Goal: Task Accomplishment & Management: Complete application form

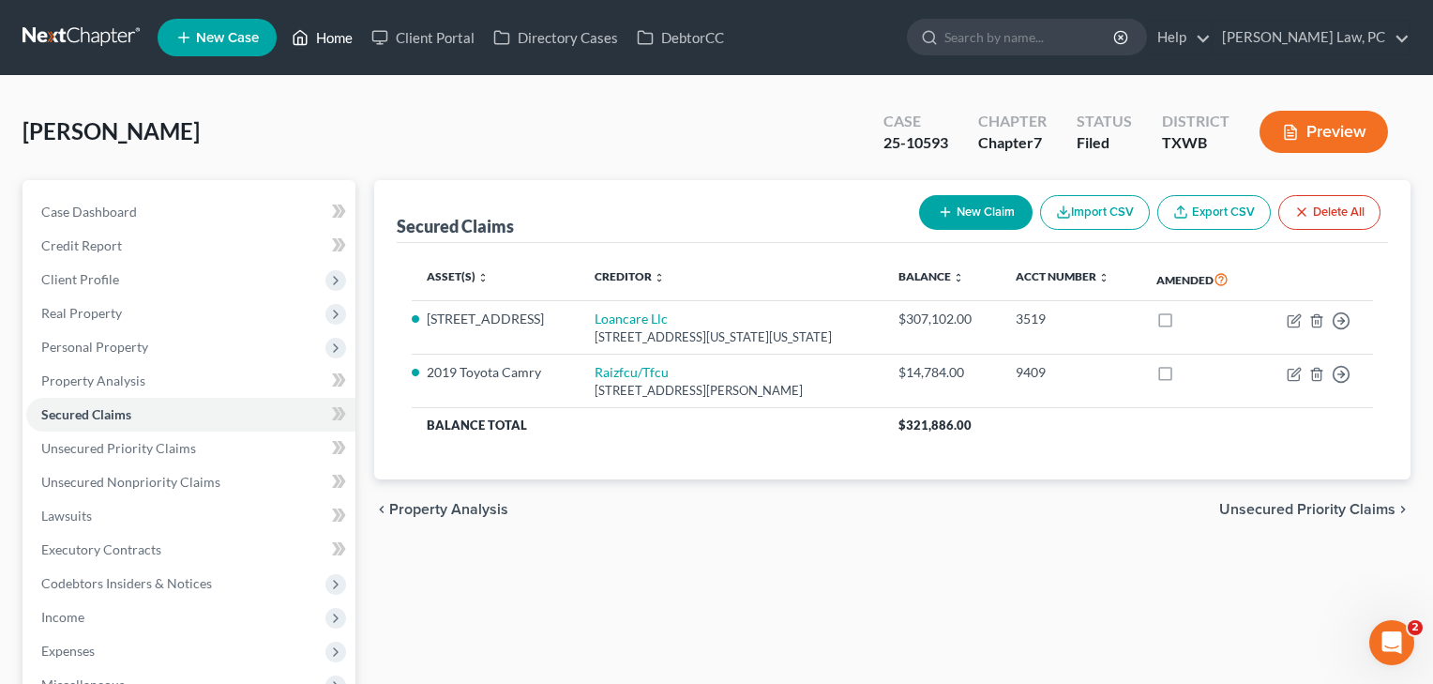
click at [326, 40] on link "Home" at bounding box center [322, 38] width 80 height 34
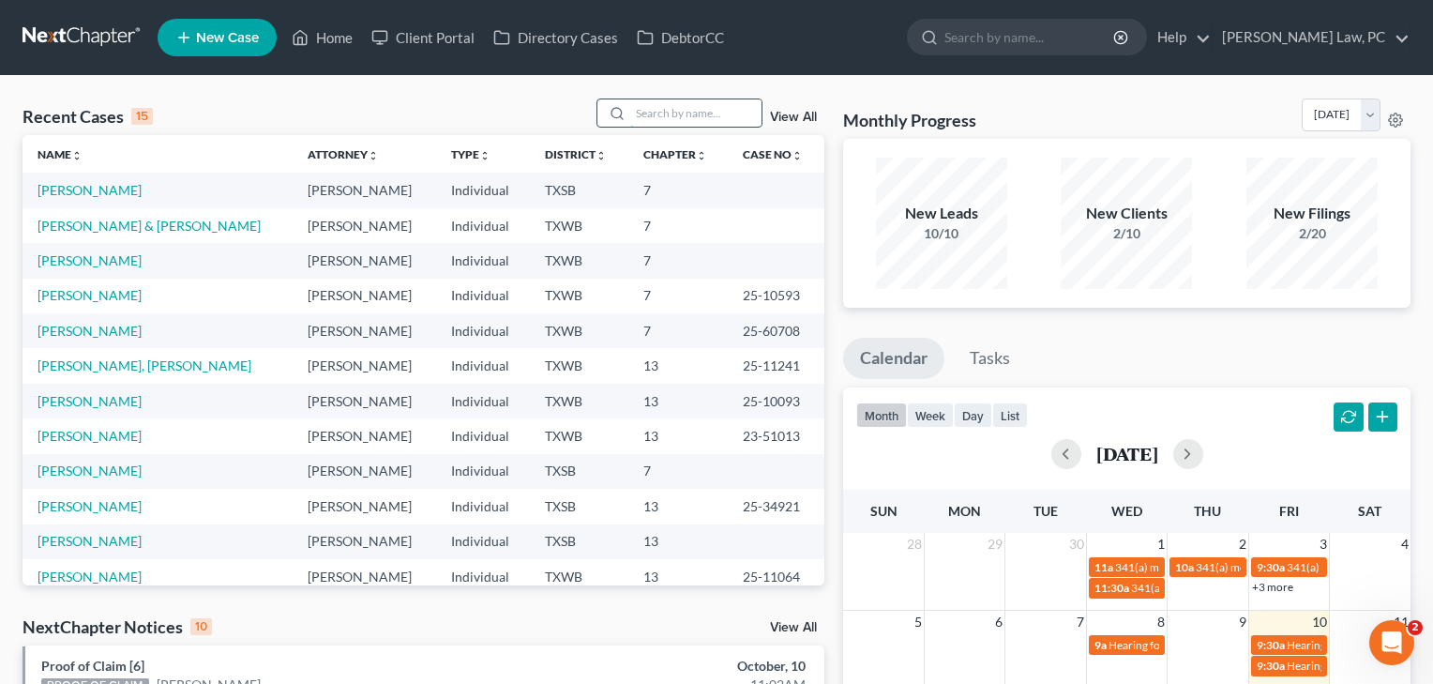
click at [682, 116] on input "search" at bounding box center [695, 112] width 131 height 27
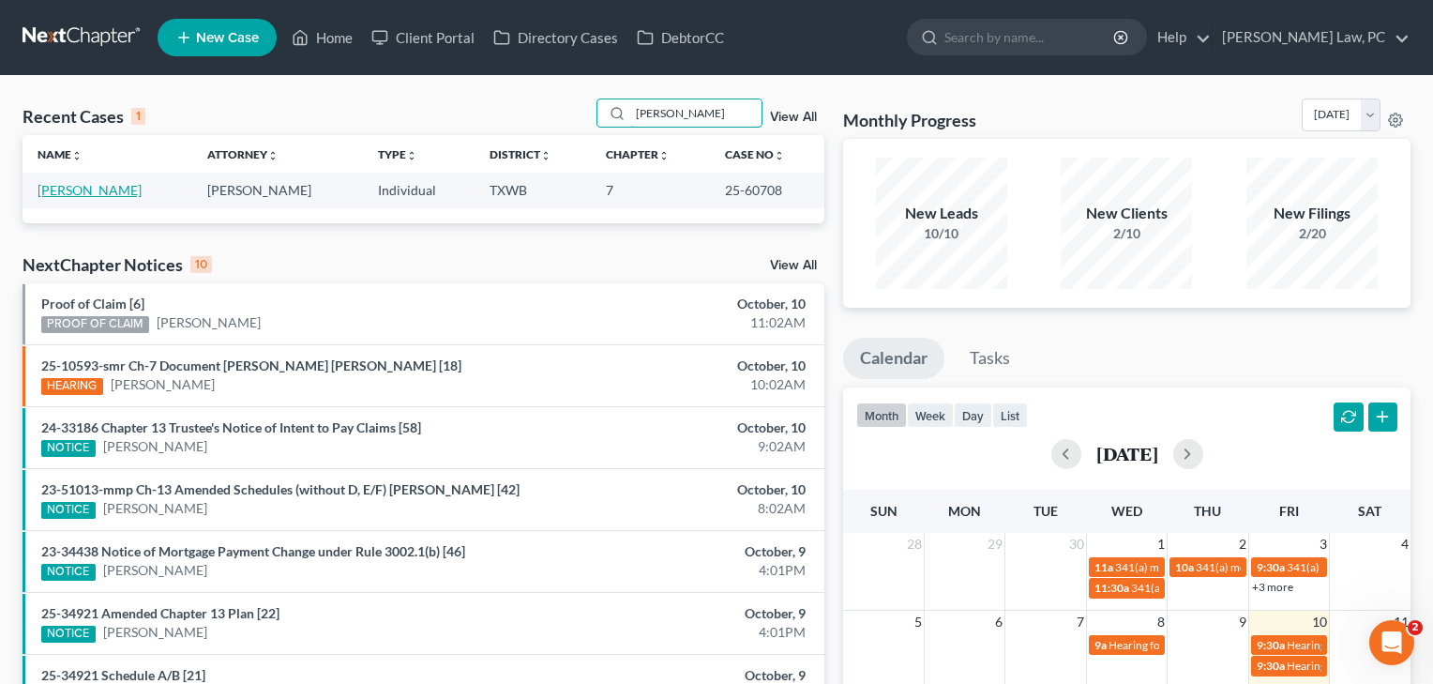
type input "[PERSON_NAME]"
click at [77, 188] on link "[PERSON_NAME]" at bounding box center [90, 190] width 104 height 16
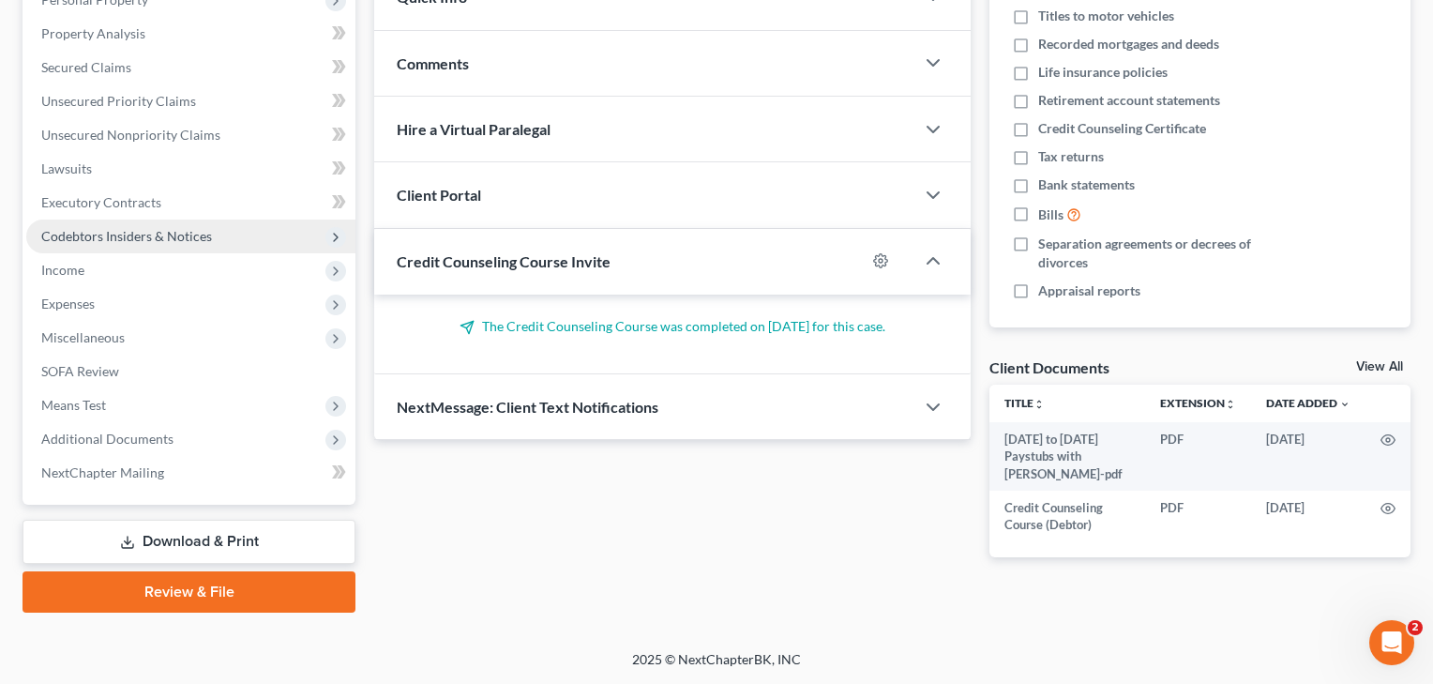
scroll to position [347, 0]
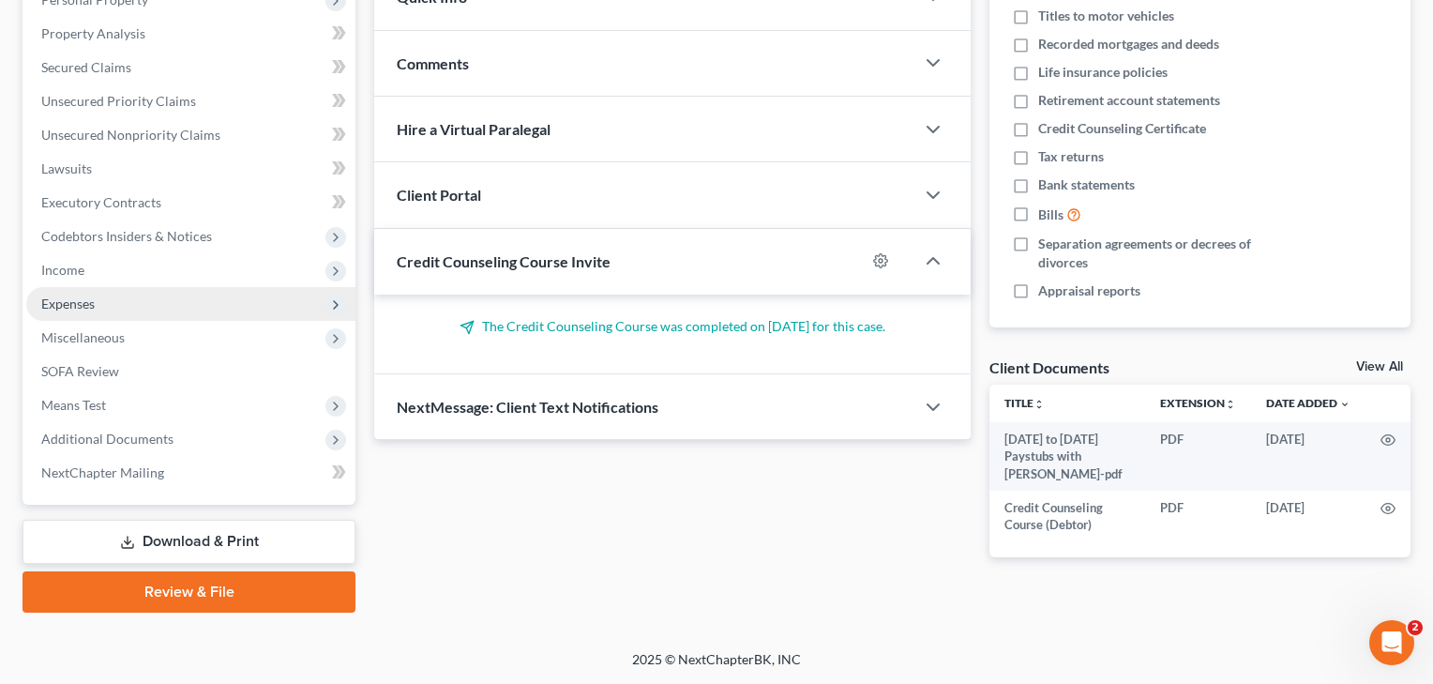
click at [70, 306] on span "Expenses" at bounding box center [67, 303] width 53 height 16
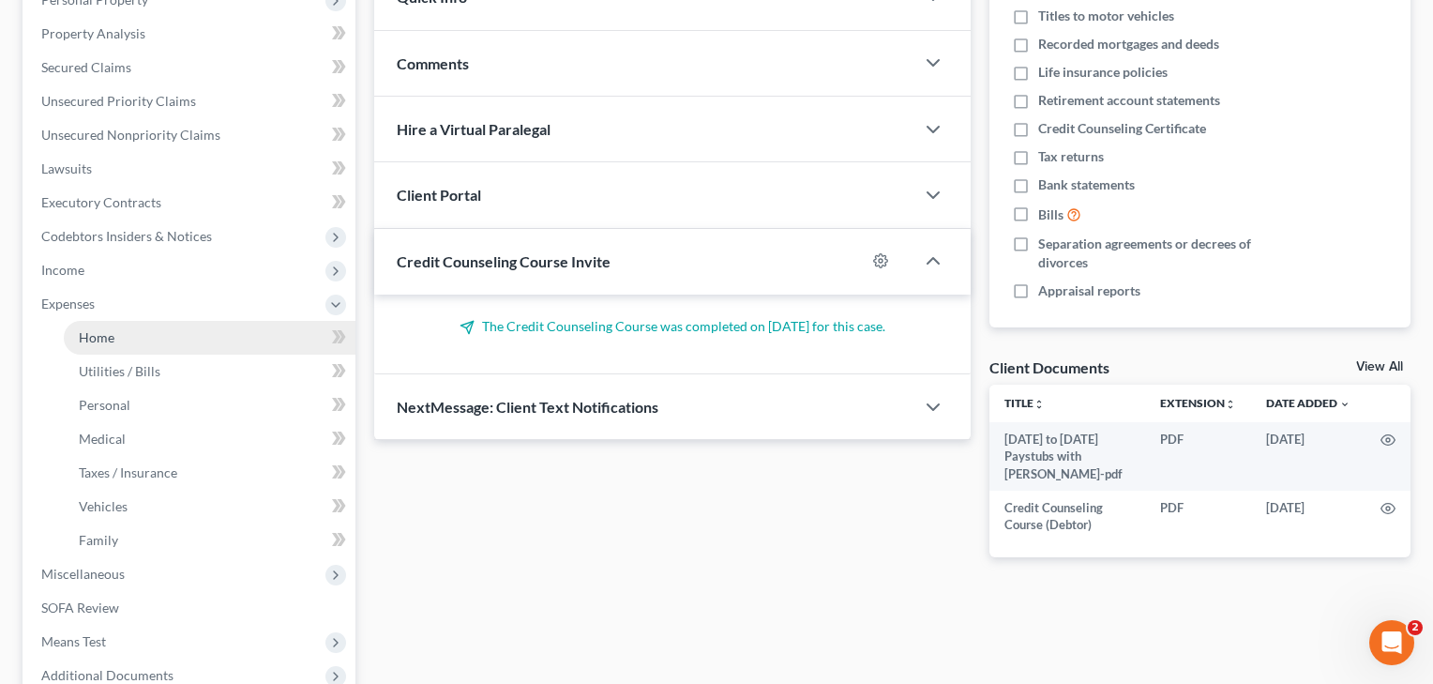
click at [85, 347] on link "Home" at bounding box center [210, 338] width 292 height 34
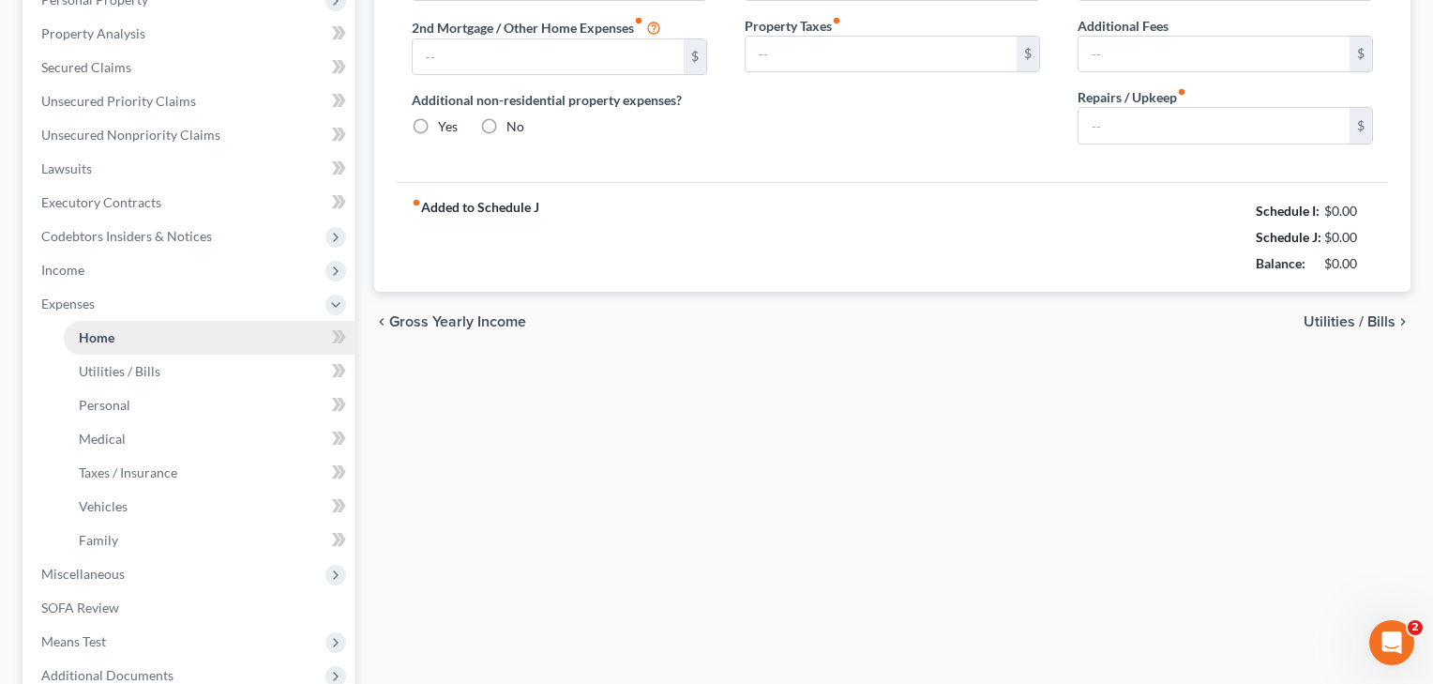
scroll to position [3, 0]
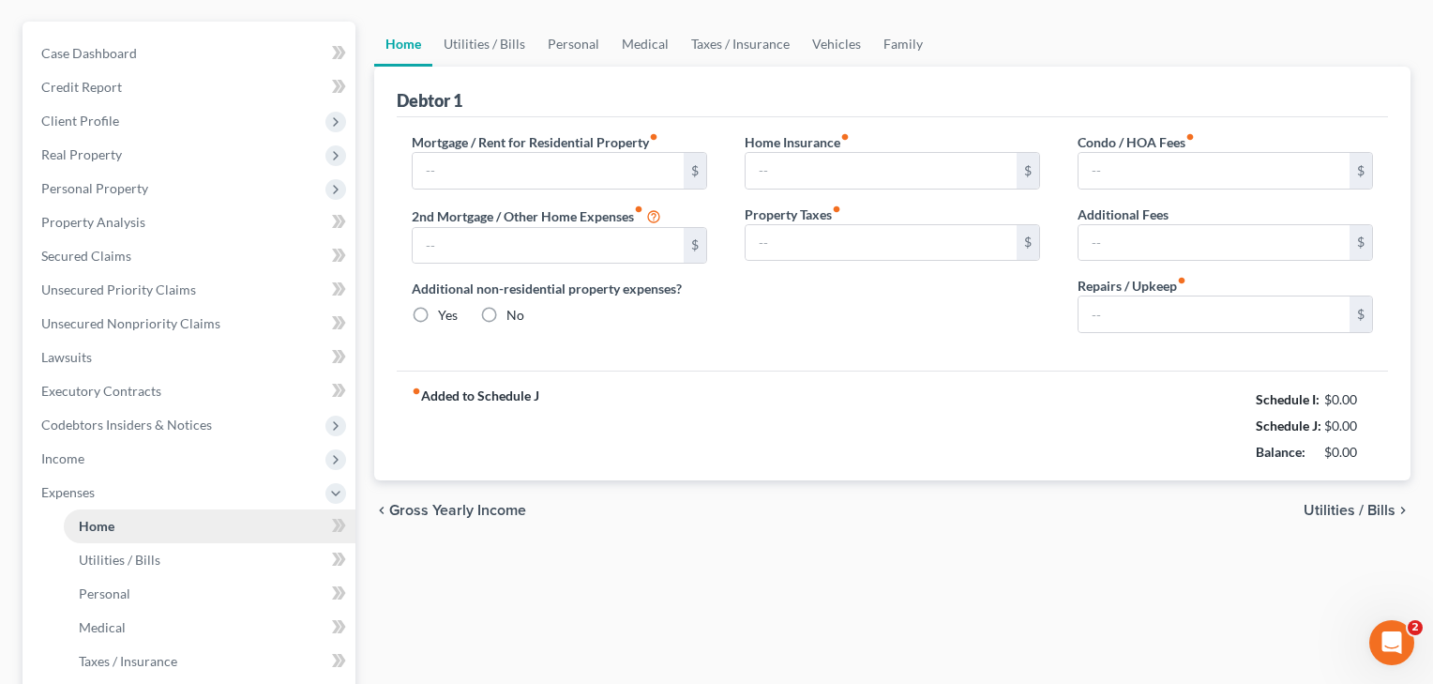
type input "1,785.00"
type input "0.00"
radio input "true"
type input "0.00"
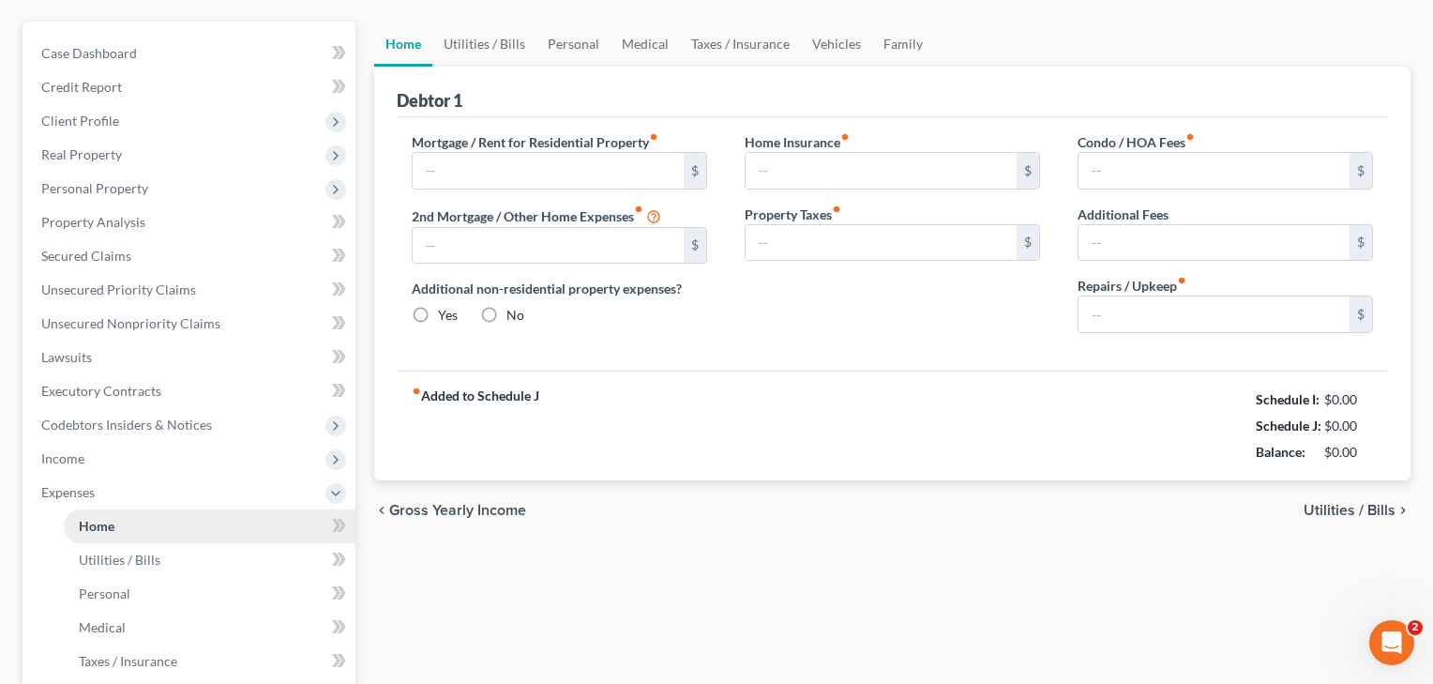
type input "0.00"
type input "120.00"
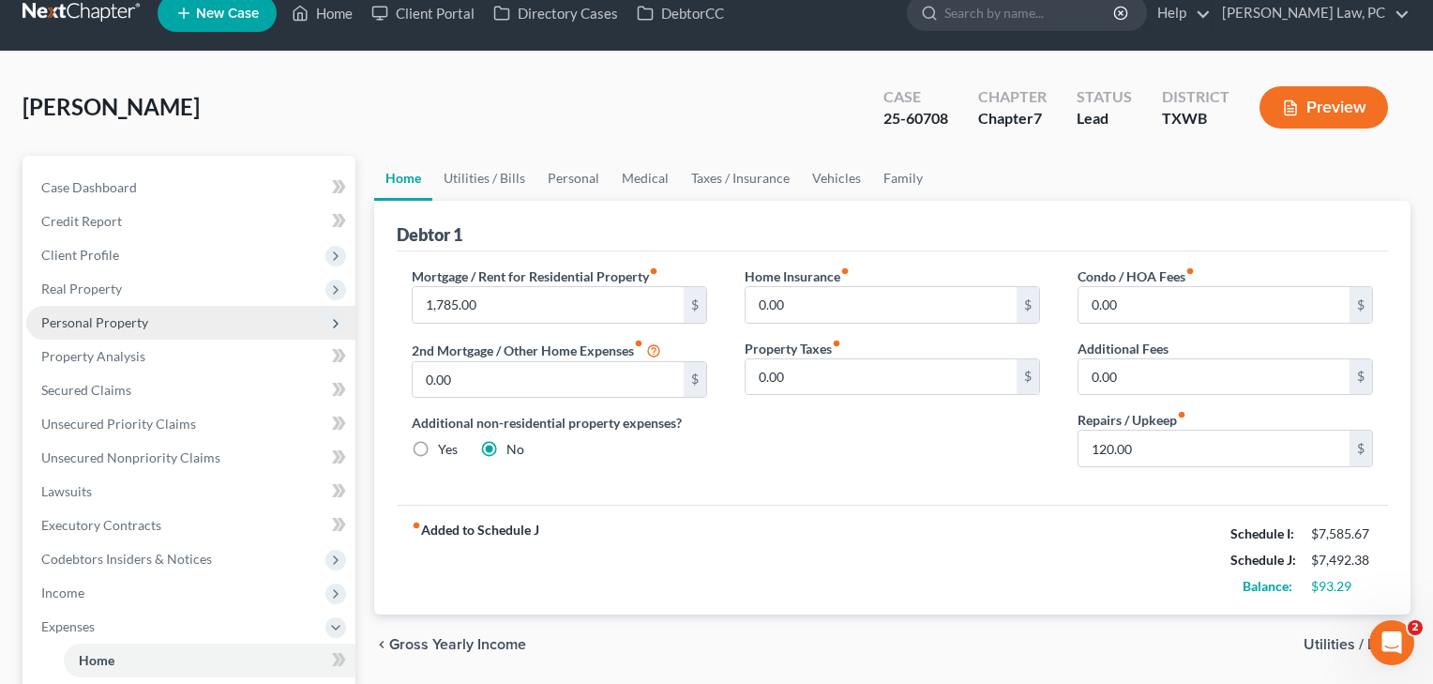
scroll to position [54, 0]
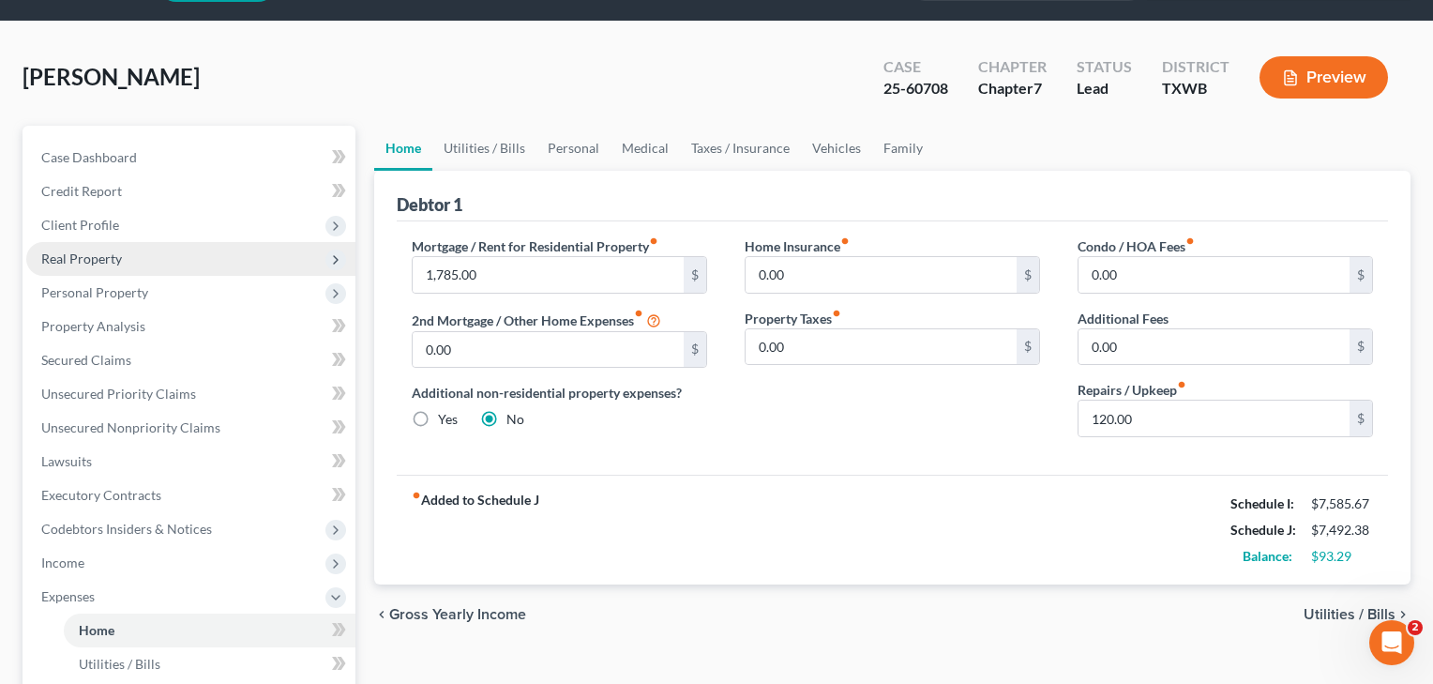
click at [87, 263] on span "Real Property" at bounding box center [81, 258] width 81 height 16
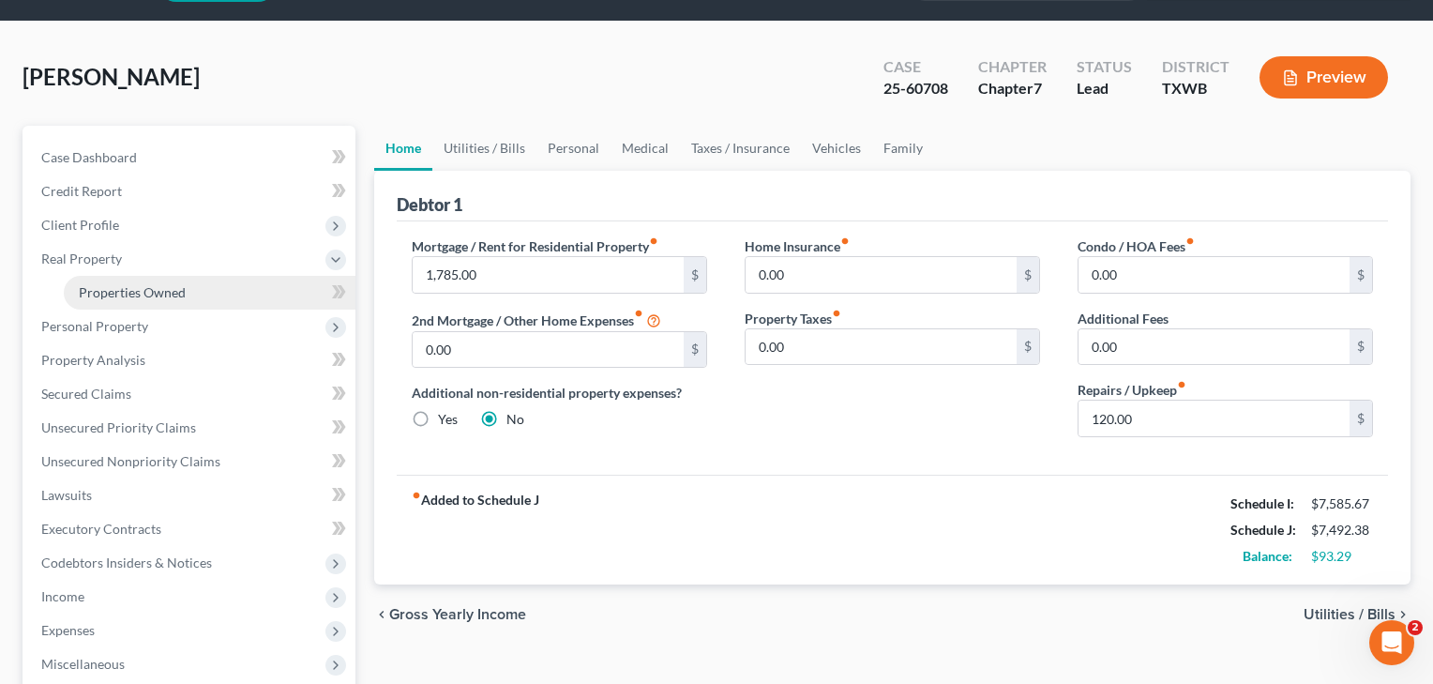
click at [105, 289] on span "Properties Owned" at bounding box center [132, 292] width 107 height 16
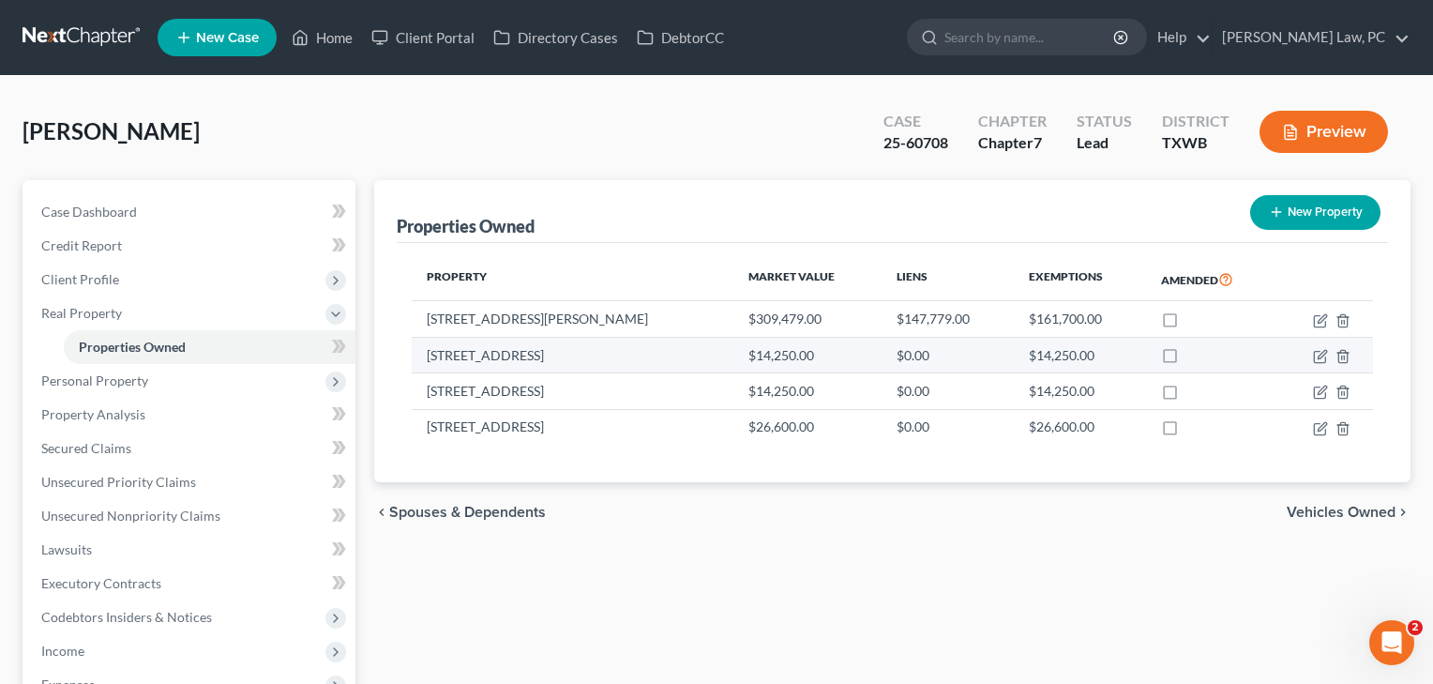
drag, startPoint x: 466, startPoint y: 352, endPoint x: 417, endPoint y: 353, distance: 48.8
click at [417, 353] on td "[STREET_ADDRESS]" at bounding box center [573, 355] width 322 height 36
copy td "[STREET_ADDRESS]"
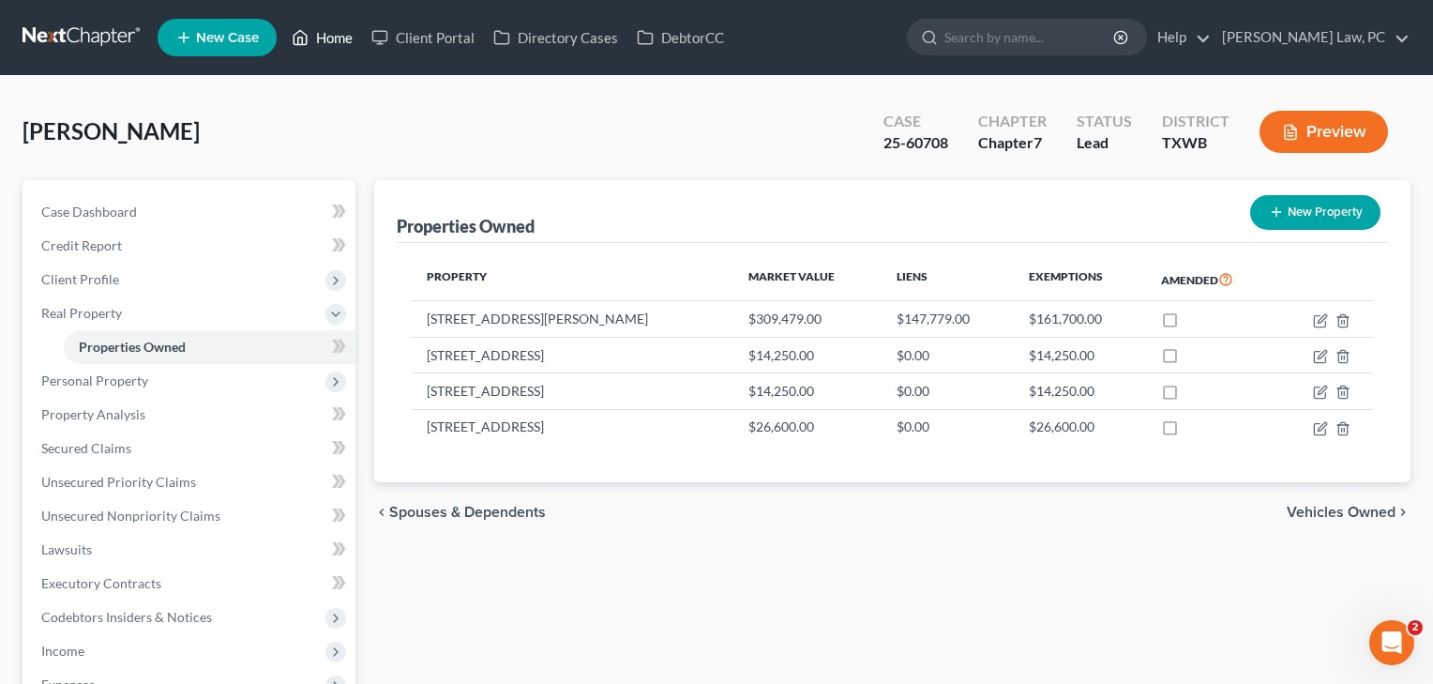
click at [327, 37] on link "Home" at bounding box center [322, 38] width 80 height 34
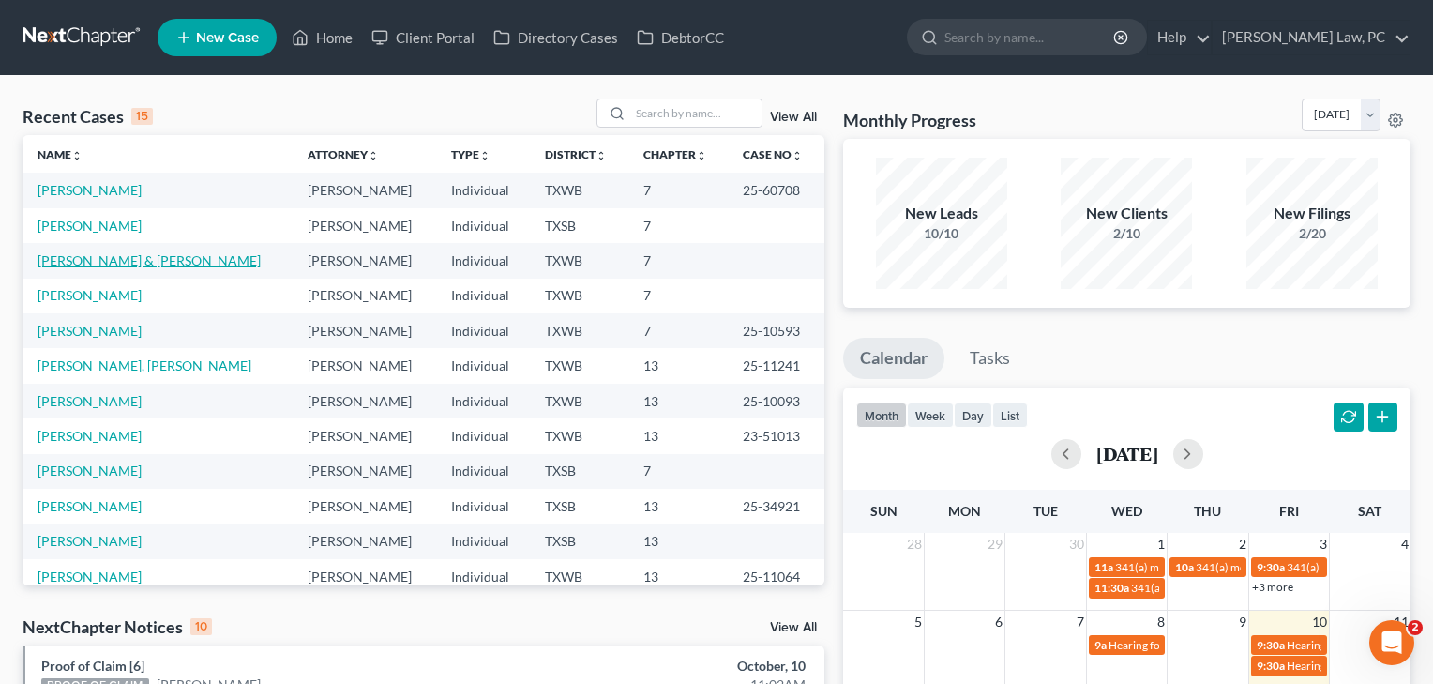
click at [140, 262] on link "[PERSON_NAME] & [PERSON_NAME]" at bounding box center [149, 260] width 223 height 16
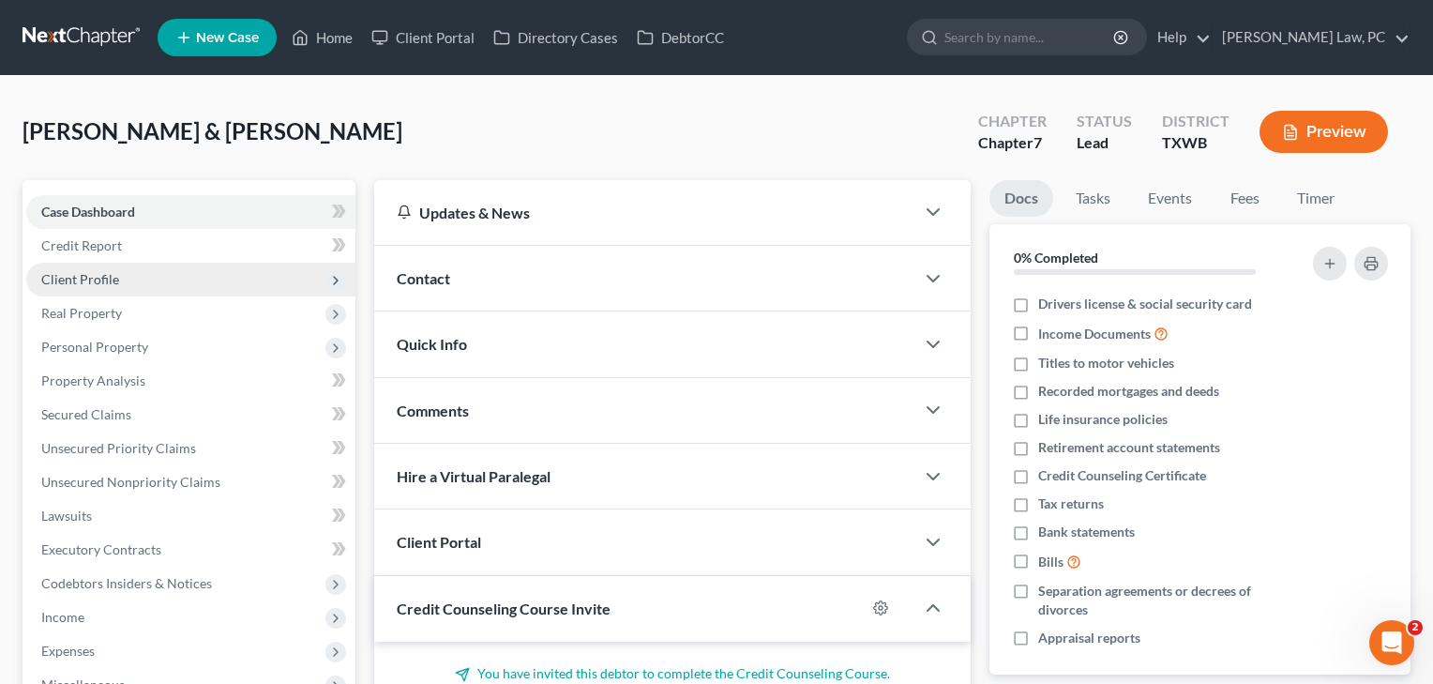
click at [76, 282] on span "Client Profile" at bounding box center [80, 279] width 78 height 16
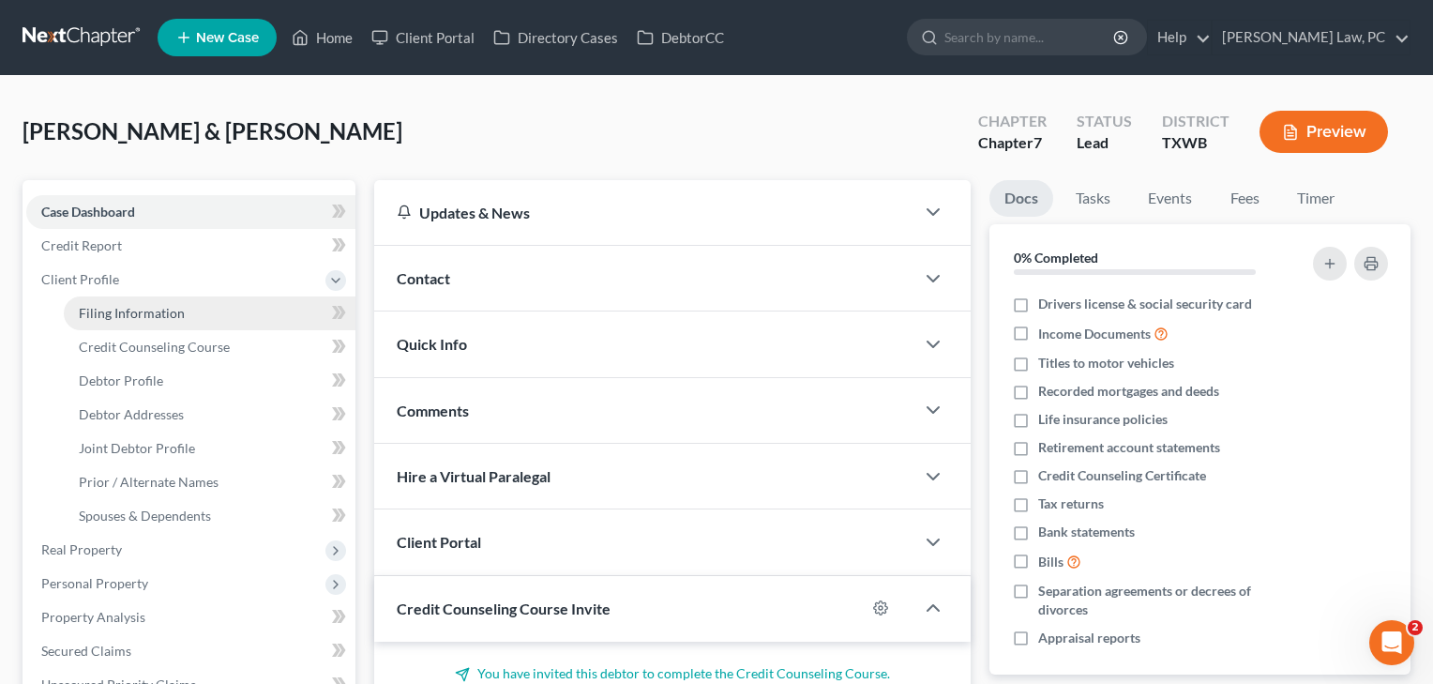
click at [83, 310] on span "Filing Information" at bounding box center [132, 313] width 106 height 16
select select "1"
select select "0"
select select "80"
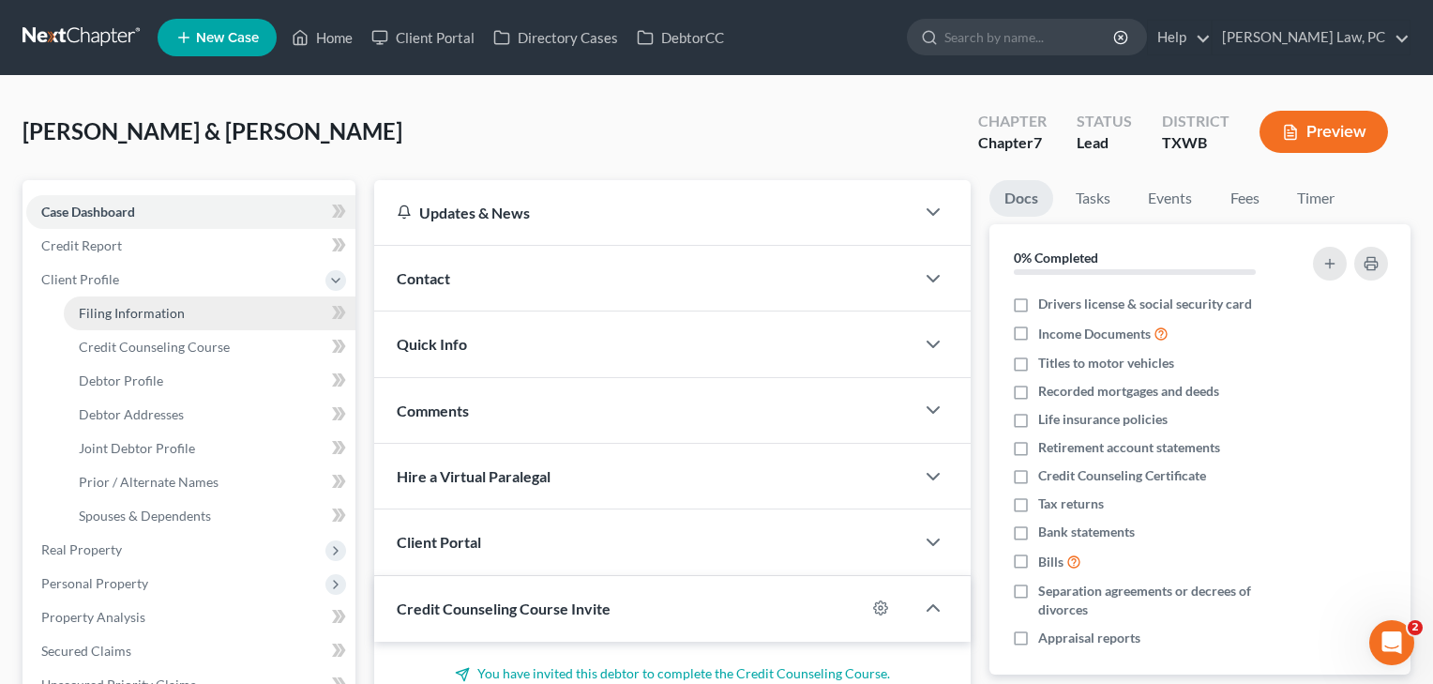
select select "1"
select select "45"
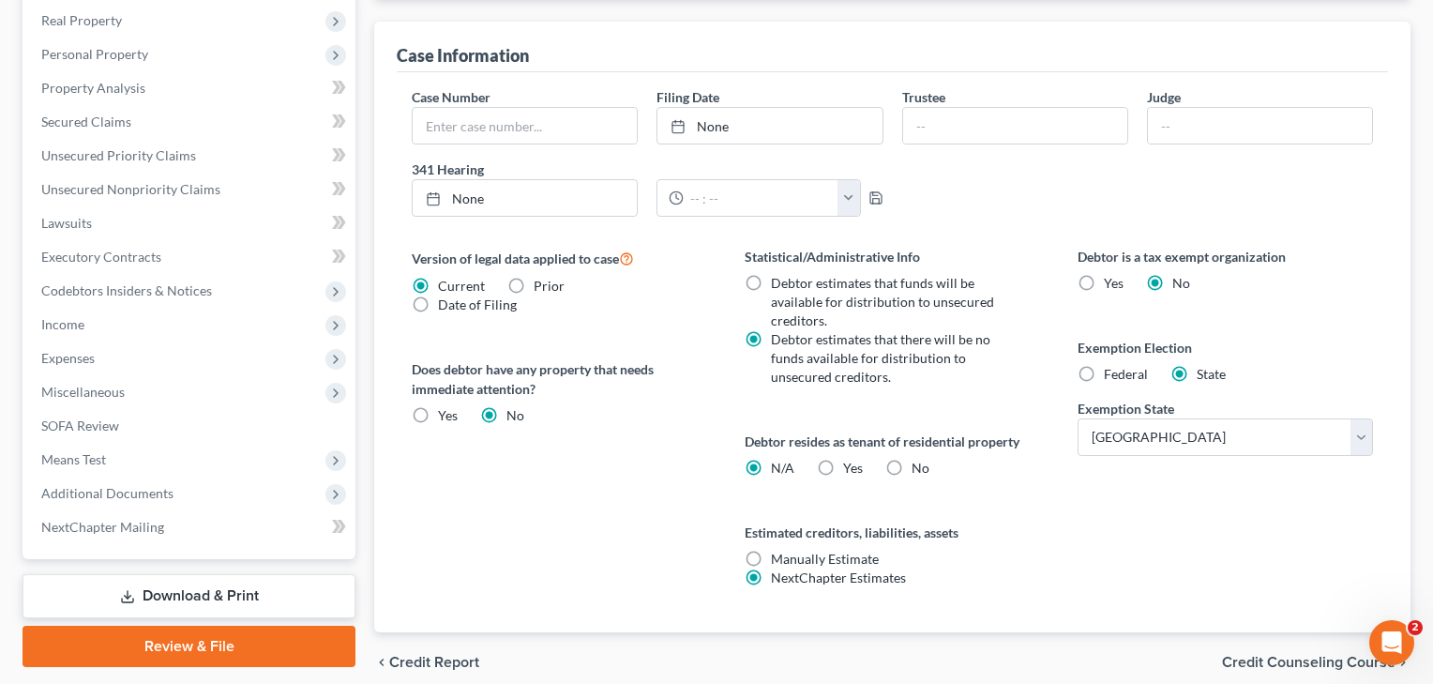
scroll to position [553, 0]
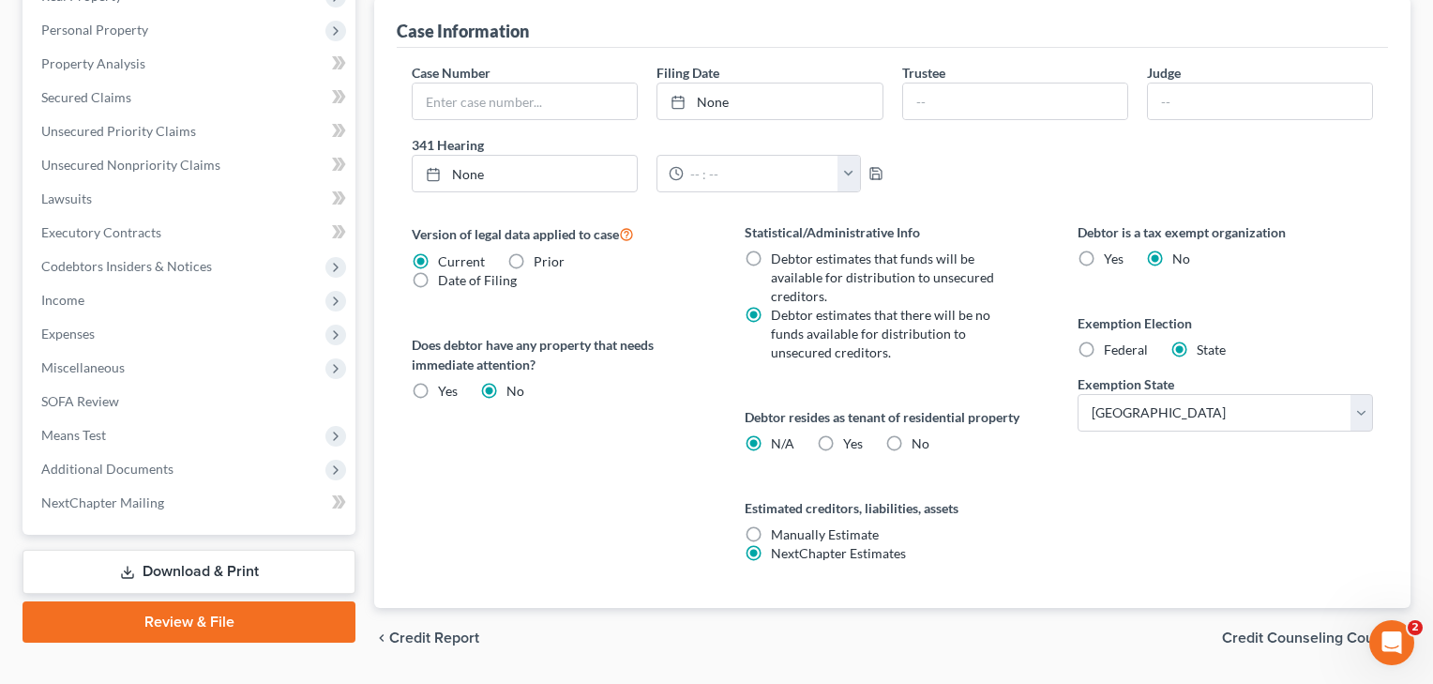
click at [911, 442] on label "No" at bounding box center [920, 443] width 18 height 19
click at [919, 442] on input "No" at bounding box center [925, 440] width 12 height 12
radio input "true"
radio input "false"
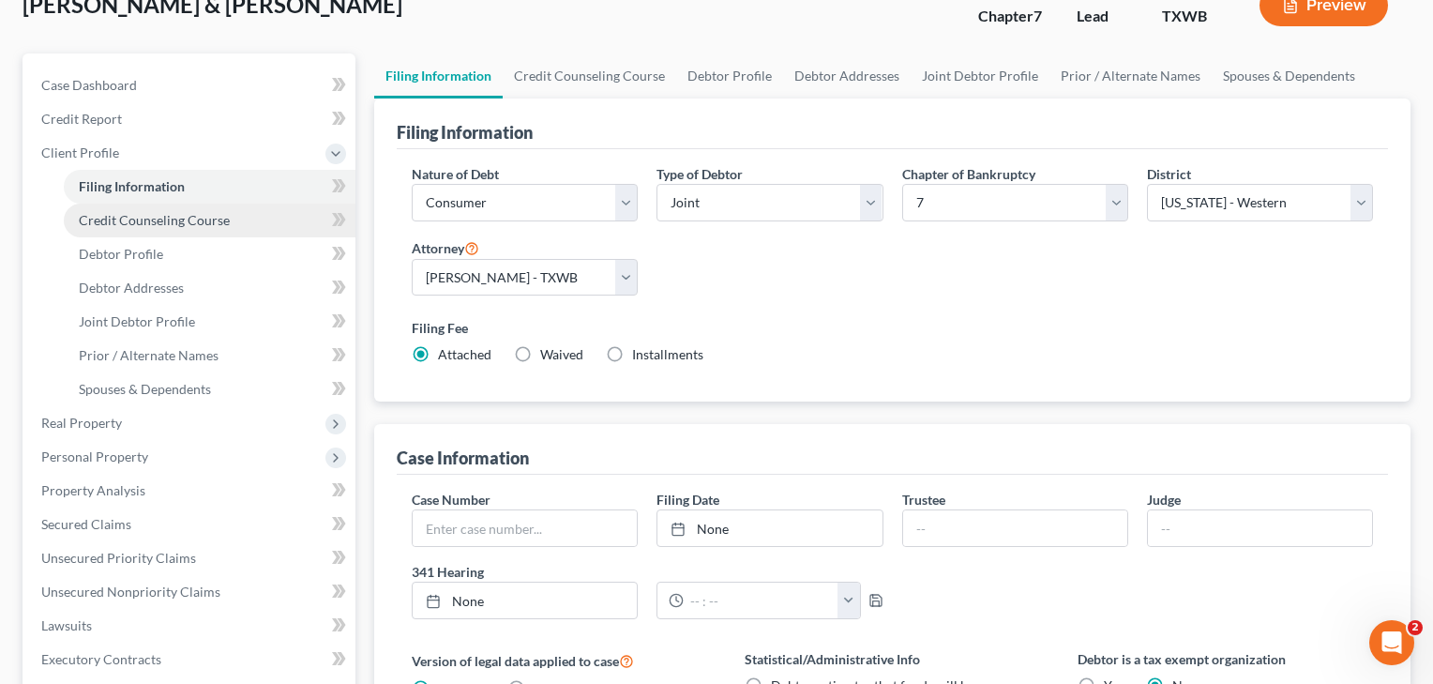
scroll to position [116, 0]
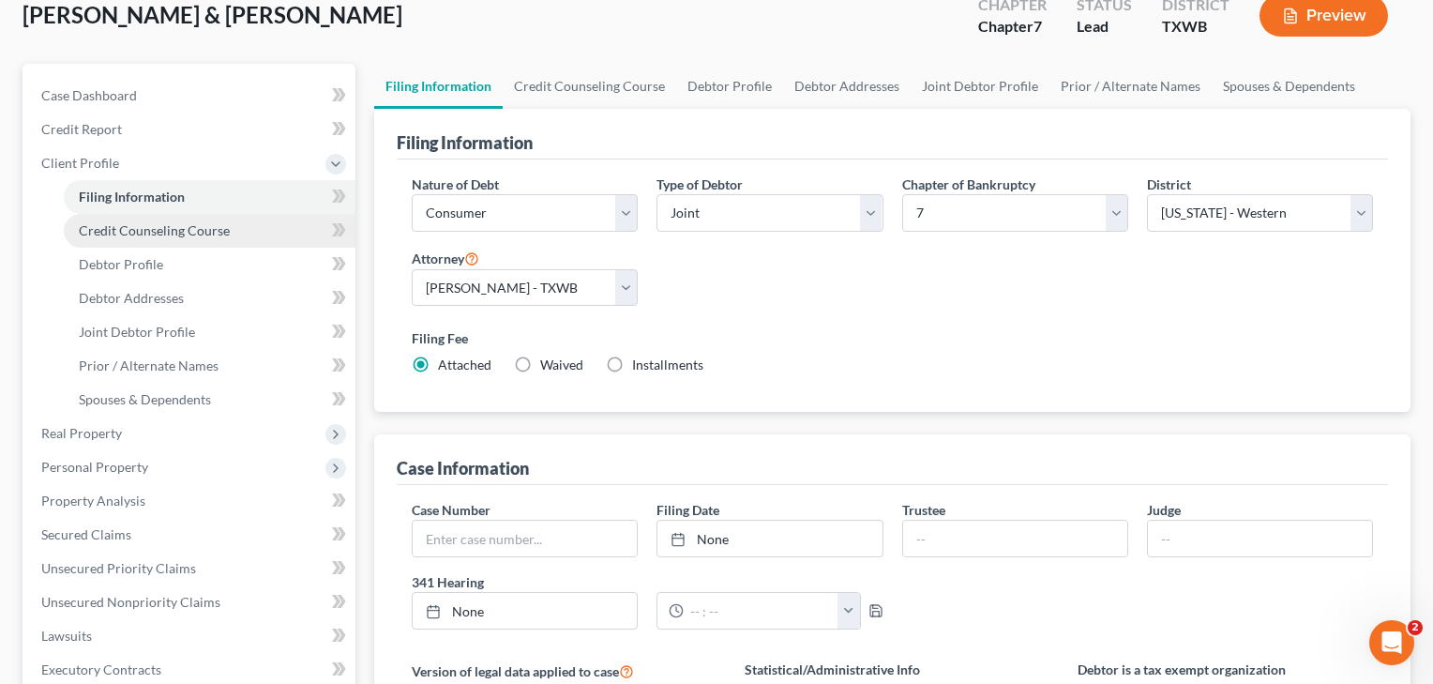
click at [124, 227] on span "Credit Counseling Course" at bounding box center [154, 230] width 151 height 16
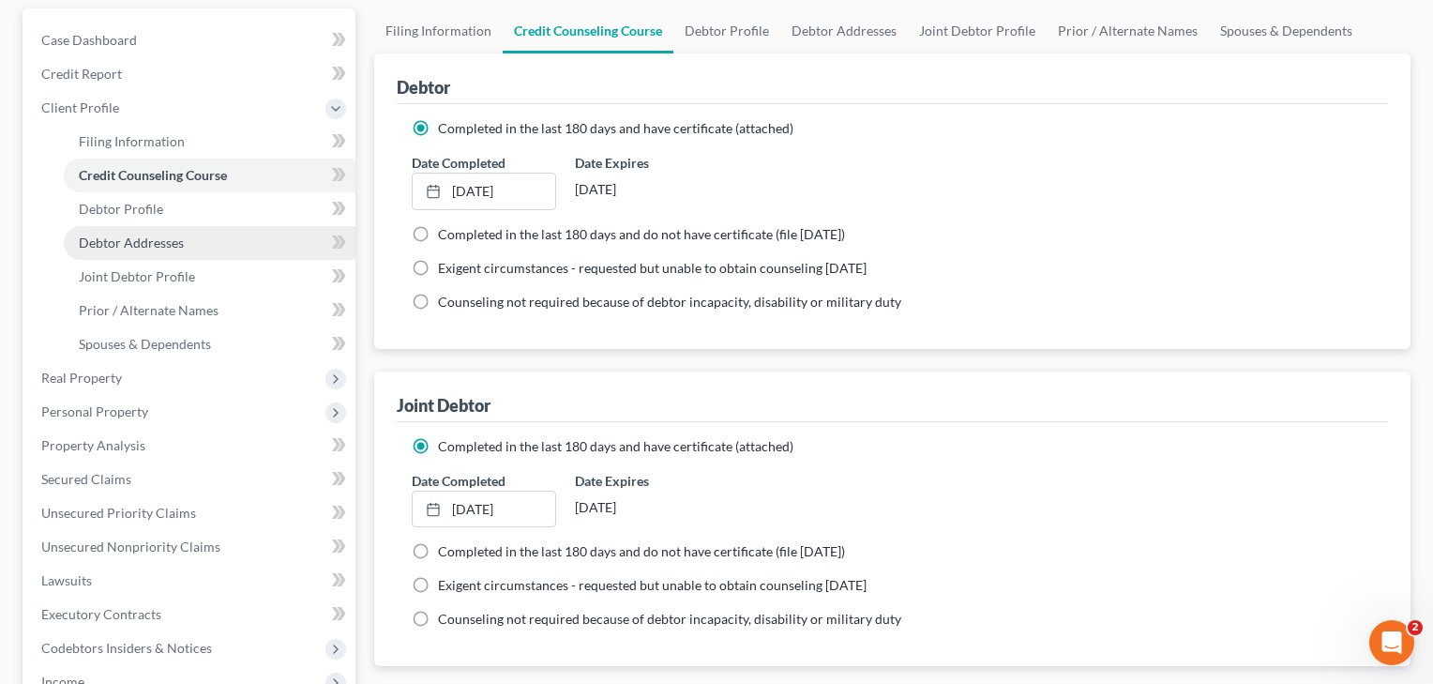
click at [124, 227] on link "Debtor Addresses" at bounding box center [210, 243] width 292 height 34
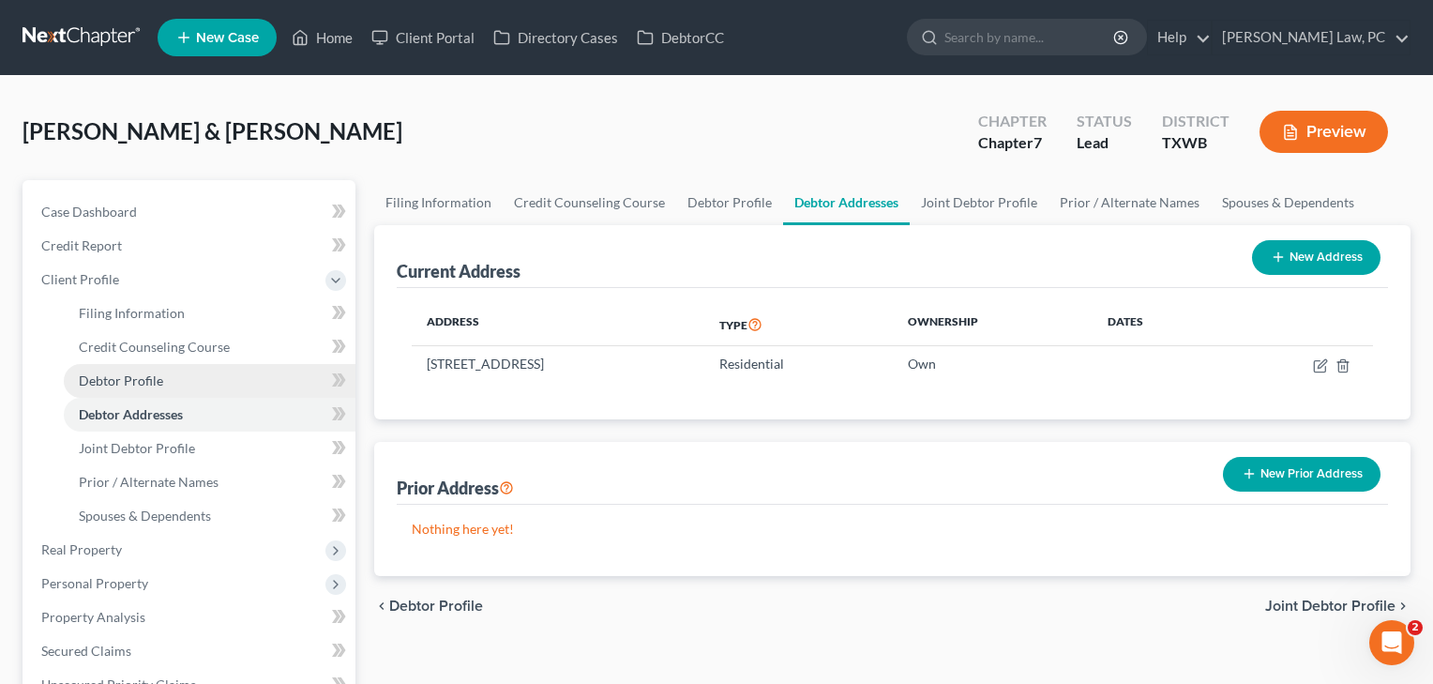
click at [135, 380] on span "Debtor Profile" at bounding box center [121, 380] width 84 height 16
select select "1"
select select "6"
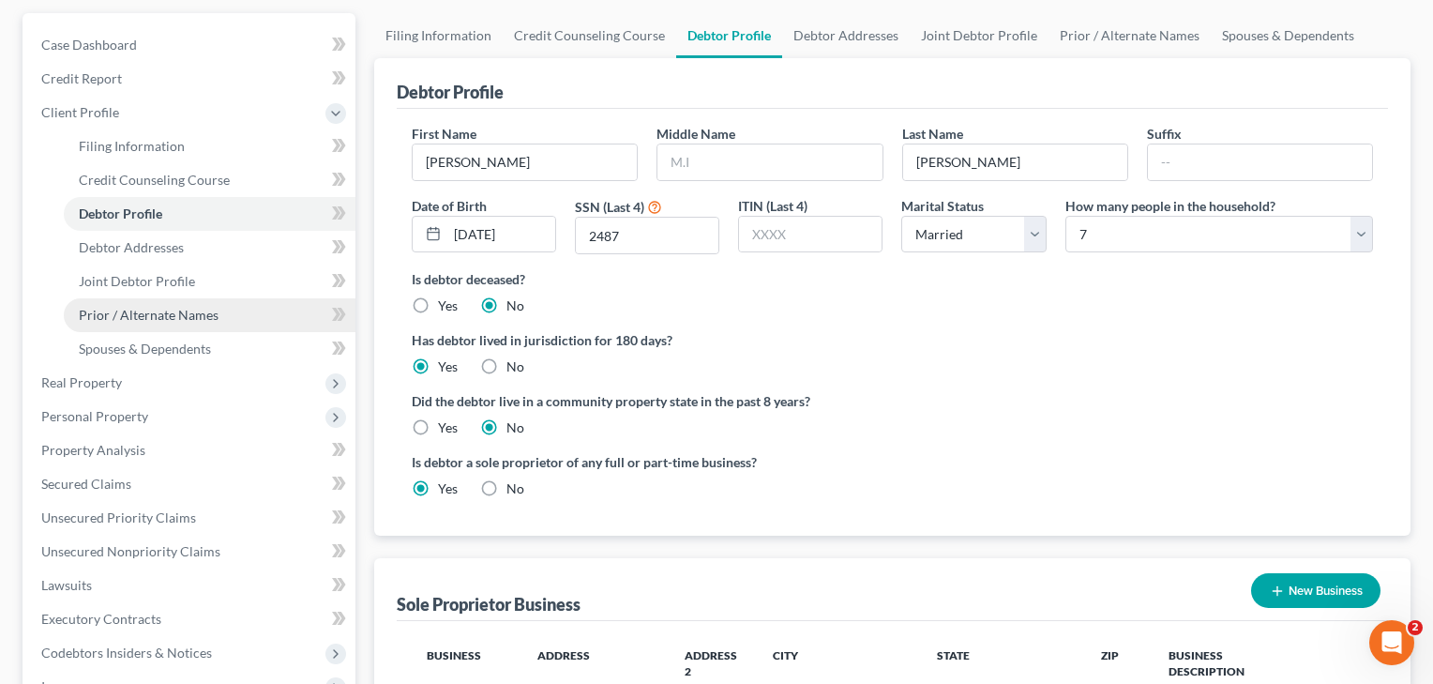
scroll to position [185, 0]
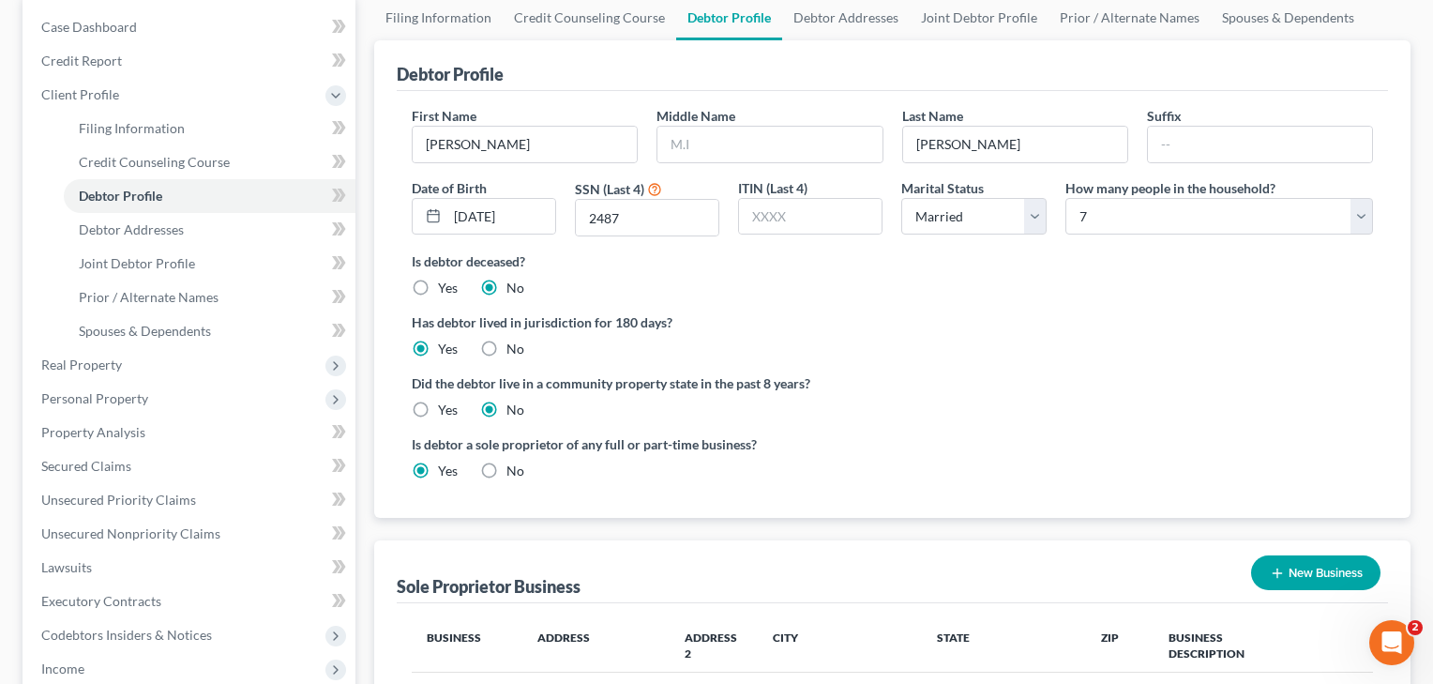
click at [438, 410] on label "Yes" at bounding box center [448, 409] width 20 height 19
click at [445, 410] on input "Yes" at bounding box center [451, 406] width 12 height 12
radio input "true"
radio input "false"
click at [169, 229] on span "Debtor Addresses" at bounding box center [131, 229] width 105 height 16
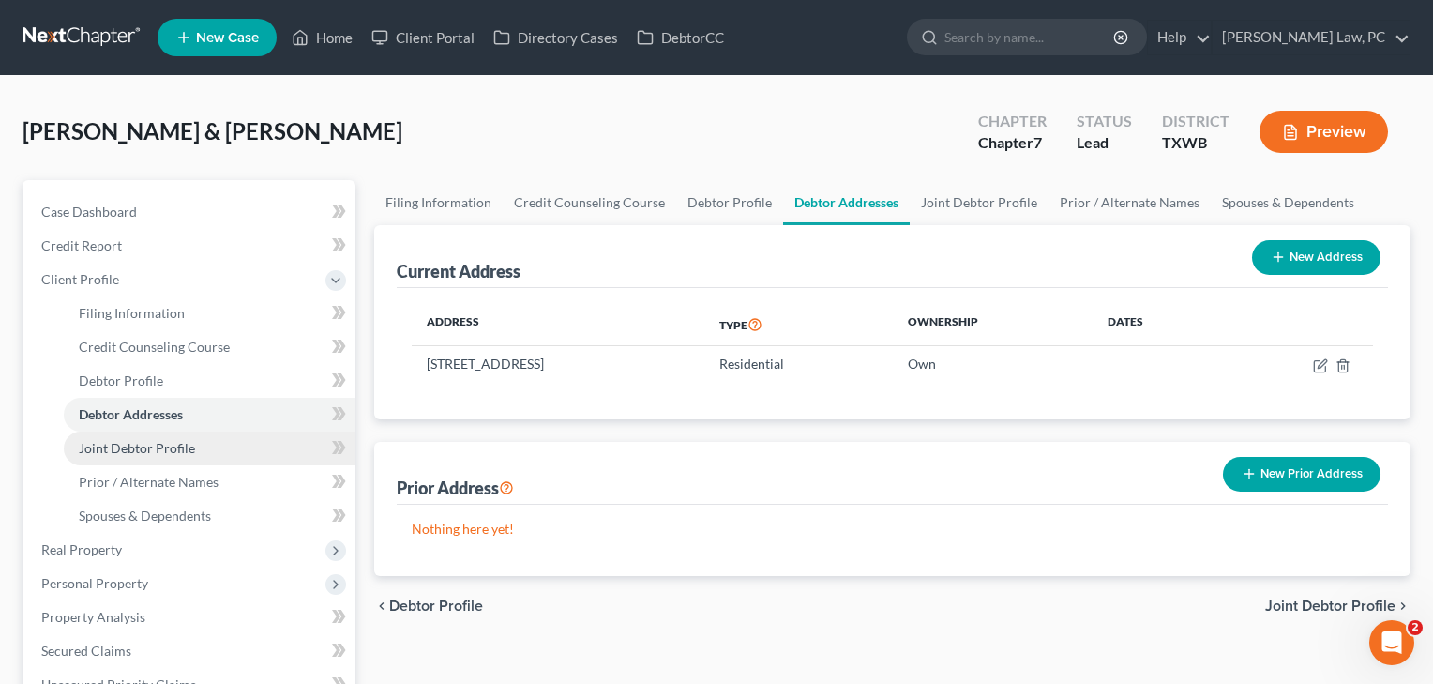
click at [143, 448] on span "Joint Debtor Profile" at bounding box center [137, 448] width 116 height 16
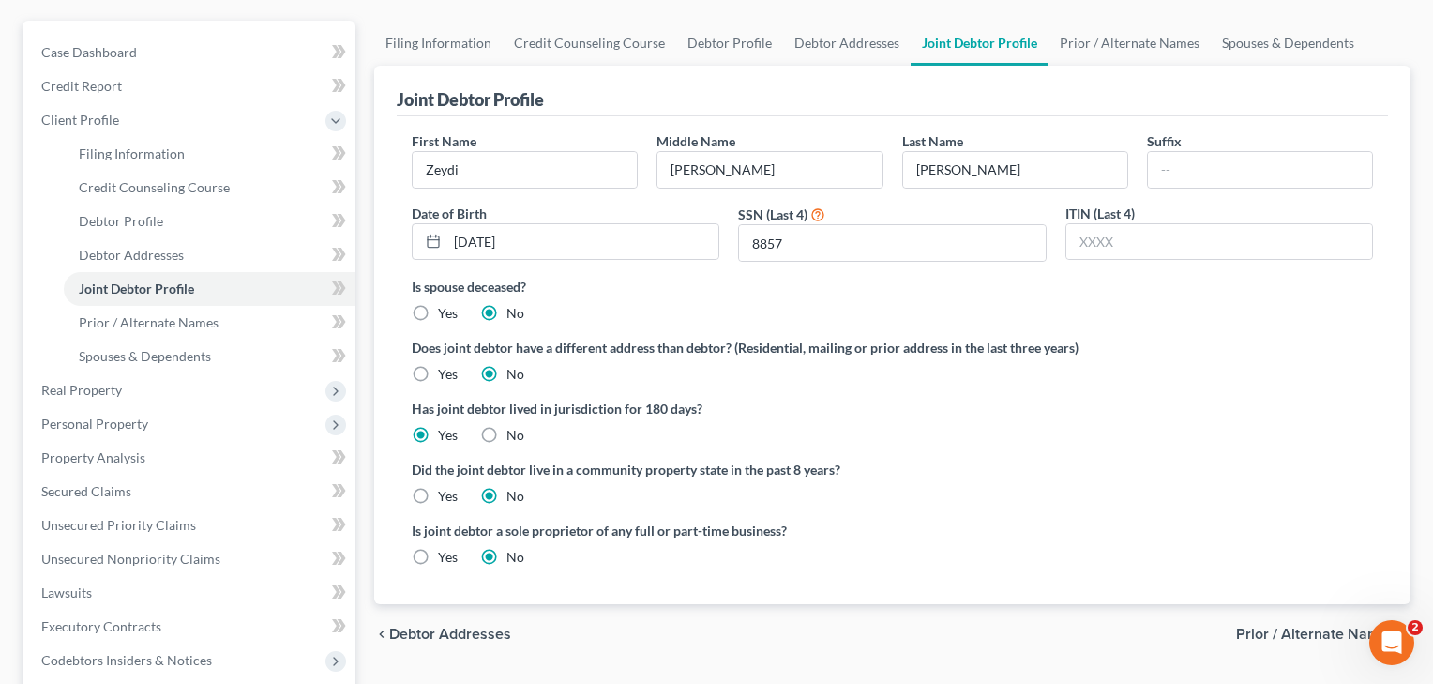
scroll to position [183, 0]
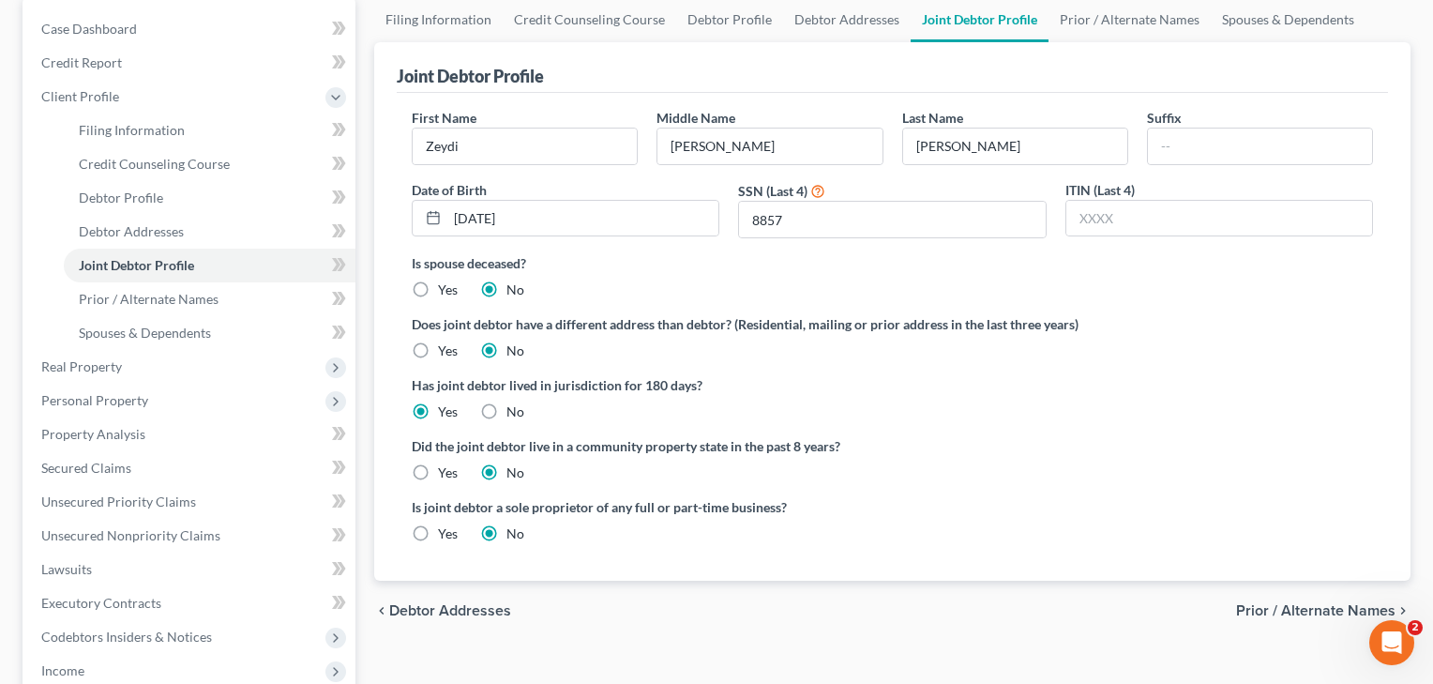
click at [438, 472] on label "Yes" at bounding box center [448, 472] width 20 height 19
click at [445, 472] on input "Yes" at bounding box center [451, 469] width 12 height 12
radio input "true"
radio input "false"
click at [145, 305] on span "Prior / Alternate Names" at bounding box center [149, 299] width 140 height 16
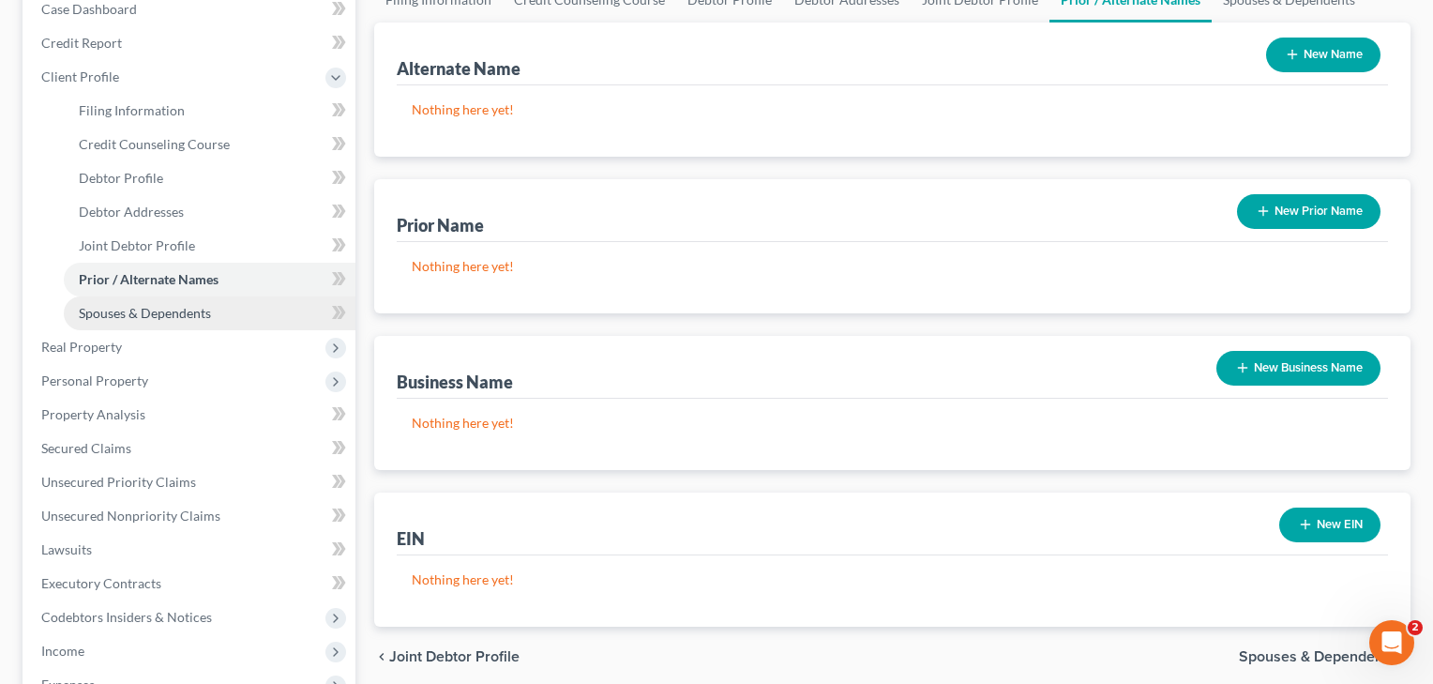
click at [135, 323] on link "Spouses & Dependents" at bounding box center [210, 313] width 292 height 34
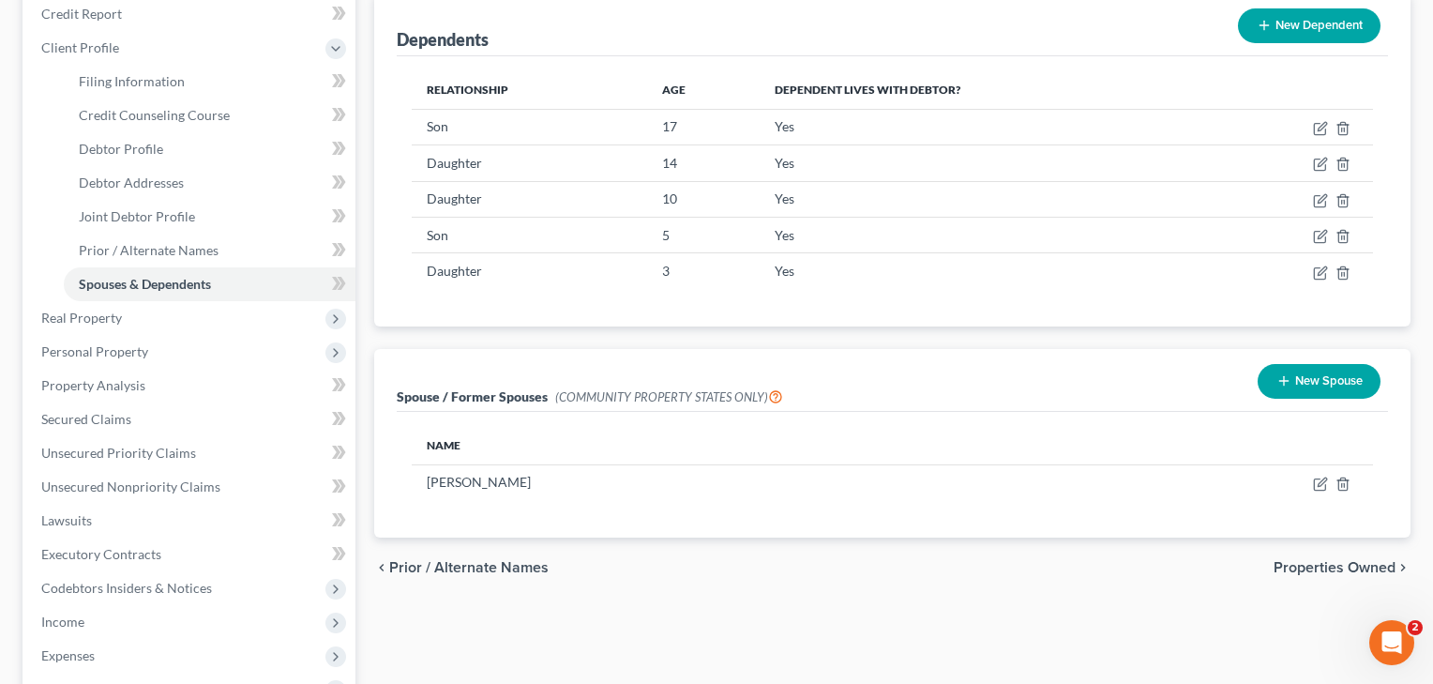
scroll to position [278, 0]
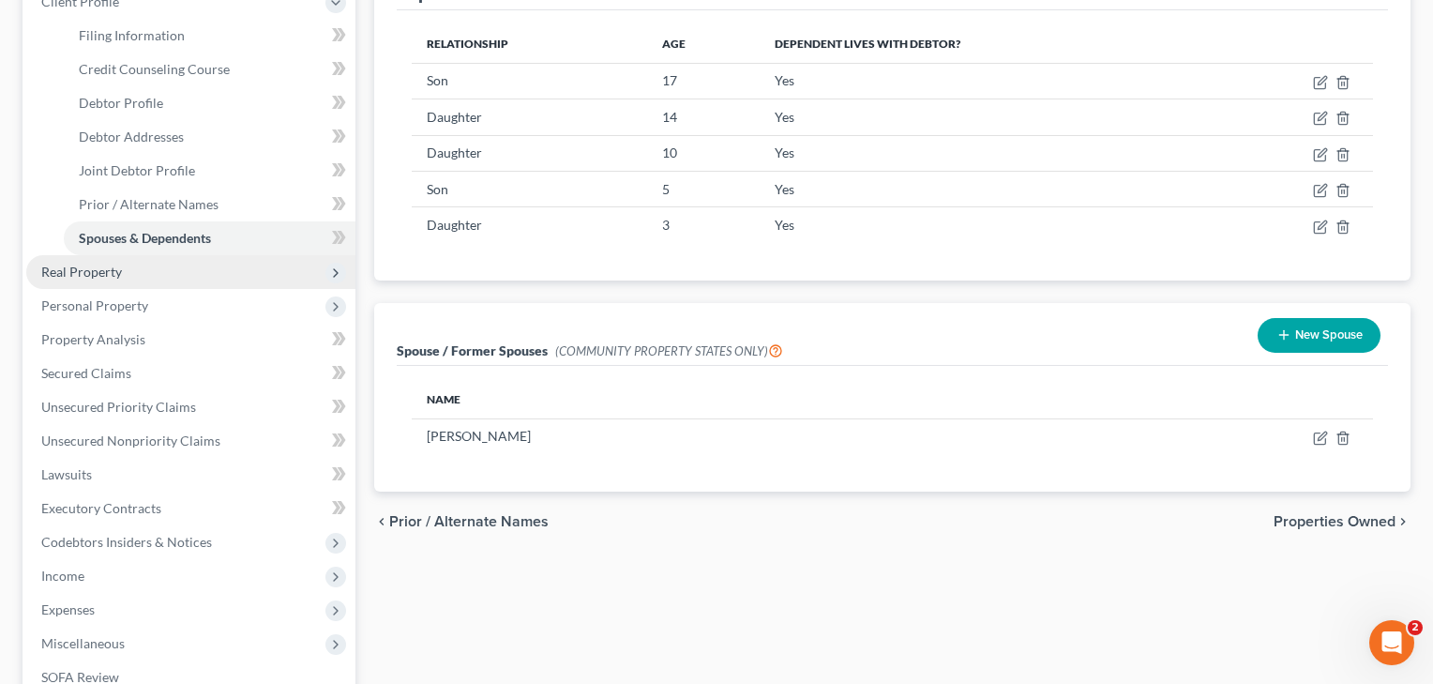
click at [75, 270] on span "Real Property" at bounding box center [81, 271] width 81 height 16
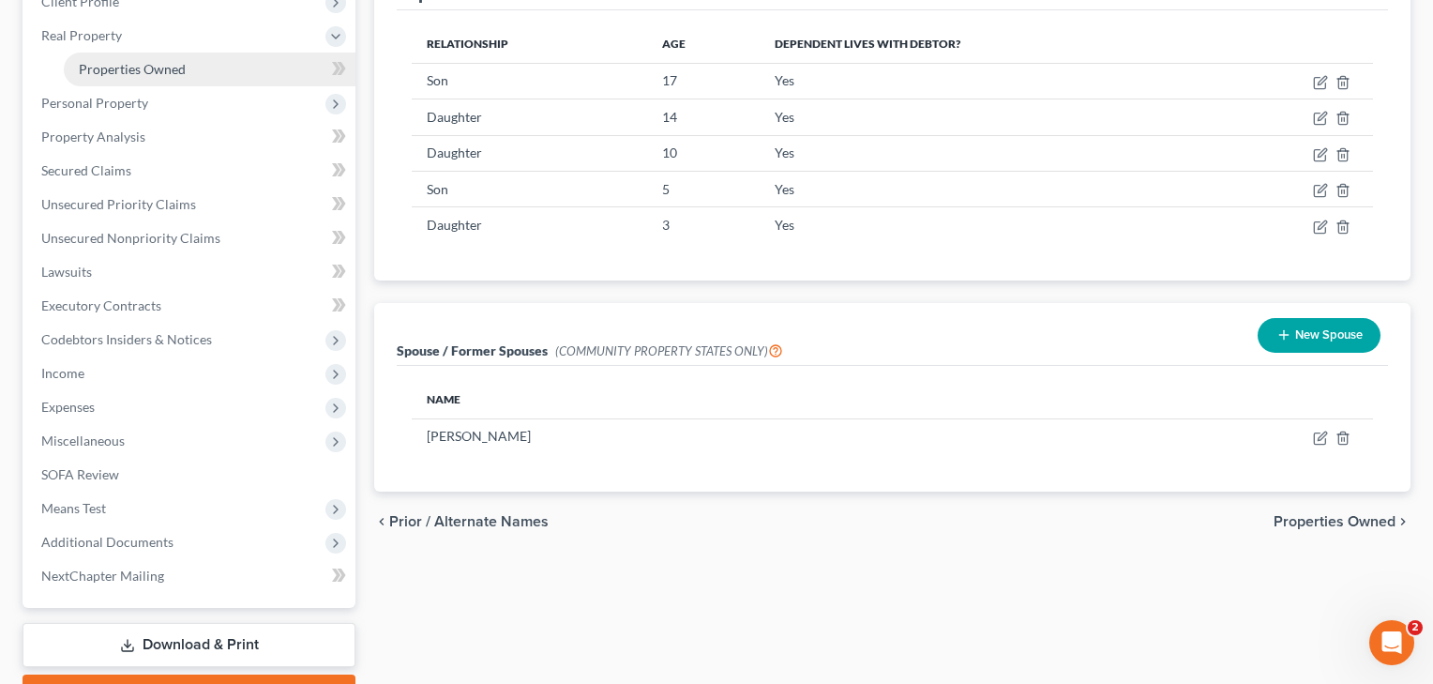
click at [139, 61] on span "Properties Owned" at bounding box center [132, 69] width 107 height 16
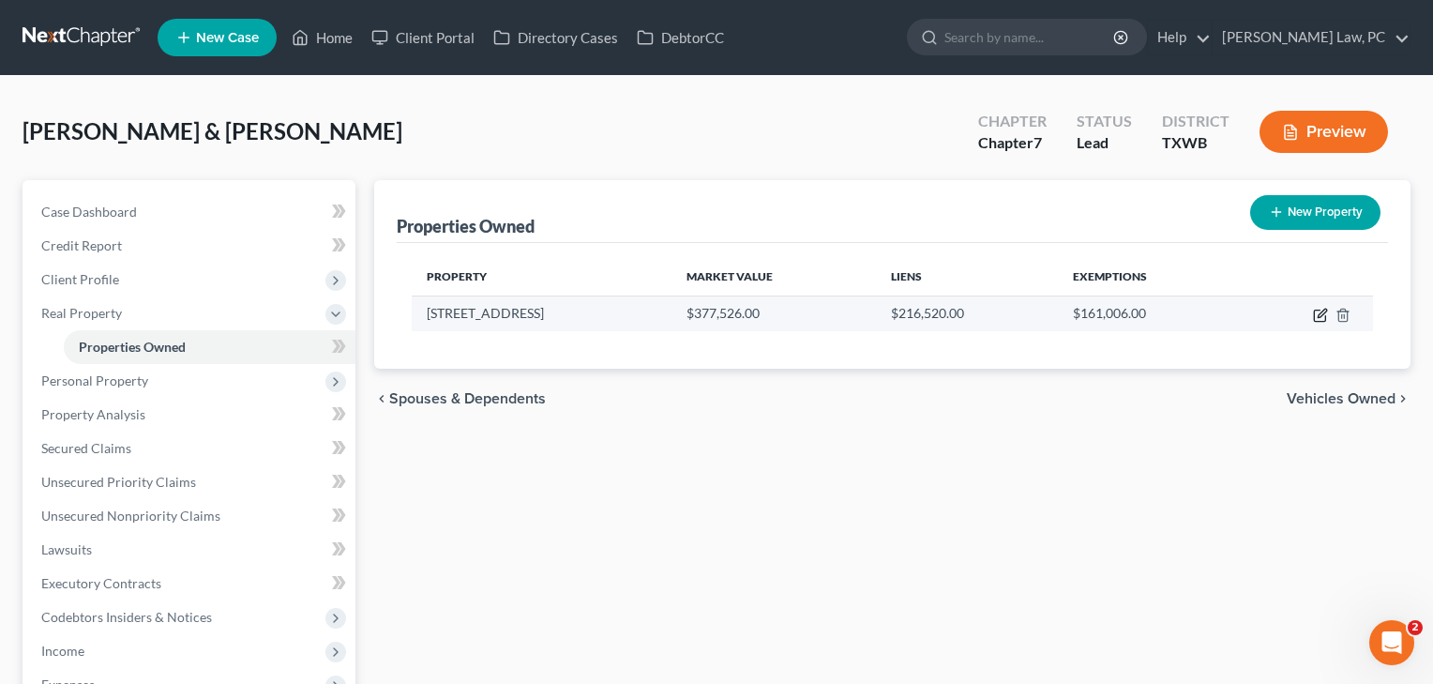
click at [1319, 312] on icon "button" at bounding box center [1320, 315] width 15 height 15
select select "45"
select select "245"
select select "4"
select select "0"
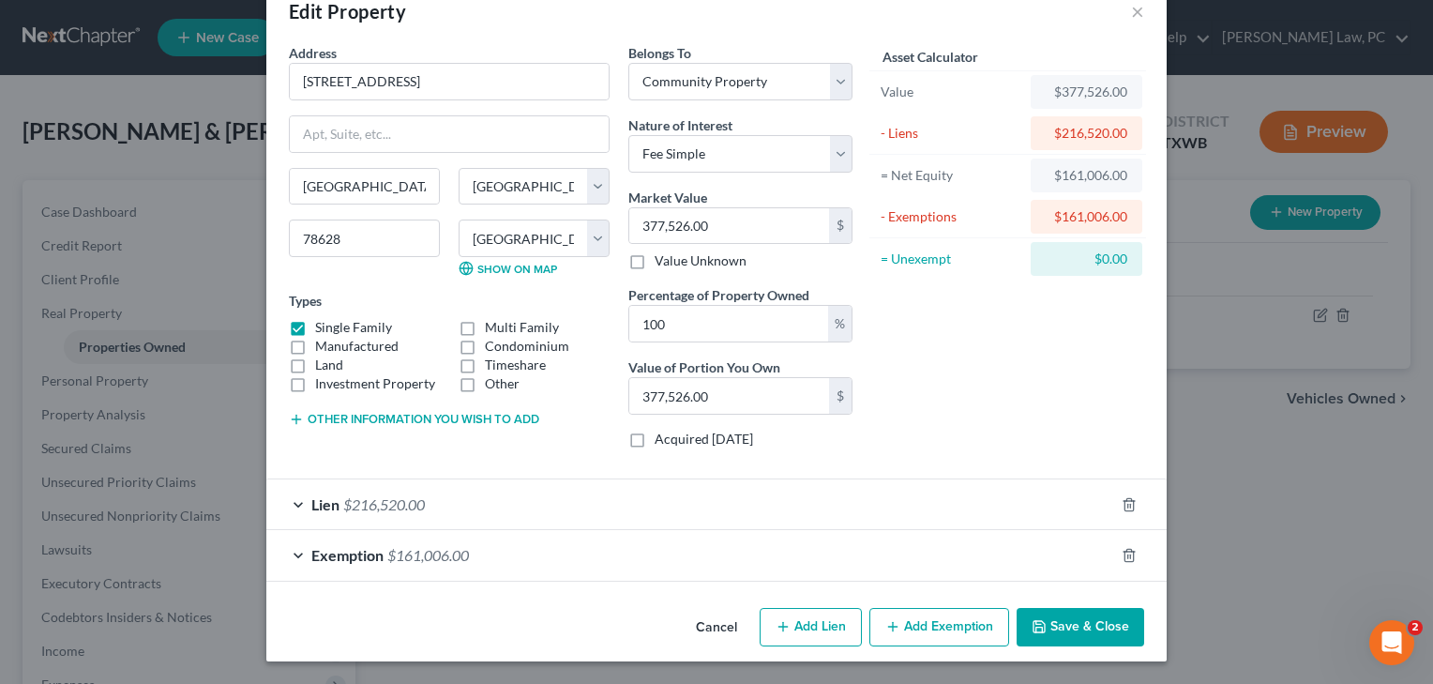
scroll to position [43, 0]
click at [1074, 625] on button "Save & Close" at bounding box center [1080, 627] width 128 height 39
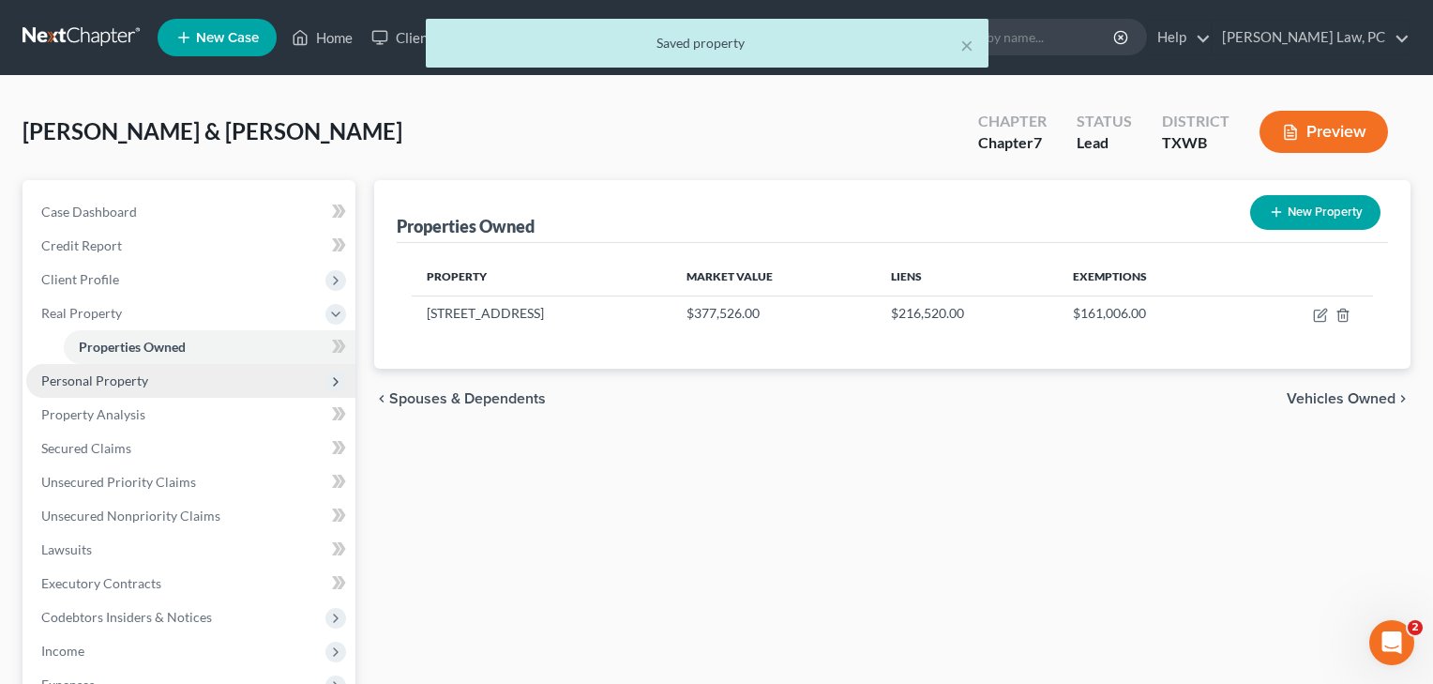
click at [119, 376] on span "Personal Property" at bounding box center [94, 380] width 107 height 16
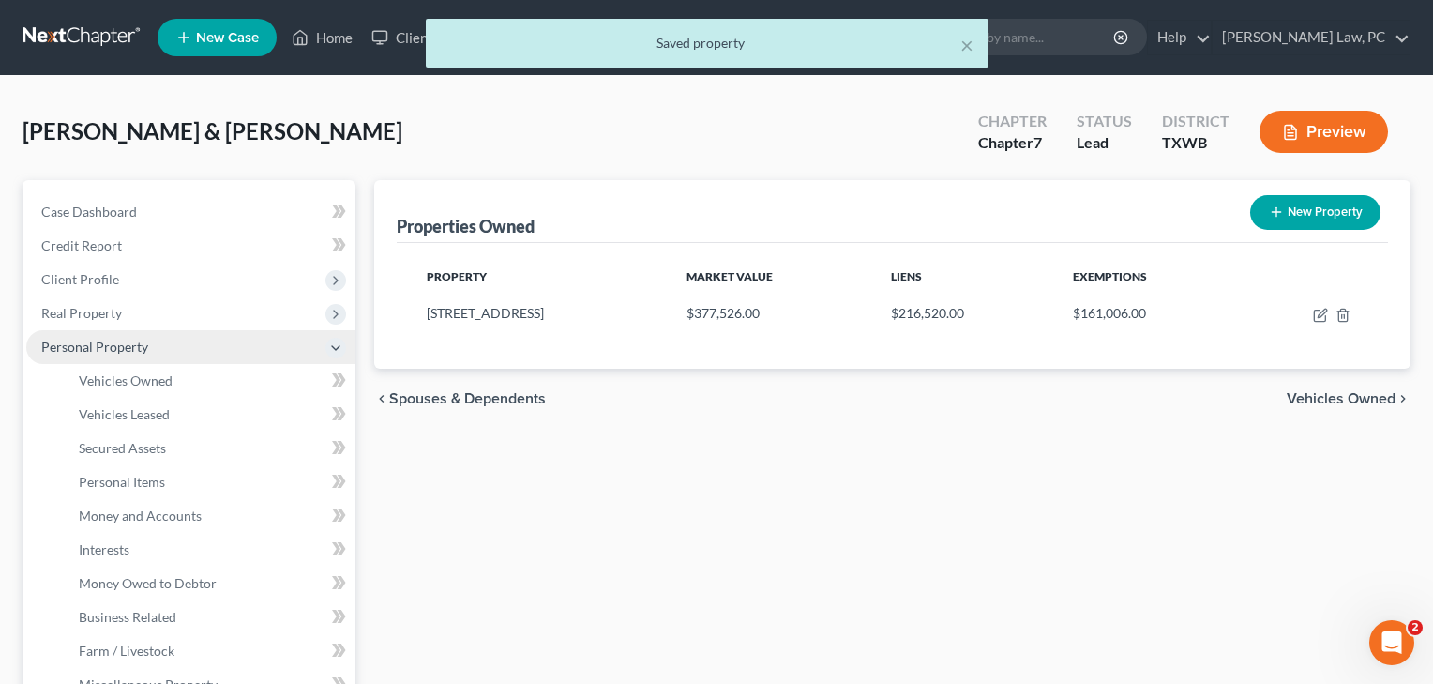
click at [119, 376] on span "Vehicles Owned" at bounding box center [126, 380] width 94 height 16
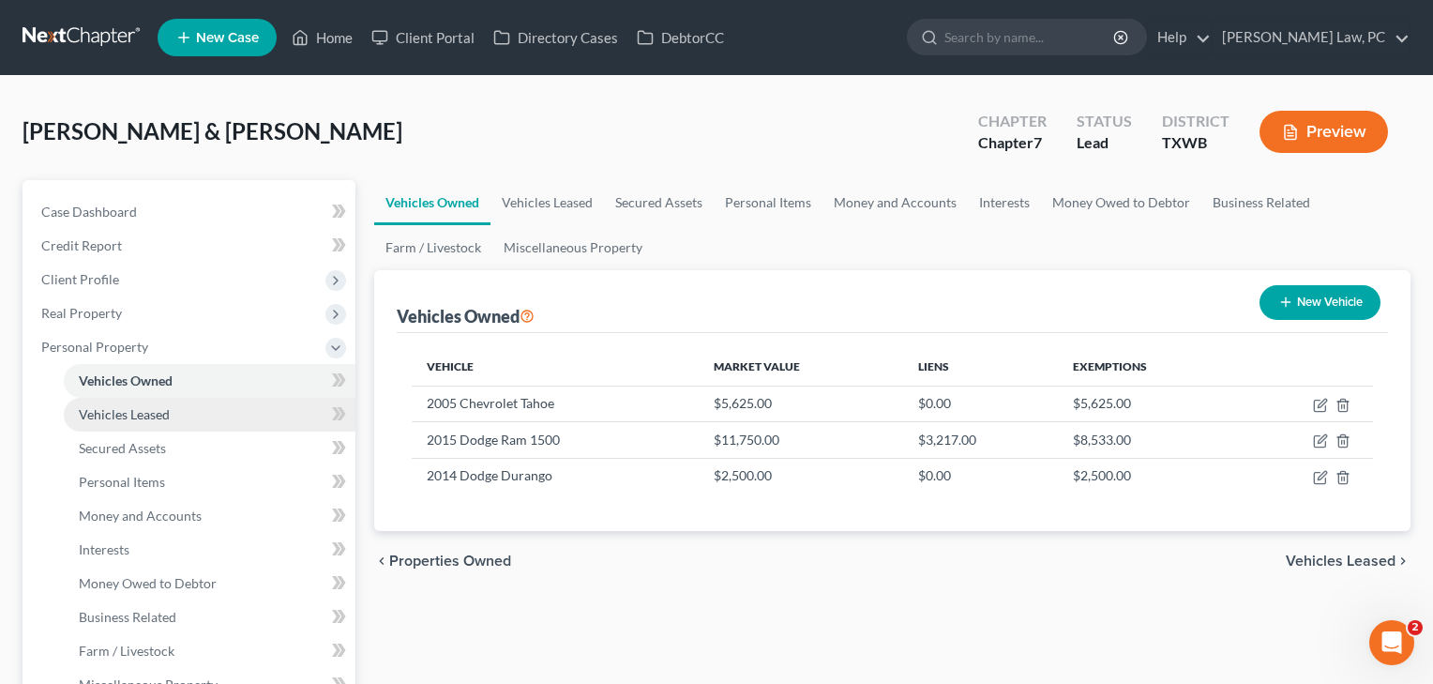
click at [132, 417] on span "Vehicles Leased" at bounding box center [124, 414] width 91 height 16
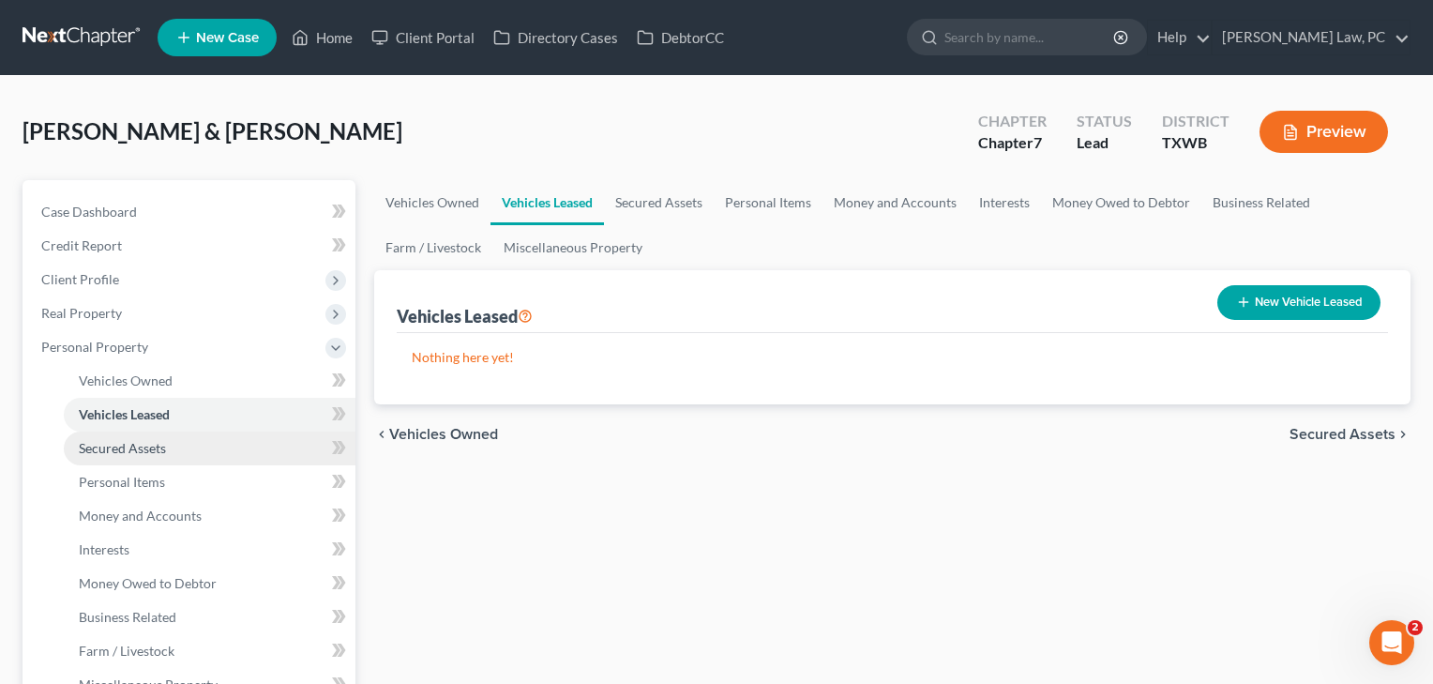
click at [124, 450] on span "Secured Assets" at bounding box center [122, 448] width 87 height 16
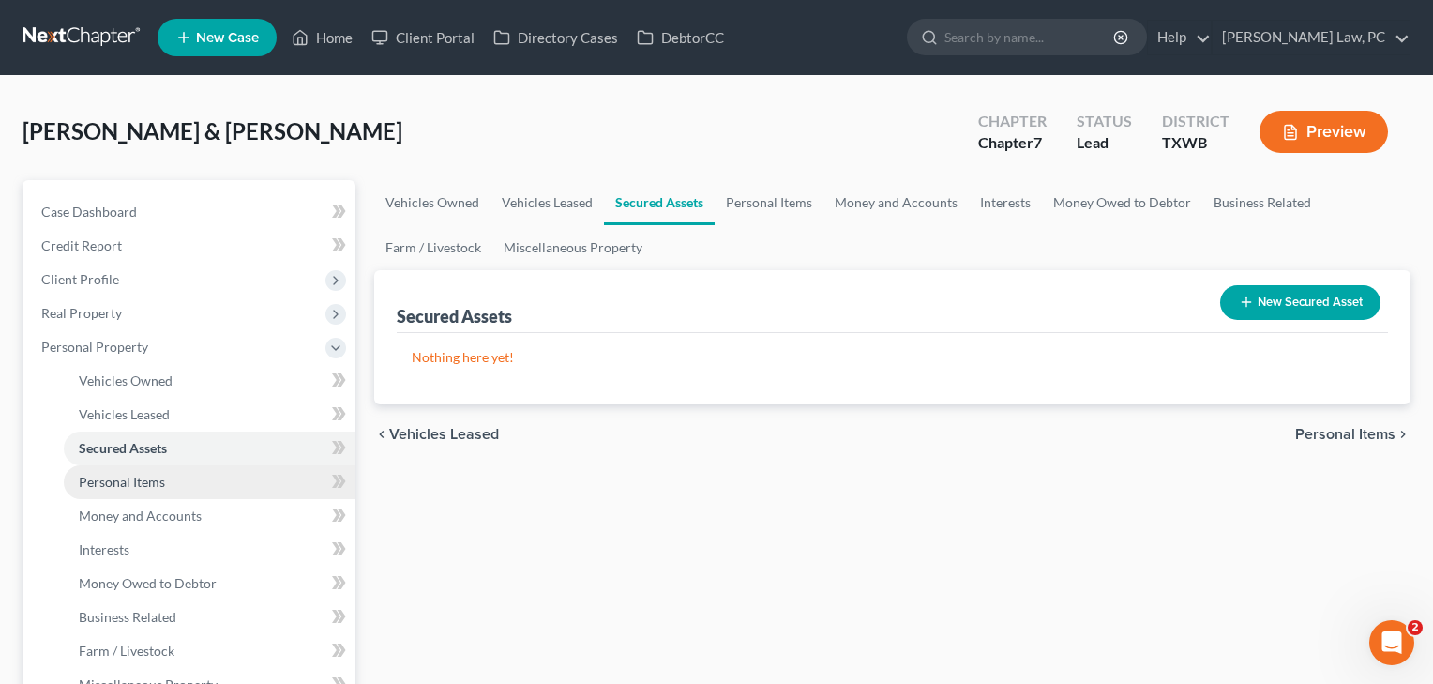
click at [112, 479] on span "Personal Items" at bounding box center [122, 482] width 86 height 16
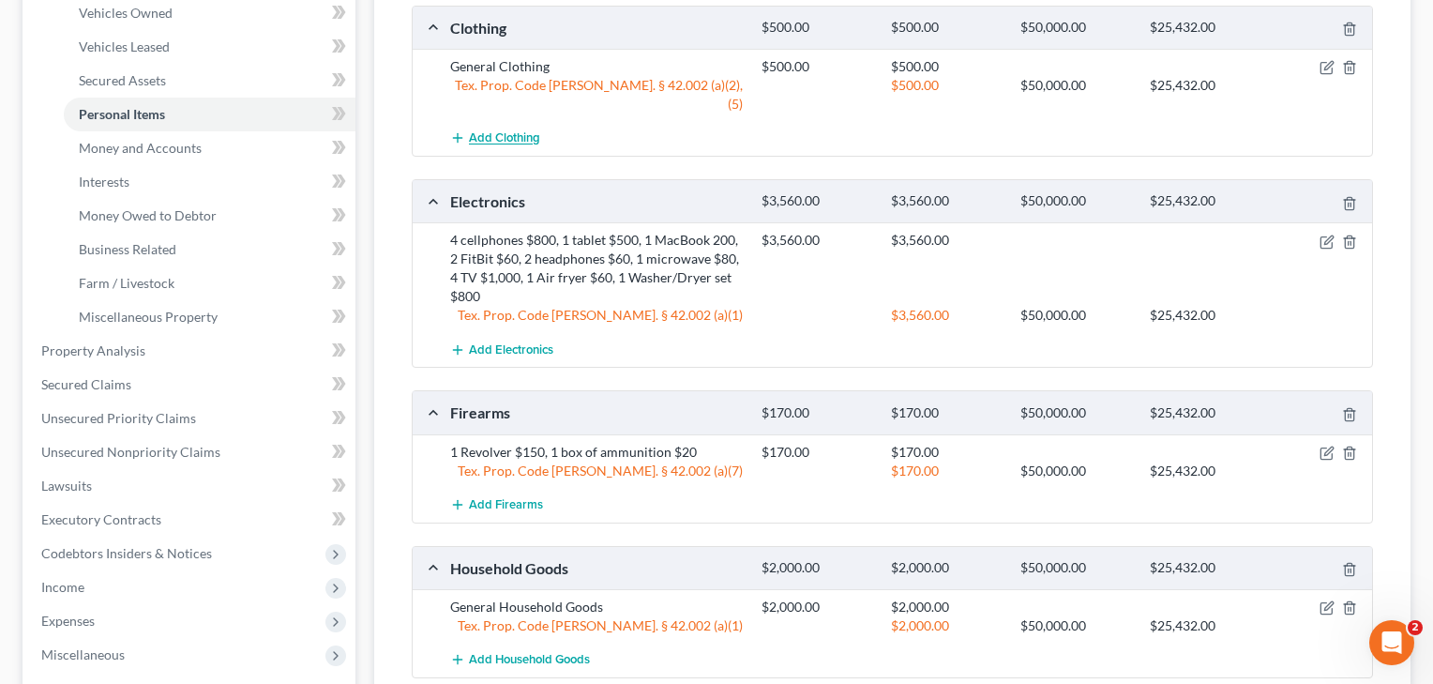
scroll to position [376, 0]
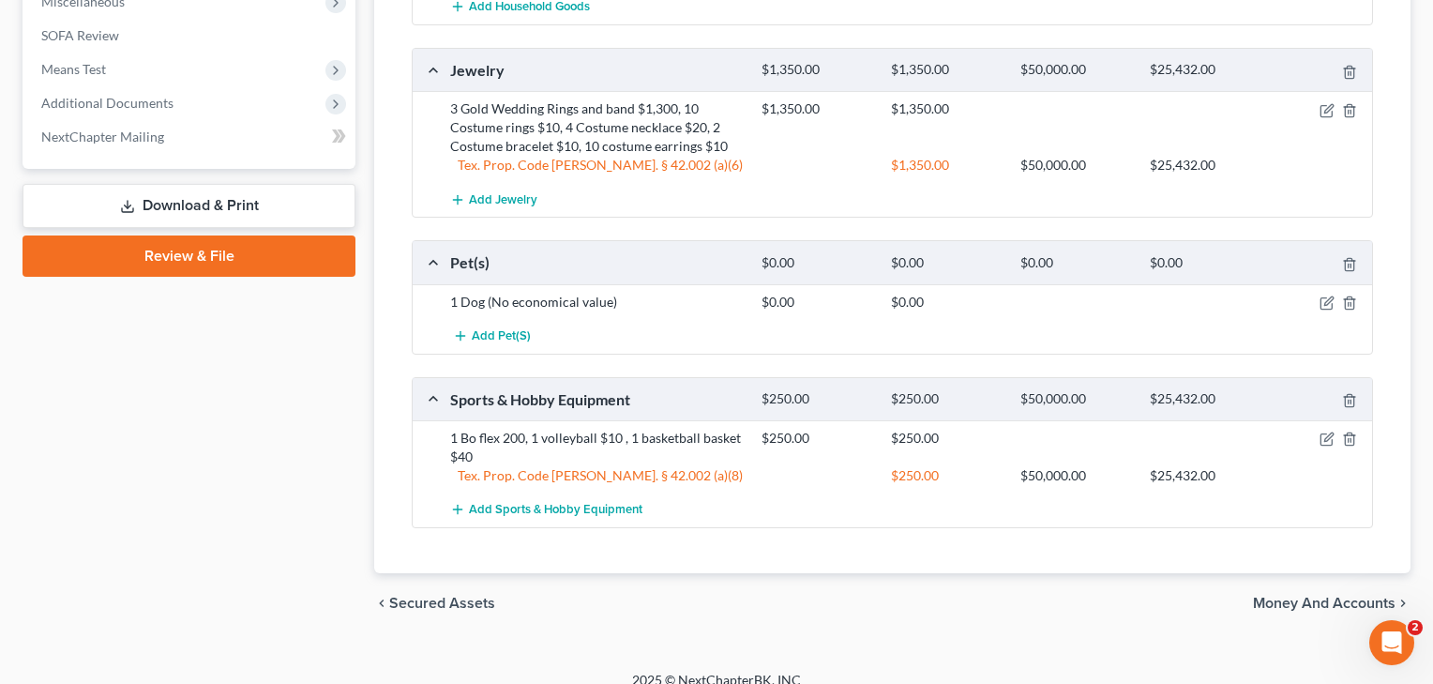
click at [1295, 595] on span "Money and Accounts" at bounding box center [1324, 602] width 143 height 15
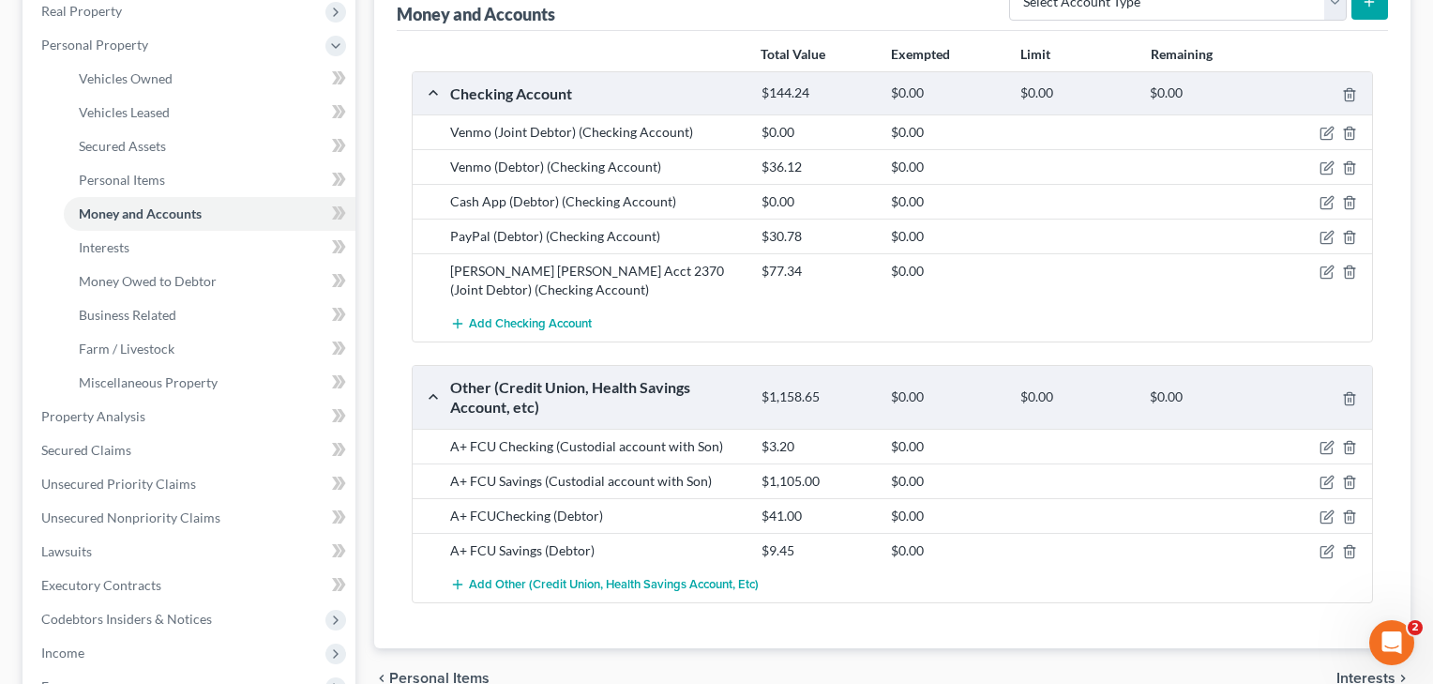
scroll to position [296, 0]
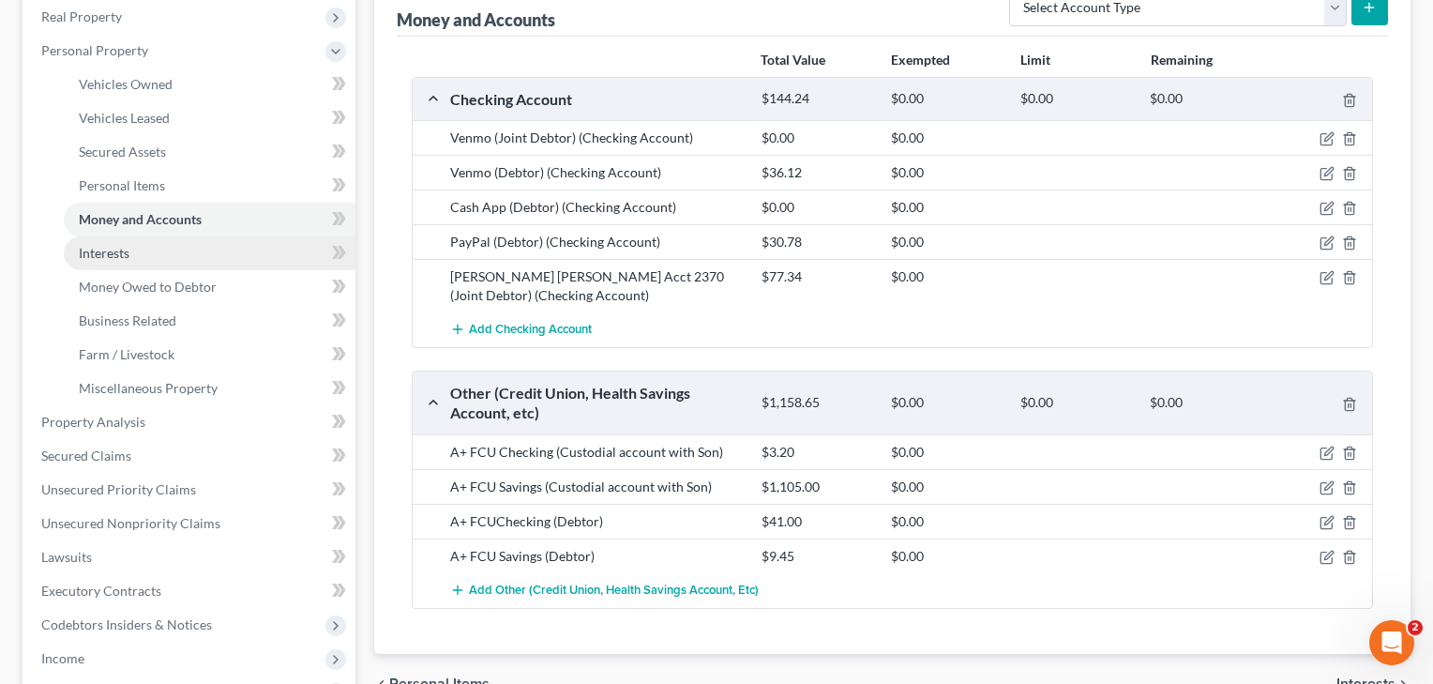
click at [99, 255] on span "Interests" at bounding box center [104, 253] width 51 height 16
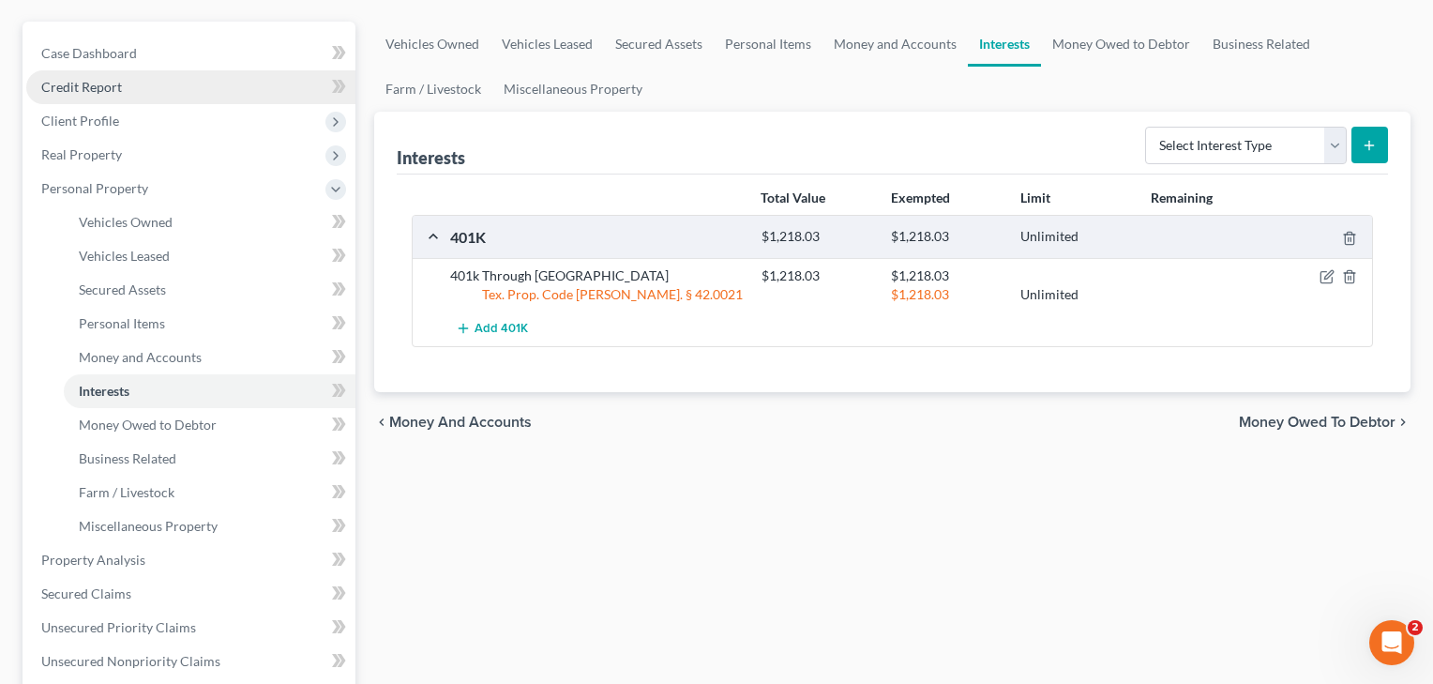
scroll to position [252, 0]
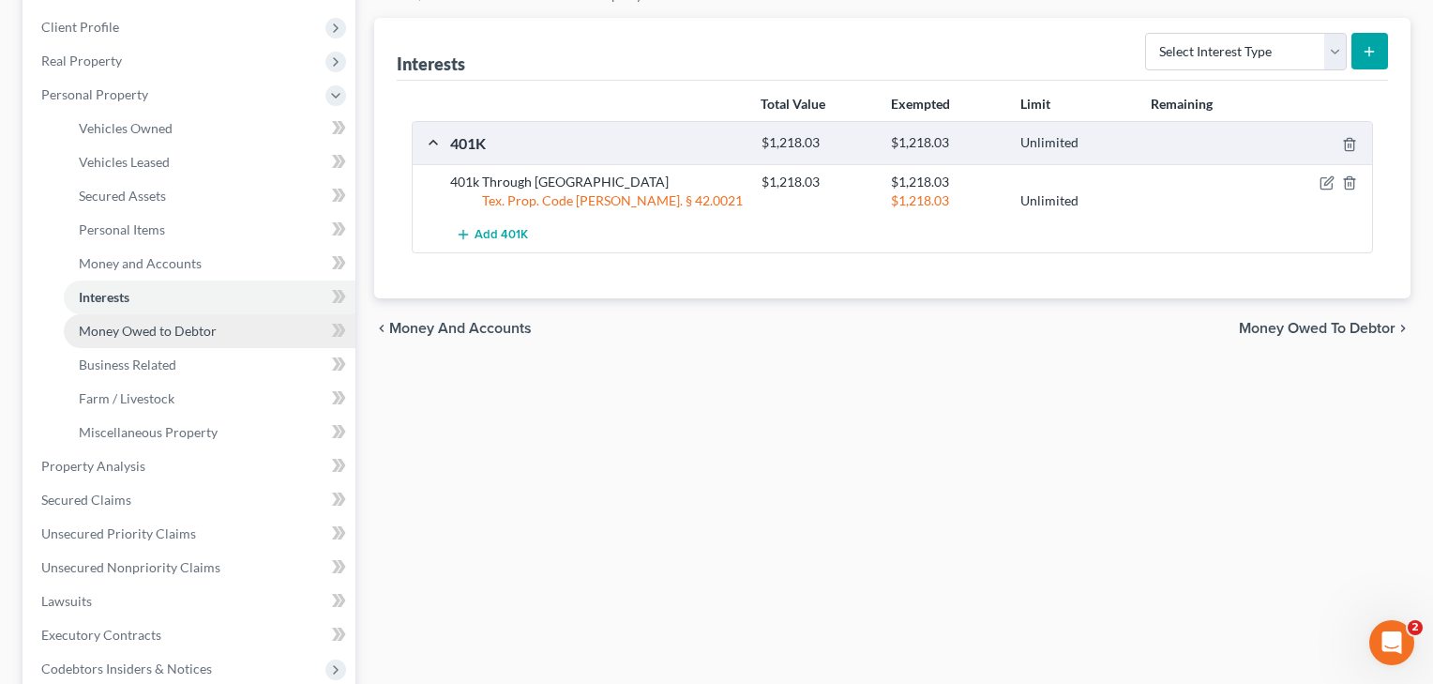
click at [143, 344] on link "Money Owed to Debtor" at bounding box center [210, 331] width 292 height 34
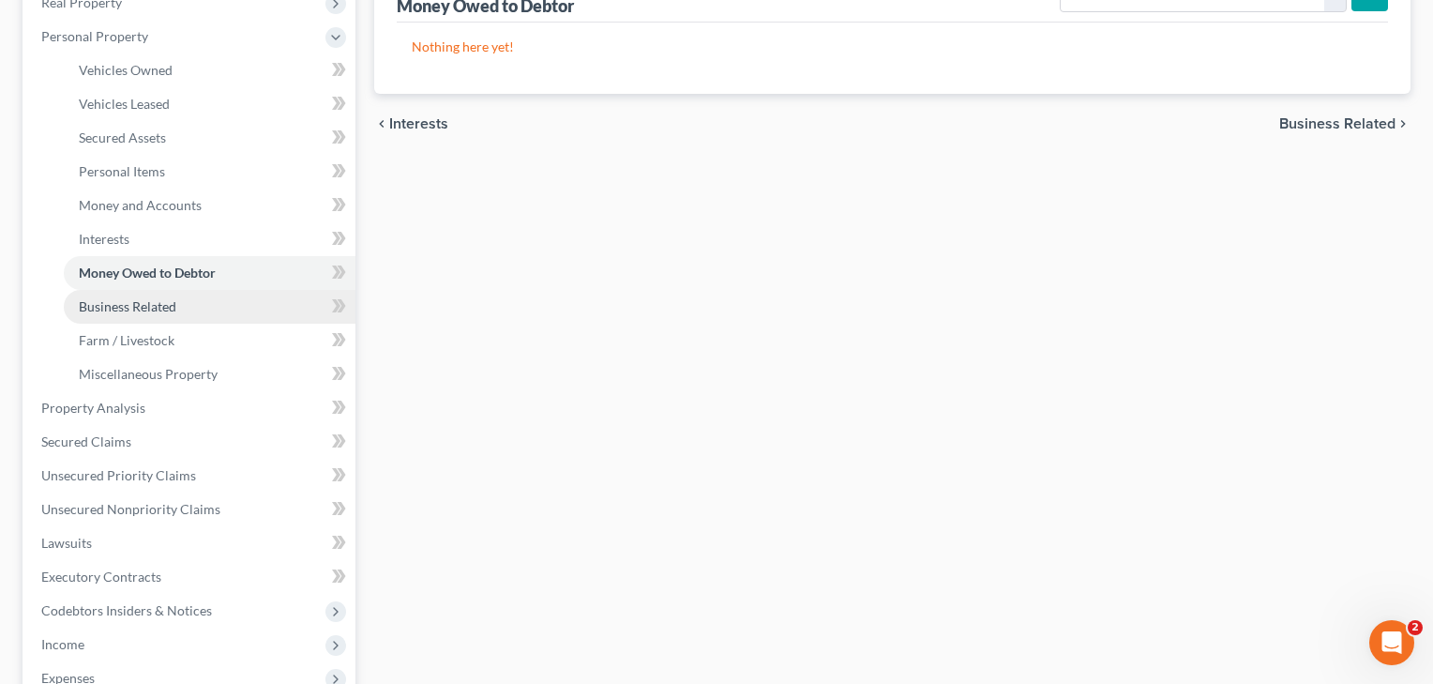
click at [124, 303] on span "Business Related" at bounding box center [128, 306] width 98 height 16
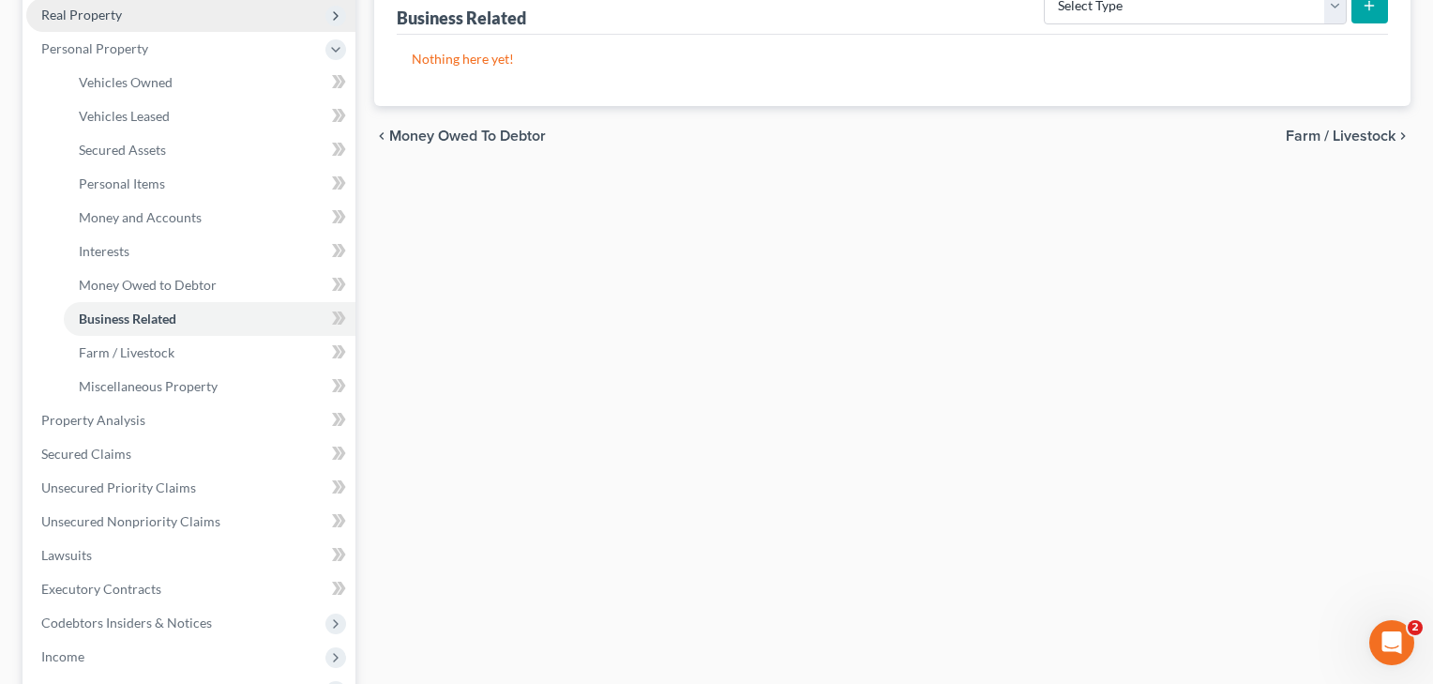
scroll to position [338, 0]
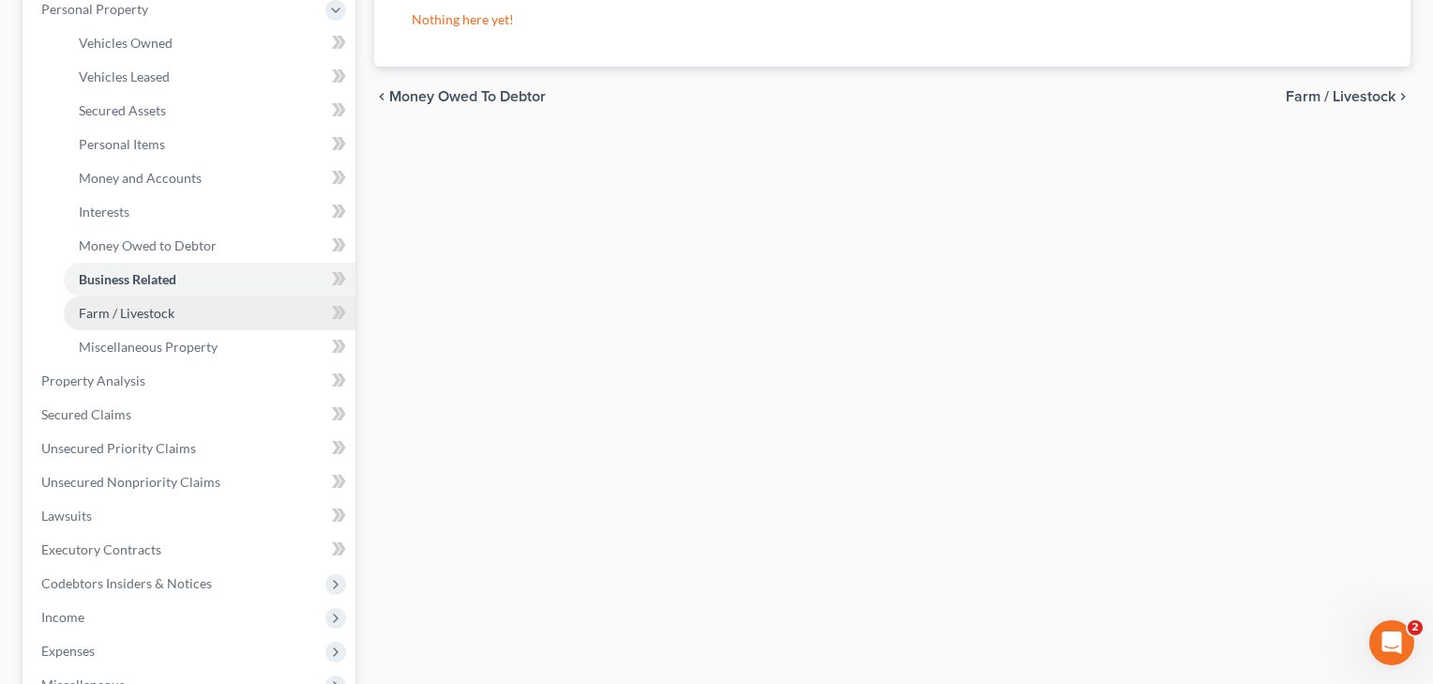
click at [108, 305] on span "Farm / Livestock" at bounding box center [127, 313] width 96 height 16
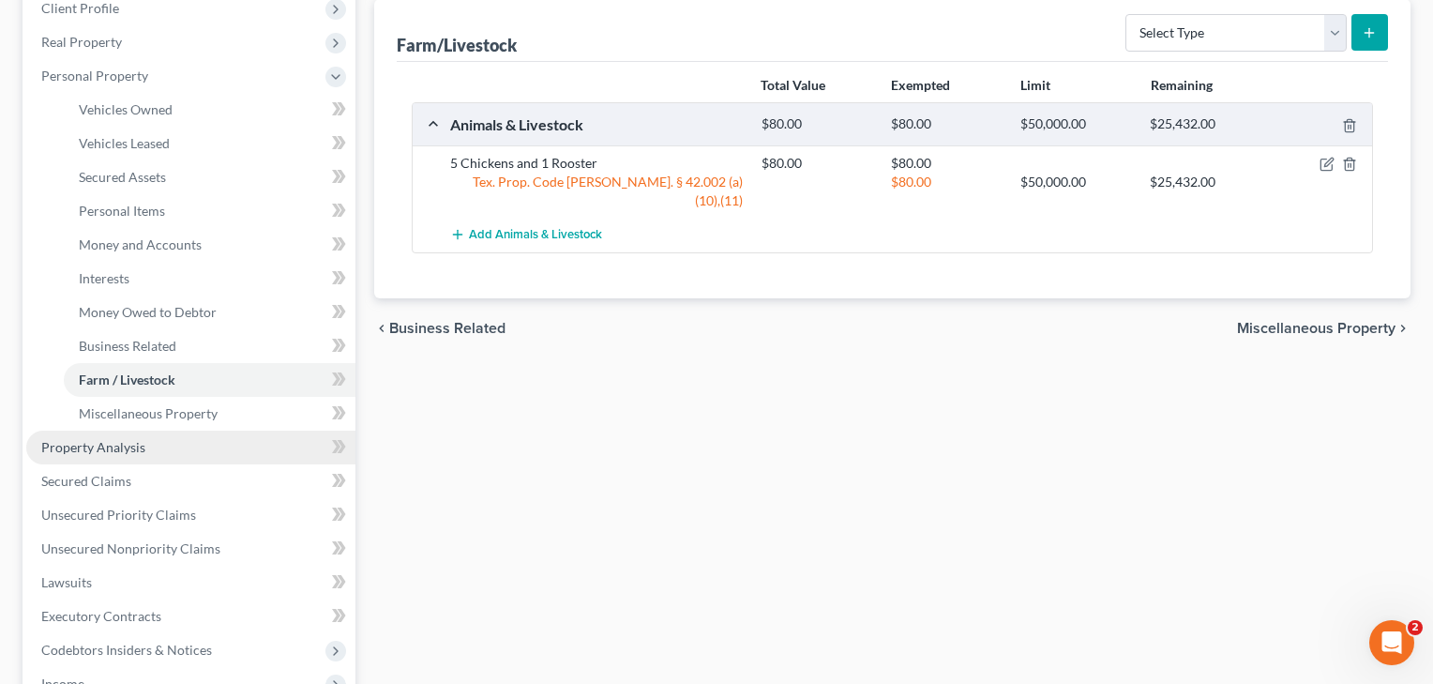
scroll to position [269, 0]
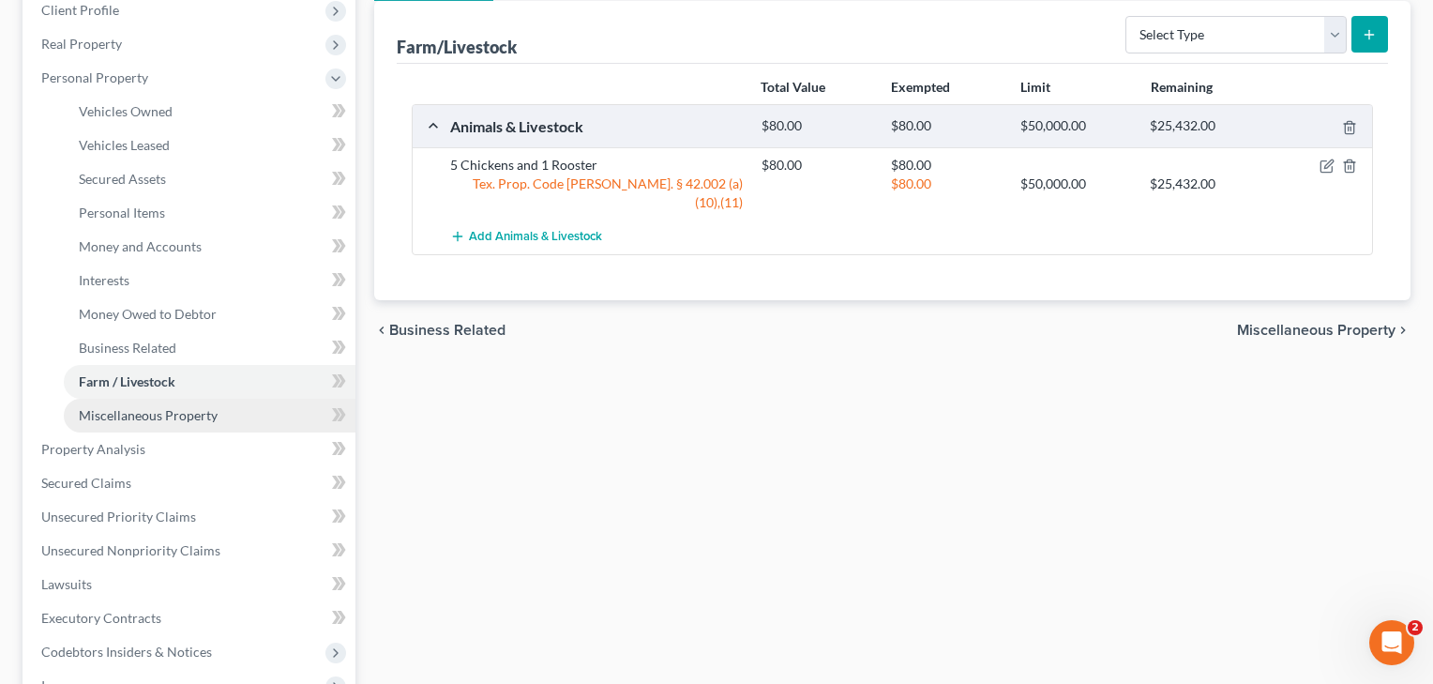
click at [193, 423] on link "Miscellaneous Property" at bounding box center [210, 415] width 292 height 34
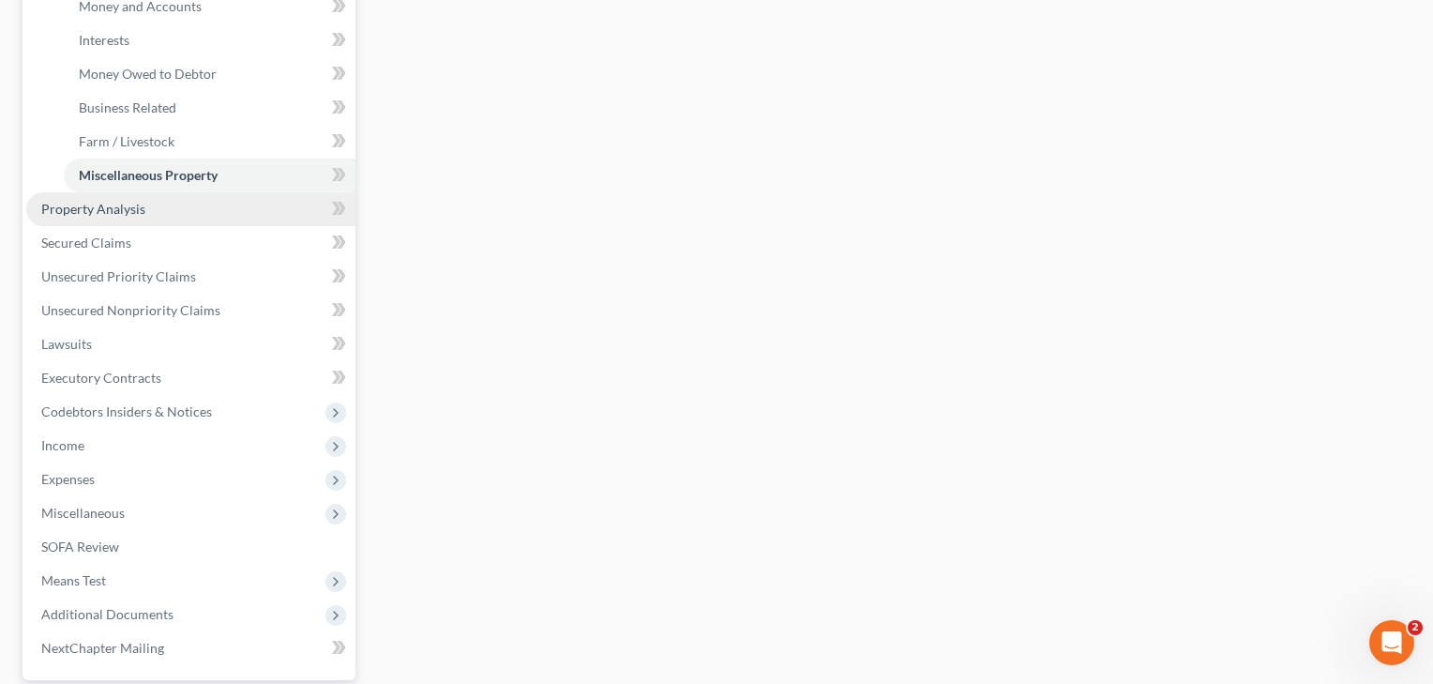
click at [119, 202] on span "Property Analysis" at bounding box center [93, 209] width 104 height 16
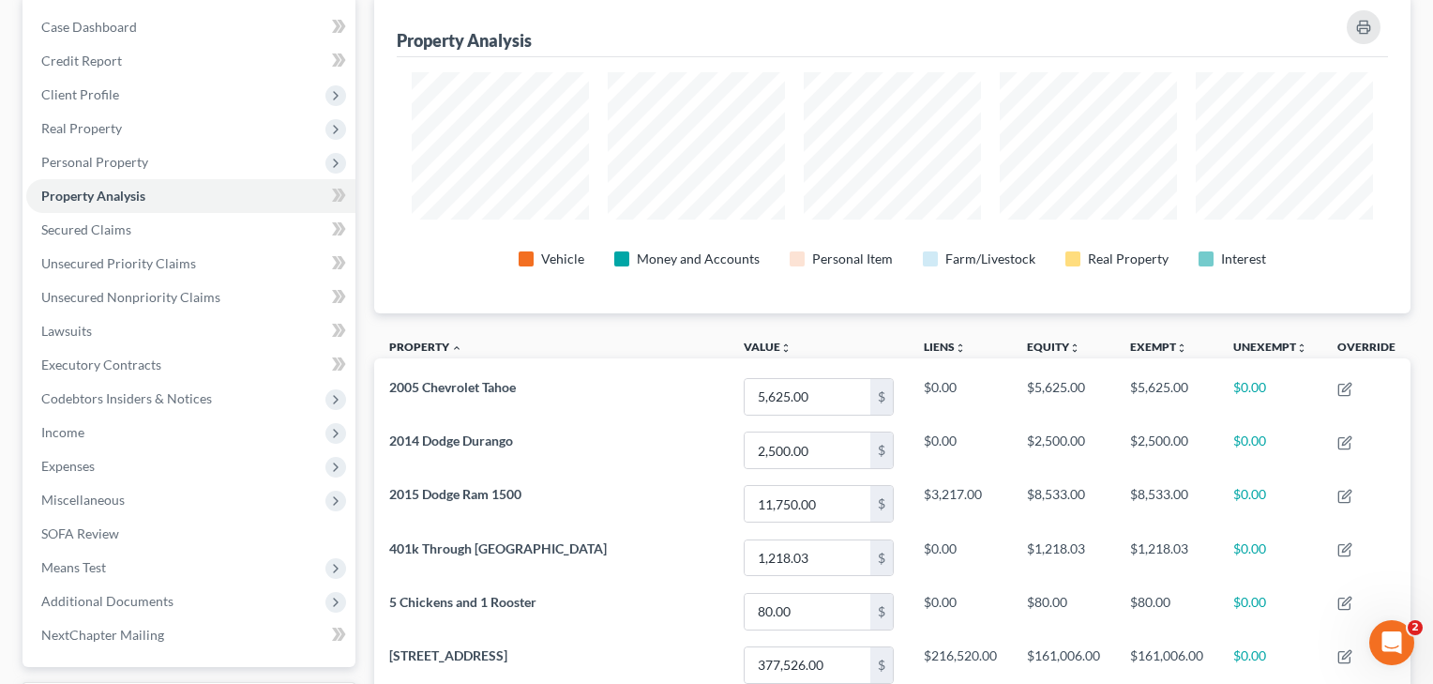
scroll to position [194, 0]
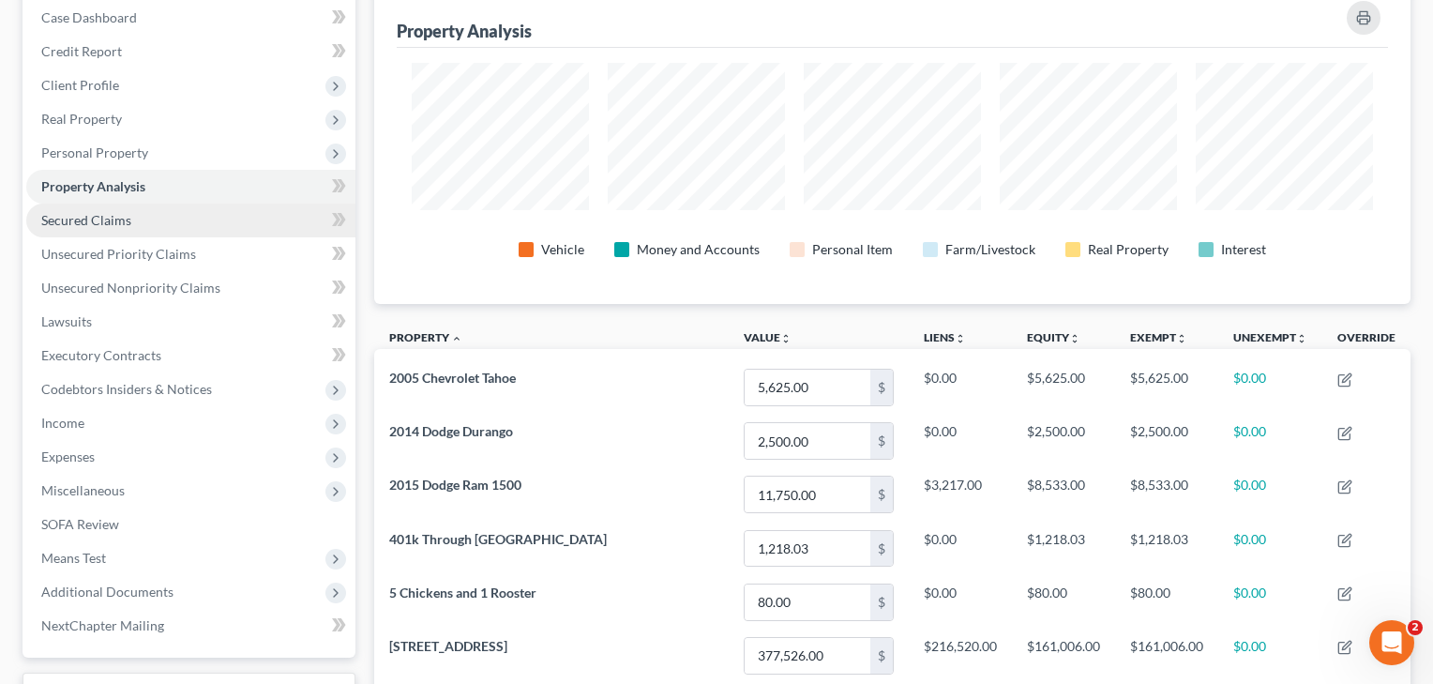
click at [84, 215] on span "Secured Claims" at bounding box center [86, 220] width 90 height 16
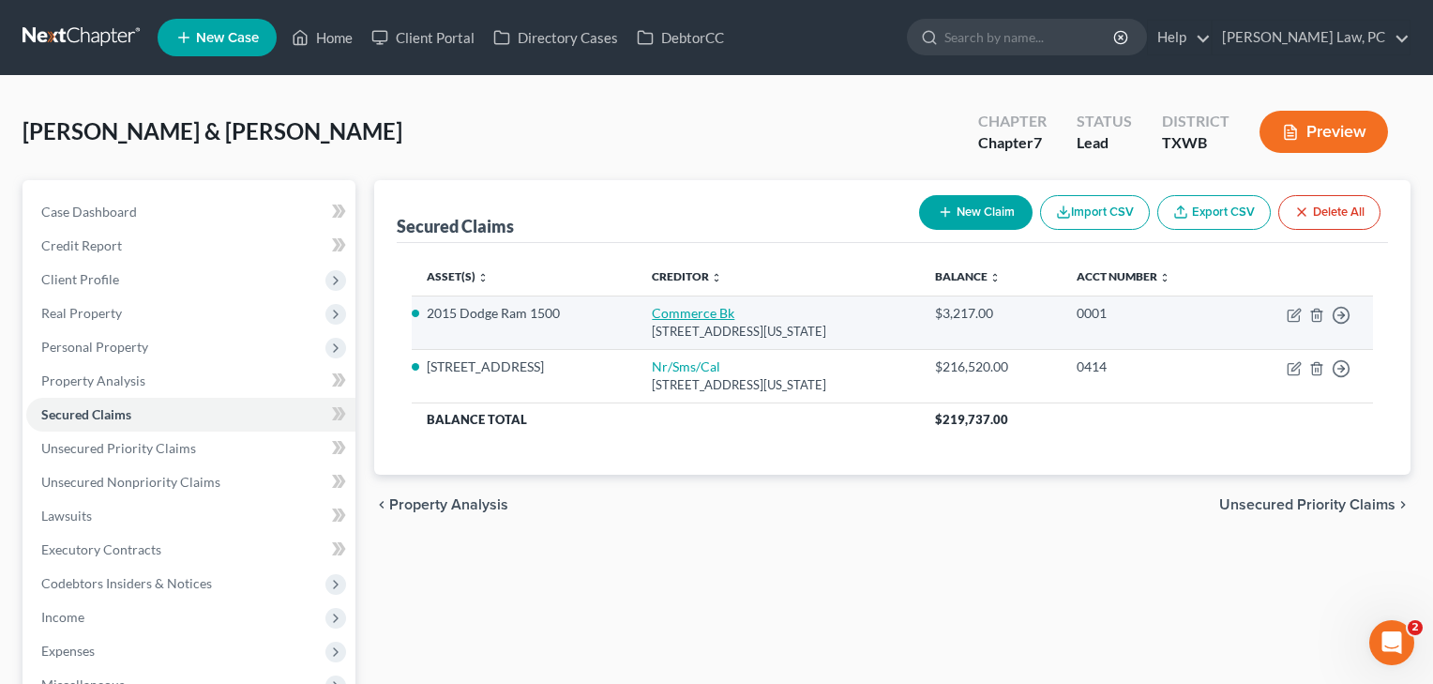
click at [679, 311] on link "Commerce Bk" at bounding box center [693, 313] width 83 height 16
select select "26"
select select "0"
select select "2"
select select "0"
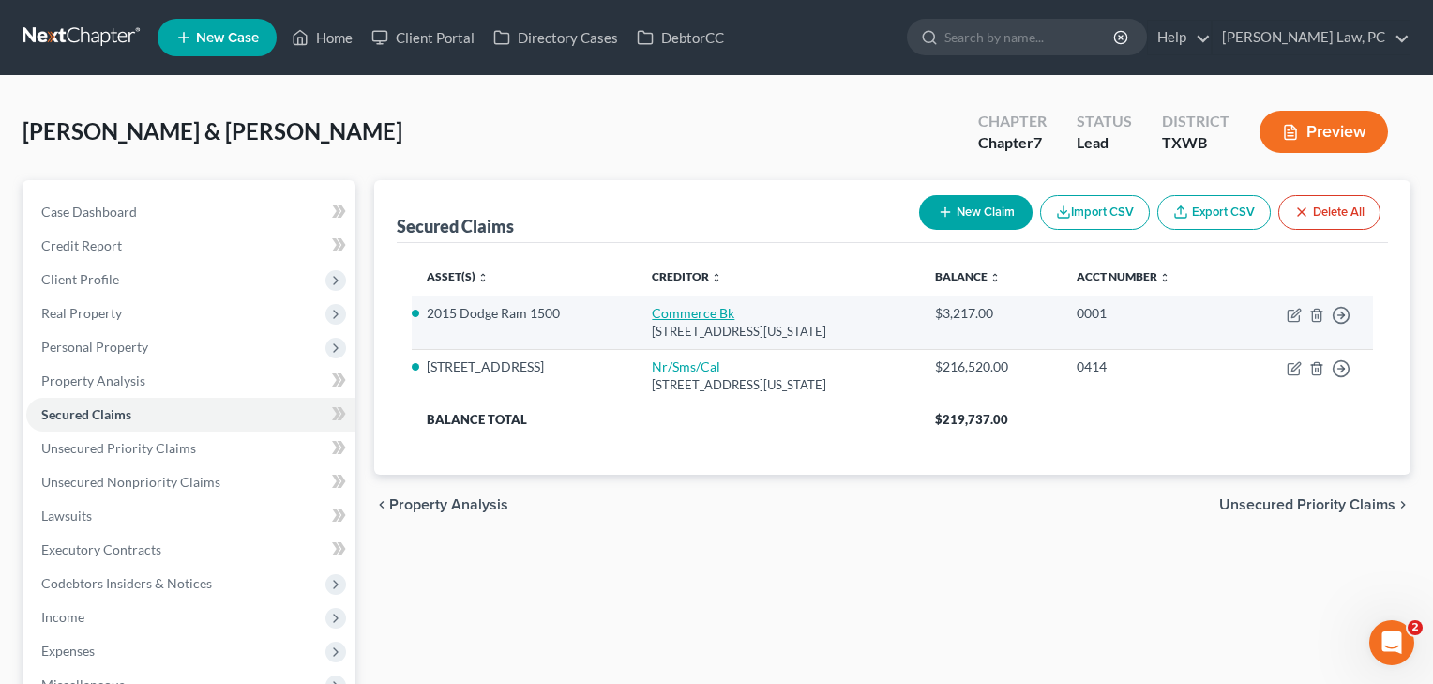
select select "1"
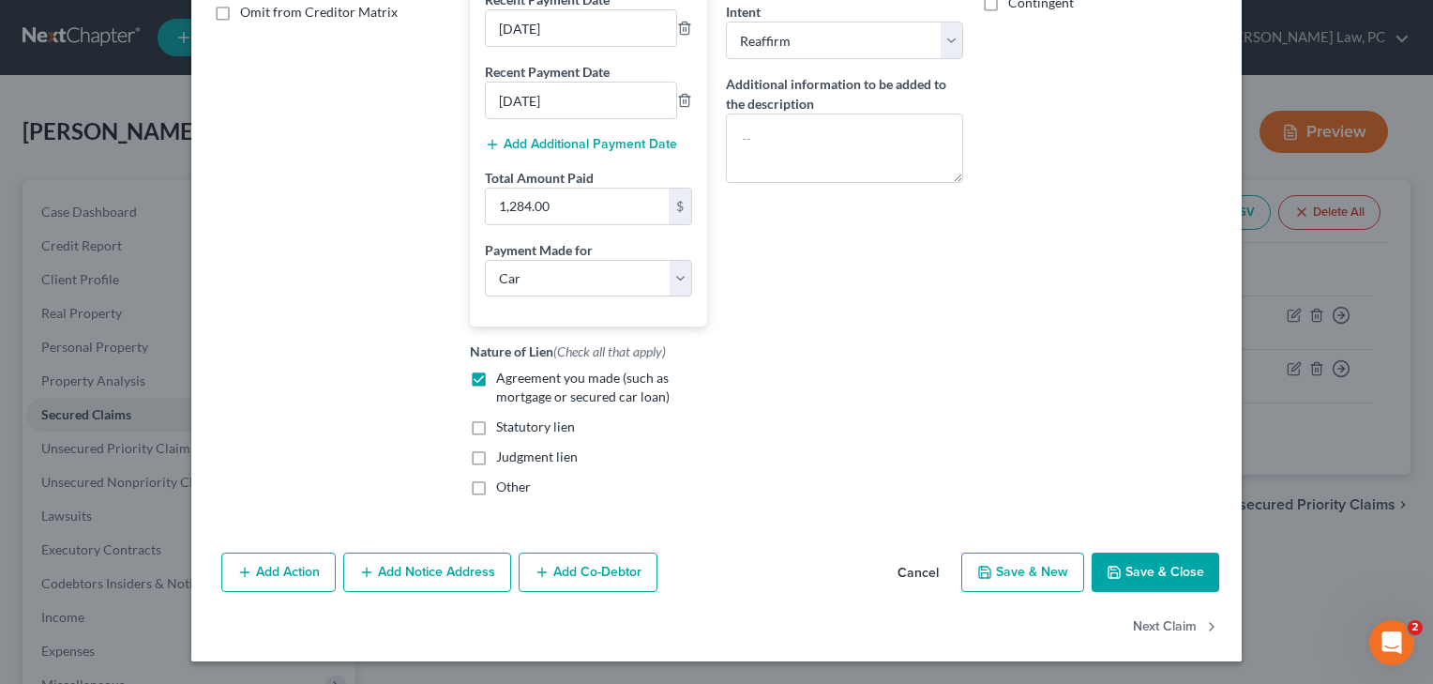
click at [1196, 580] on button "Save & Close" at bounding box center [1155, 571] width 128 height 39
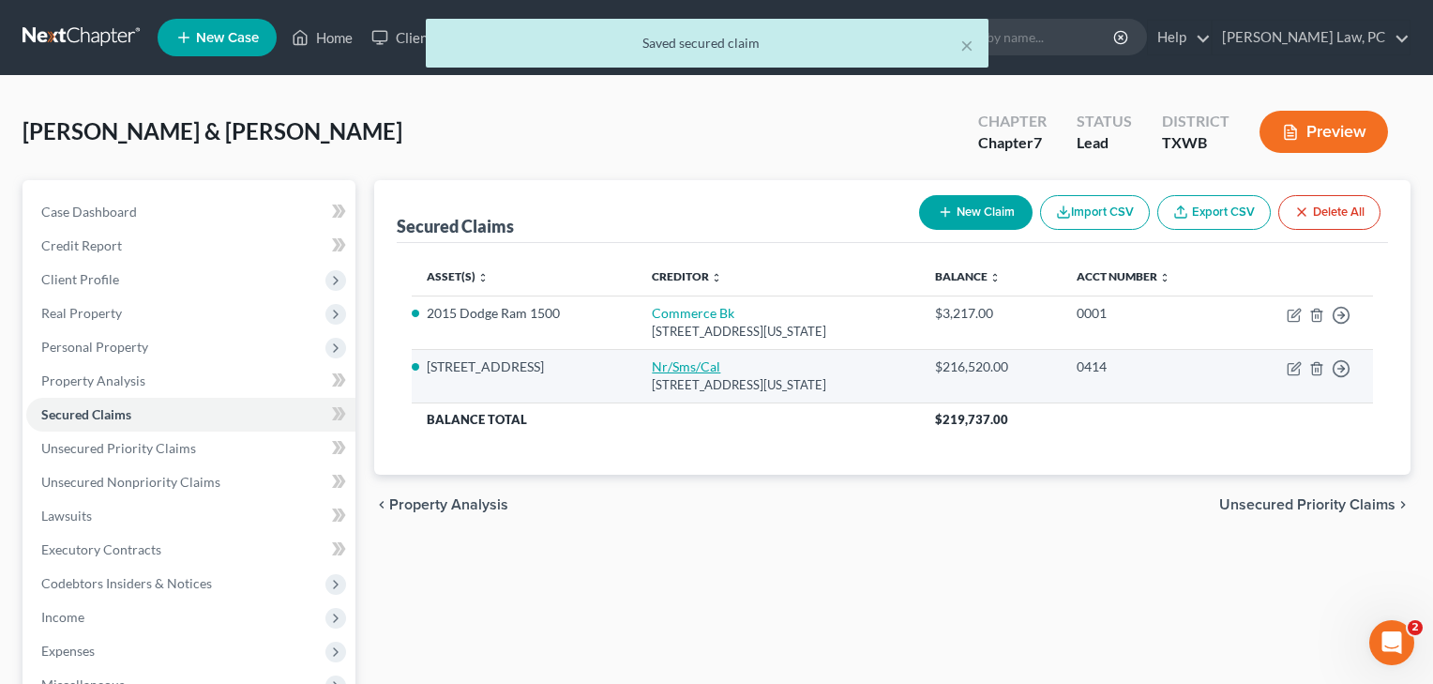
click at [664, 368] on link "Nr/Sms/Cal" at bounding box center [686, 366] width 68 height 16
select select "39"
select select "3"
select select "2"
select select "1"
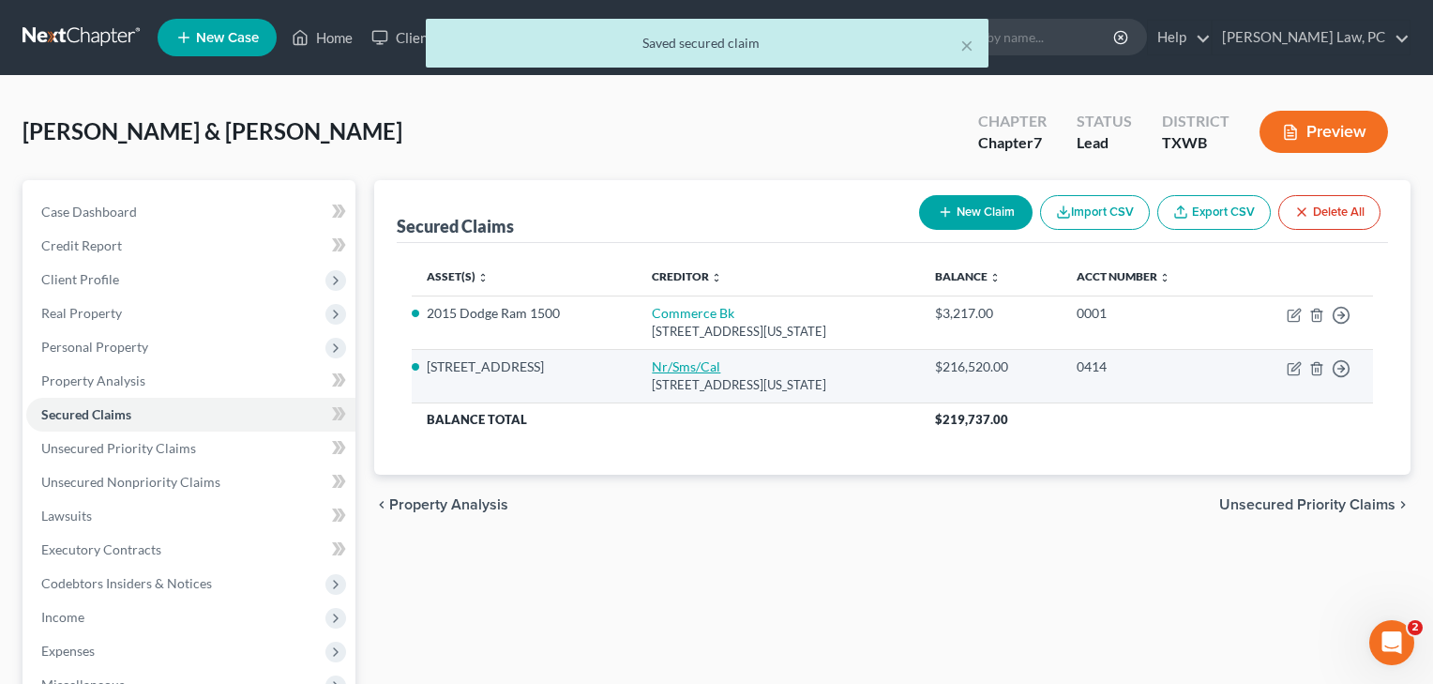
select select "0"
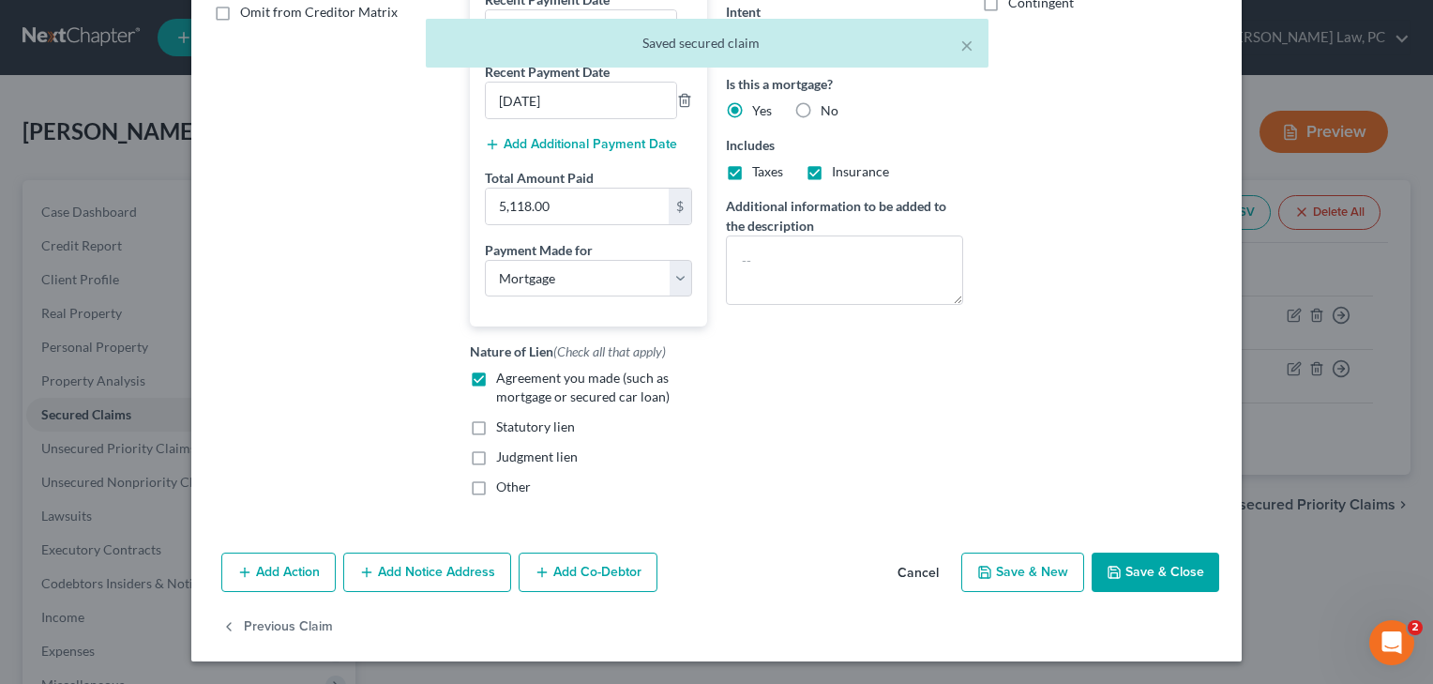
click at [1153, 564] on button "Save & Close" at bounding box center [1155, 571] width 128 height 39
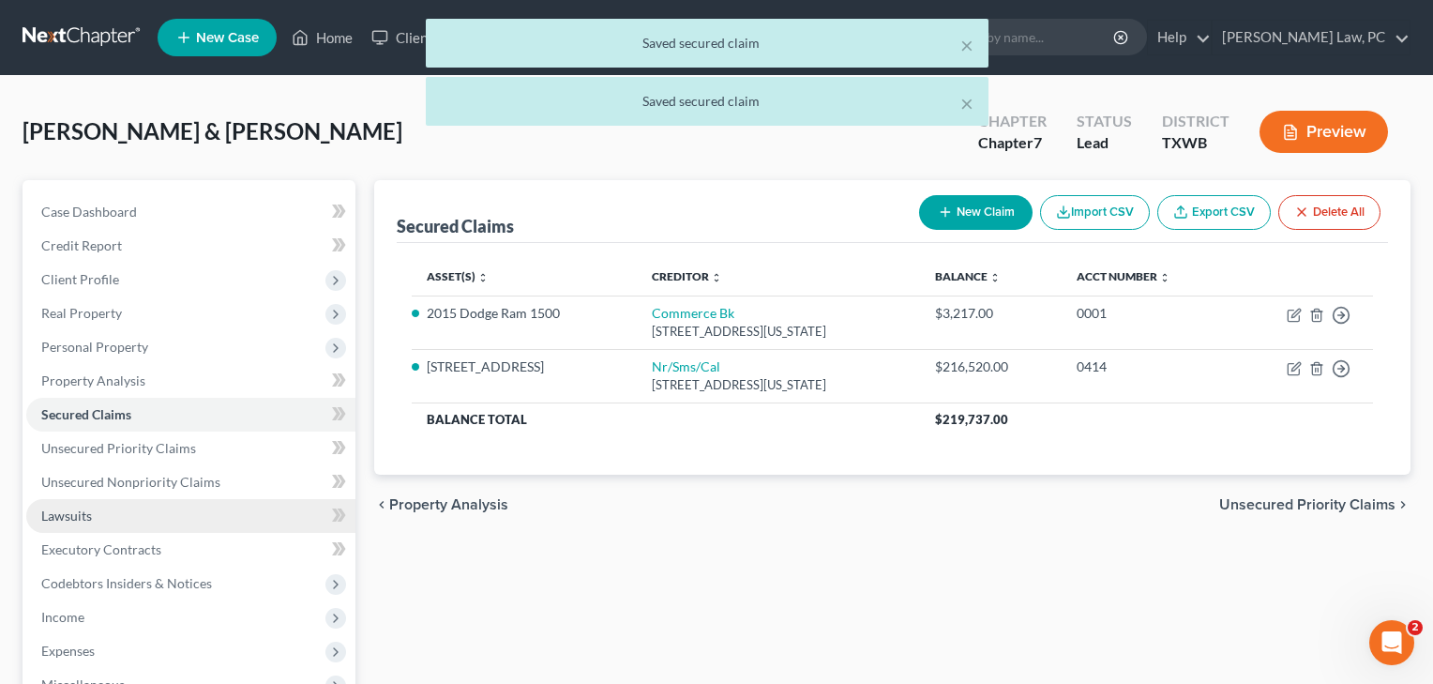
click at [89, 512] on span "Lawsuits" at bounding box center [66, 515] width 51 height 16
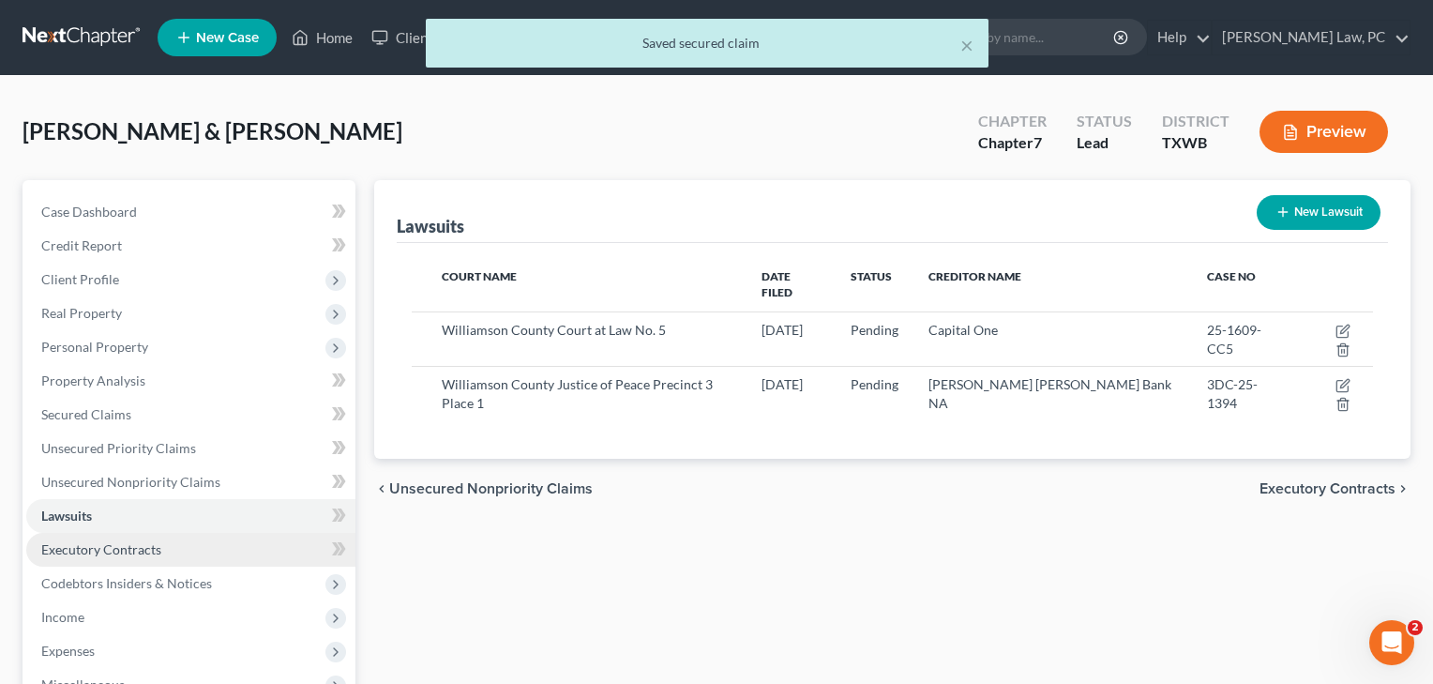
click at [92, 554] on span "Executory Contracts" at bounding box center [101, 549] width 120 height 16
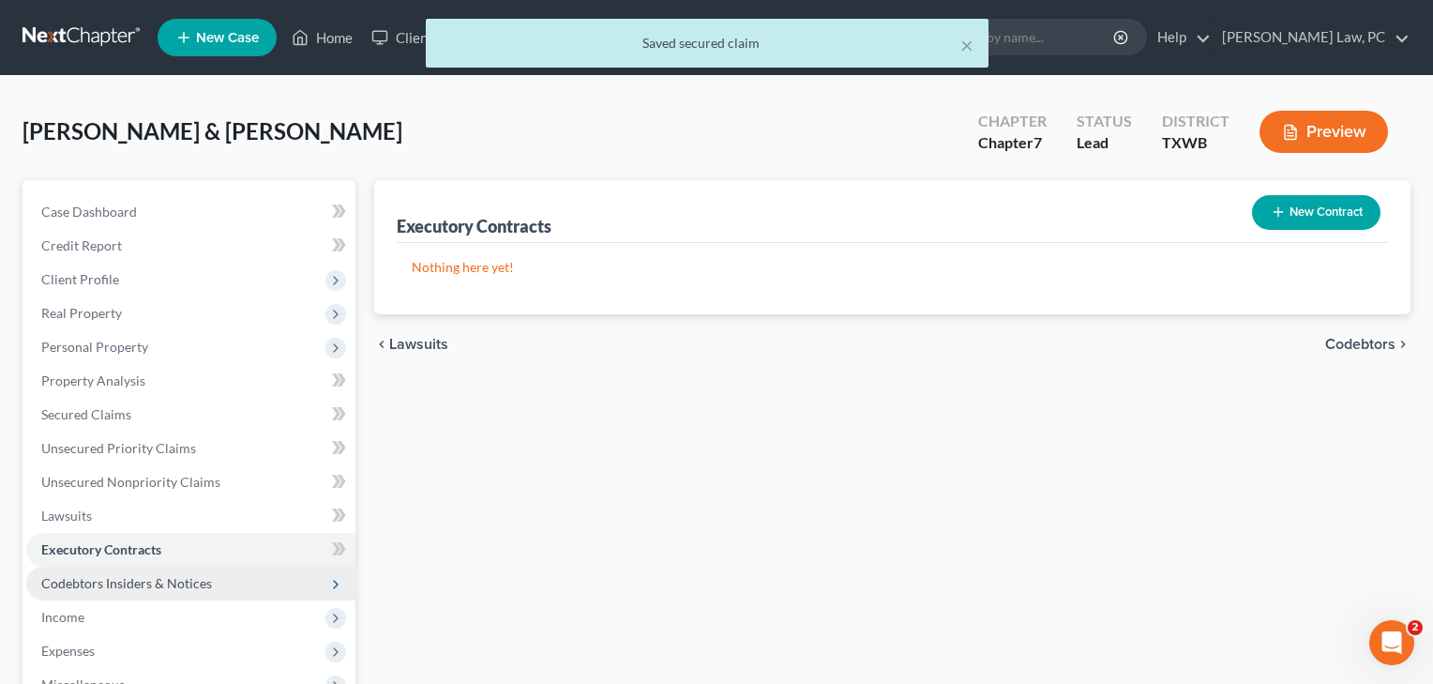
click at [92, 580] on span "Codebtors Insiders & Notices" at bounding box center [126, 583] width 171 height 16
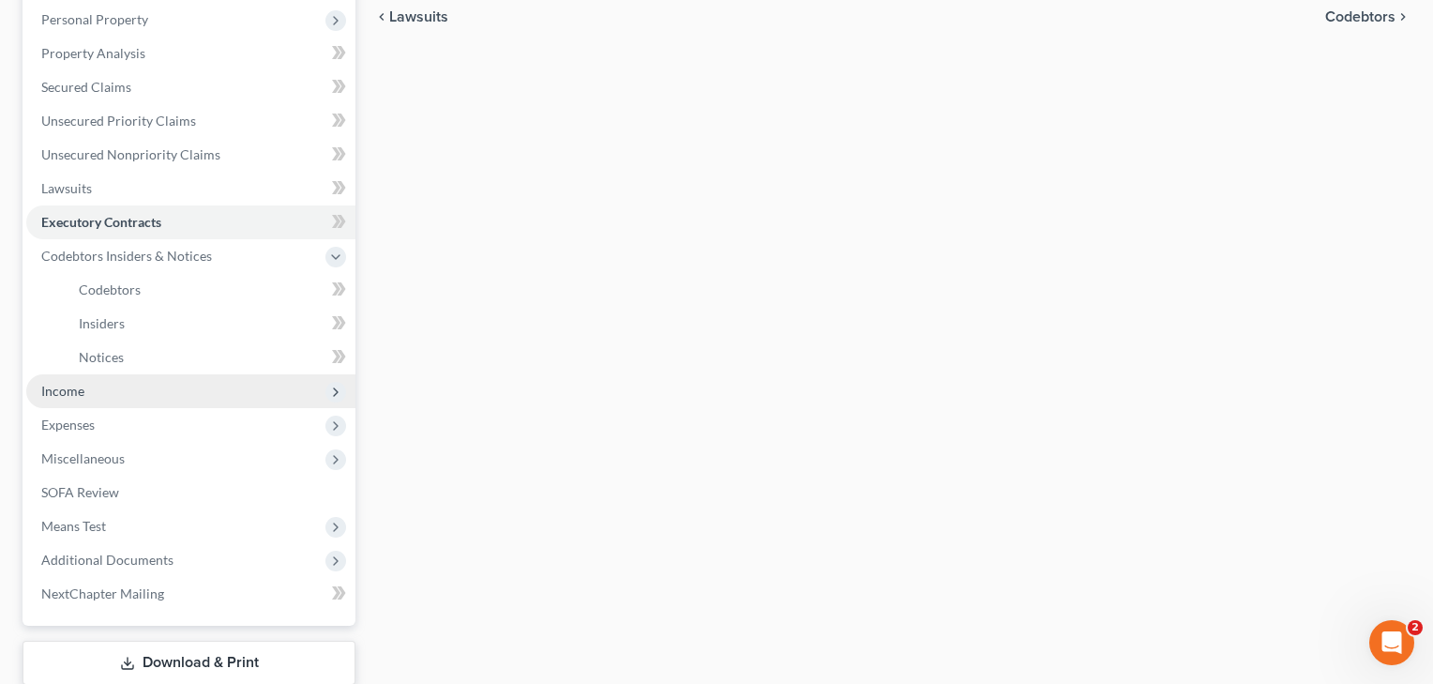
click at [62, 391] on span "Income" at bounding box center [62, 391] width 43 height 16
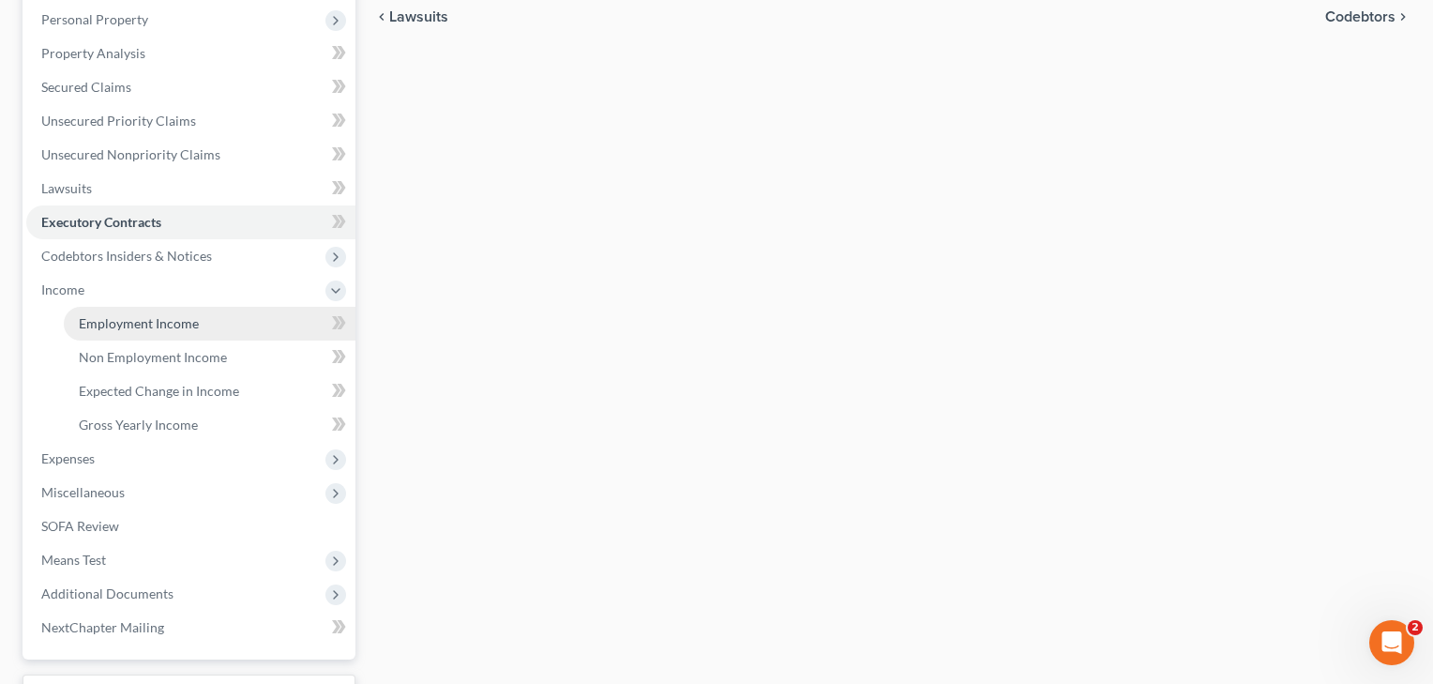
click at [136, 318] on span "Employment Income" at bounding box center [139, 323] width 120 height 16
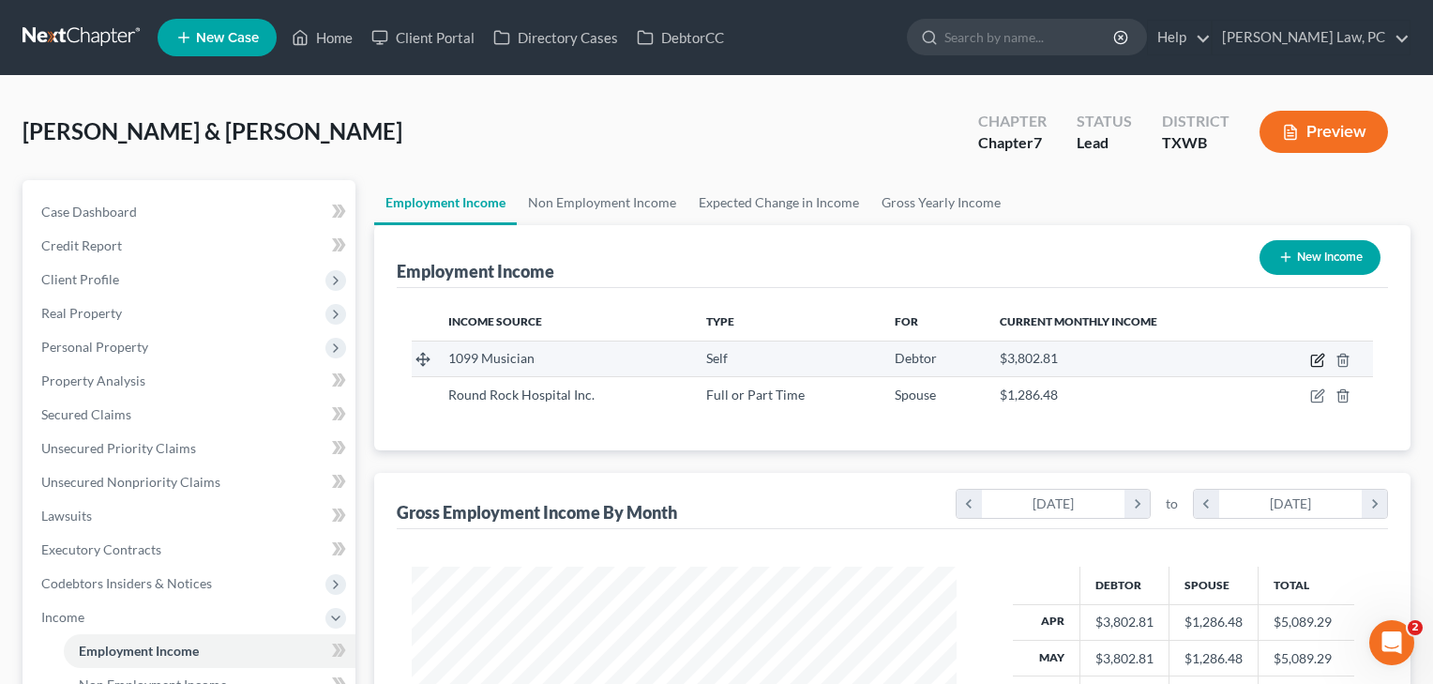
click at [1321, 357] on icon "button" at bounding box center [1319, 357] width 8 height 8
select select "1"
select select "0"
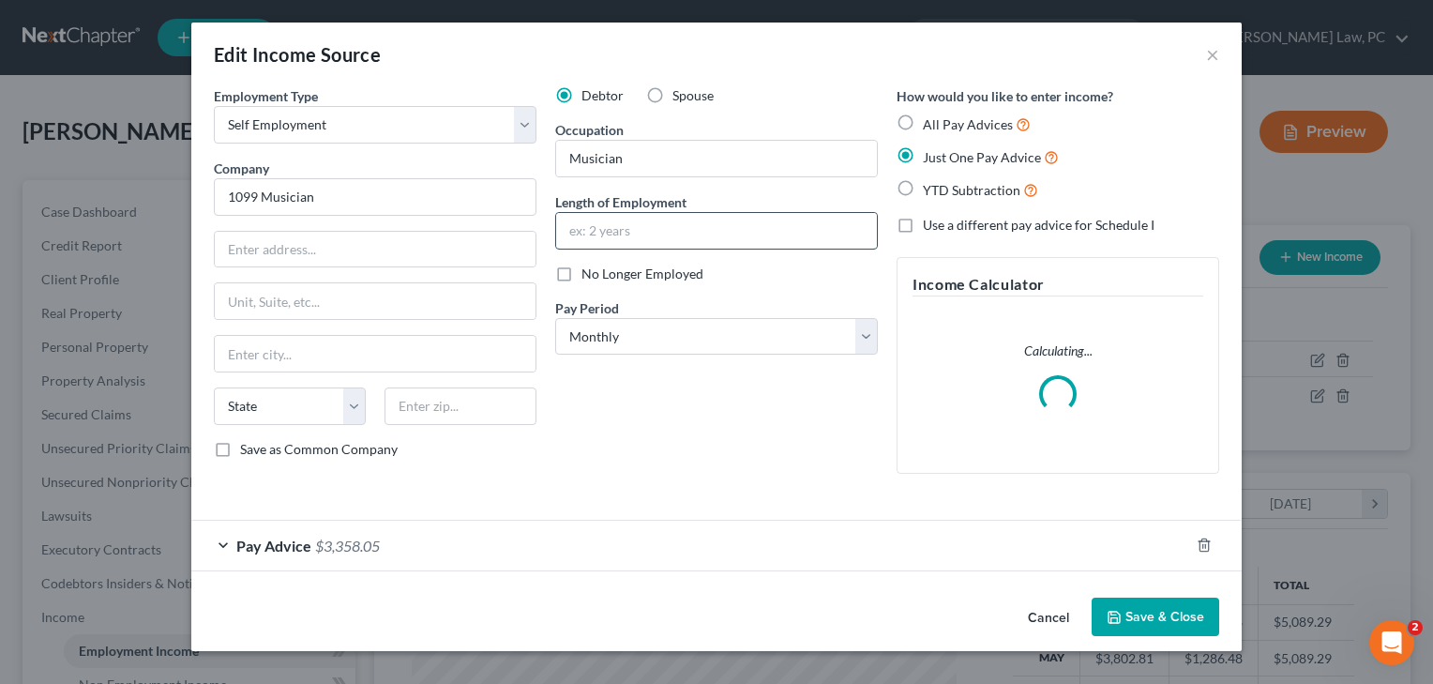
click at [646, 231] on input "text" at bounding box center [716, 231] width 321 height 36
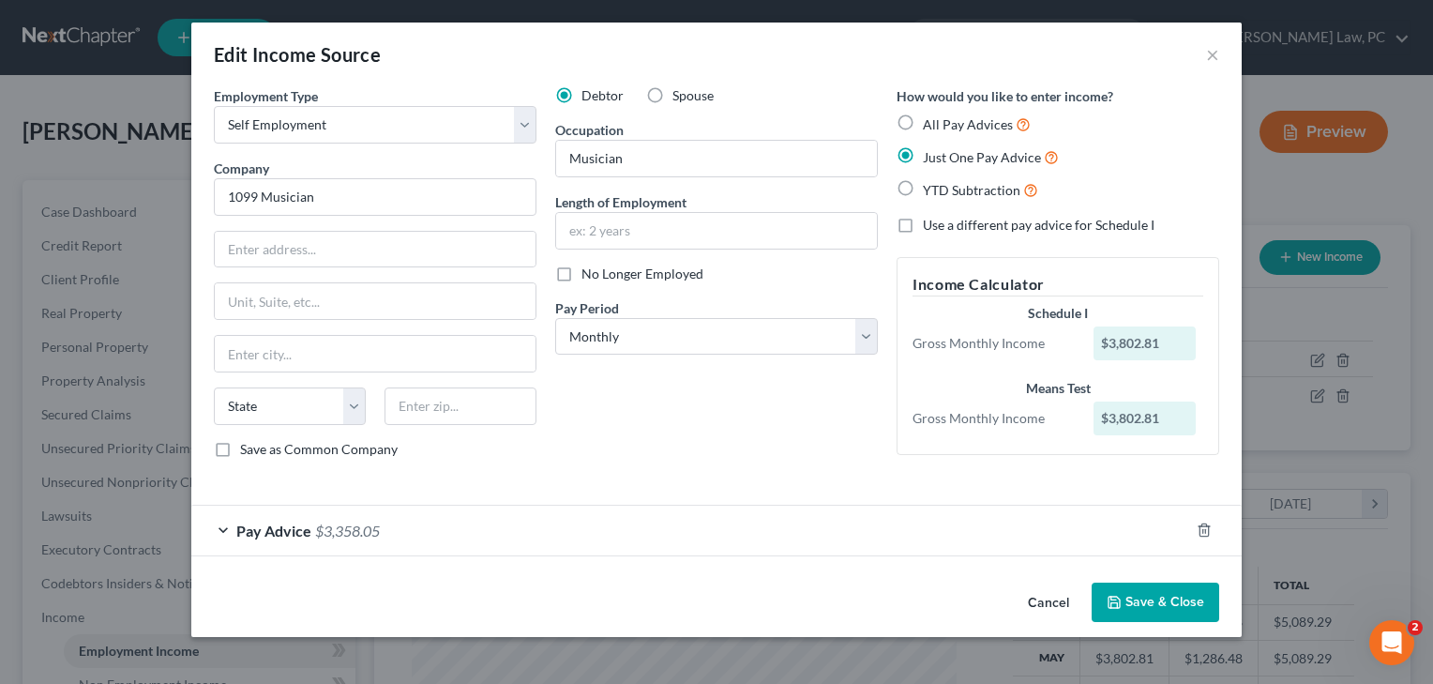
click at [523, 521] on div "Pay Advice $3,358.05" at bounding box center [690, 530] width 998 height 50
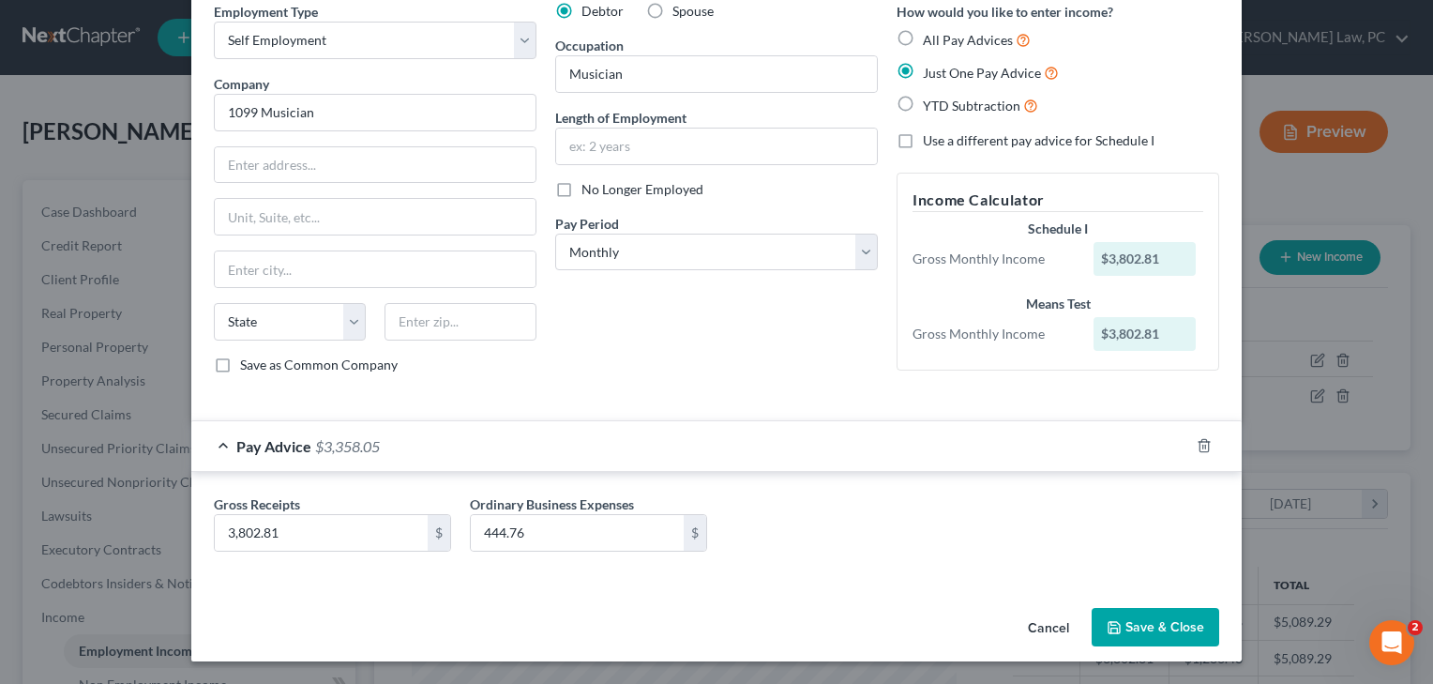
click at [1169, 633] on button "Save & Close" at bounding box center [1155, 627] width 128 height 39
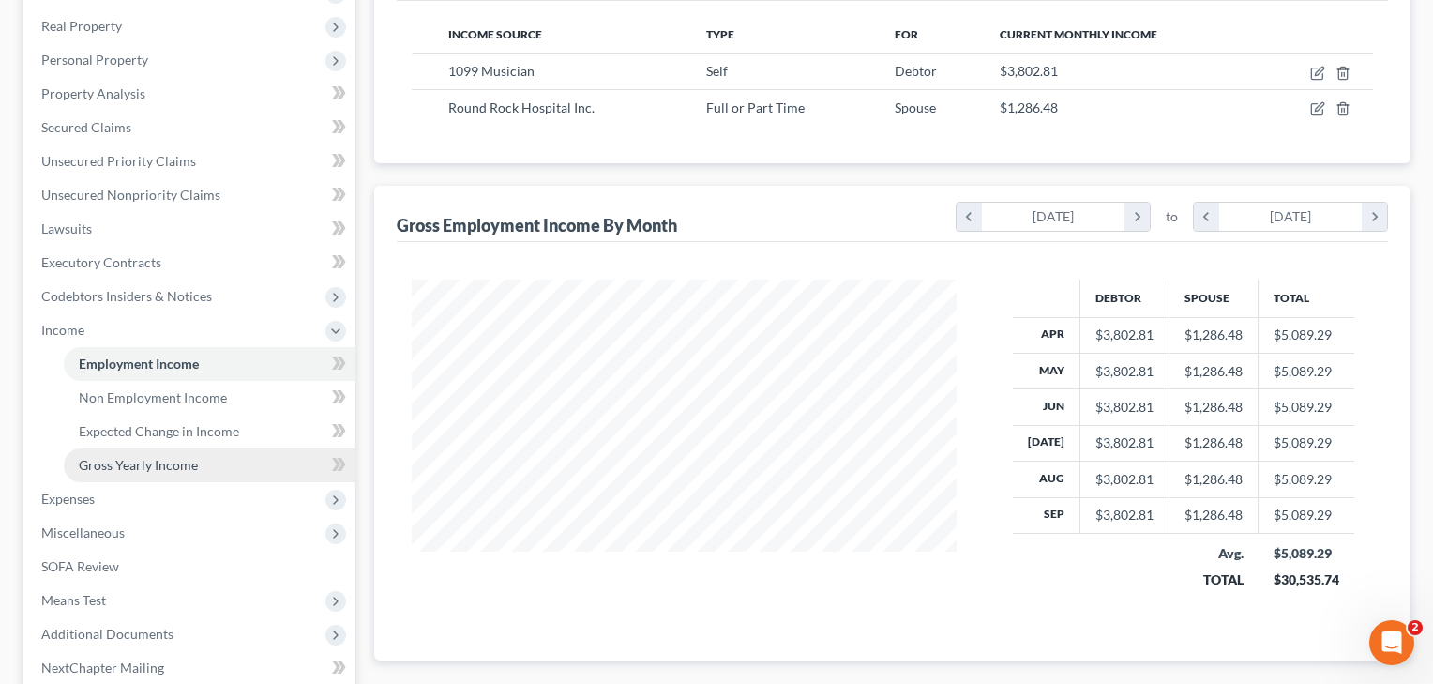
click at [142, 458] on span "Gross Yearly Income" at bounding box center [138, 465] width 119 height 16
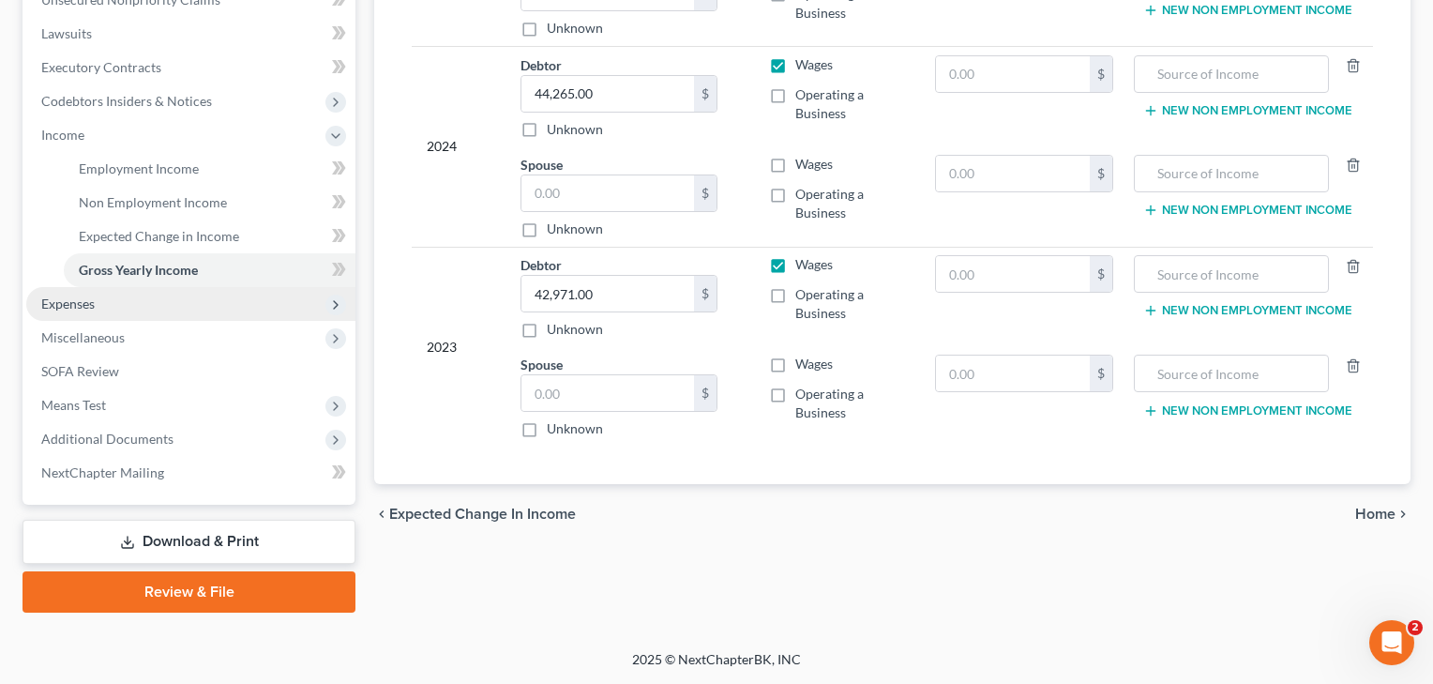
click at [59, 306] on span "Expenses" at bounding box center [67, 303] width 53 height 16
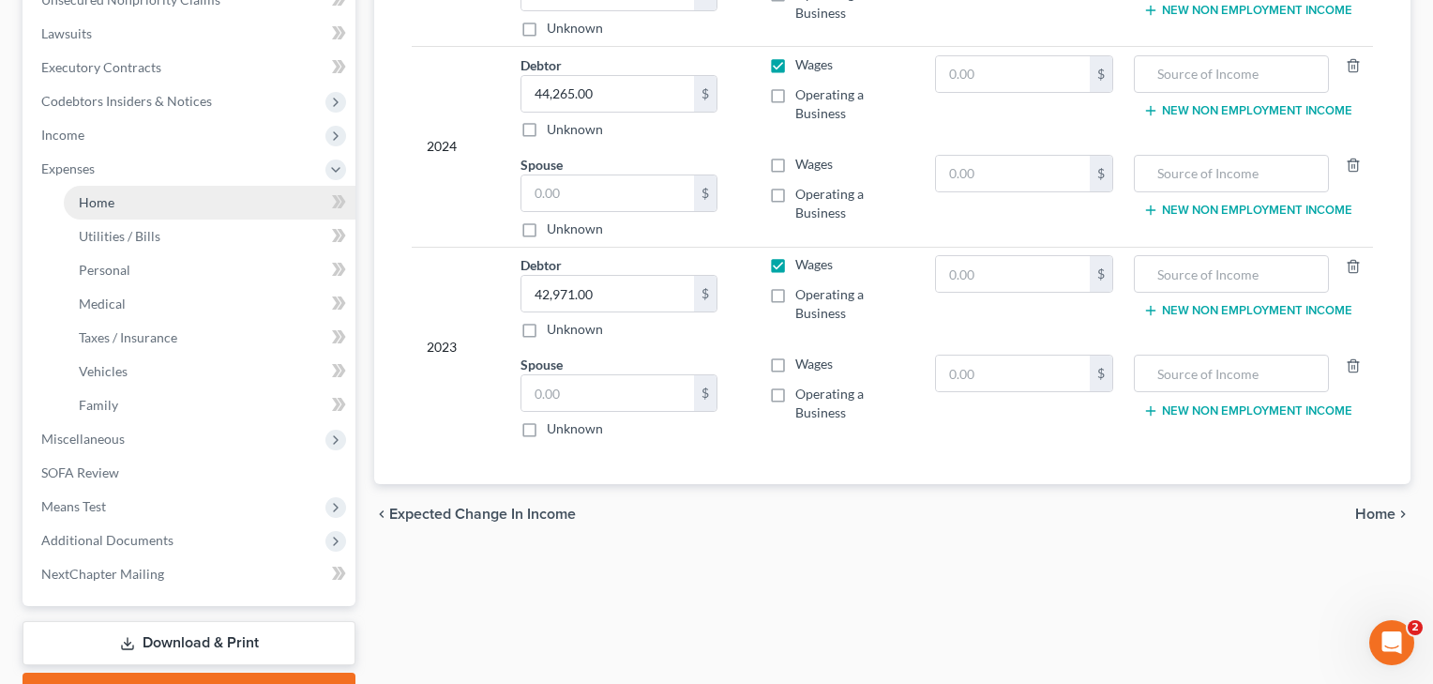
click at [84, 195] on span "Home" at bounding box center [97, 202] width 36 height 16
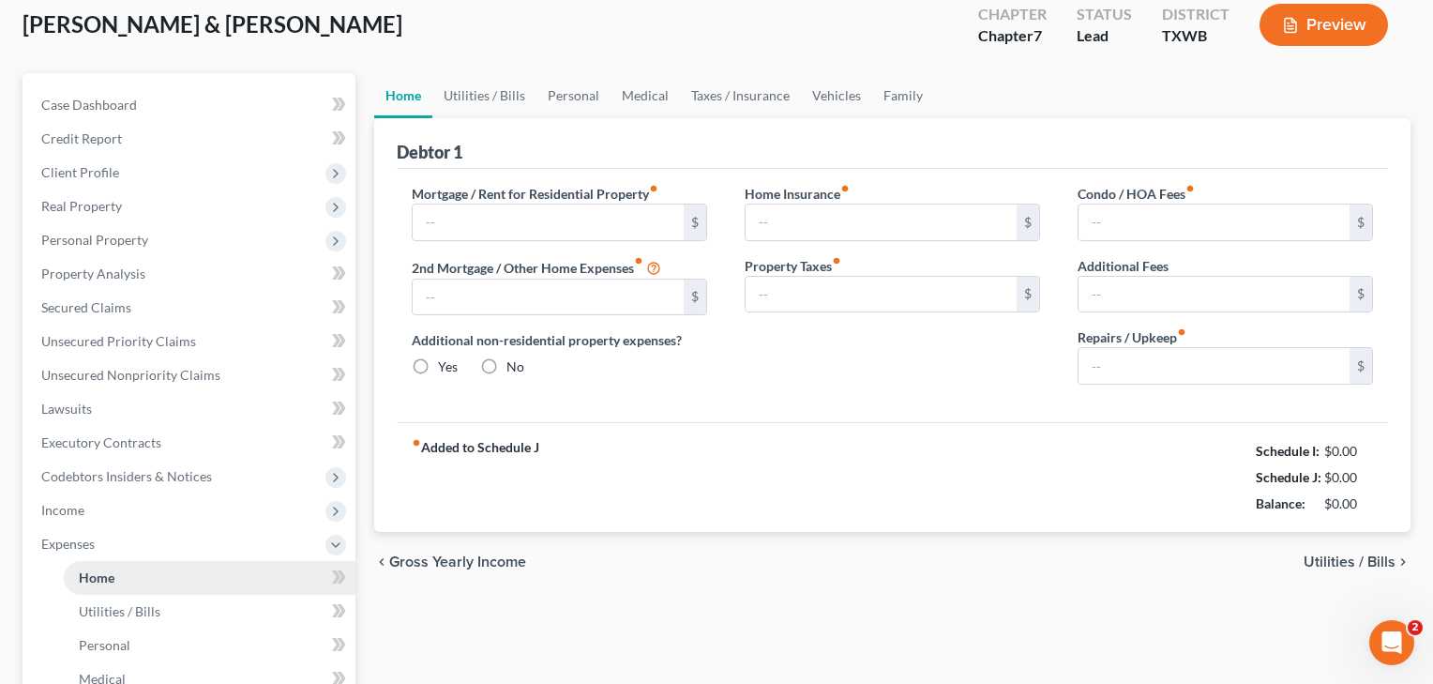
type input "1,770.00"
type input "0.00"
radio input "true"
type input "0.00"
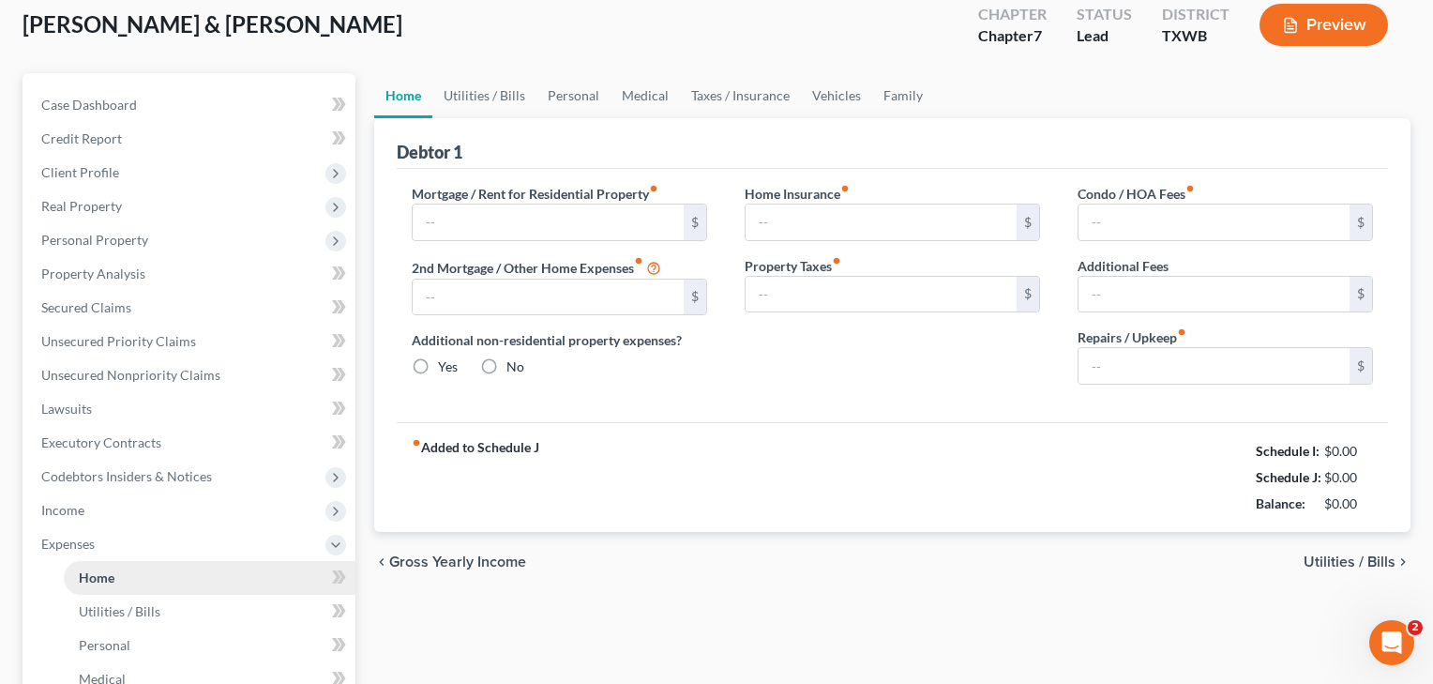
type input "0.00"
type input "100.00"
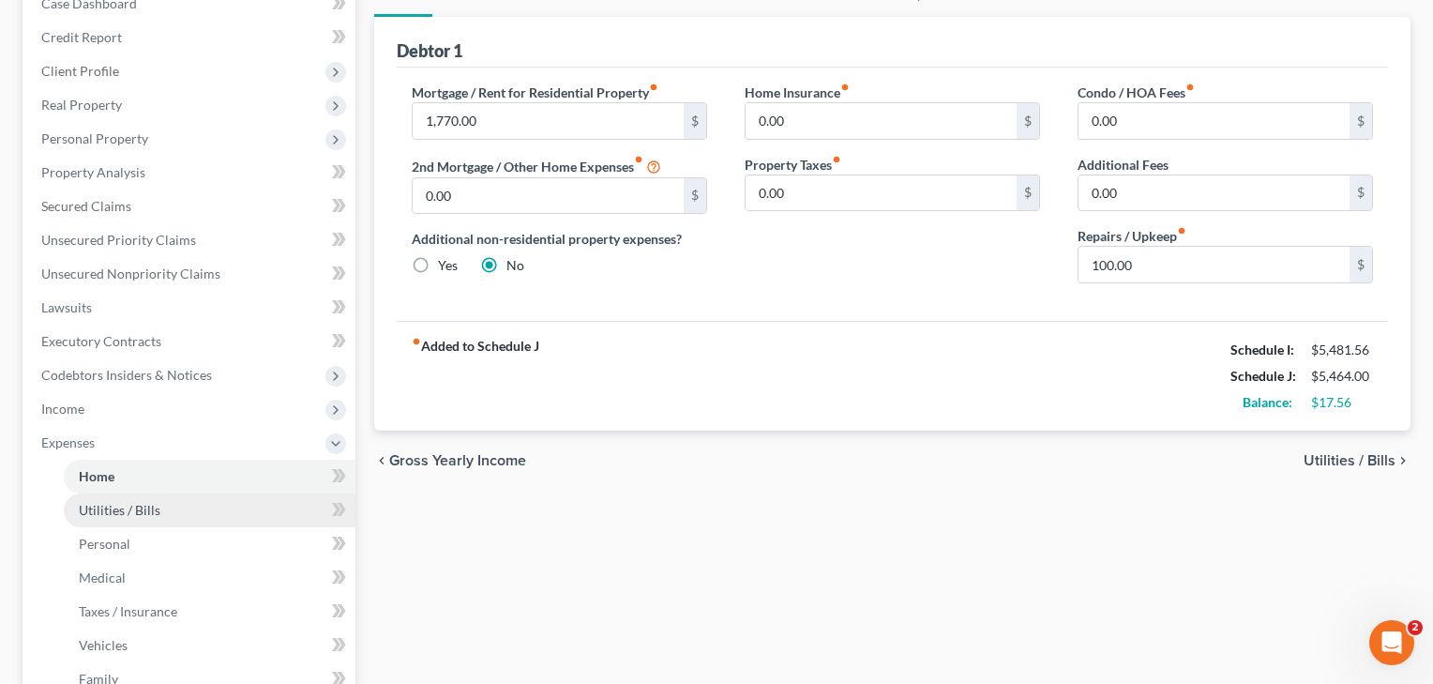
click at [91, 511] on span "Utilities / Bills" at bounding box center [120, 510] width 82 height 16
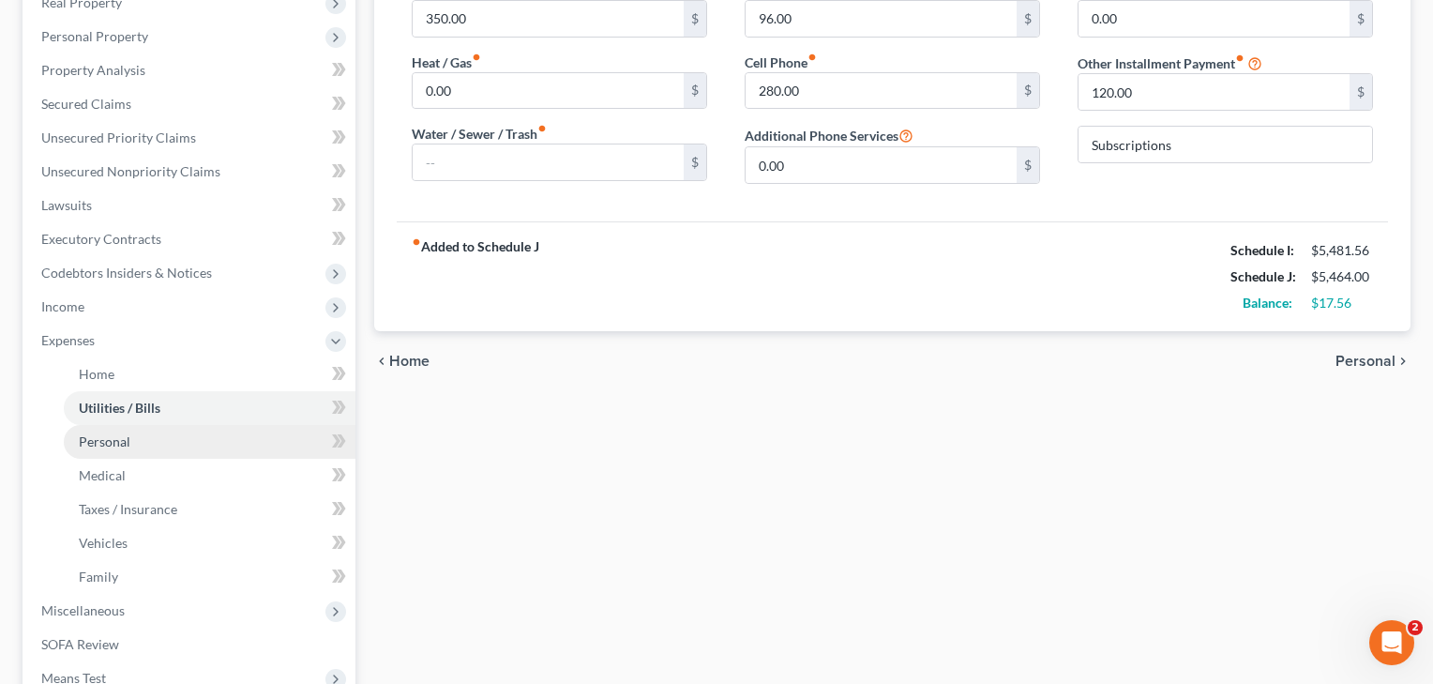
click at [126, 431] on link "Personal" at bounding box center [210, 442] width 292 height 34
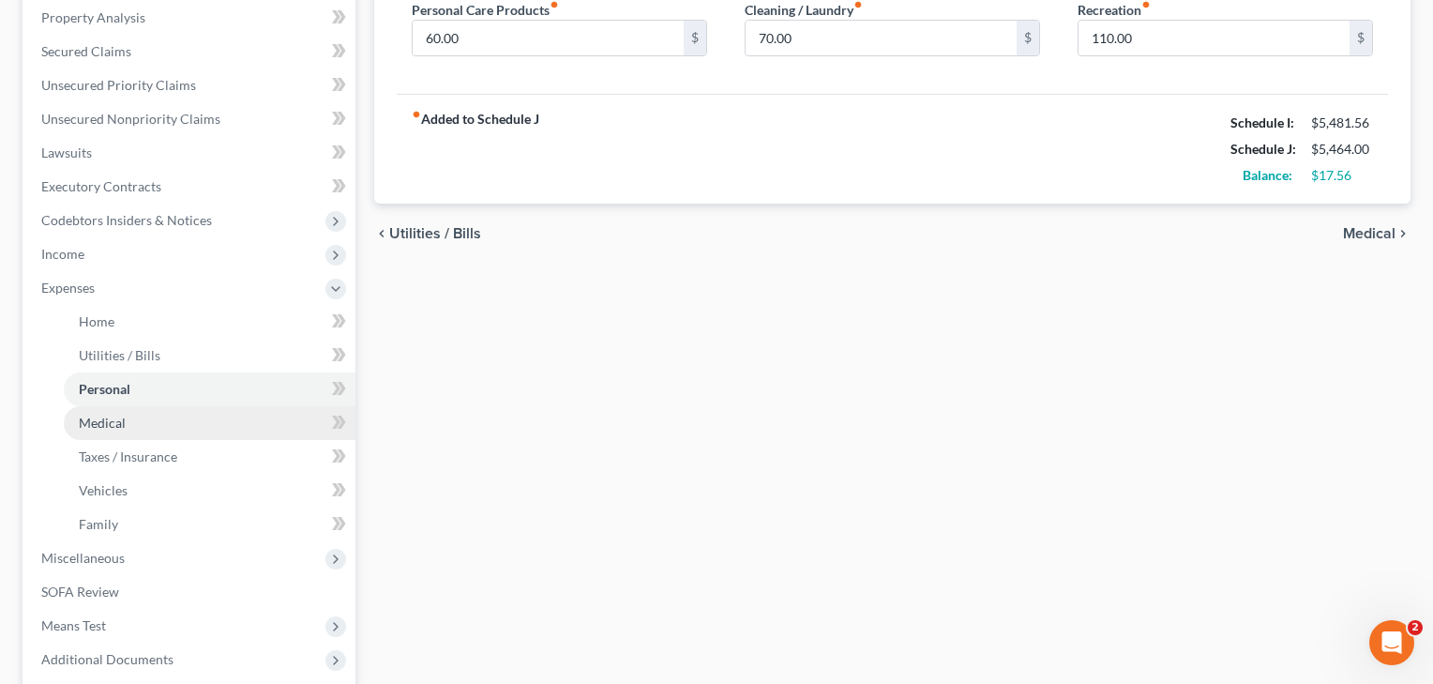
click at [111, 428] on span "Medical" at bounding box center [102, 422] width 47 height 16
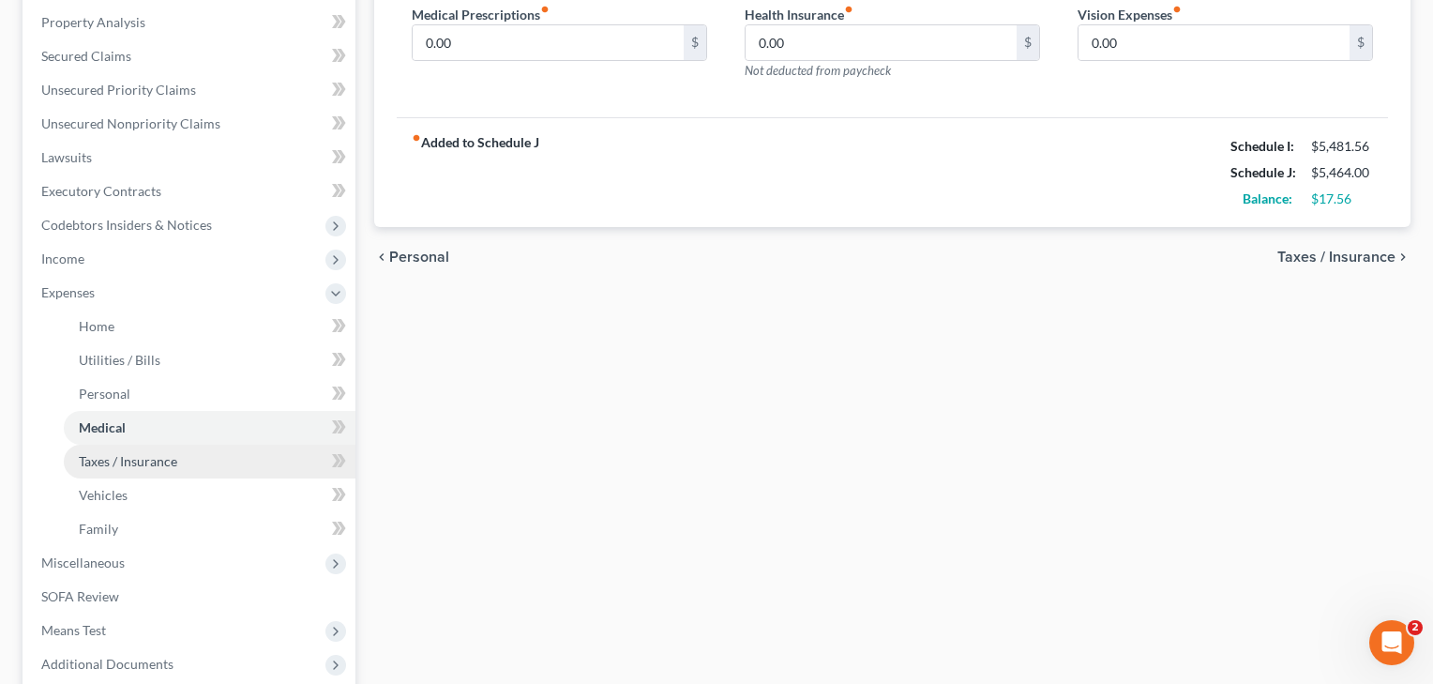
click at [108, 458] on span "Taxes / Insurance" at bounding box center [128, 461] width 98 height 16
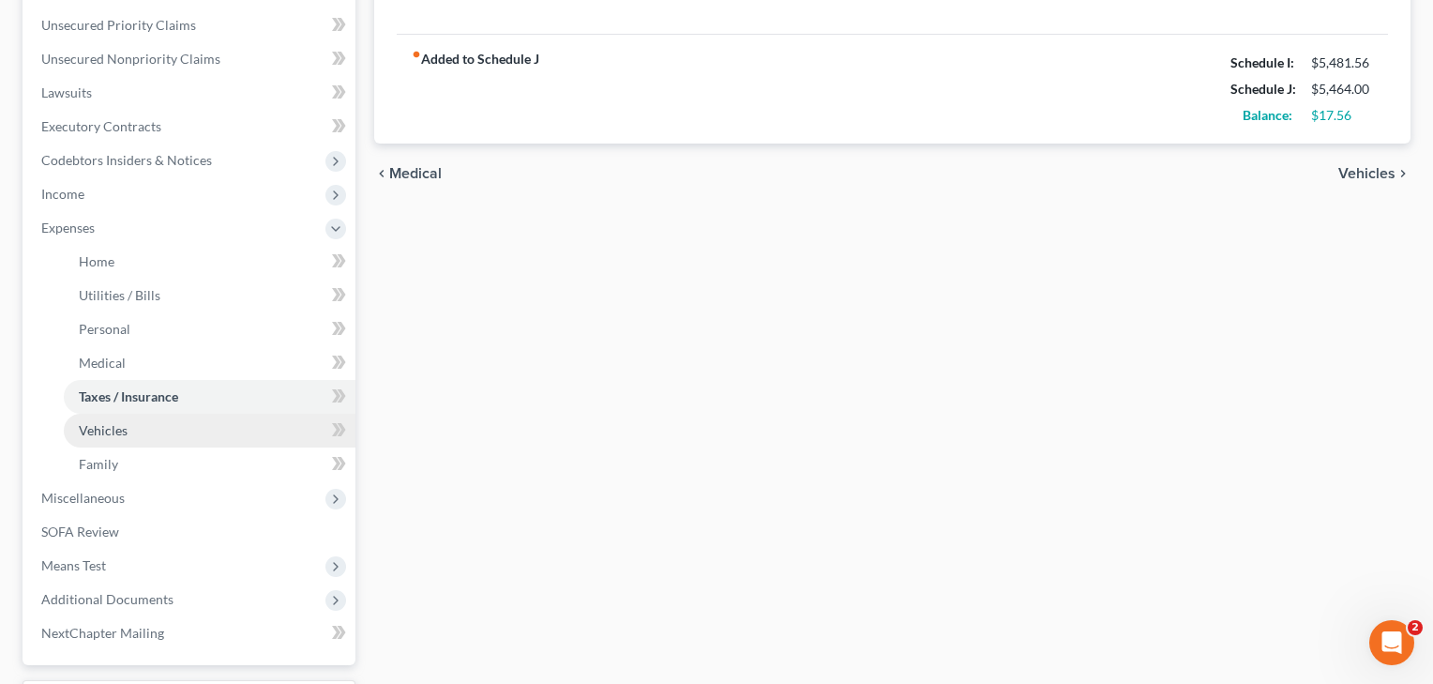
click at [115, 426] on span "Vehicles" at bounding box center [103, 430] width 49 height 16
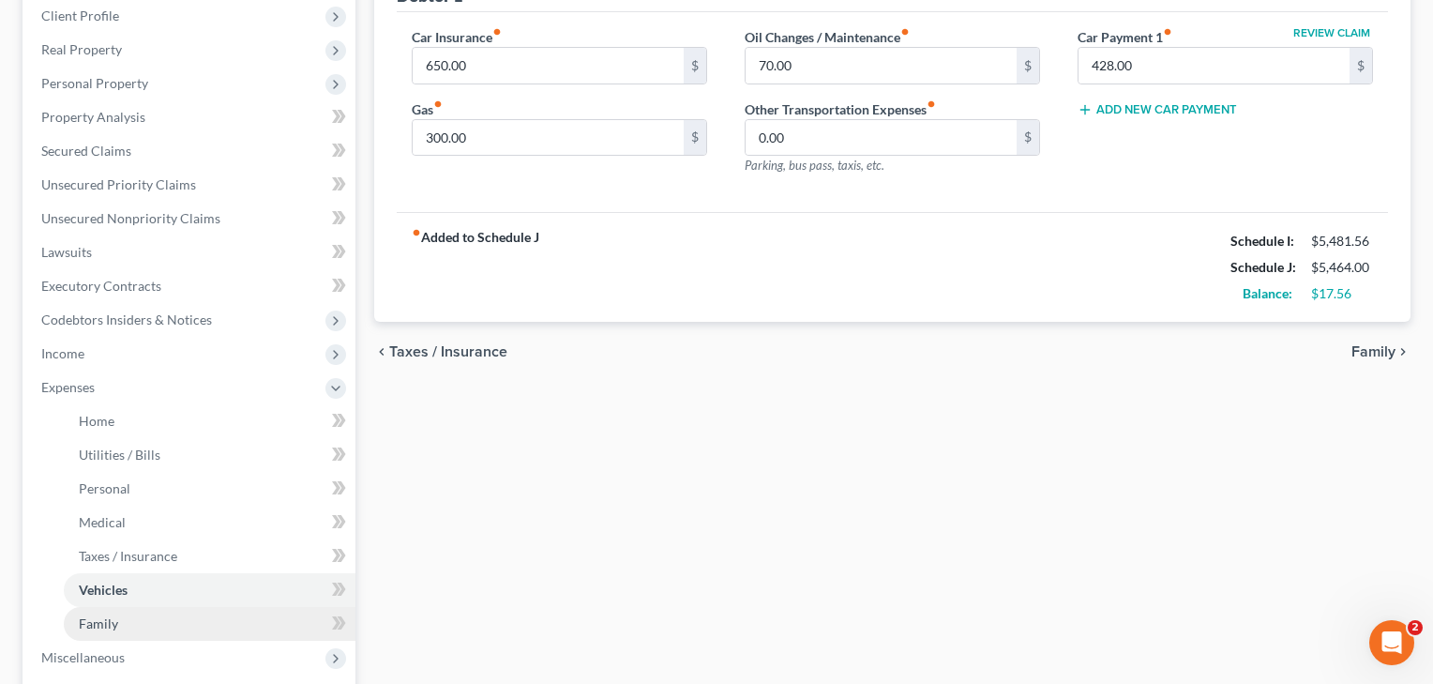
click at [102, 619] on span "Family" at bounding box center [98, 623] width 39 height 16
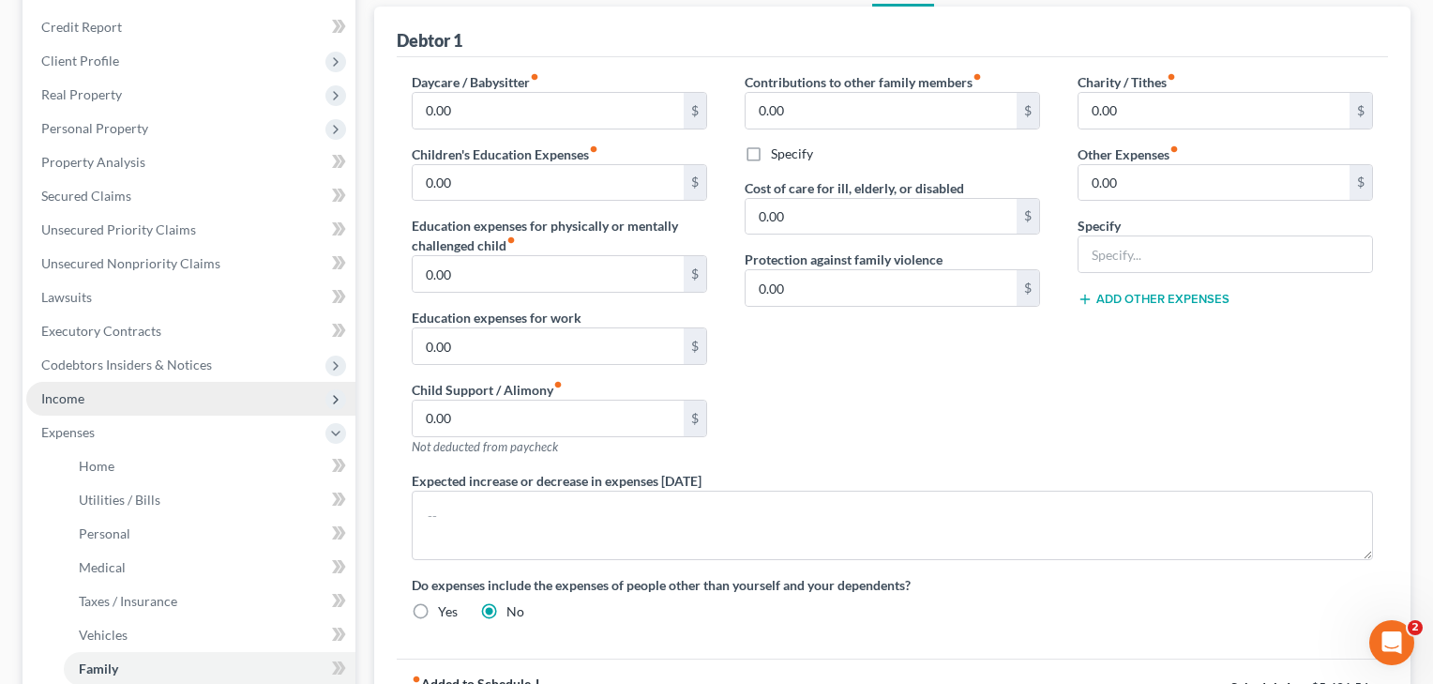
click at [68, 396] on span "Income" at bounding box center [62, 398] width 43 height 16
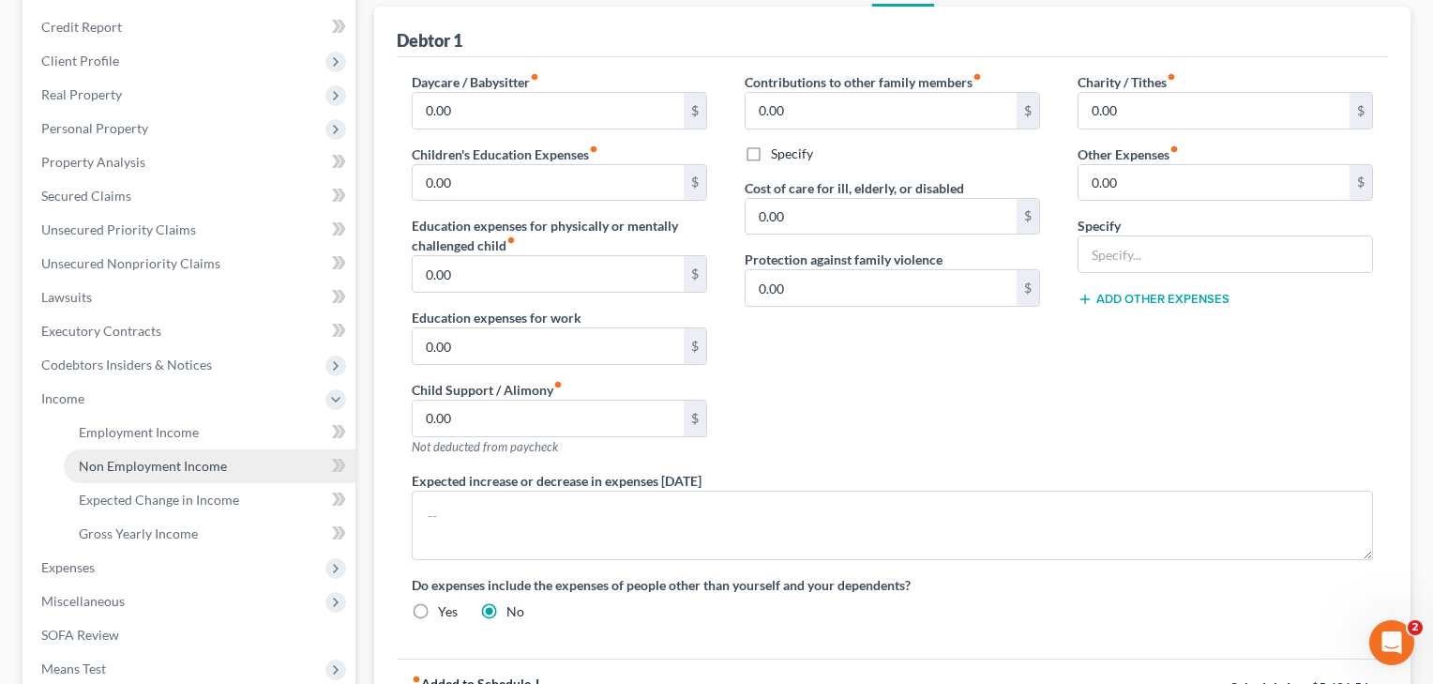
click at [121, 465] on span "Non Employment Income" at bounding box center [153, 466] width 148 height 16
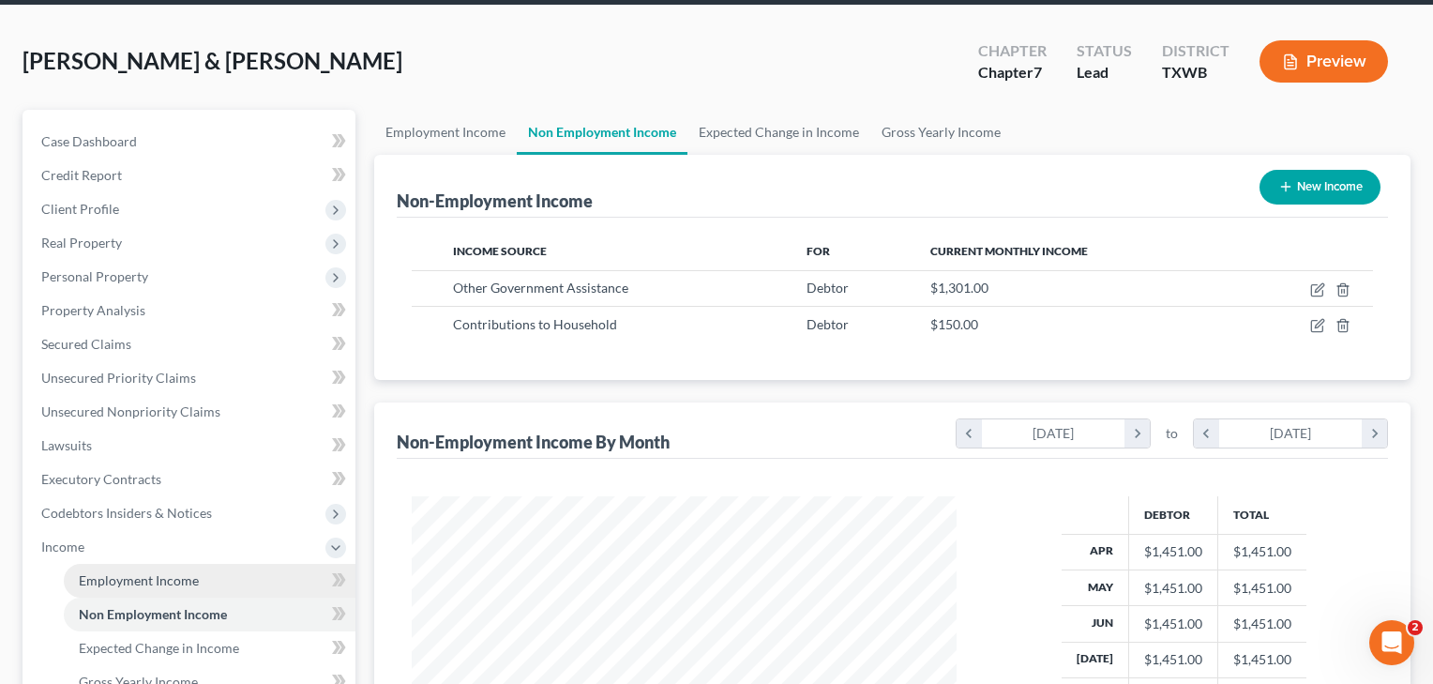
click at [170, 574] on span "Employment Income" at bounding box center [139, 580] width 120 height 16
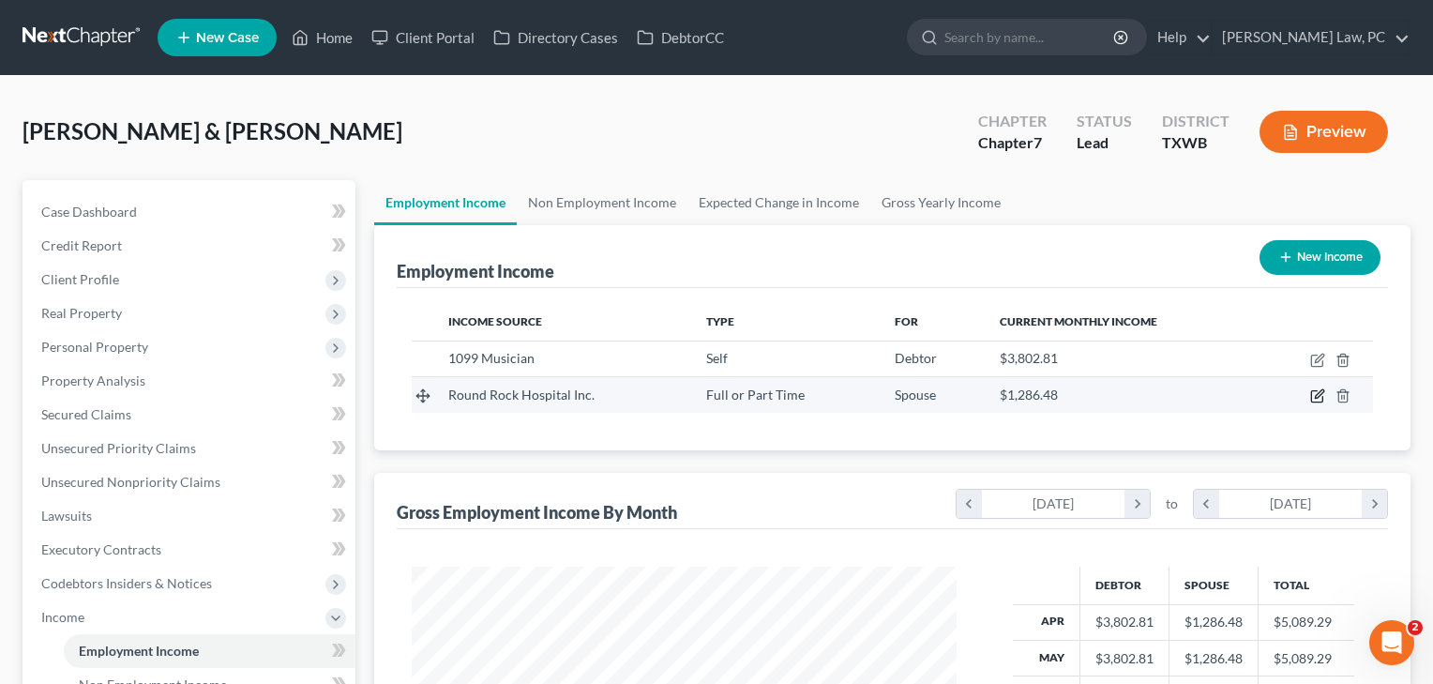
click at [1322, 396] on icon "button" at bounding box center [1317, 395] width 15 height 15
select select "0"
select select "45"
select select "2"
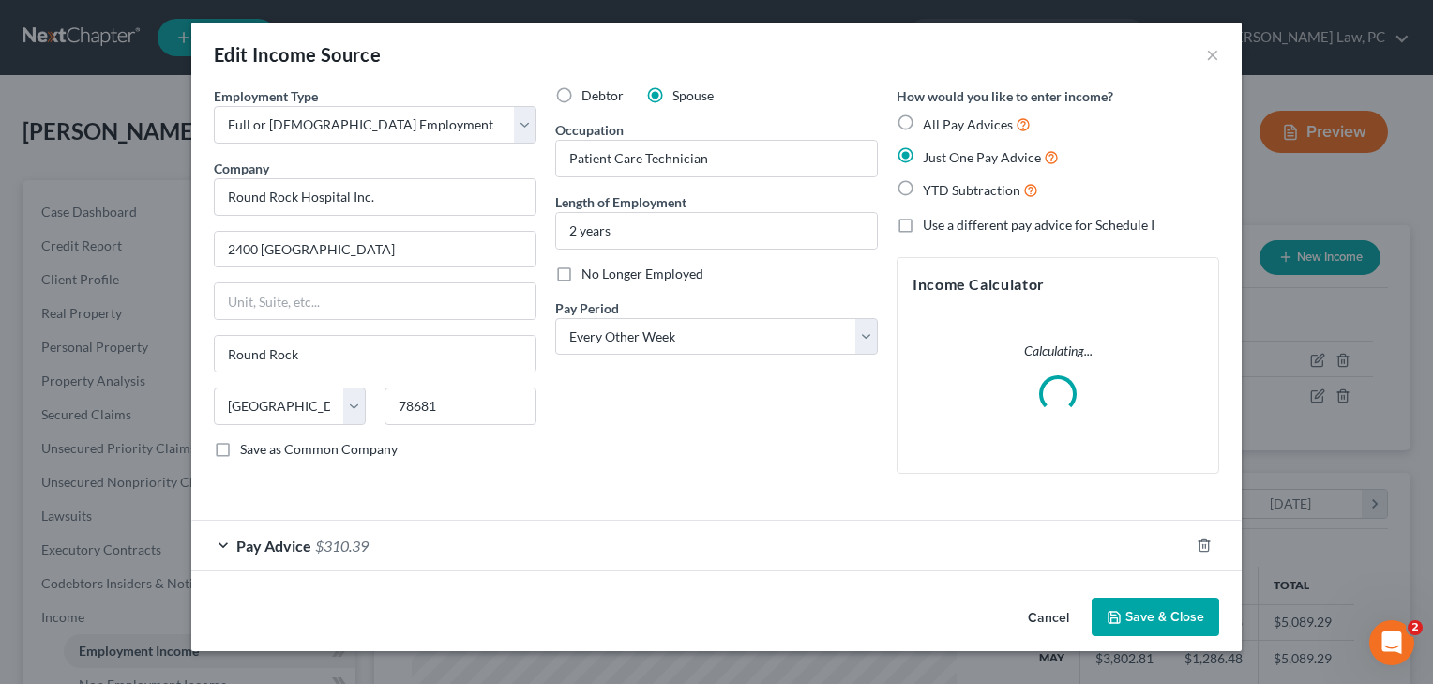
click at [1150, 610] on button "Save & Close" at bounding box center [1155, 616] width 128 height 39
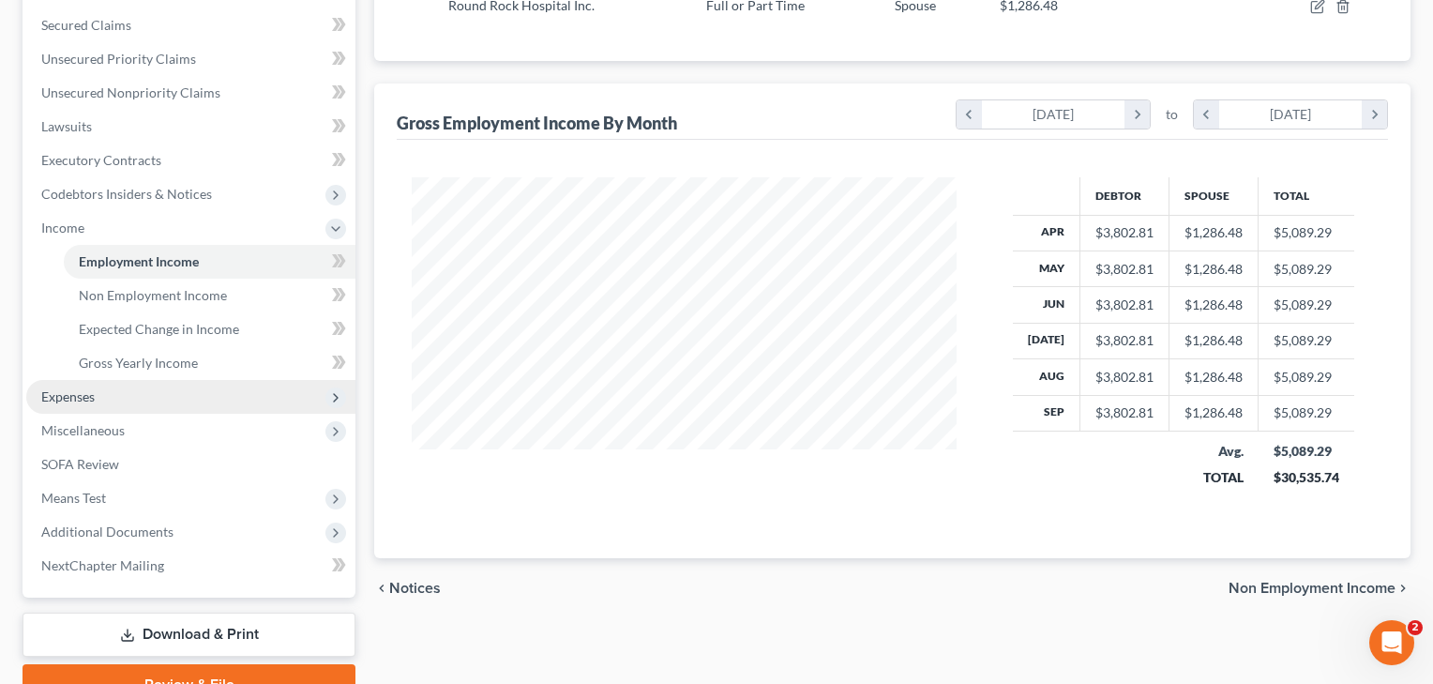
click at [78, 397] on span "Expenses" at bounding box center [67, 396] width 53 height 16
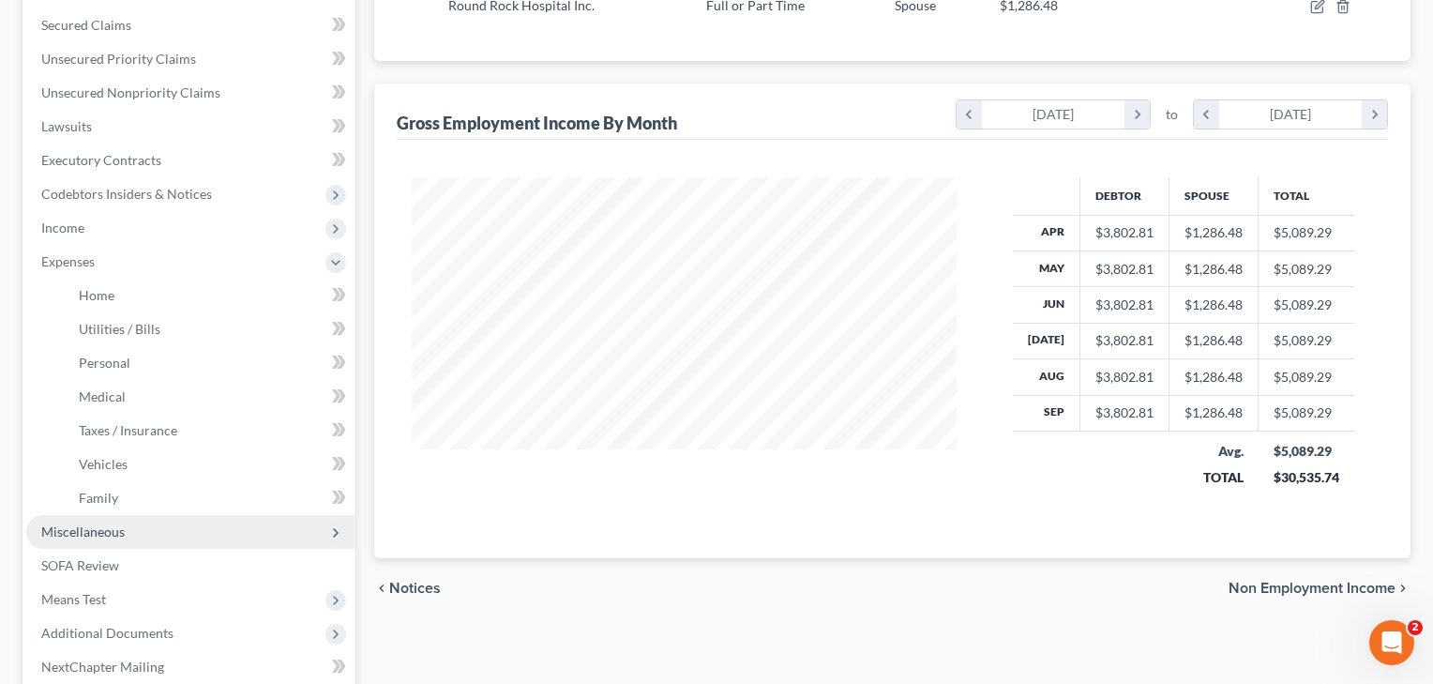
click at [85, 540] on span "Miscellaneous" at bounding box center [190, 532] width 329 height 34
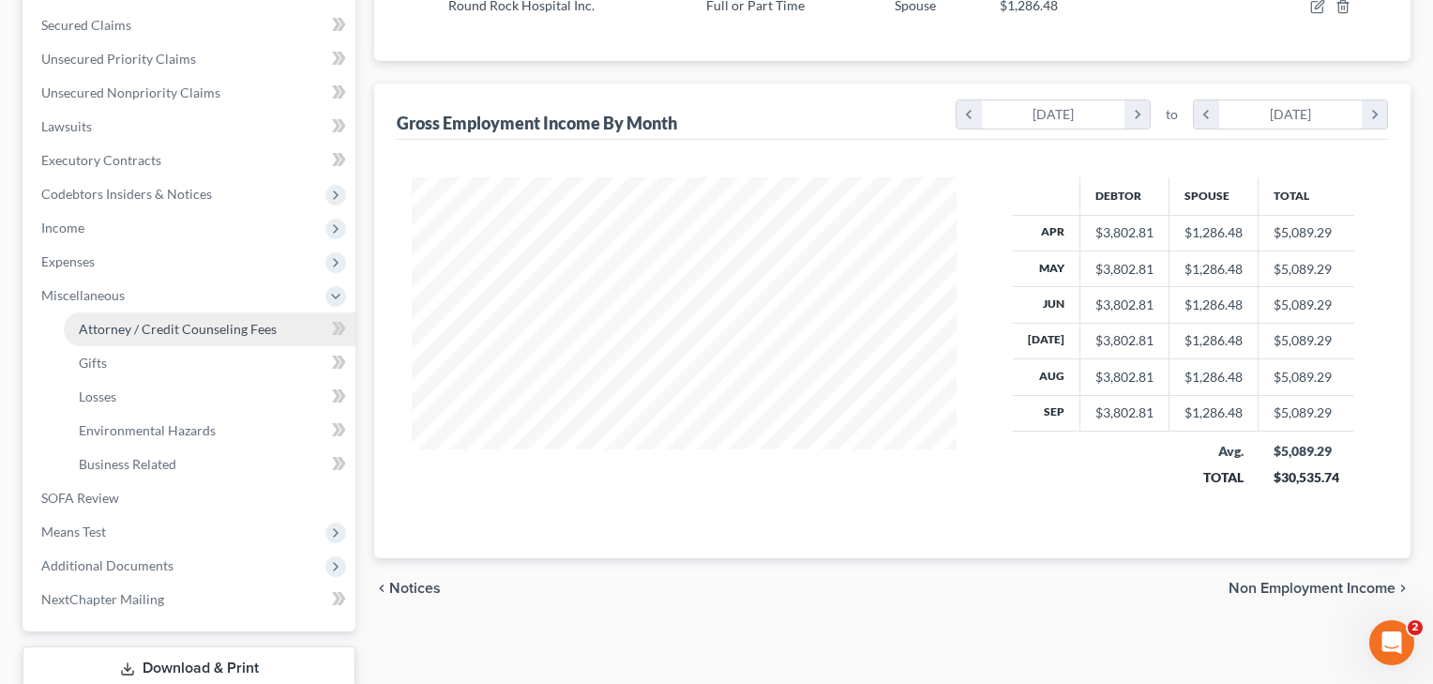
click at [178, 334] on span "Attorney / Credit Counseling Fees" at bounding box center [178, 329] width 198 height 16
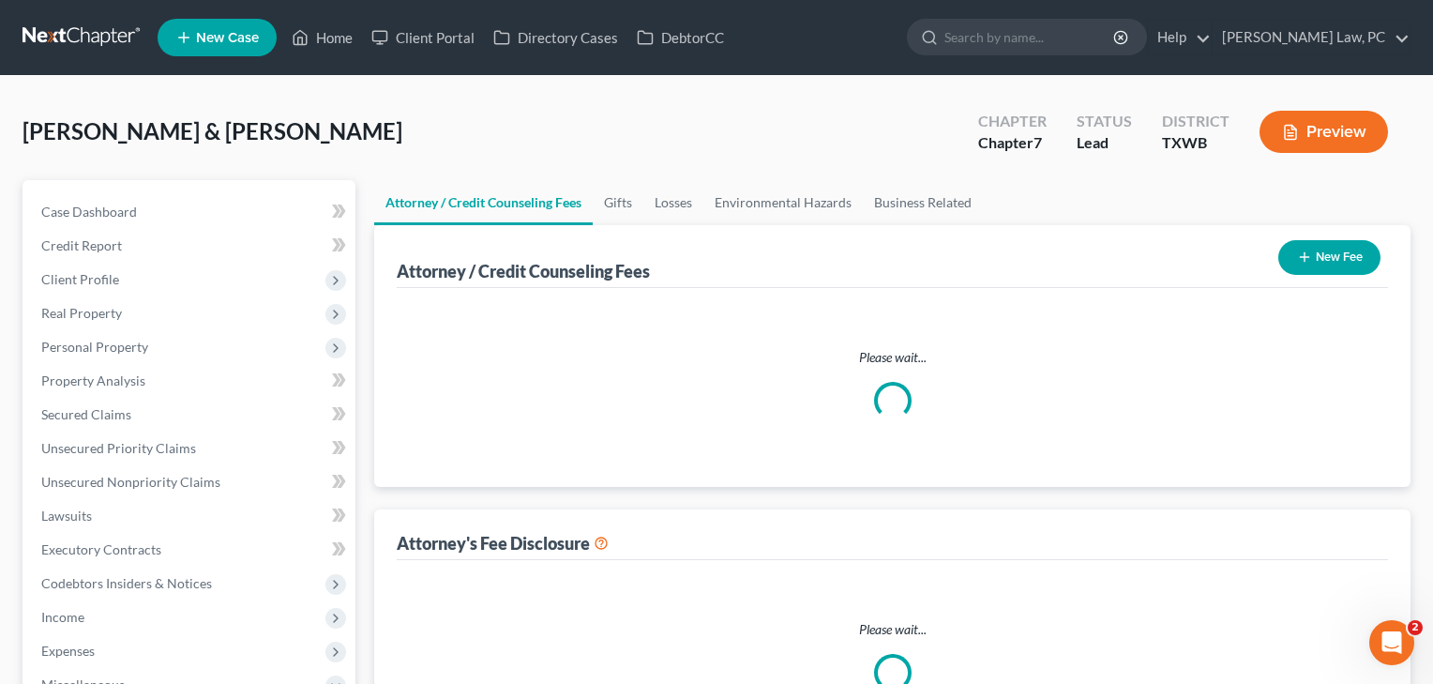
select select "4"
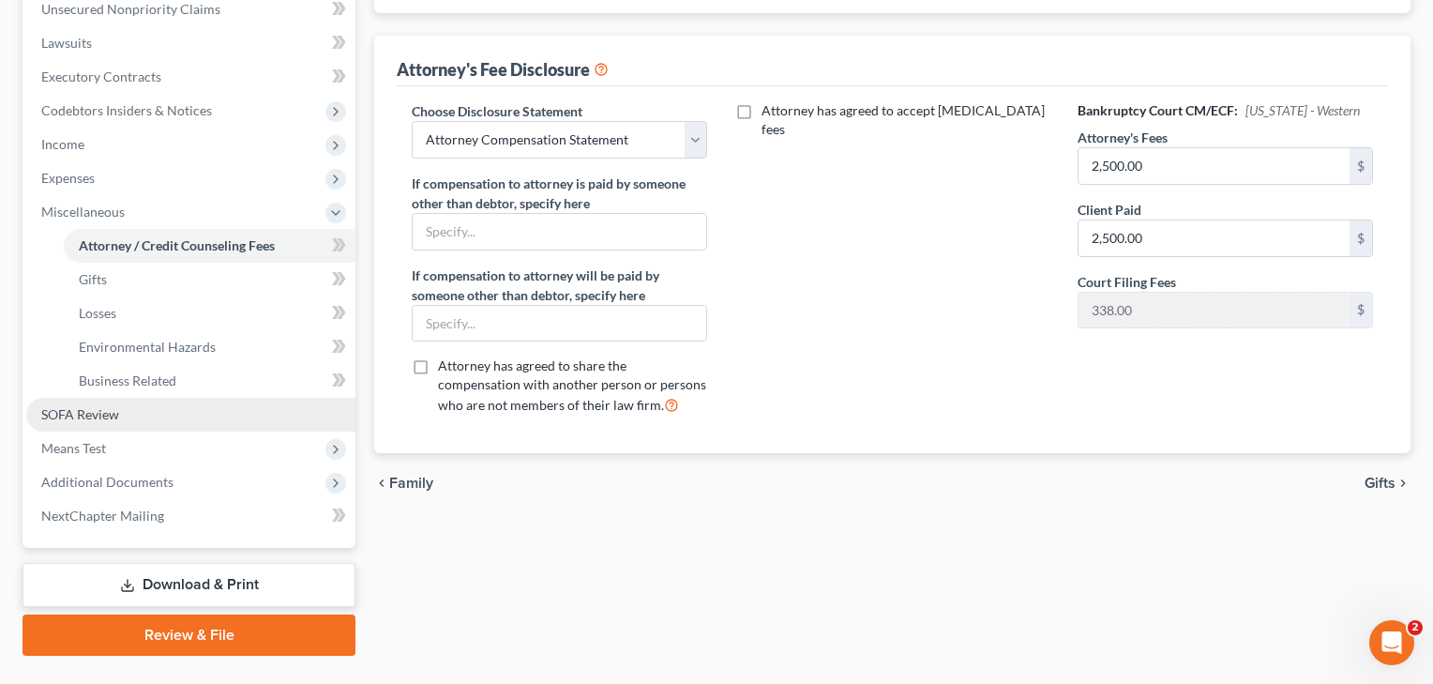
click at [88, 417] on span "SOFA Review" at bounding box center [80, 414] width 78 height 16
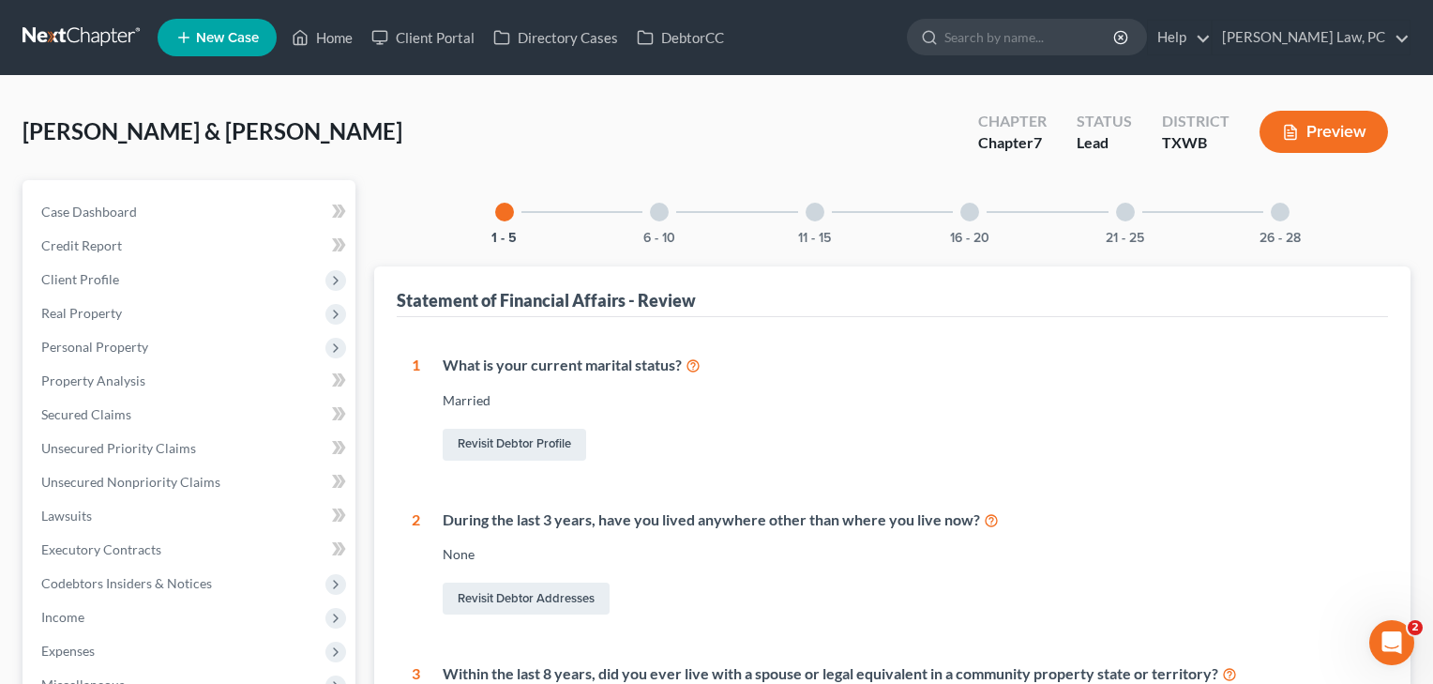
click at [665, 208] on div at bounding box center [659, 212] width 19 height 19
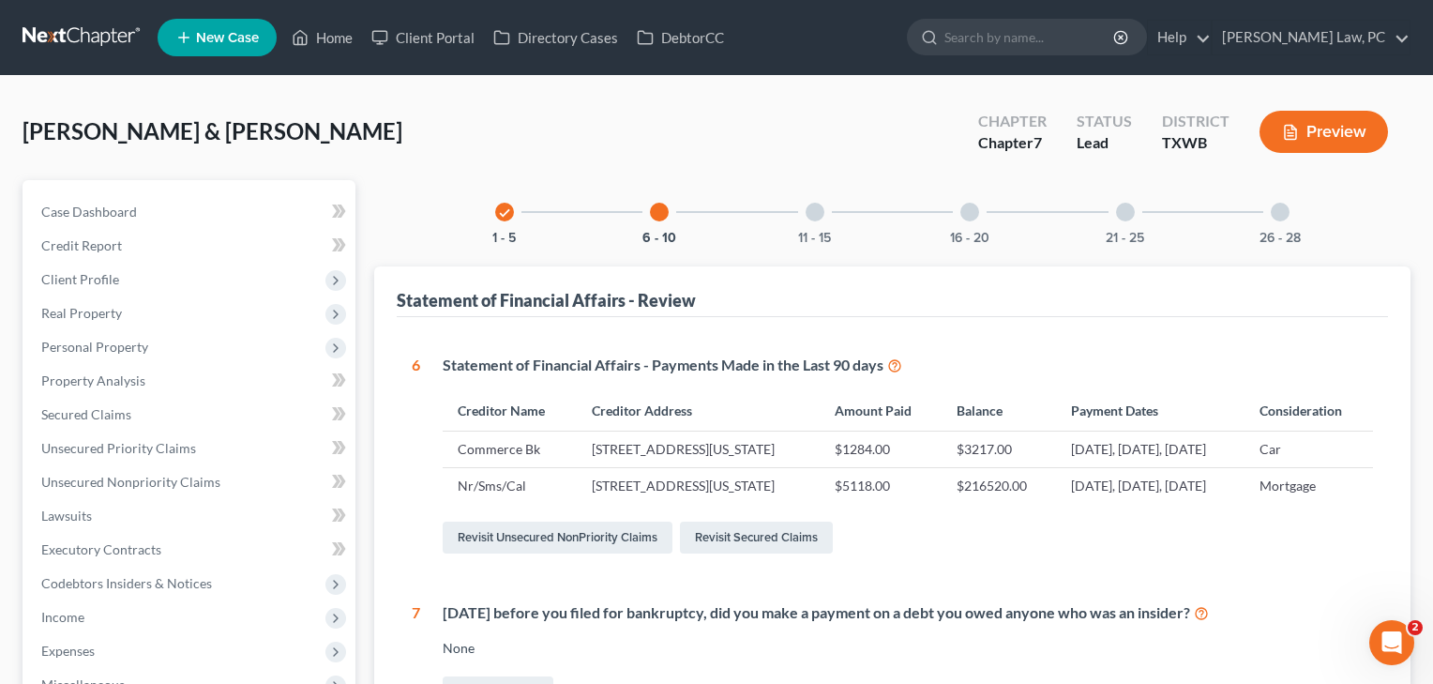
click at [818, 216] on div at bounding box center [814, 212] width 19 height 19
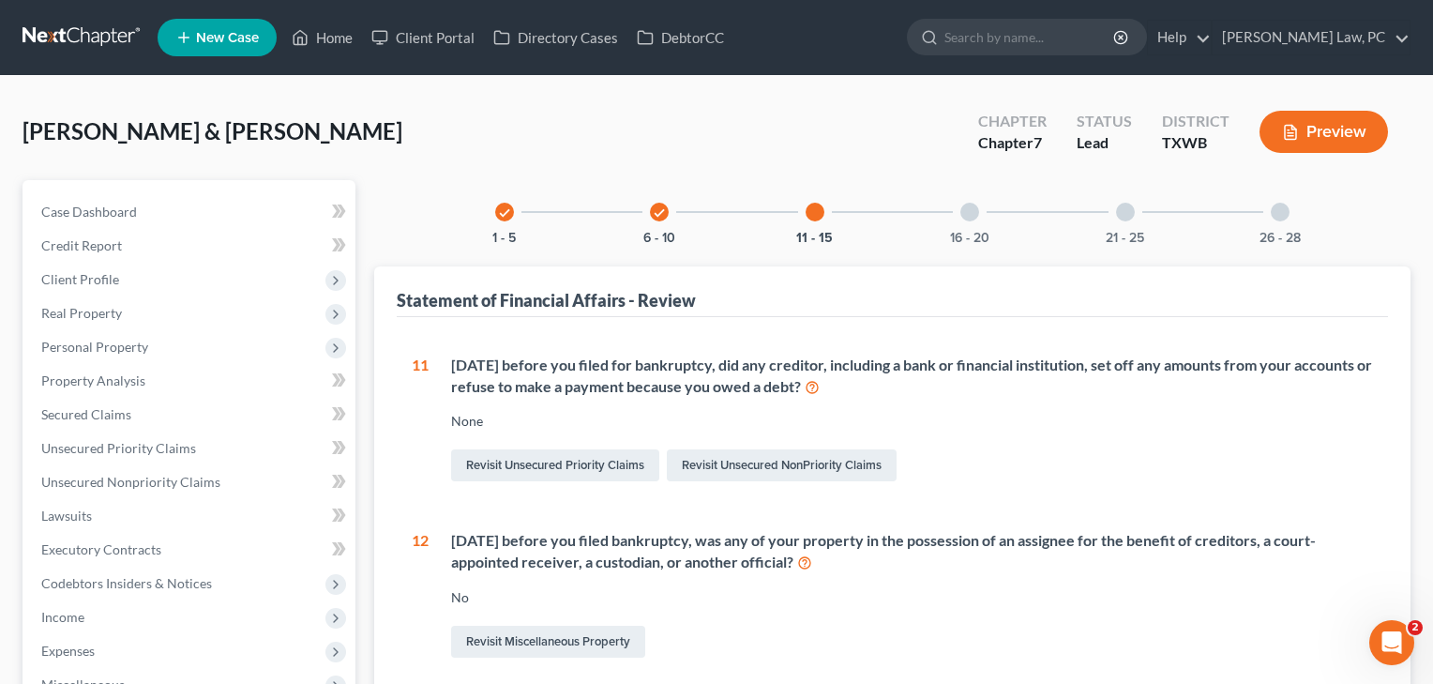
click at [969, 218] on div at bounding box center [969, 212] width 19 height 19
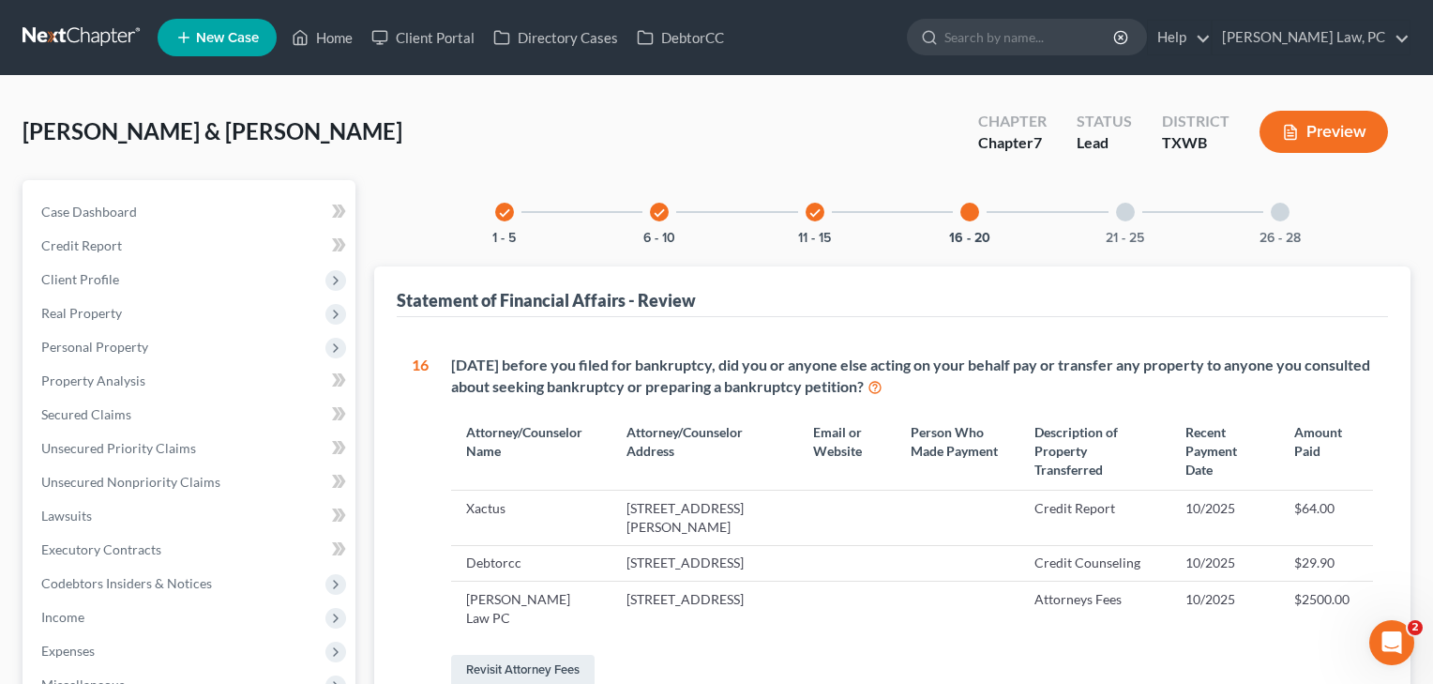
click at [1124, 206] on div at bounding box center [1125, 212] width 19 height 19
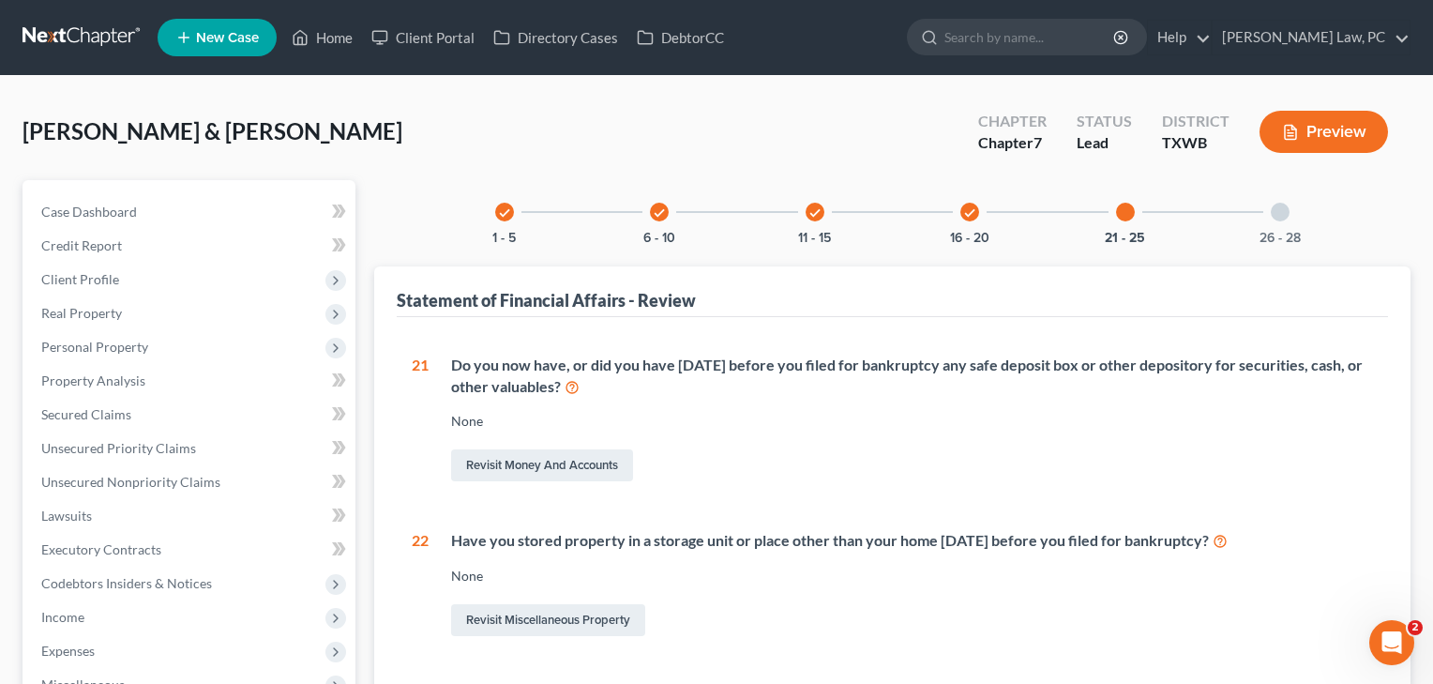
click at [1286, 210] on div at bounding box center [1280, 212] width 19 height 19
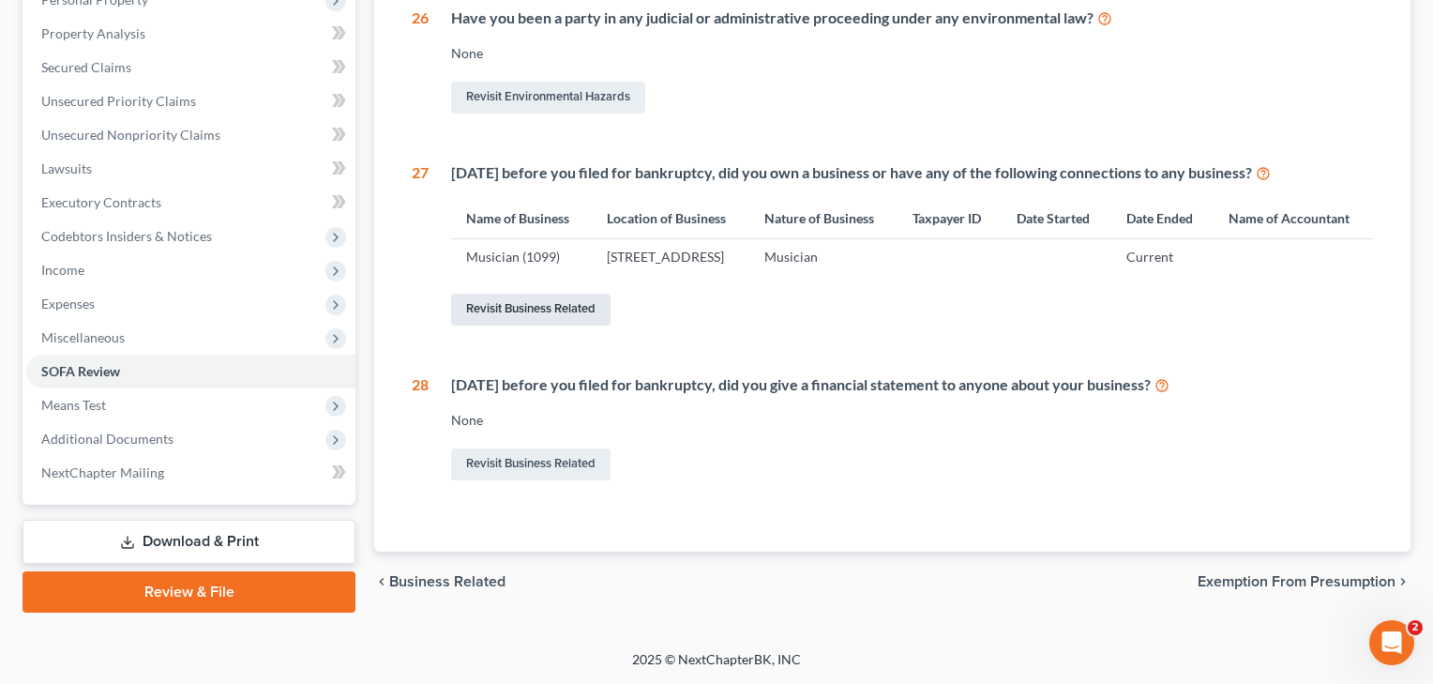
click at [560, 308] on link "Revisit Business Related" at bounding box center [530, 309] width 159 height 32
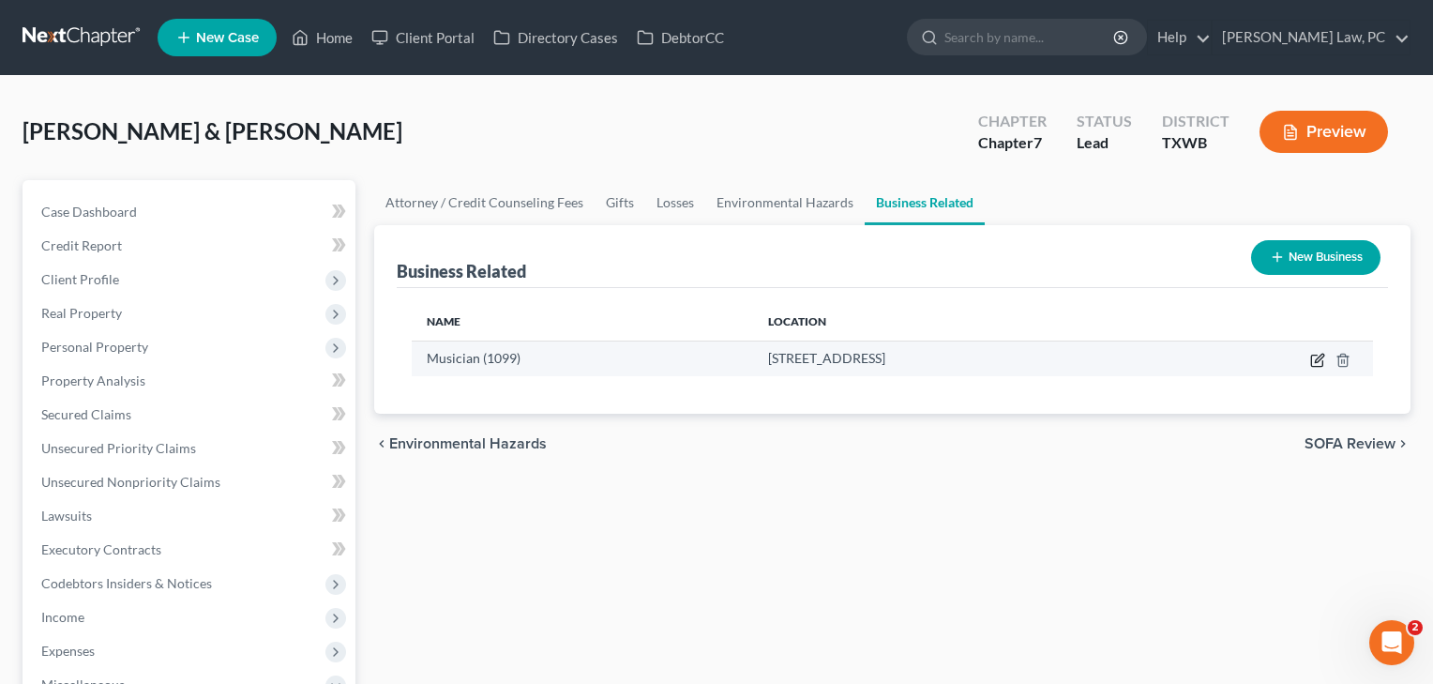
click at [1318, 364] on icon "button" at bounding box center [1317, 360] width 15 height 15
select select "sole_proprietor"
select select "45"
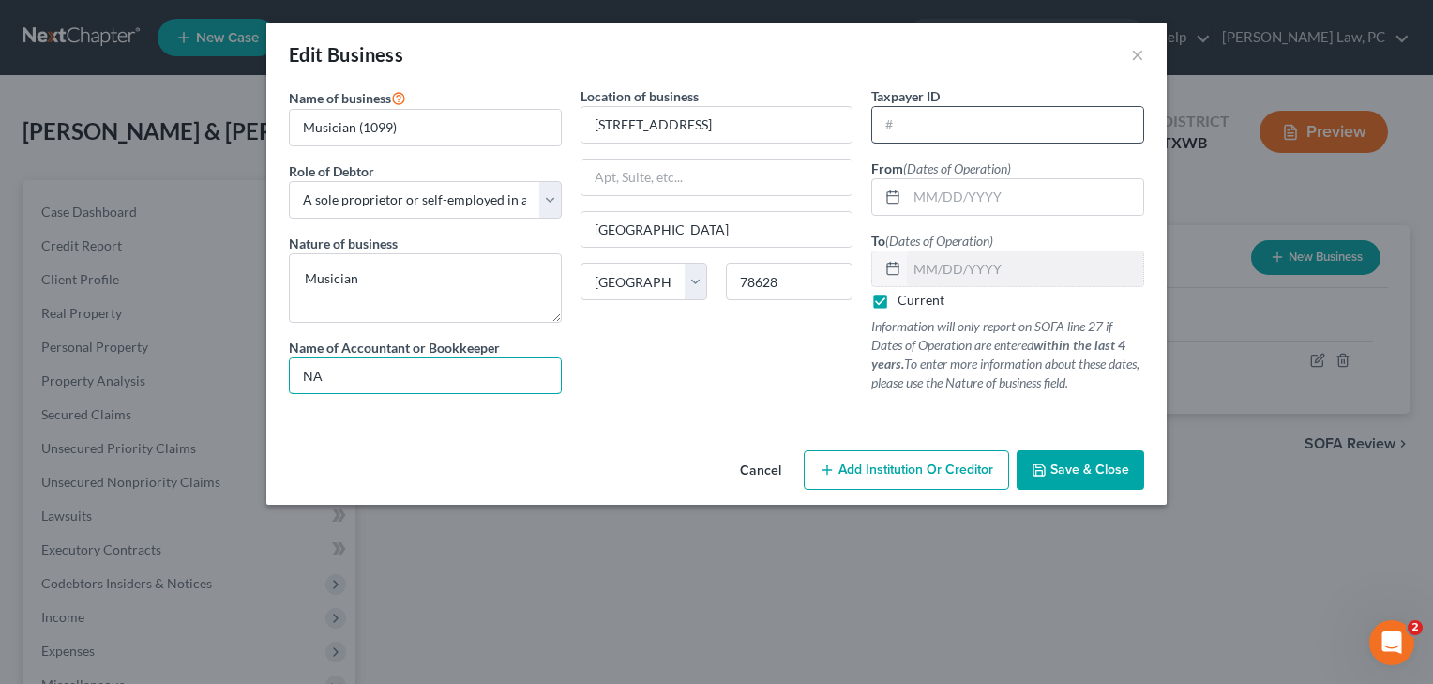
type input "NA"
click at [990, 136] on input "text" at bounding box center [1007, 125] width 271 height 36
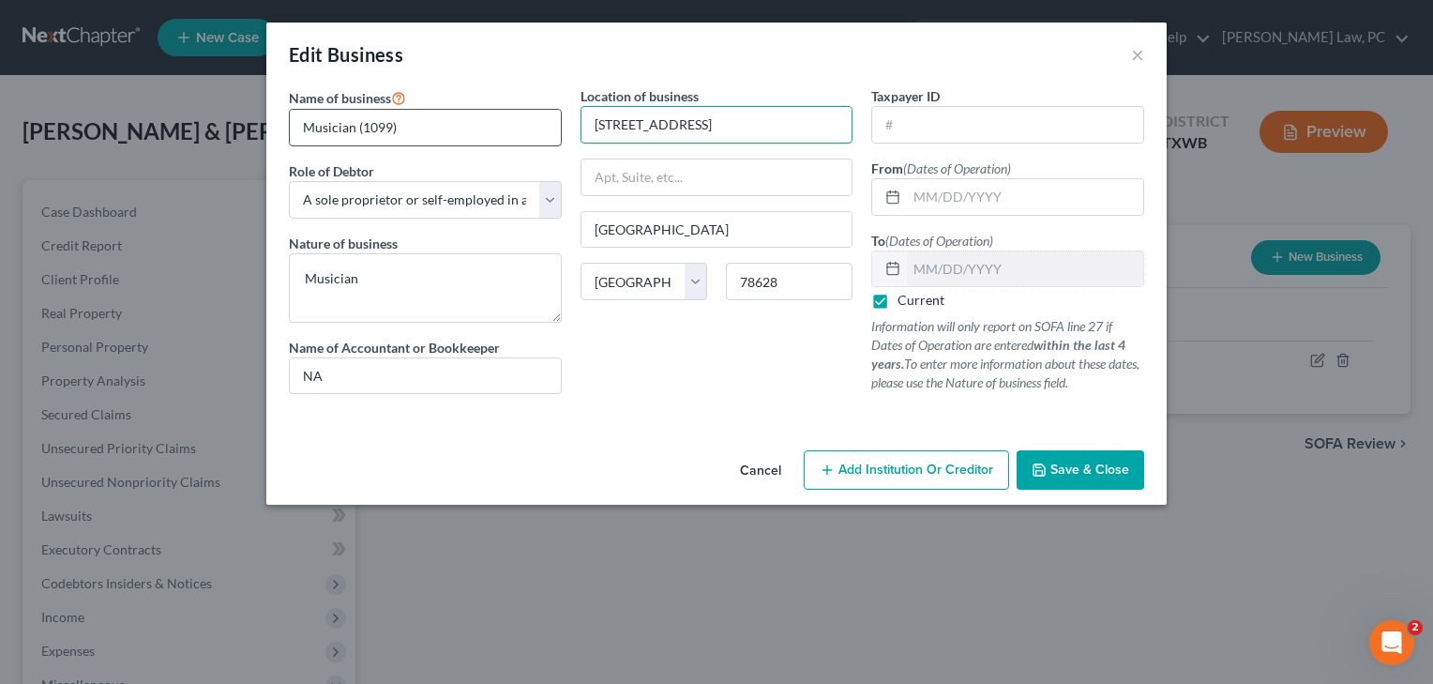
drag, startPoint x: 700, startPoint y: 124, endPoint x: 512, endPoint y: 124, distance: 188.5
click at [1100, 474] on span "Save & Close" at bounding box center [1089, 469] width 79 height 16
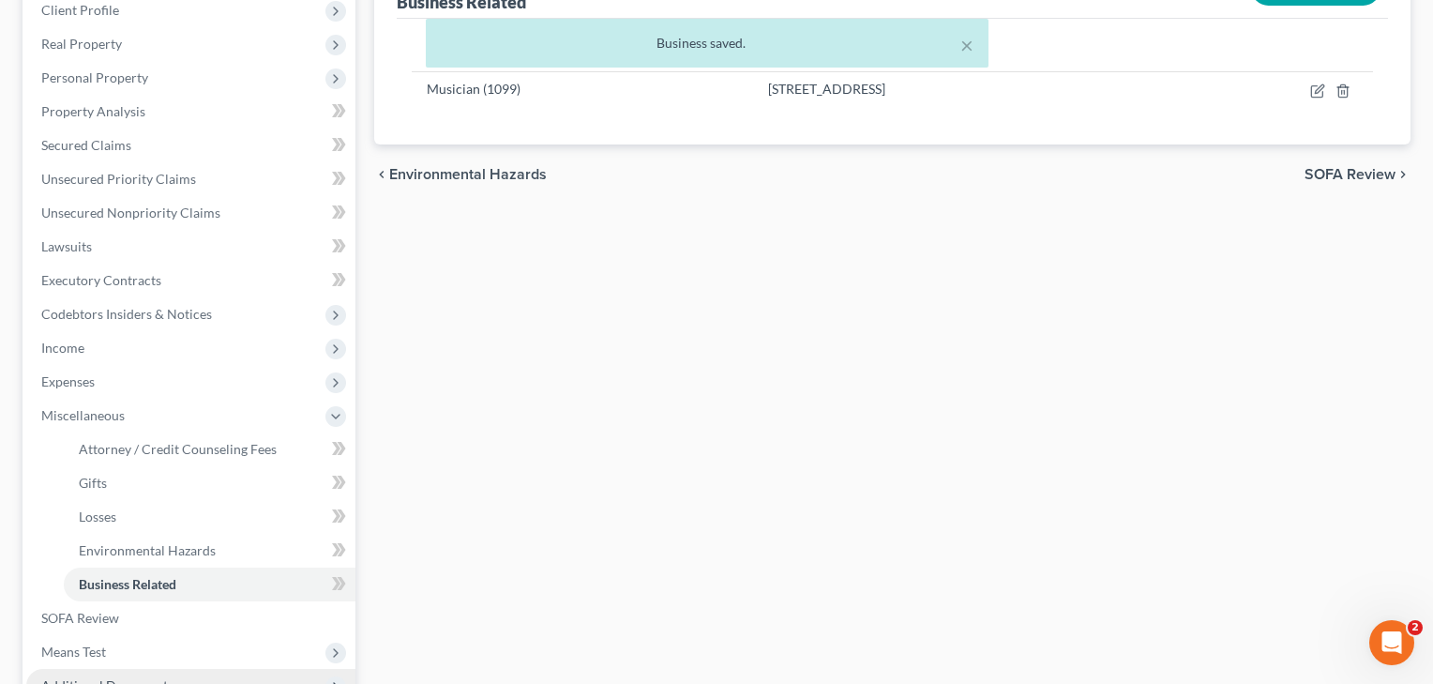
scroll to position [241, 0]
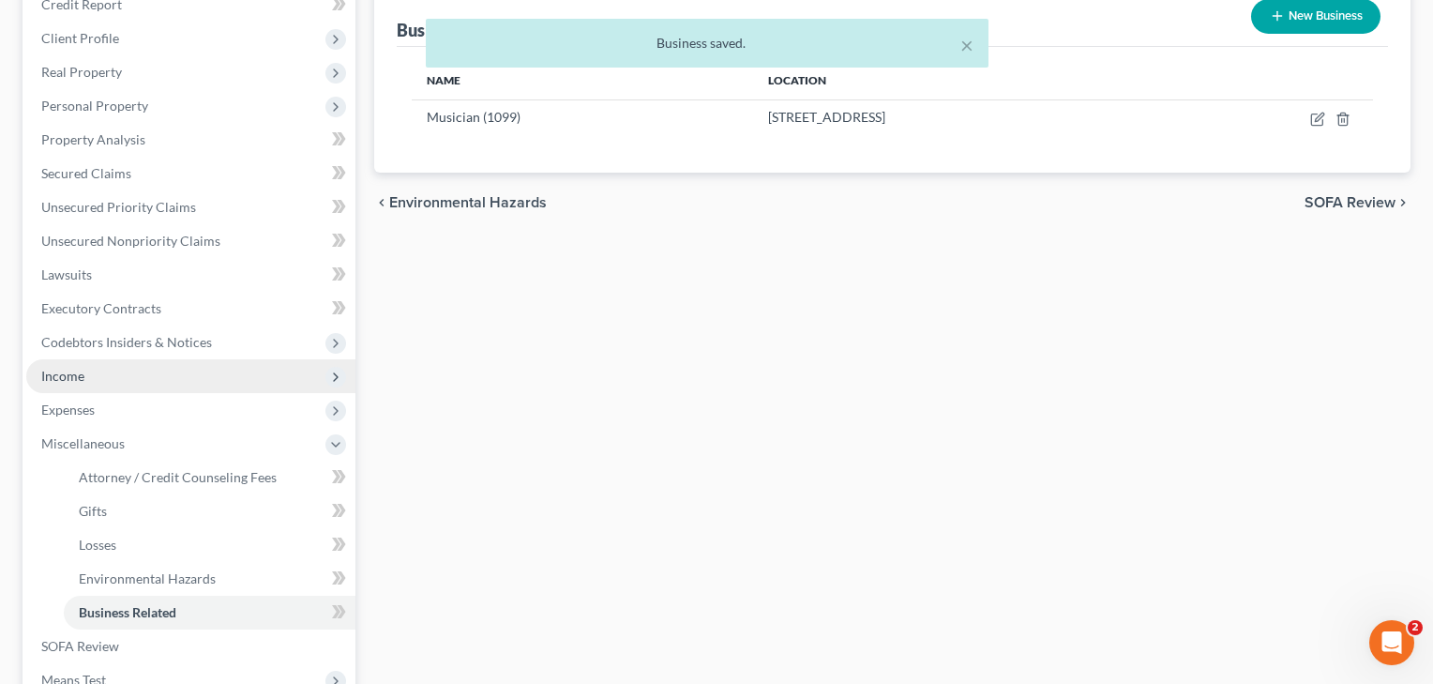
click at [57, 372] on span "Income" at bounding box center [62, 376] width 43 height 16
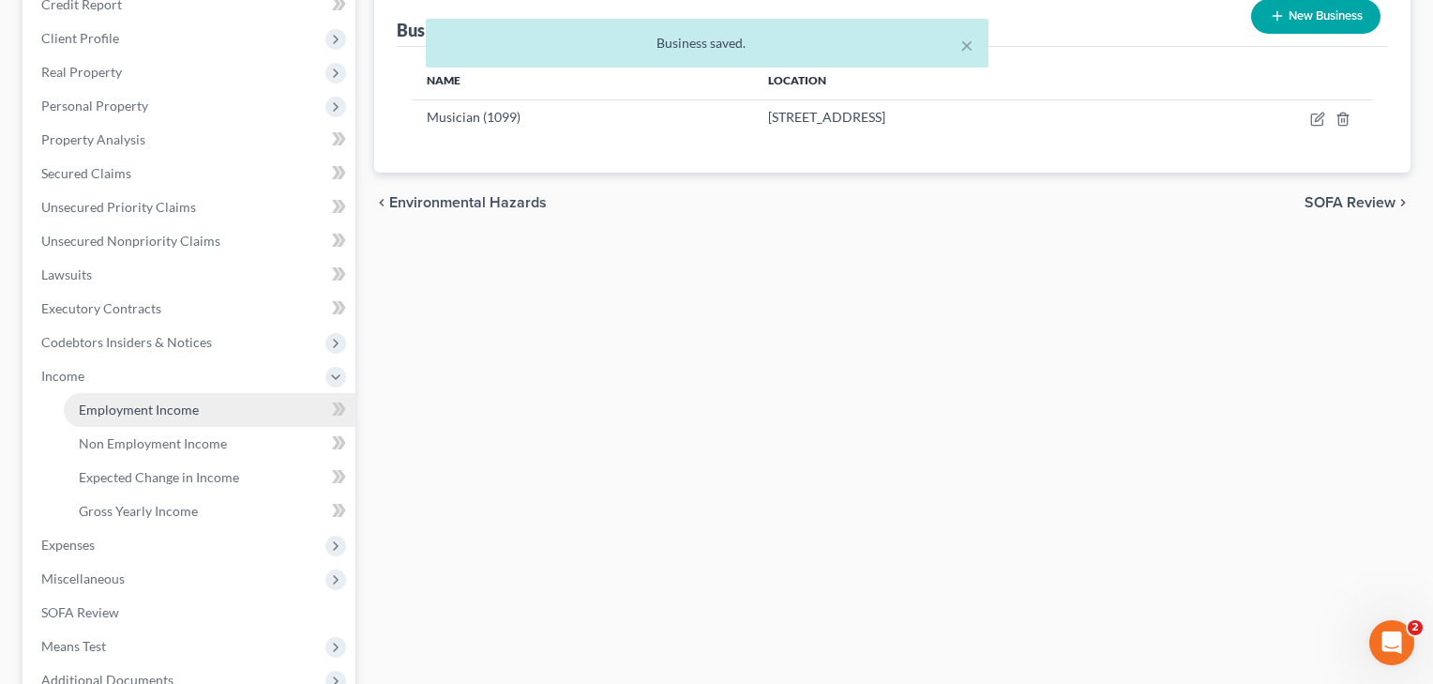
click at [106, 406] on span "Employment Income" at bounding box center [139, 409] width 120 height 16
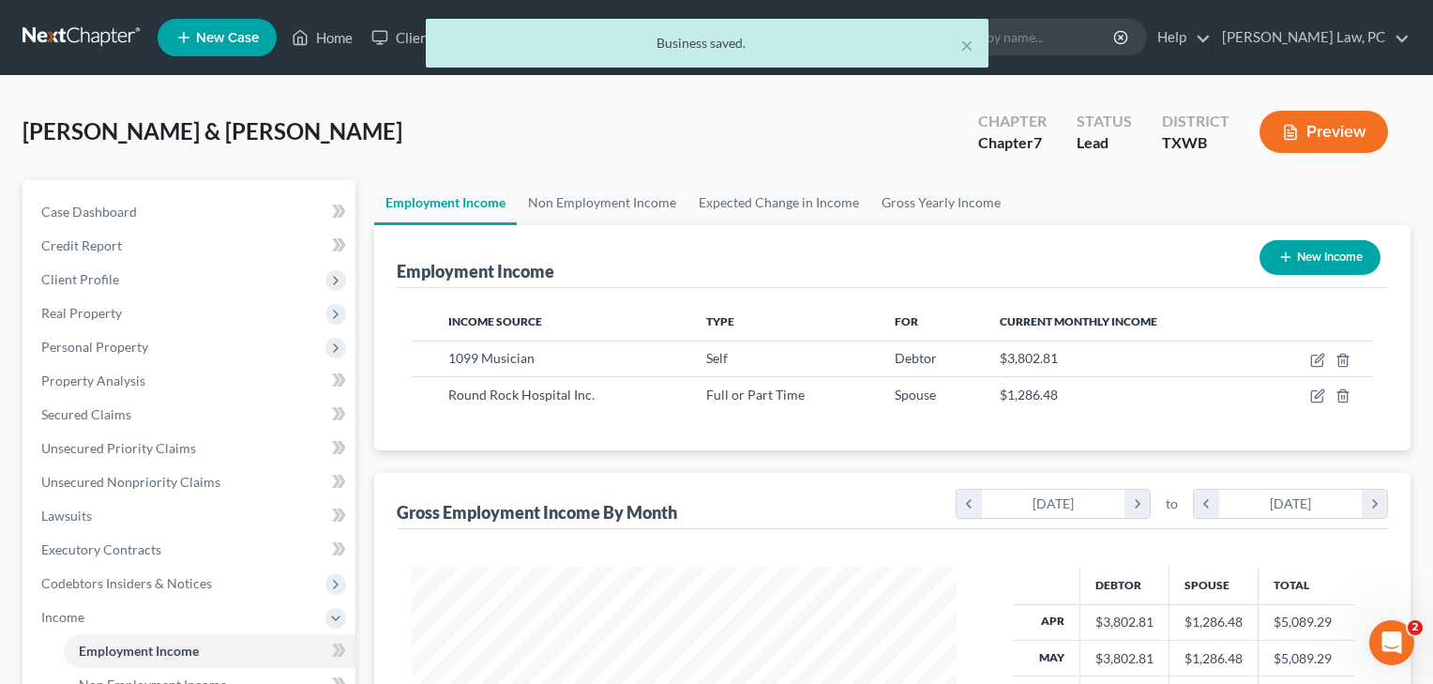
scroll to position [336, 583]
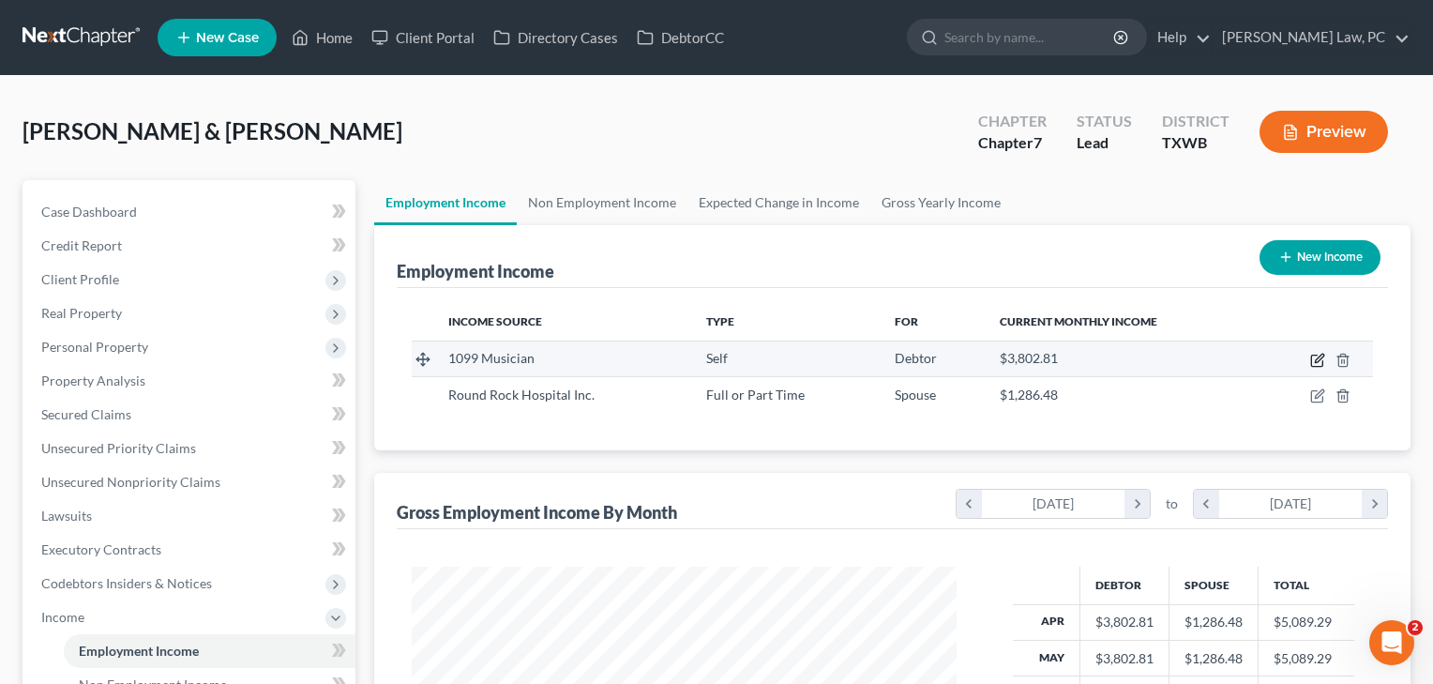
click at [1316, 365] on icon "button" at bounding box center [1317, 360] width 15 height 15
select select "1"
select select "0"
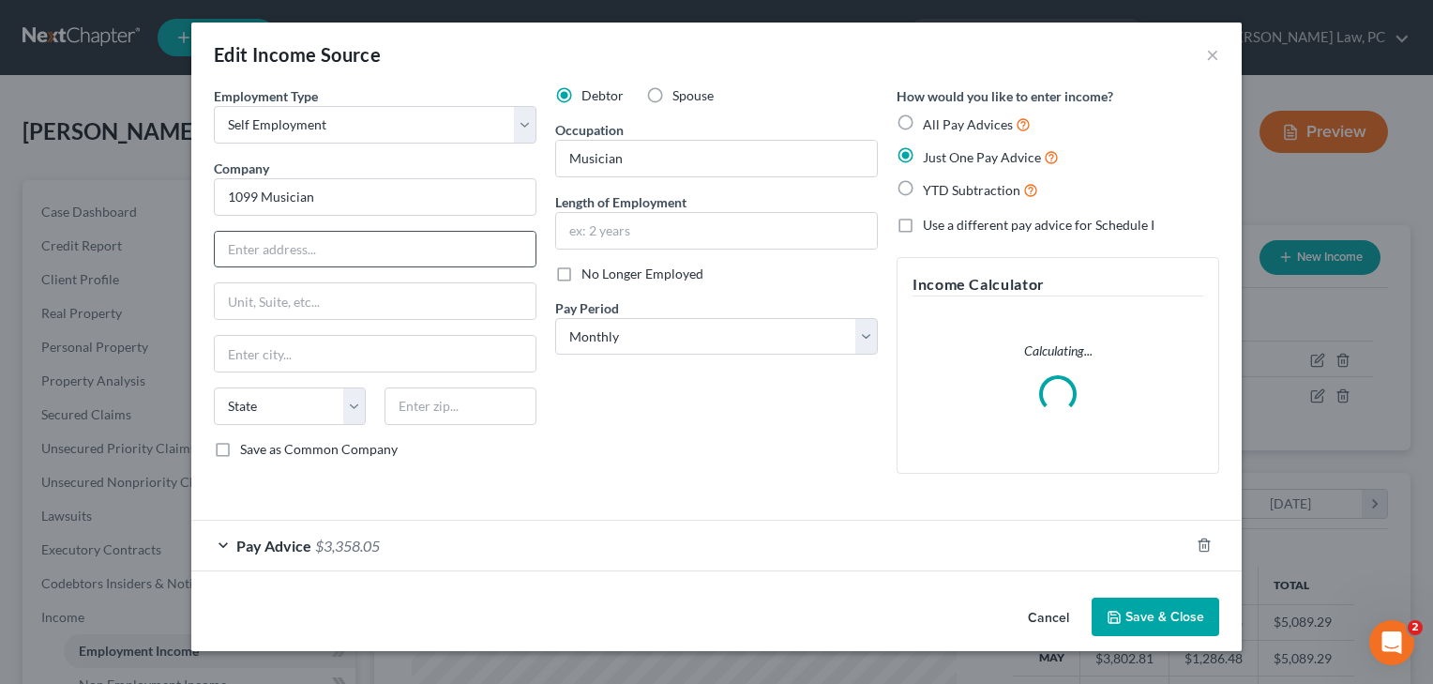
paste input "[STREET_ADDRESS]"
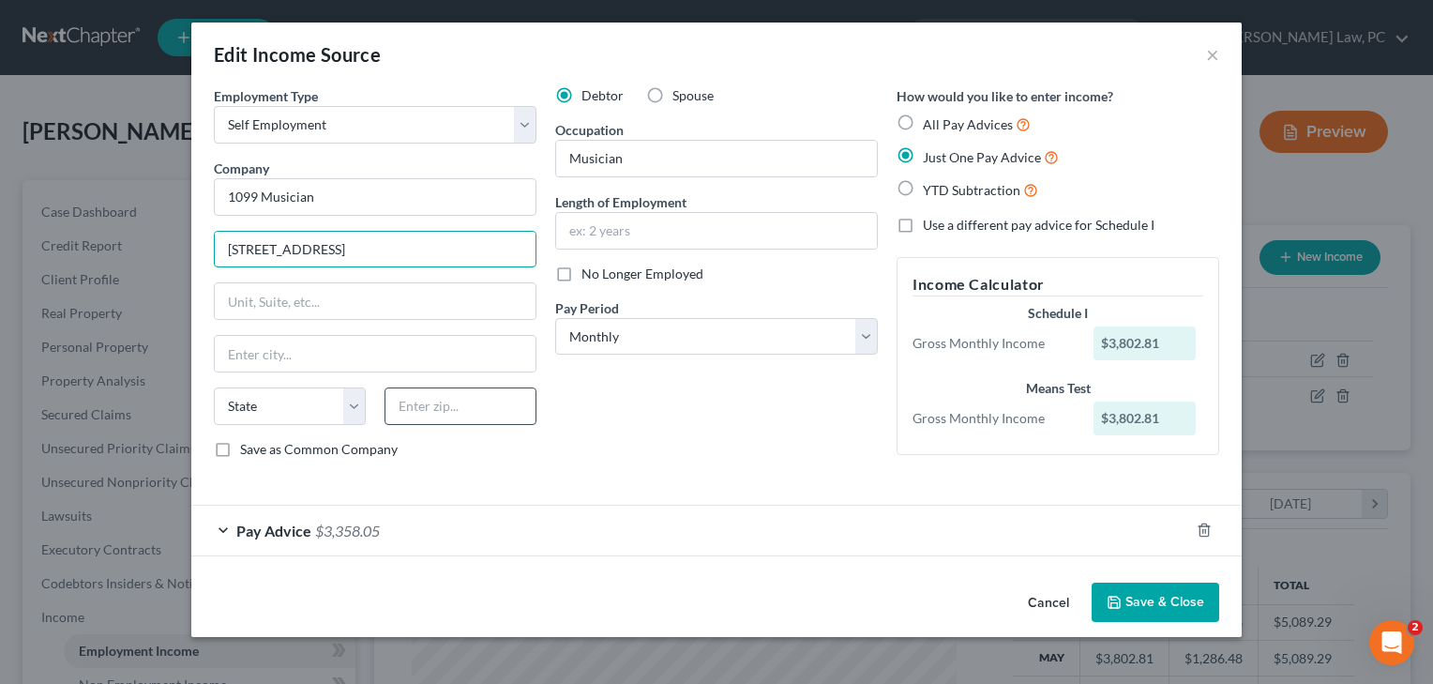
type input "[STREET_ADDRESS]"
type input "78628"
type input "[GEOGRAPHIC_DATA]"
select select "45"
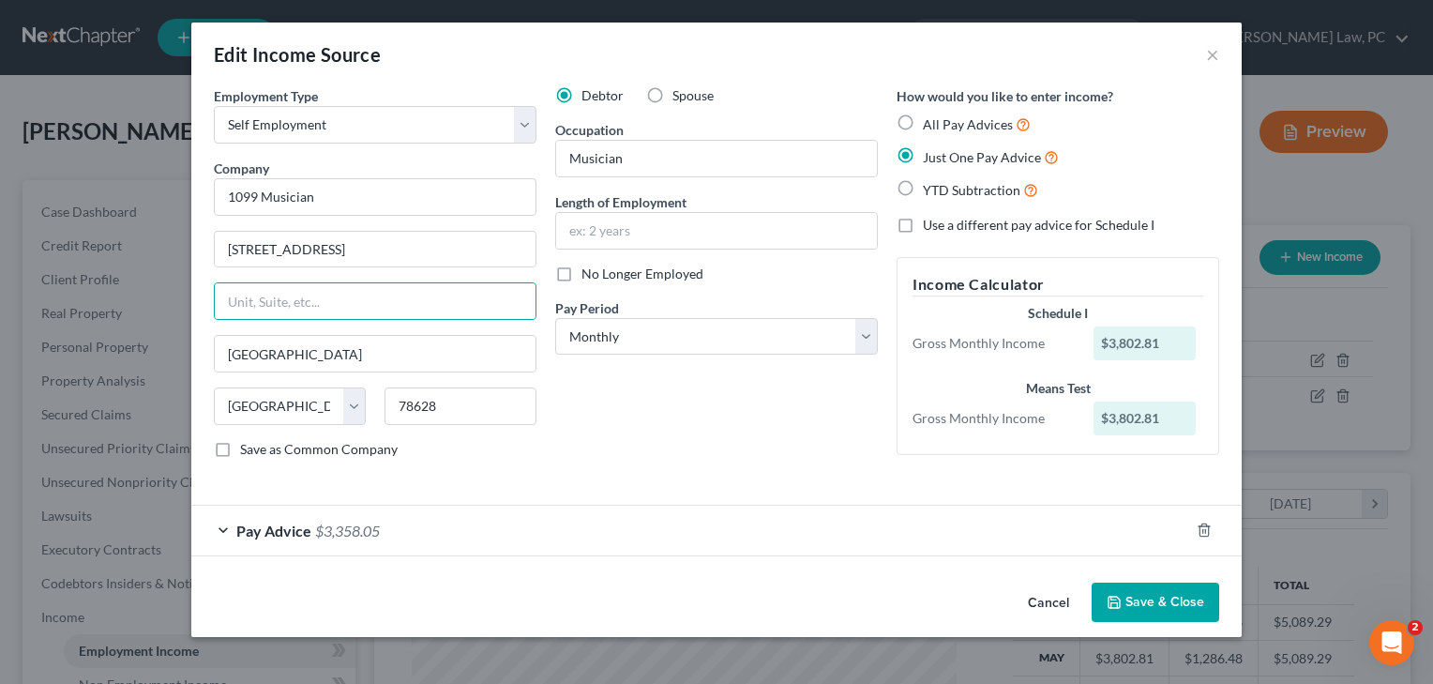
click at [1170, 605] on button "Save & Close" at bounding box center [1155, 601] width 128 height 39
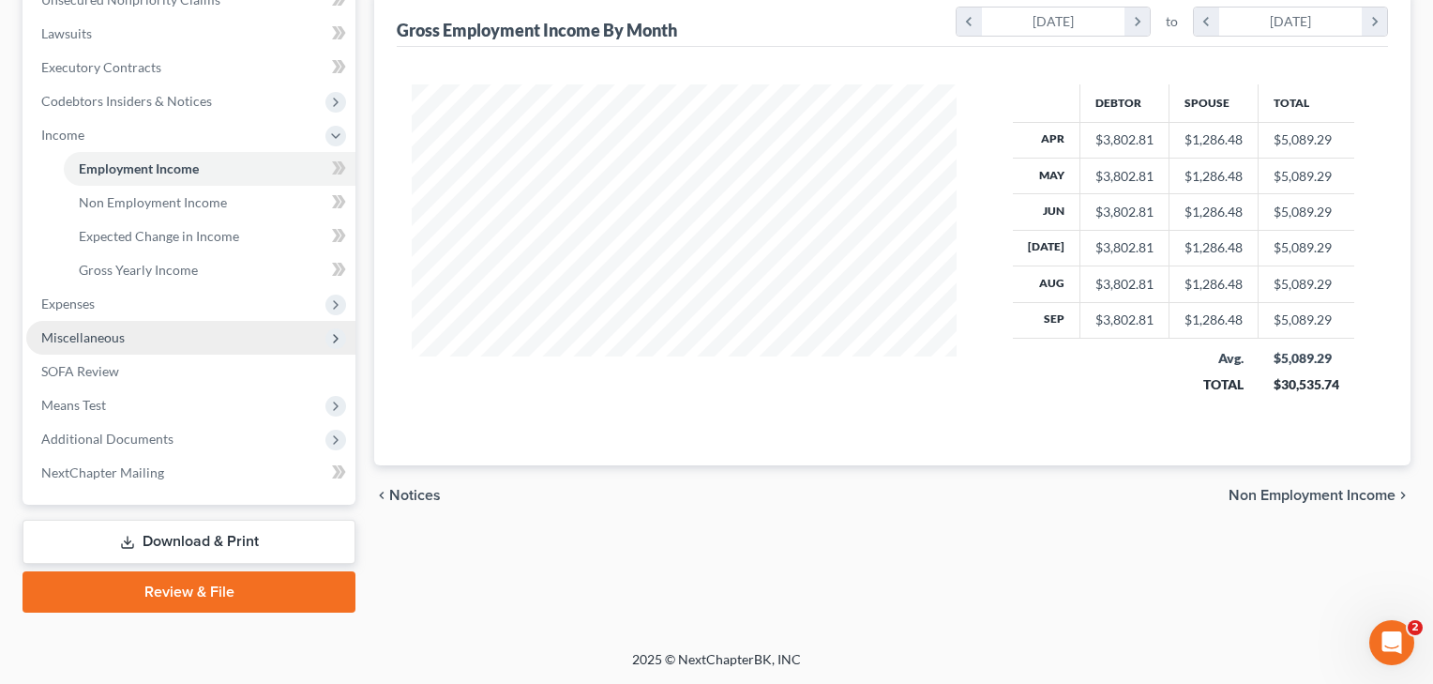
scroll to position [482, 0]
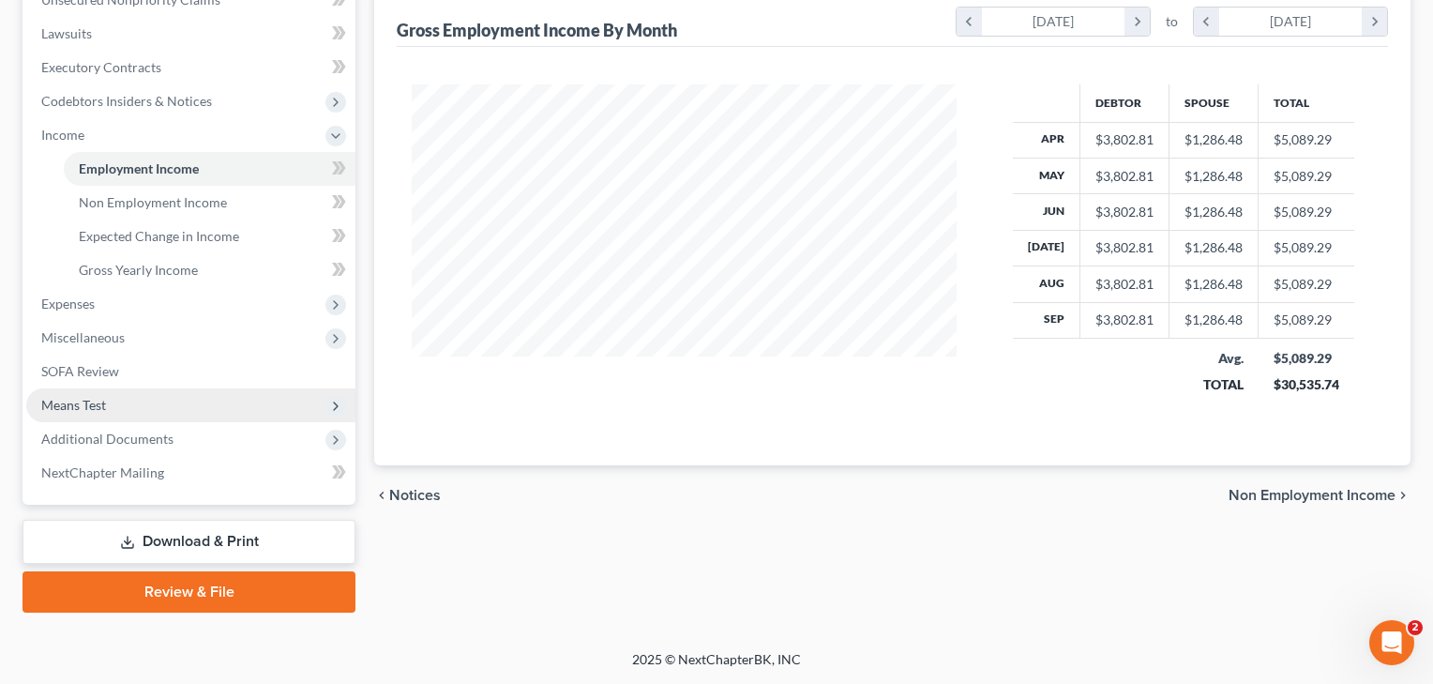
click at [94, 406] on span "Means Test" at bounding box center [73, 405] width 65 height 16
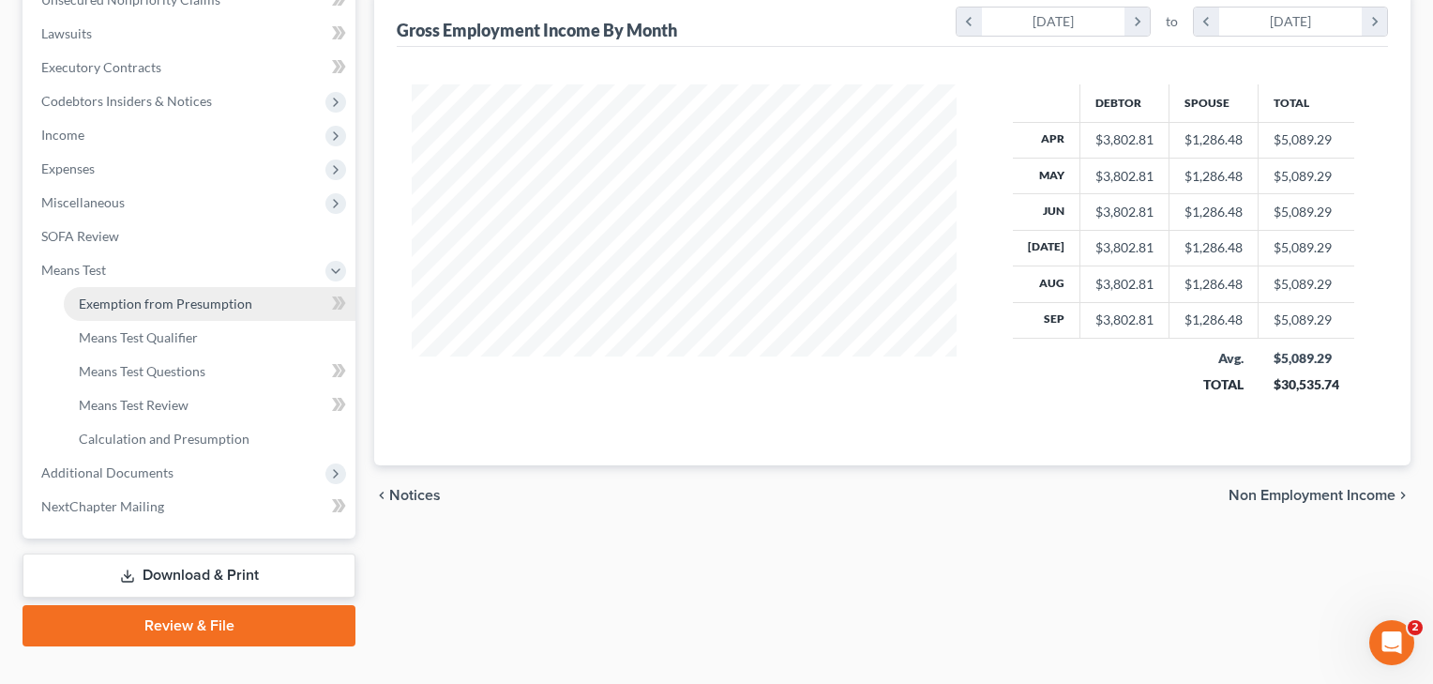
click at [168, 316] on link "Exemption from Presumption" at bounding box center [210, 304] width 292 height 34
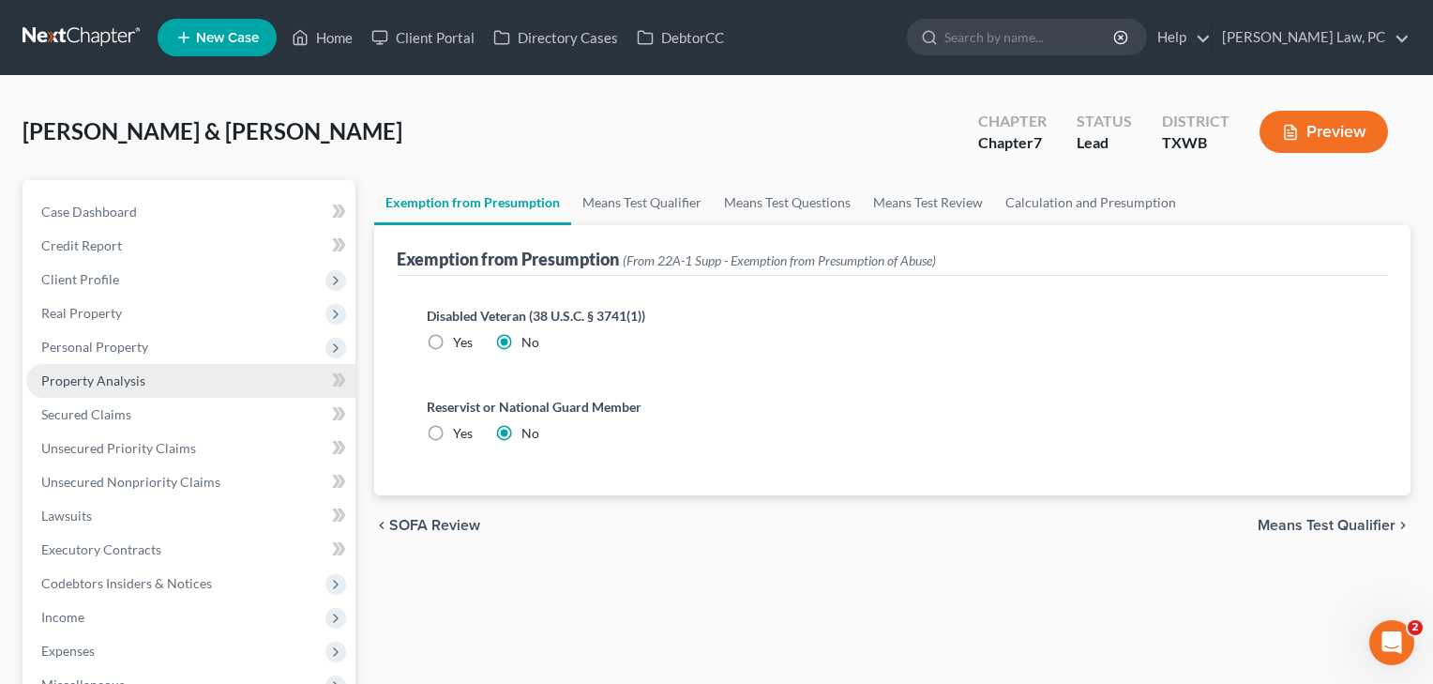
scroll to position [516, 0]
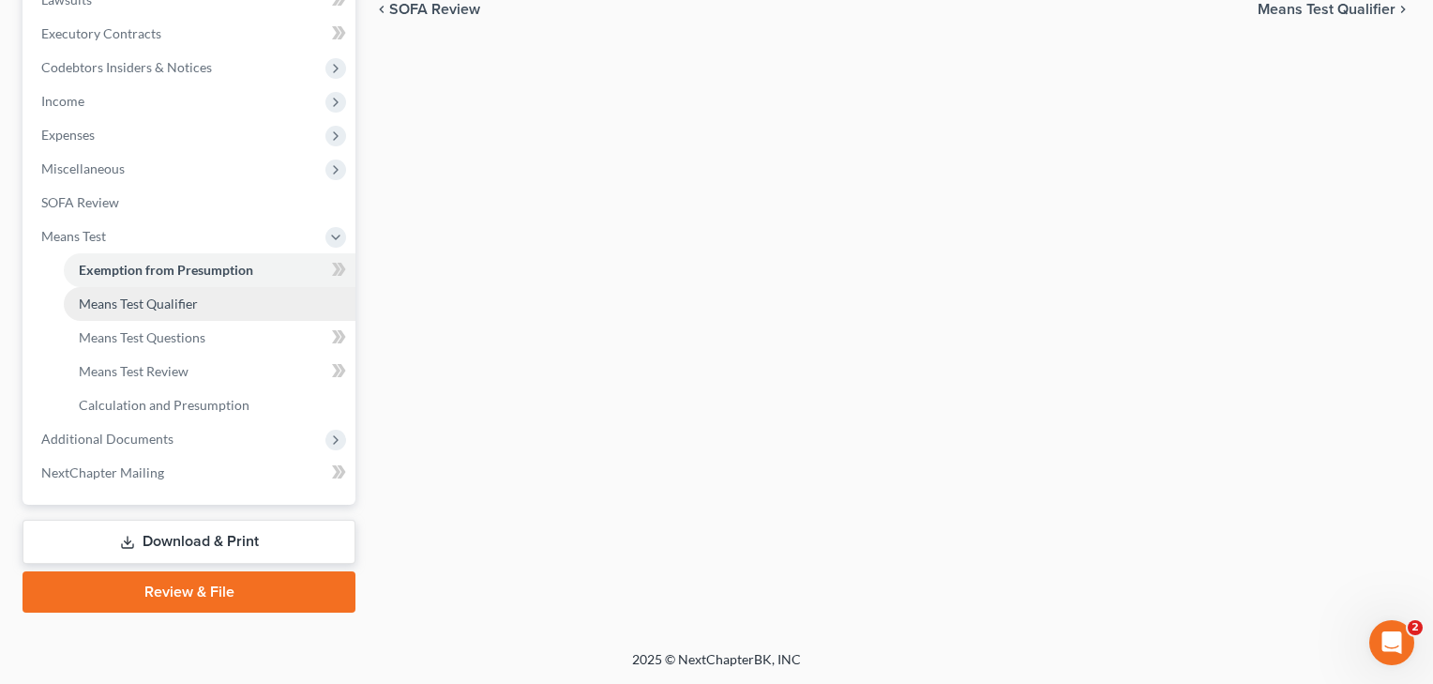
click at [121, 308] on span "Means Test Qualifier" at bounding box center [138, 303] width 119 height 16
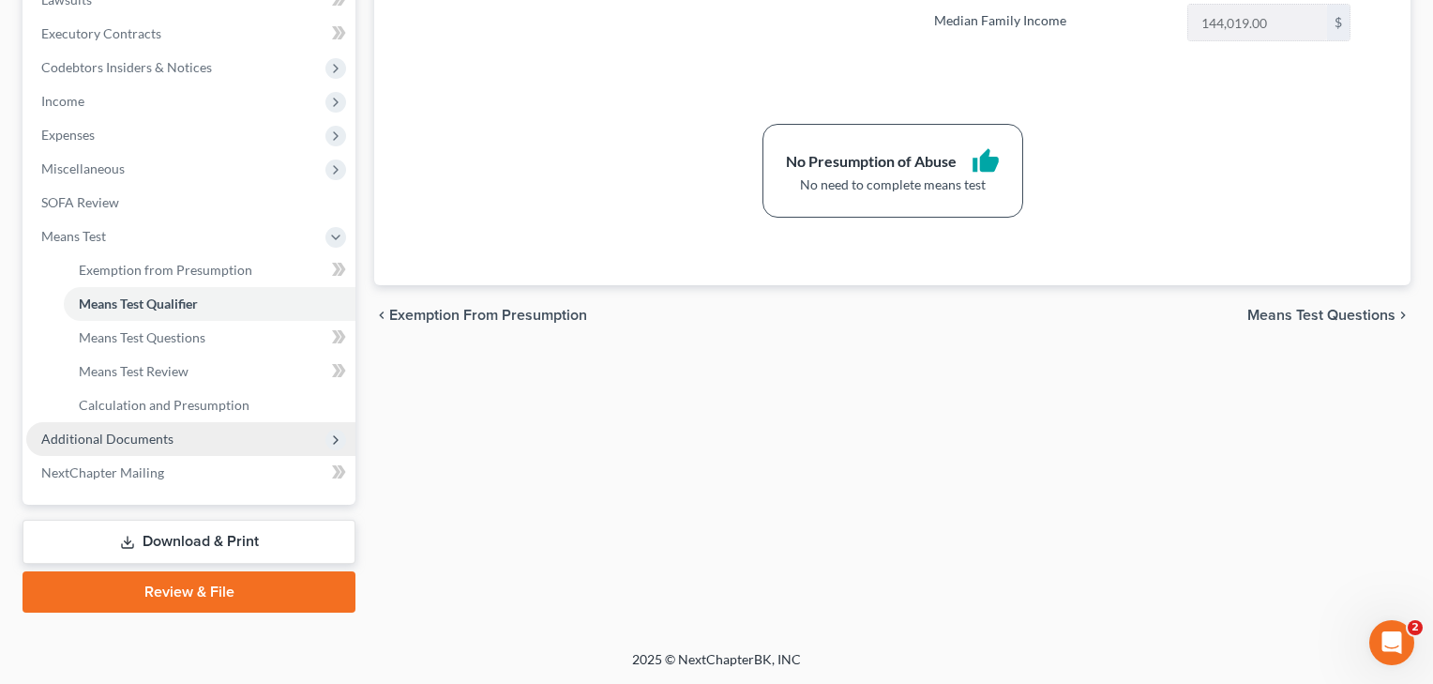
scroll to position [516, 0]
click at [117, 444] on span "Additional Documents" at bounding box center [107, 438] width 132 height 16
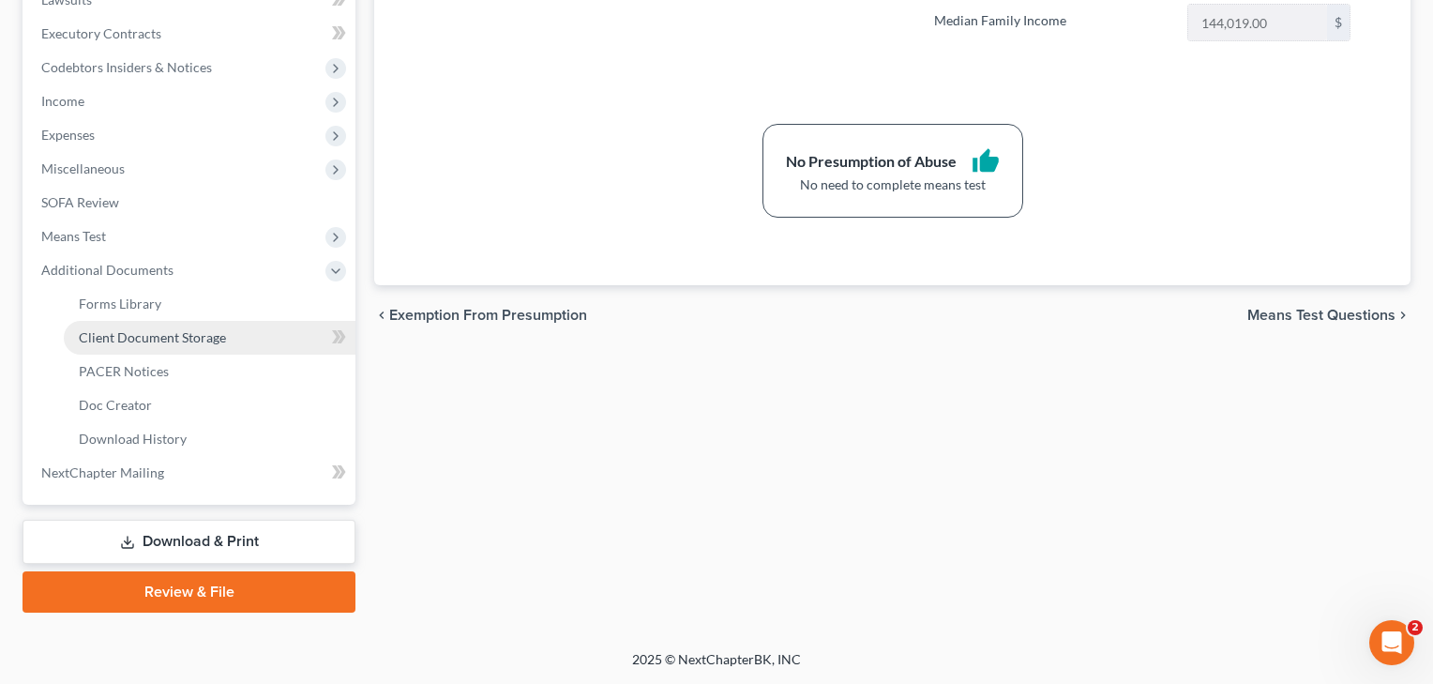
click at [143, 339] on span "Client Document Storage" at bounding box center [152, 337] width 147 height 16
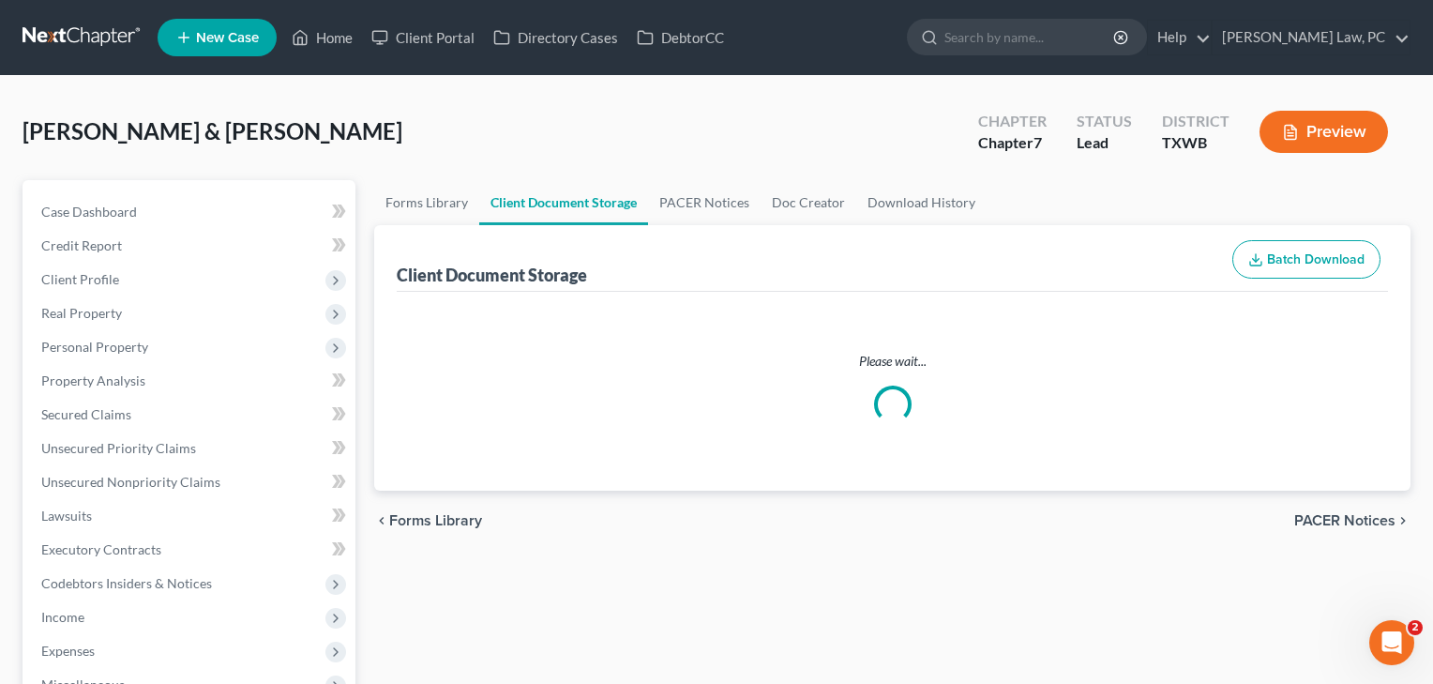
select select "2"
select select "0"
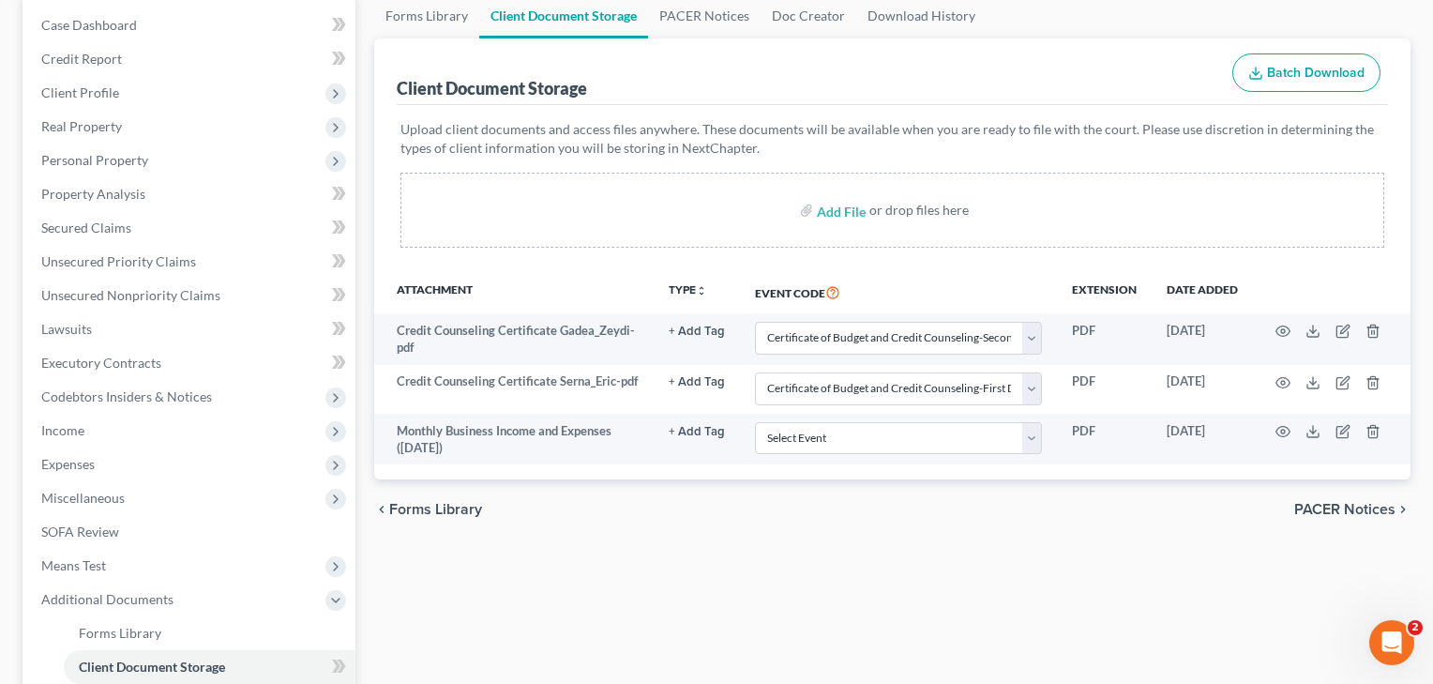
scroll to position [203, 0]
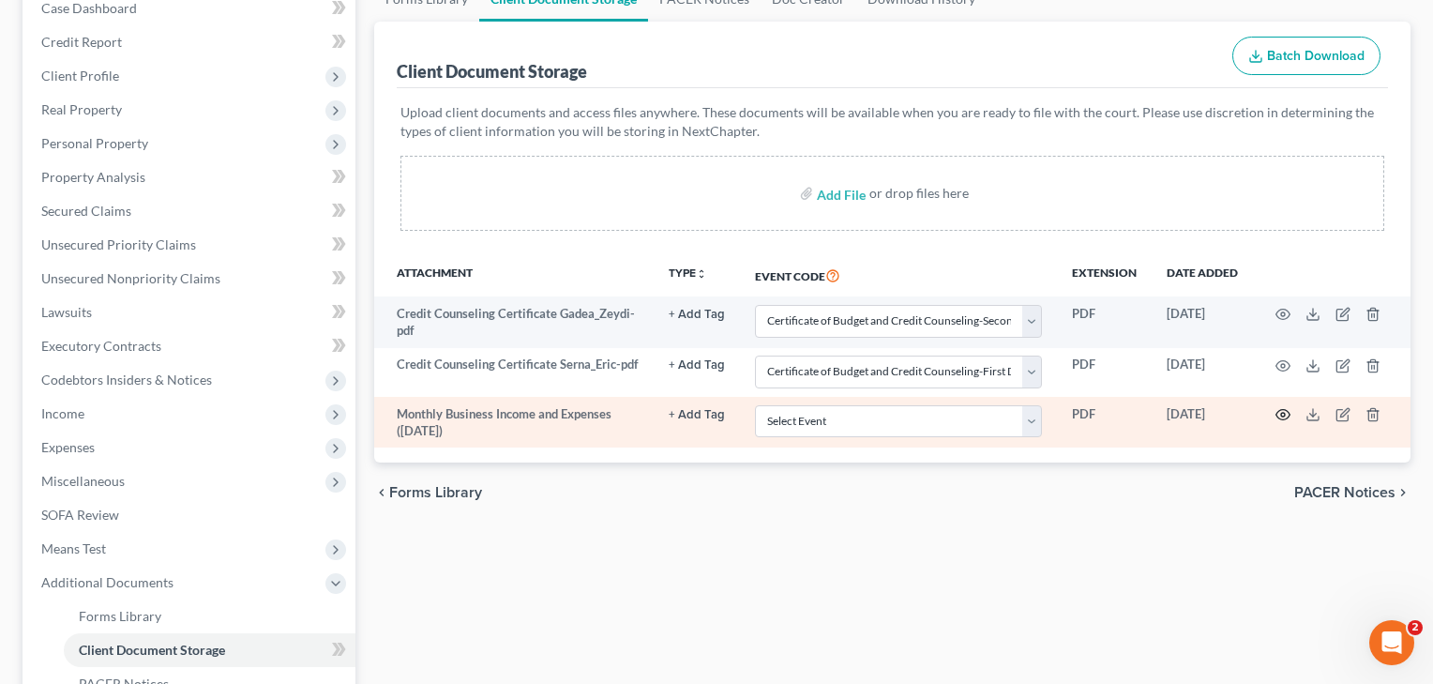
click at [1279, 415] on icon "button" at bounding box center [1282, 414] width 15 height 15
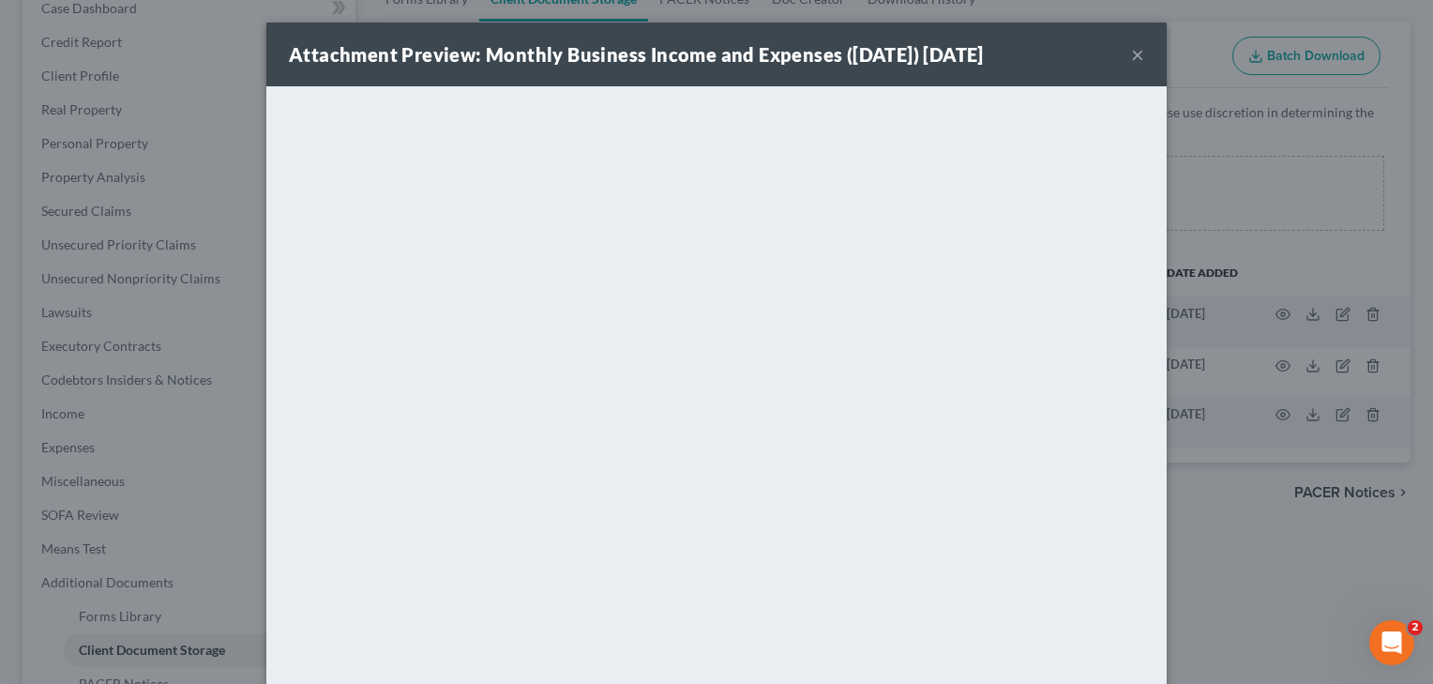
click at [1139, 57] on button "×" at bounding box center [1137, 54] width 13 height 23
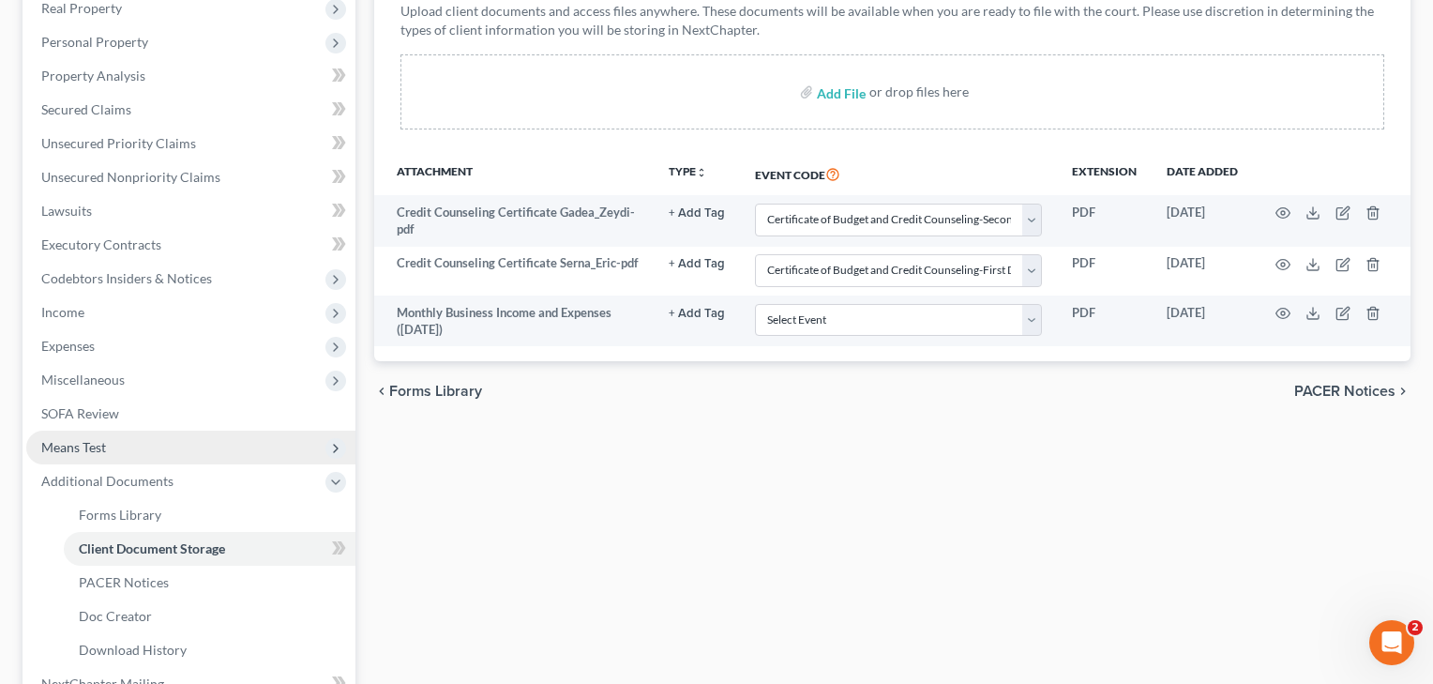
scroll to position [412, 0]
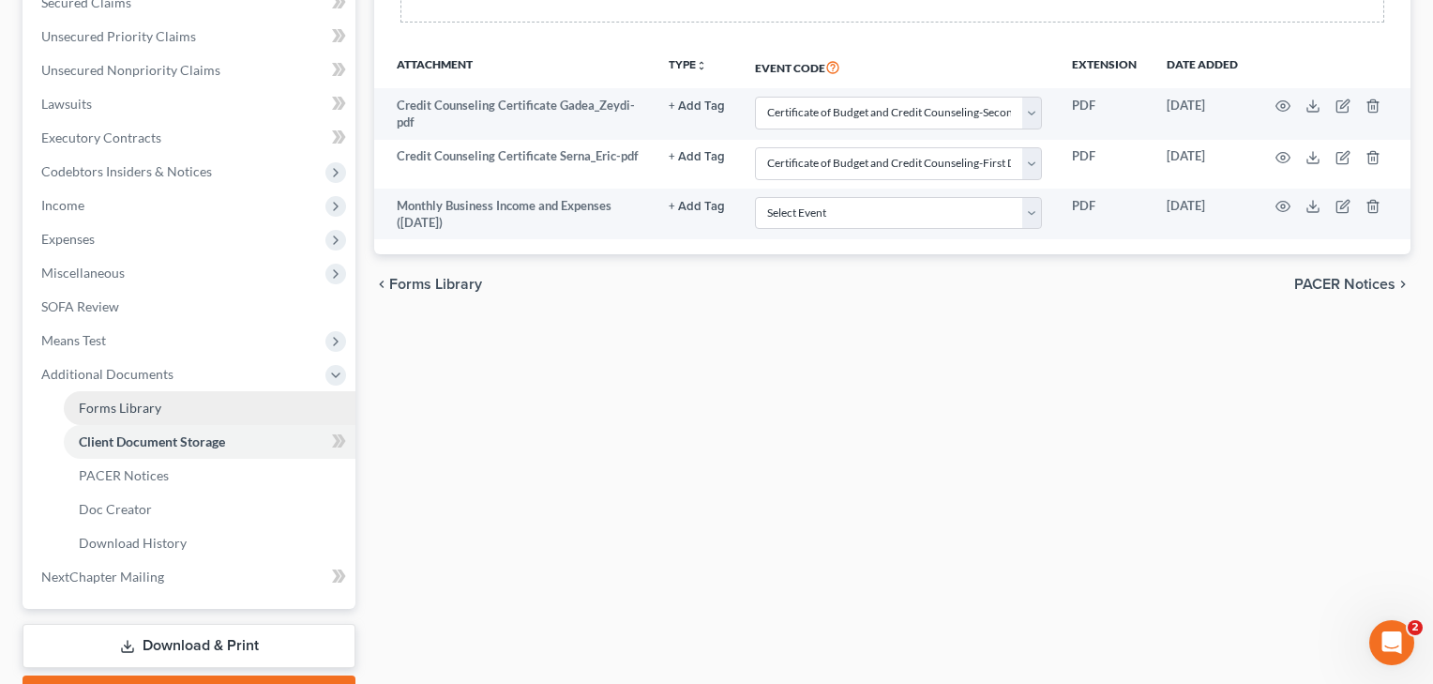
click at [156, 404] on span "Forms Library" at bounding box center [120, 407] width 83 height 16
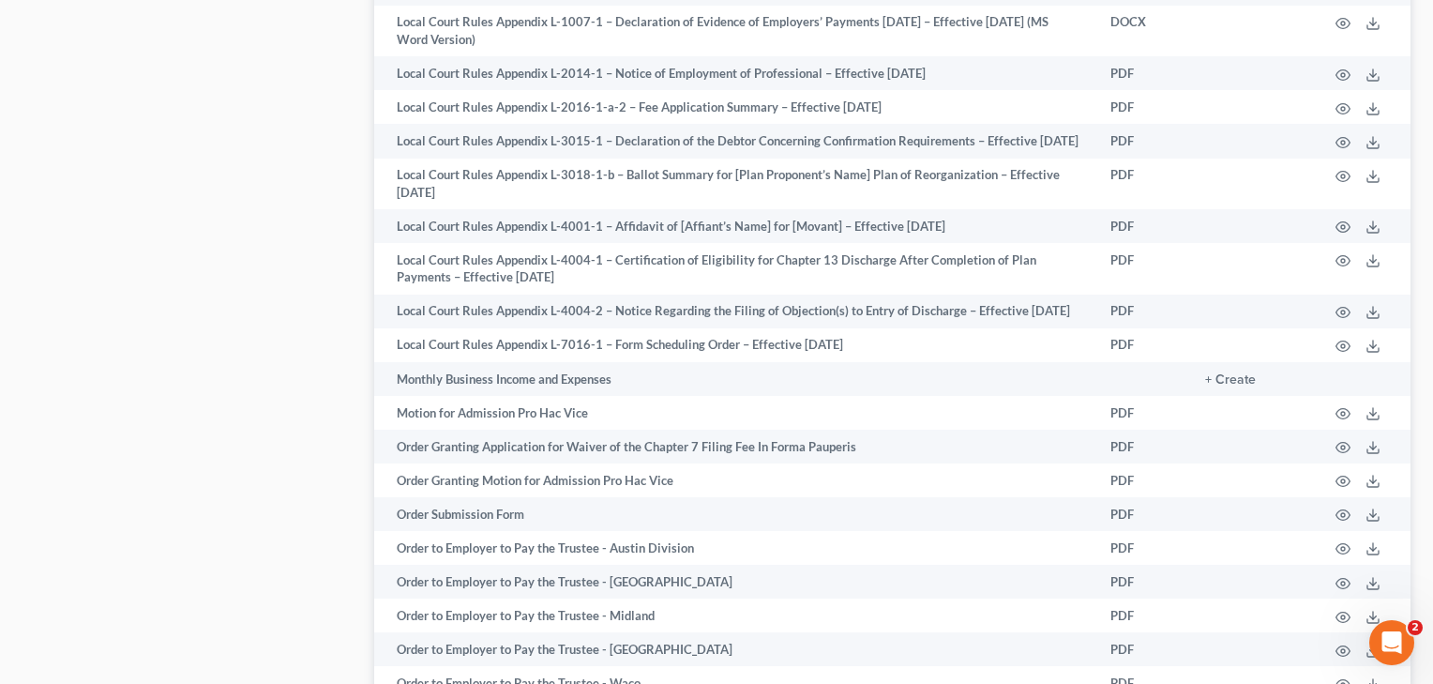
scroll to position [2234, 0]
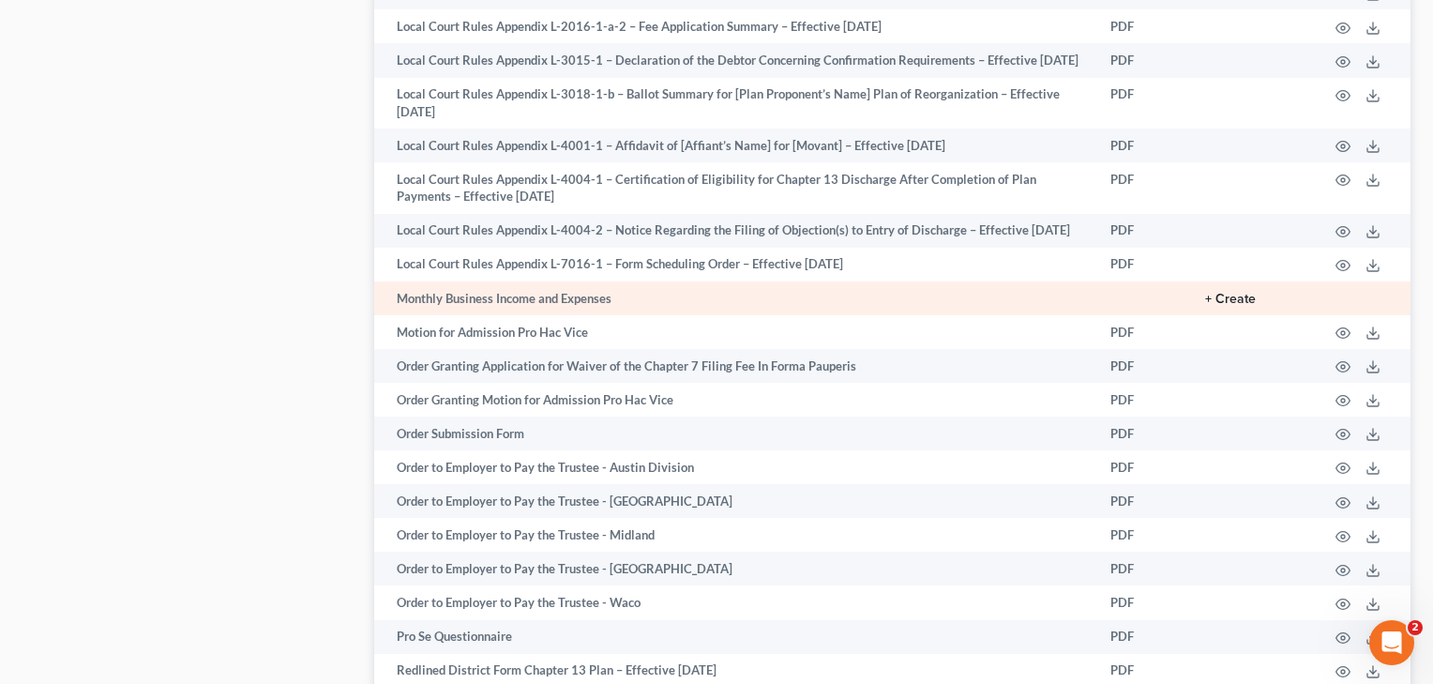
click at [1232, 306] on button "+ Create" at bounding box center [1230, 299] width 51 height 13
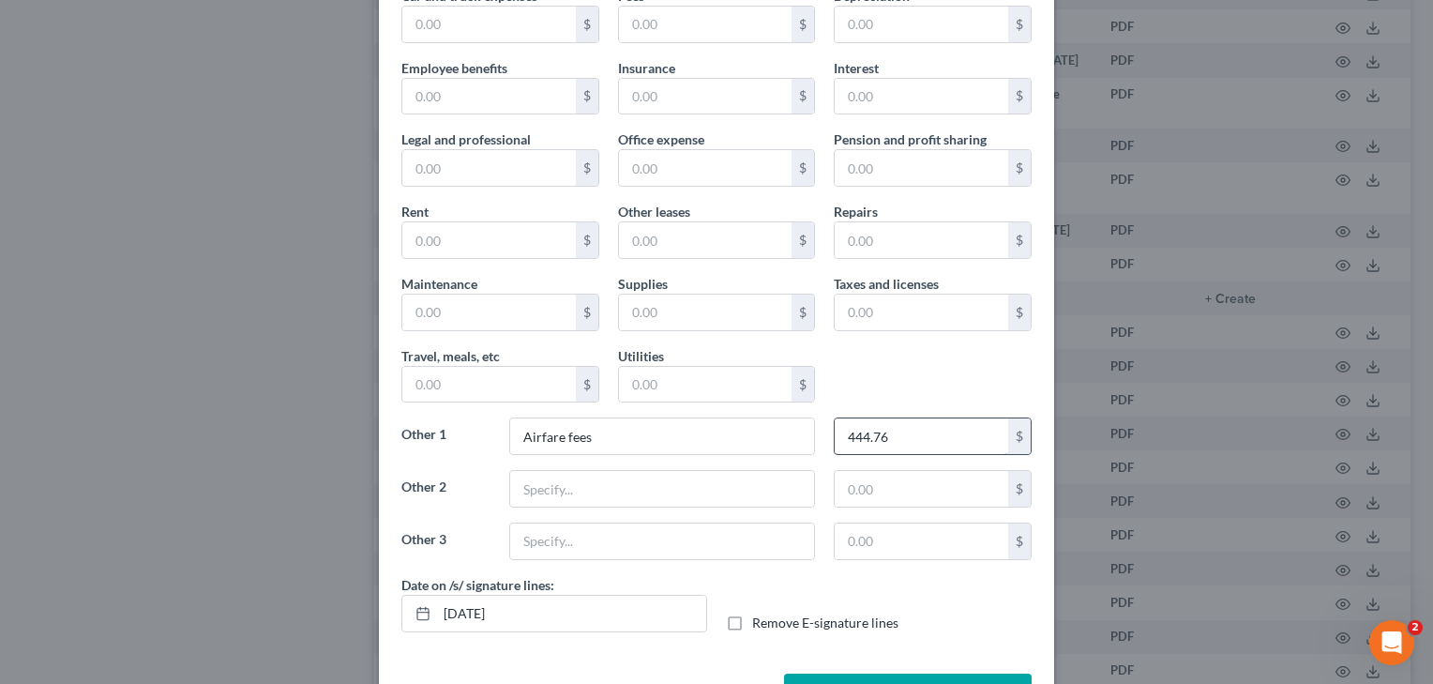
scroll to position [207, 0]
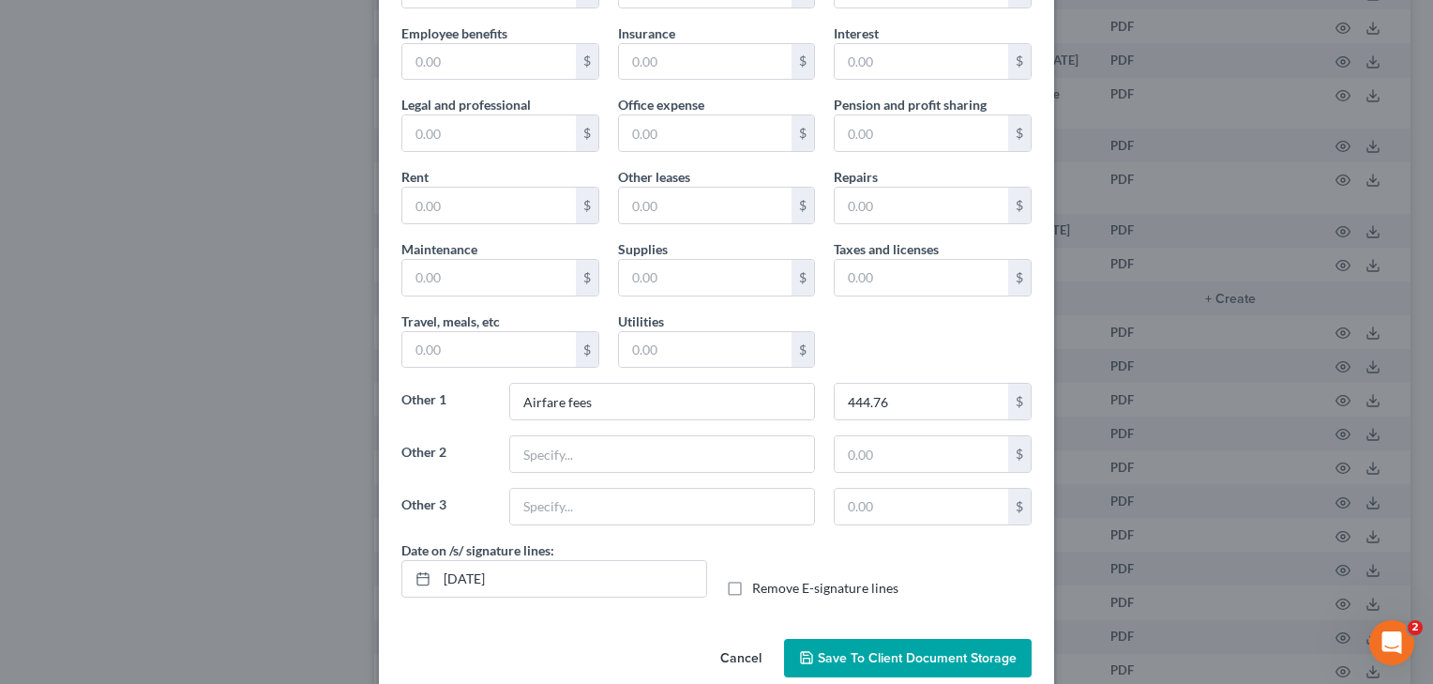
click at [898, 660] on span "Save to Client Document Storage" at bounding box center [917, 658] width 199 height 16
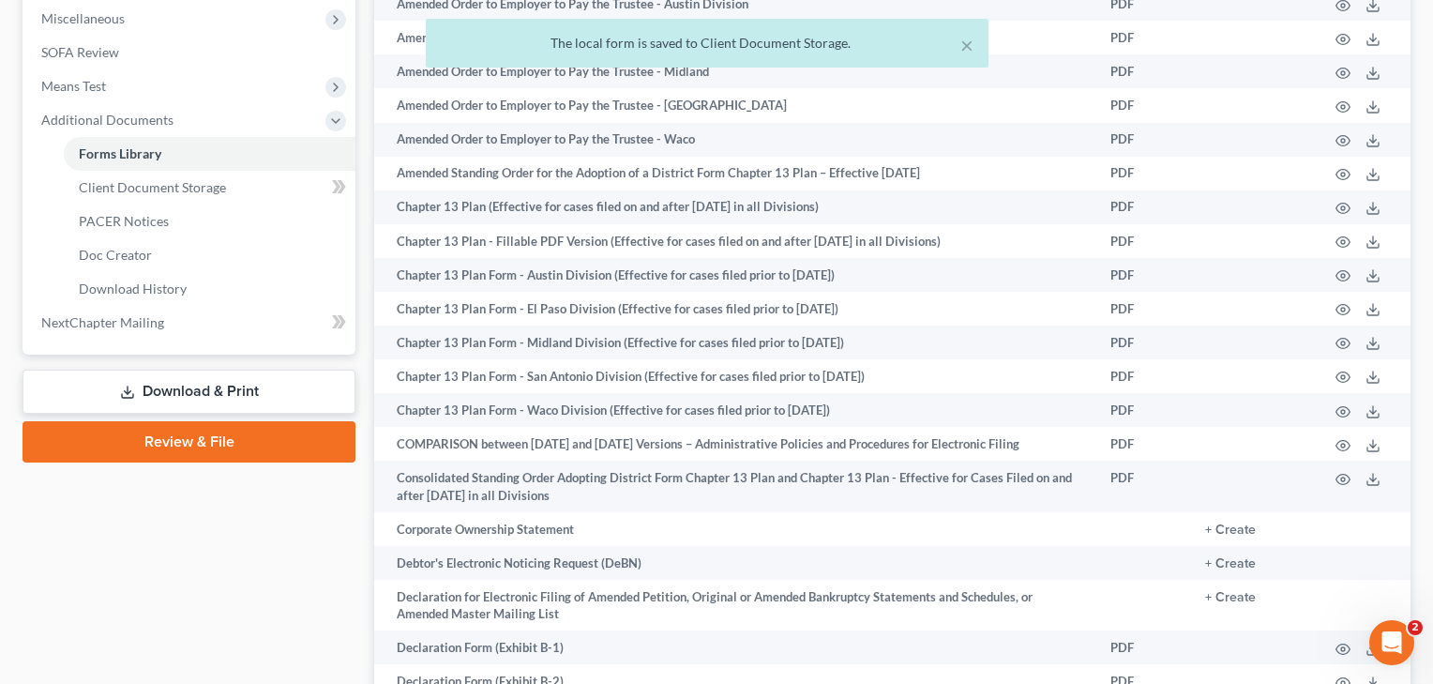
scroll to position [586, 0]
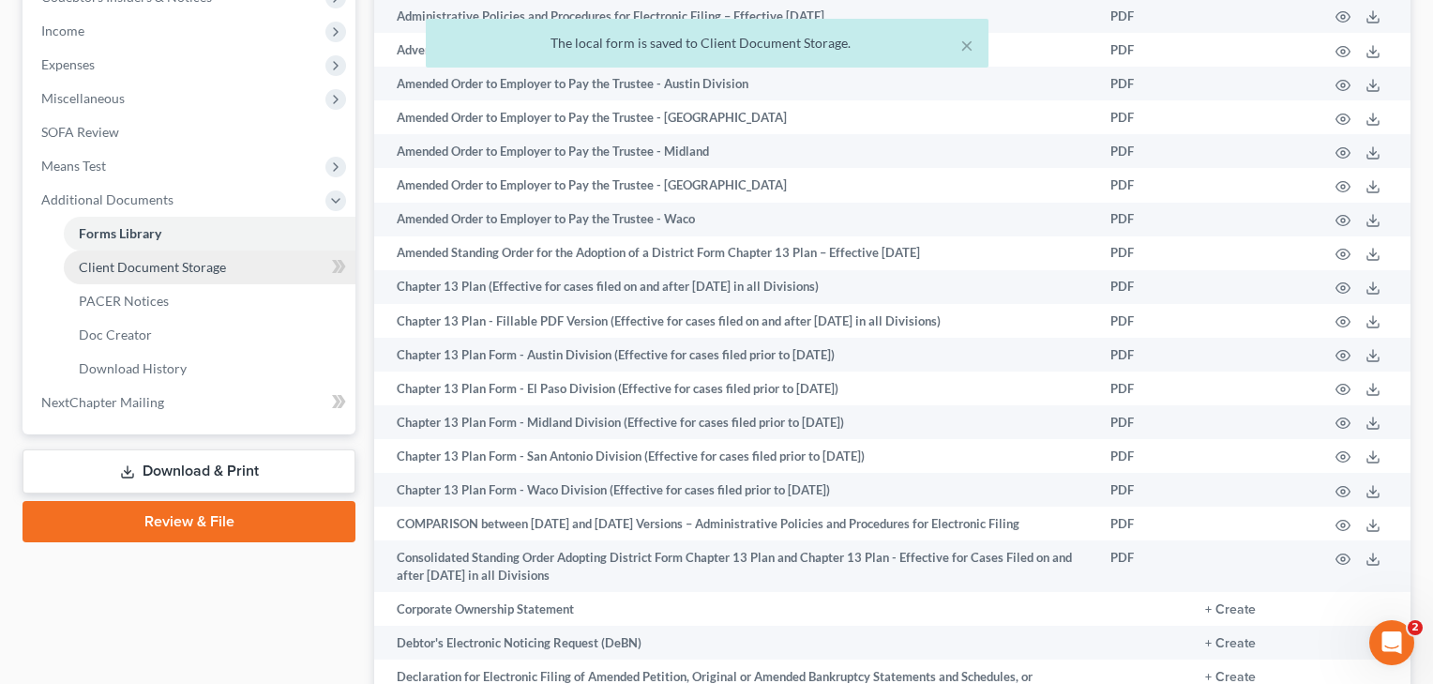
click at [198, 268] on span "Client Document Storage" at bounding box center [152, 267] width 147 height 16
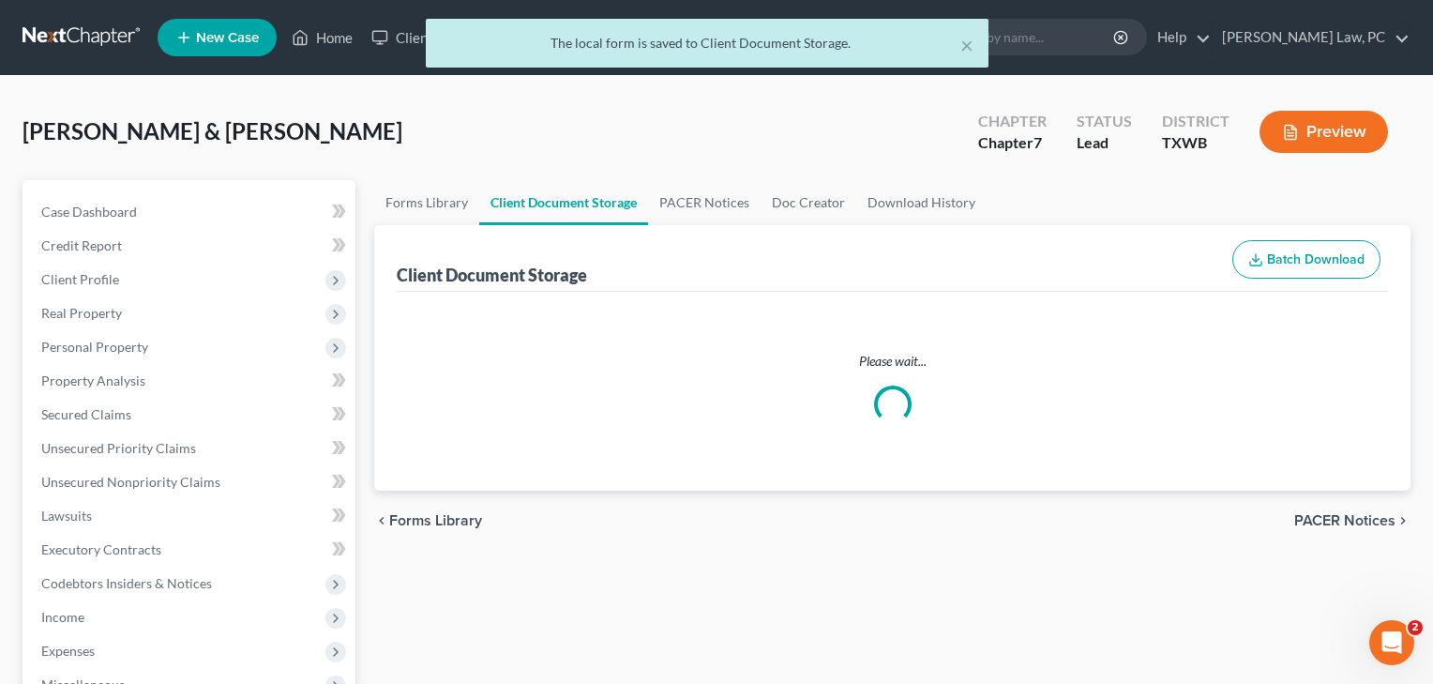
select select "2"
select select "0"
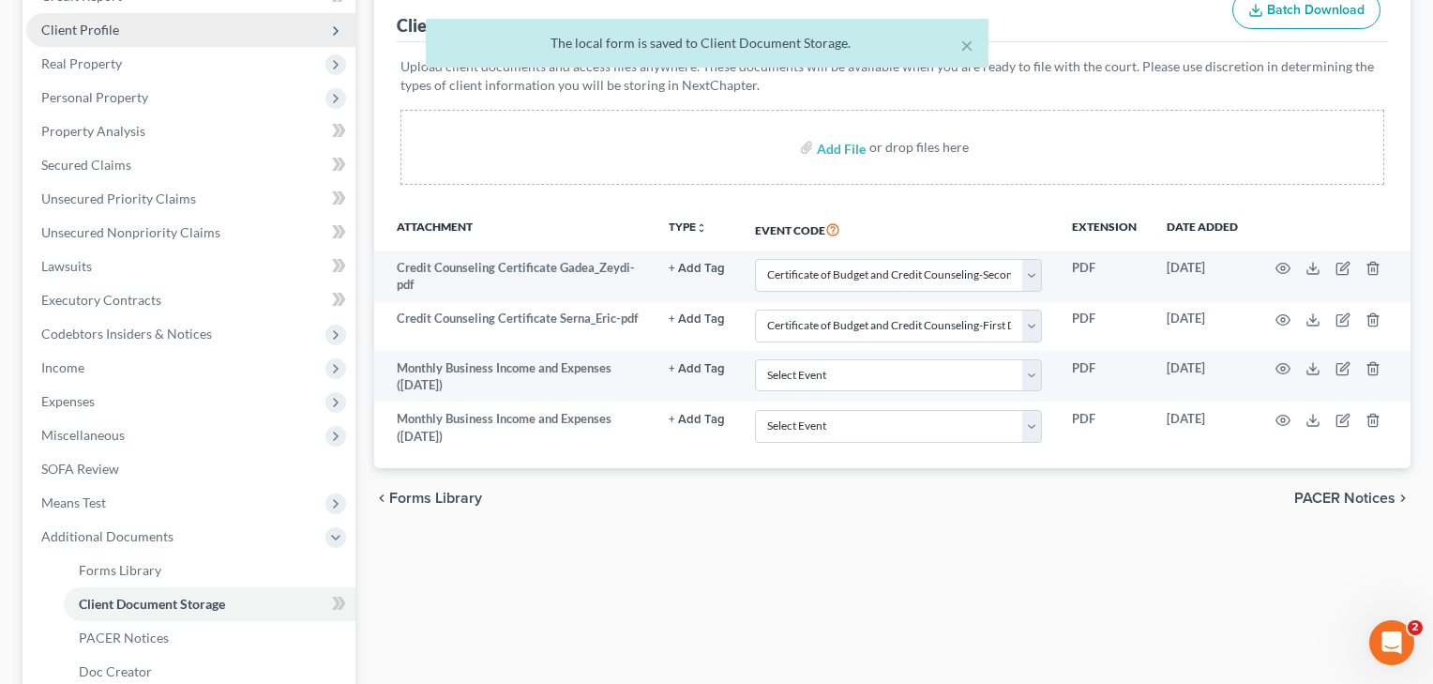
scroll to position [310, 0]
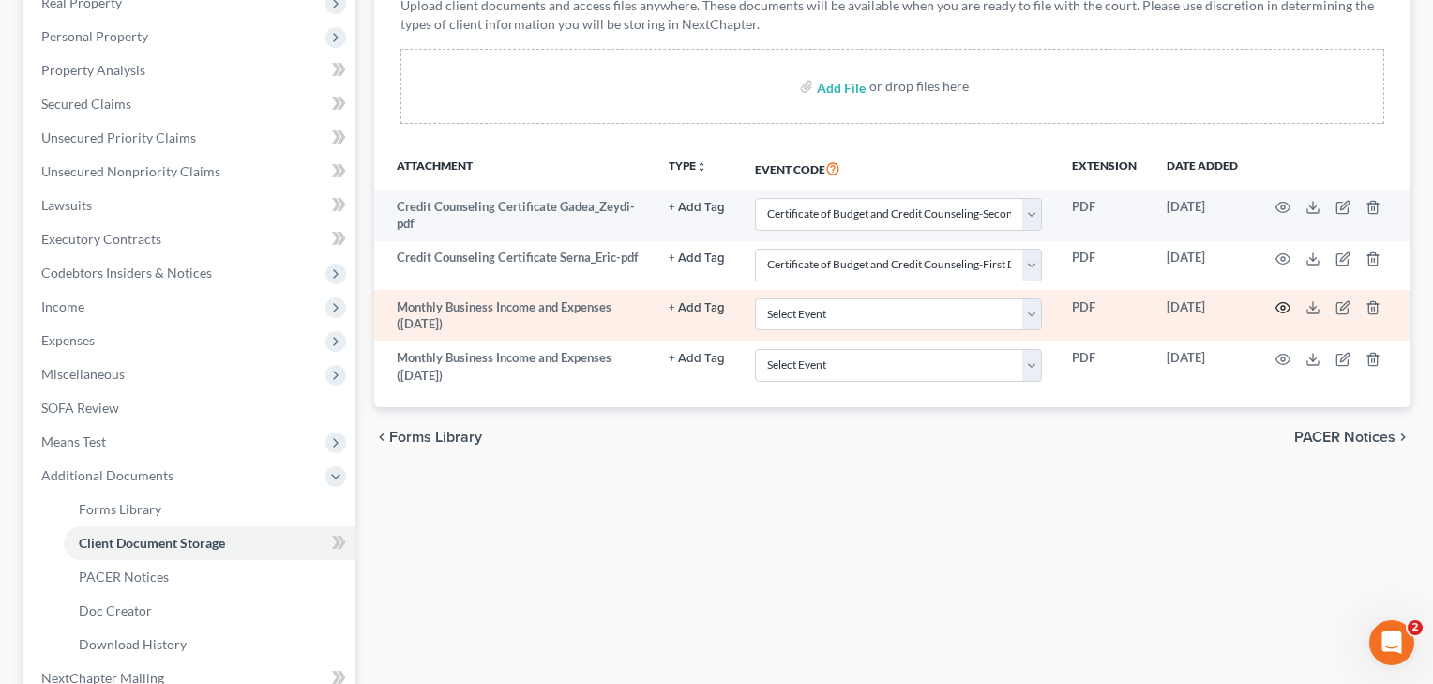
click at [1286, 304] on icon "button" at bounding box center [1282, 307] width 15 height 15
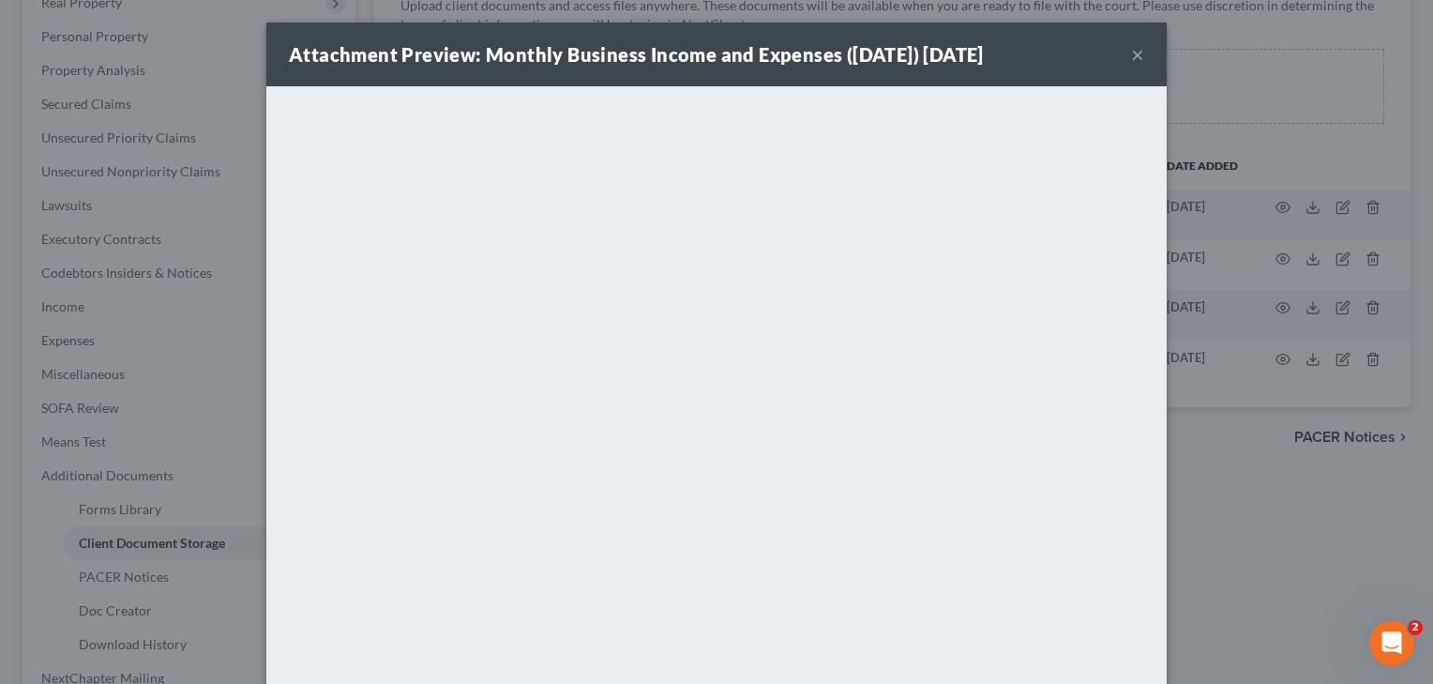
click at [1138, 54] on button "×" at bounding box center [1137, 54] width 13 height 23
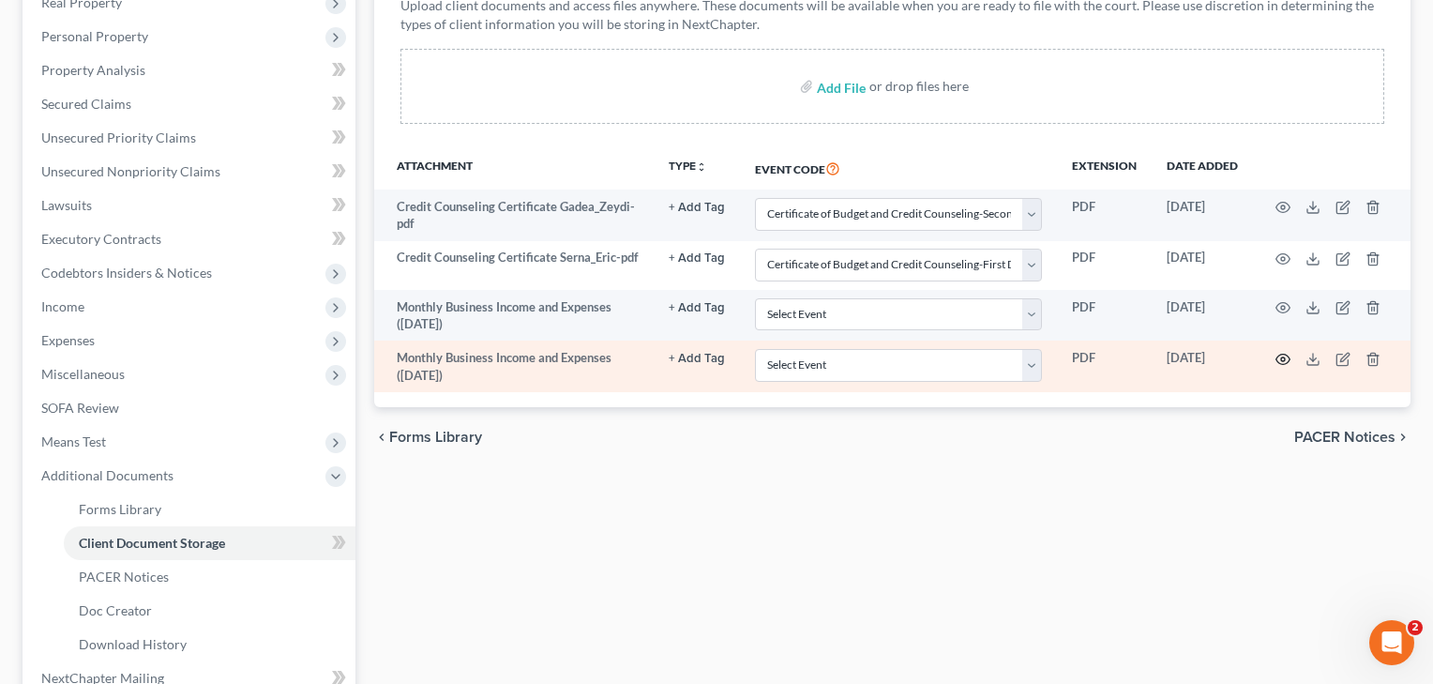
click at [1283, 357] on icon "button" at bounding box center [1282, 359] width 15 height 15
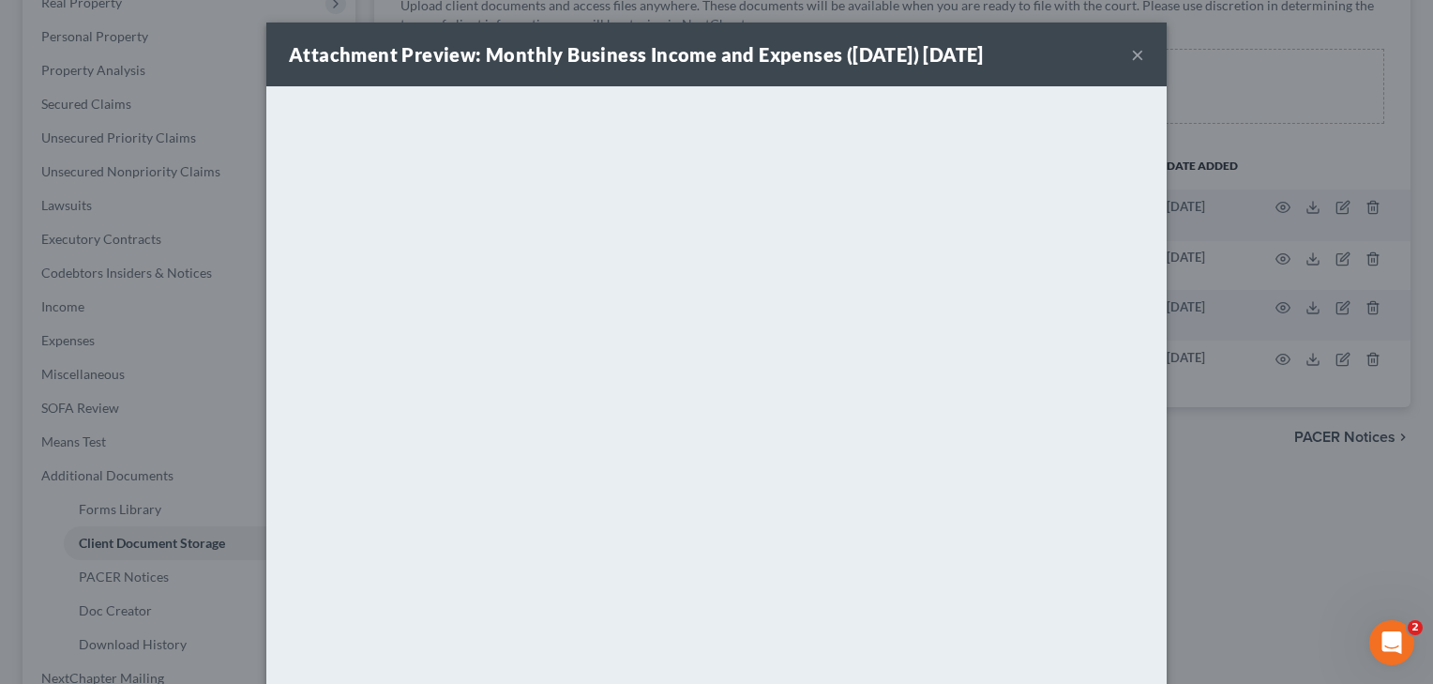
scroll to position [6, 0]
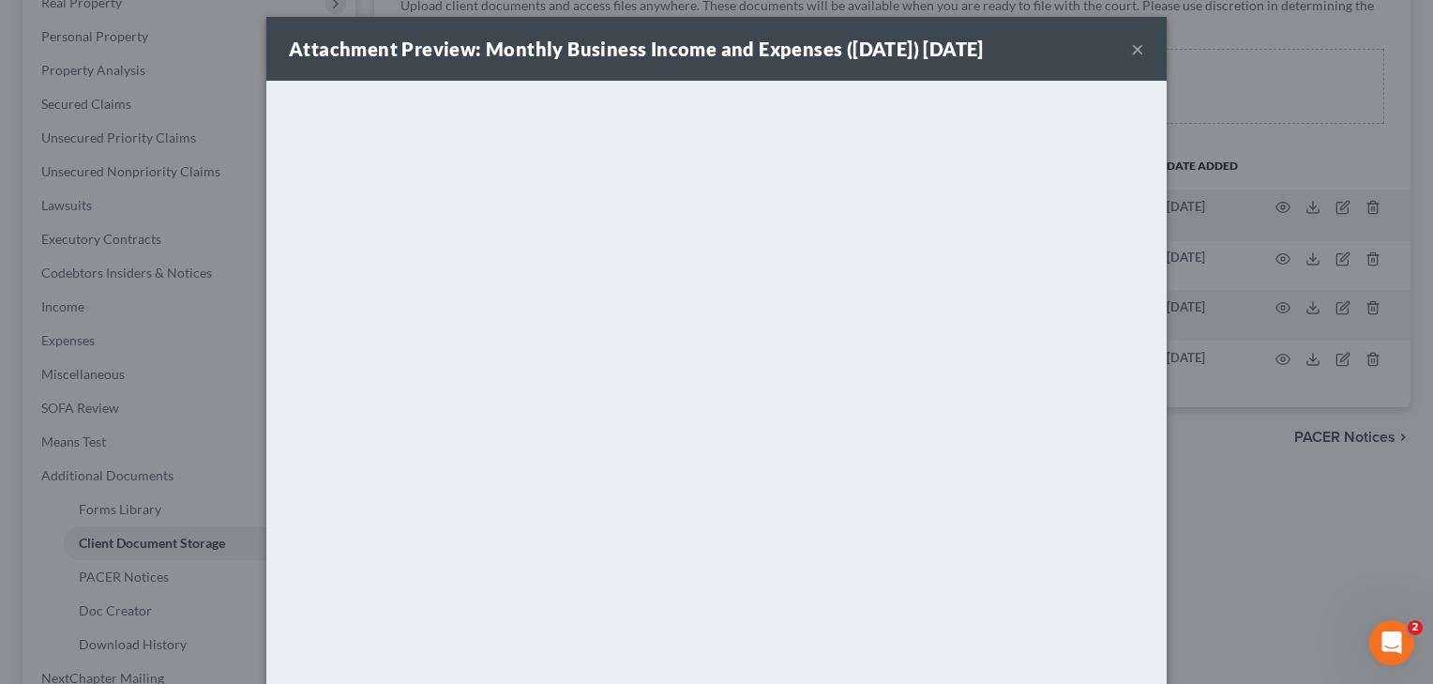
click at [1138, 50] on button "×" at bounding box center [1137, 49] width 13 height 23
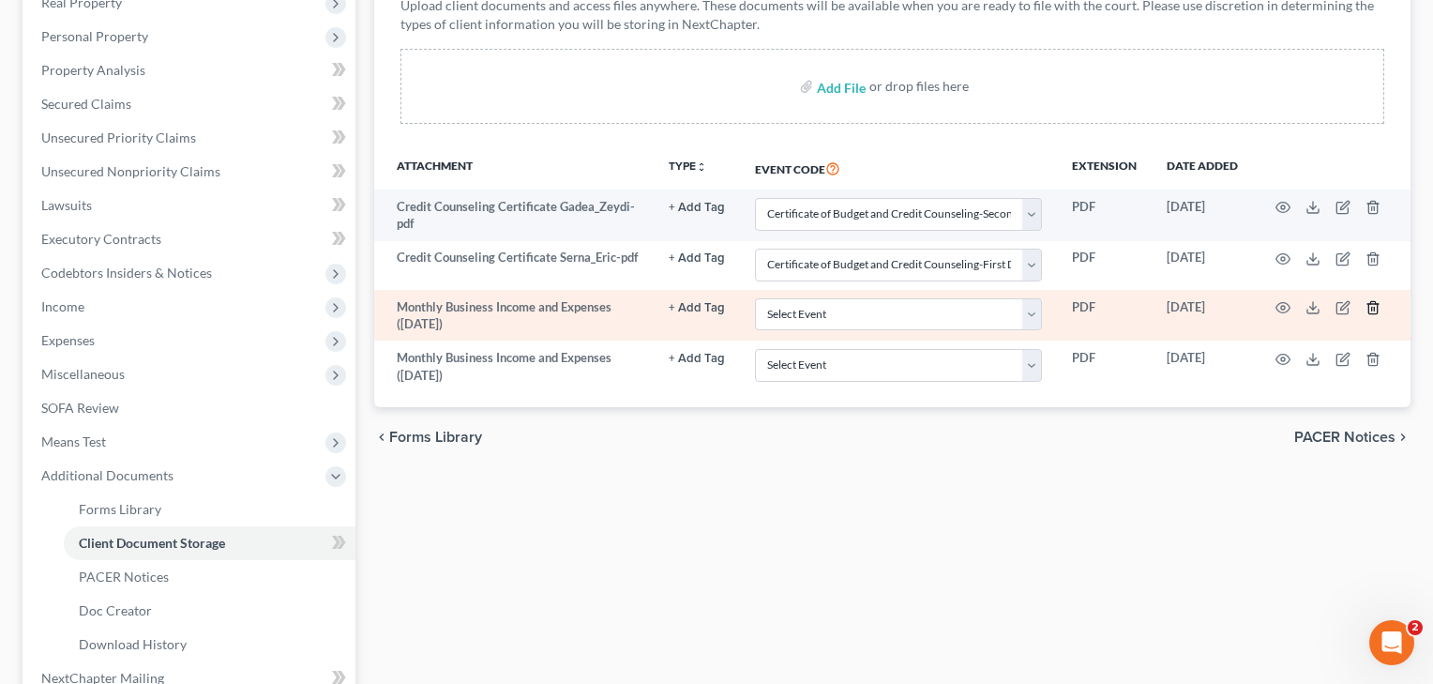
click at [1376, 306] on icon "button" at bounding box center [1372, 308] width 8 height 12
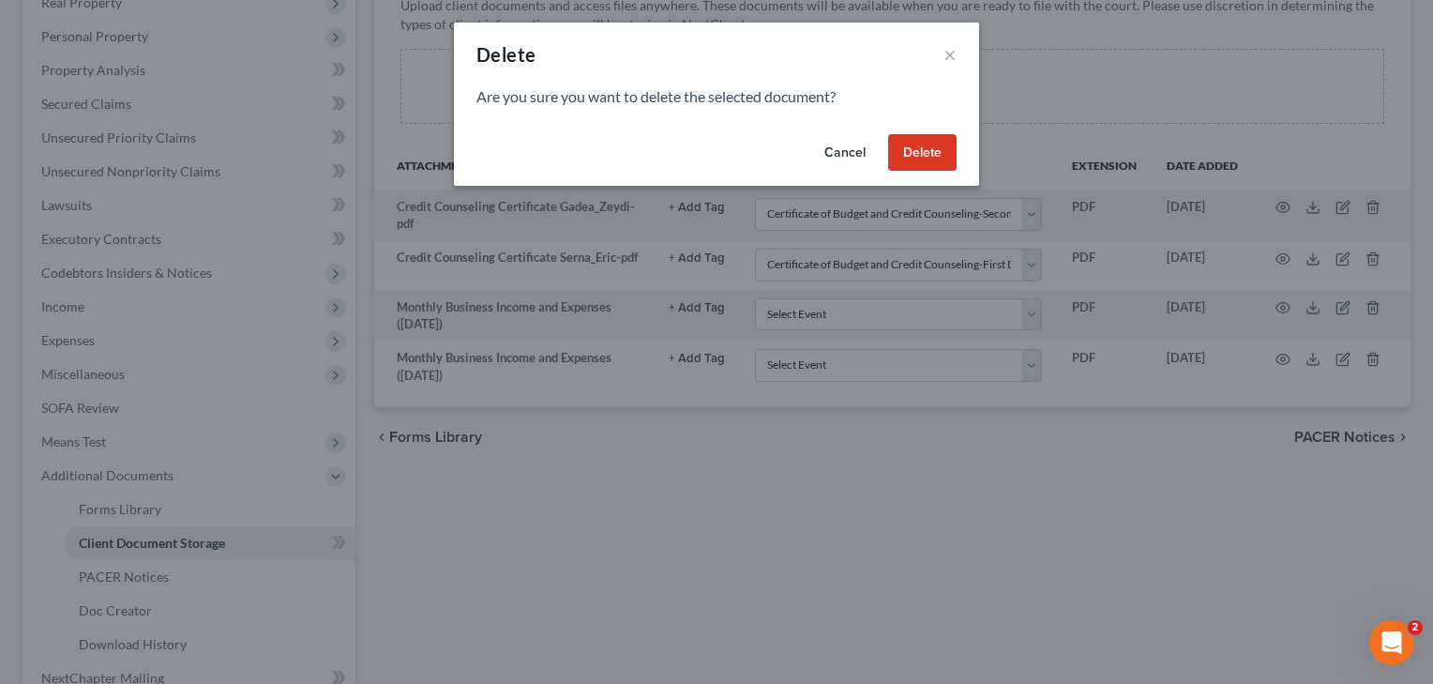
click at [949, 153] on button "Delete" at bounding box center [922, 153] width 68 height 38
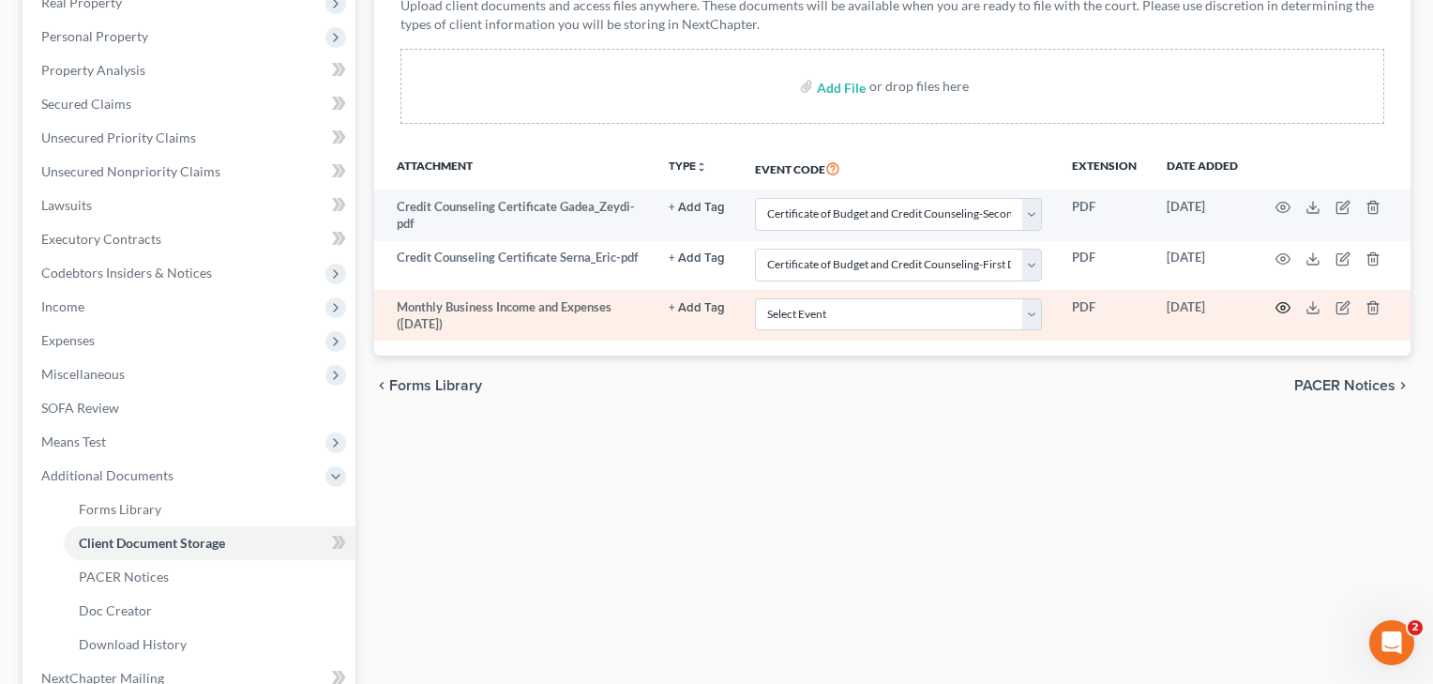
click at [1280, 301] on icon "button" at bounding box center [1282, 307] width 15 height 15
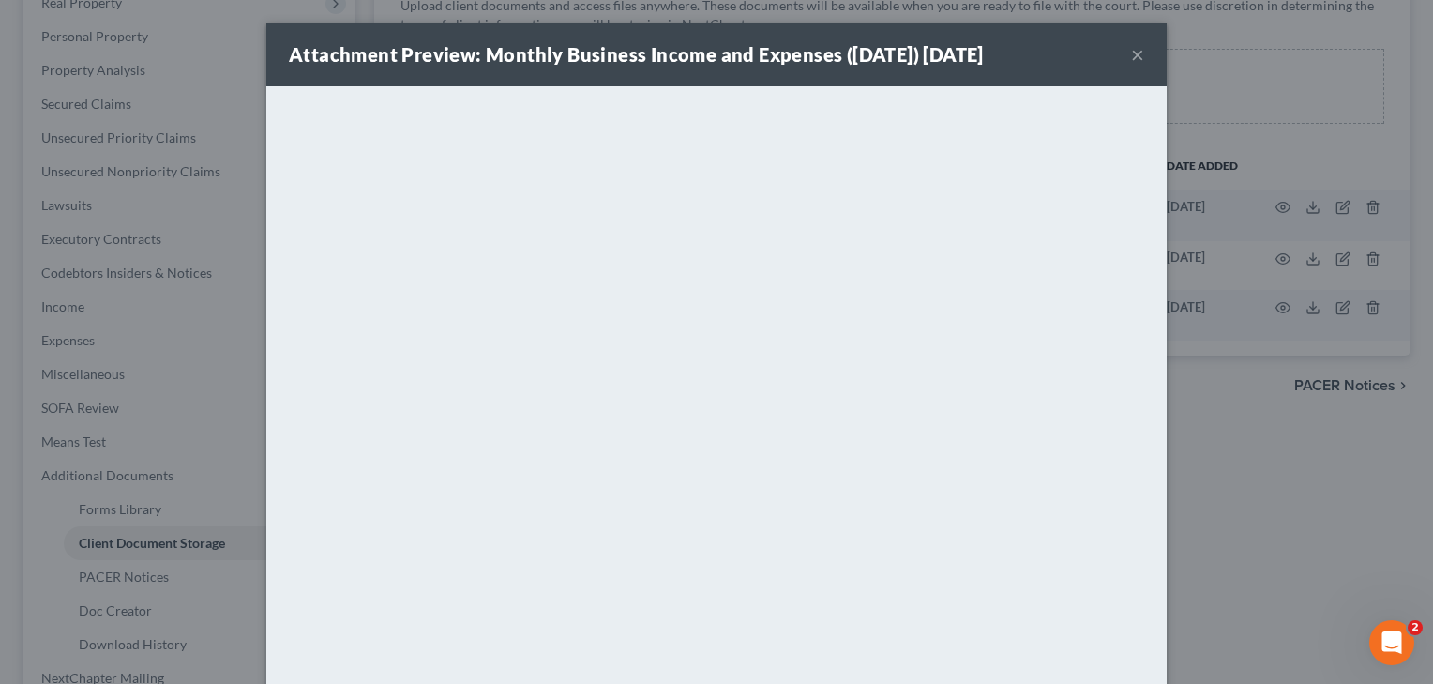
click at [1142, 52] on button "×" at bounding box center [1137, 54] width 13 height 23
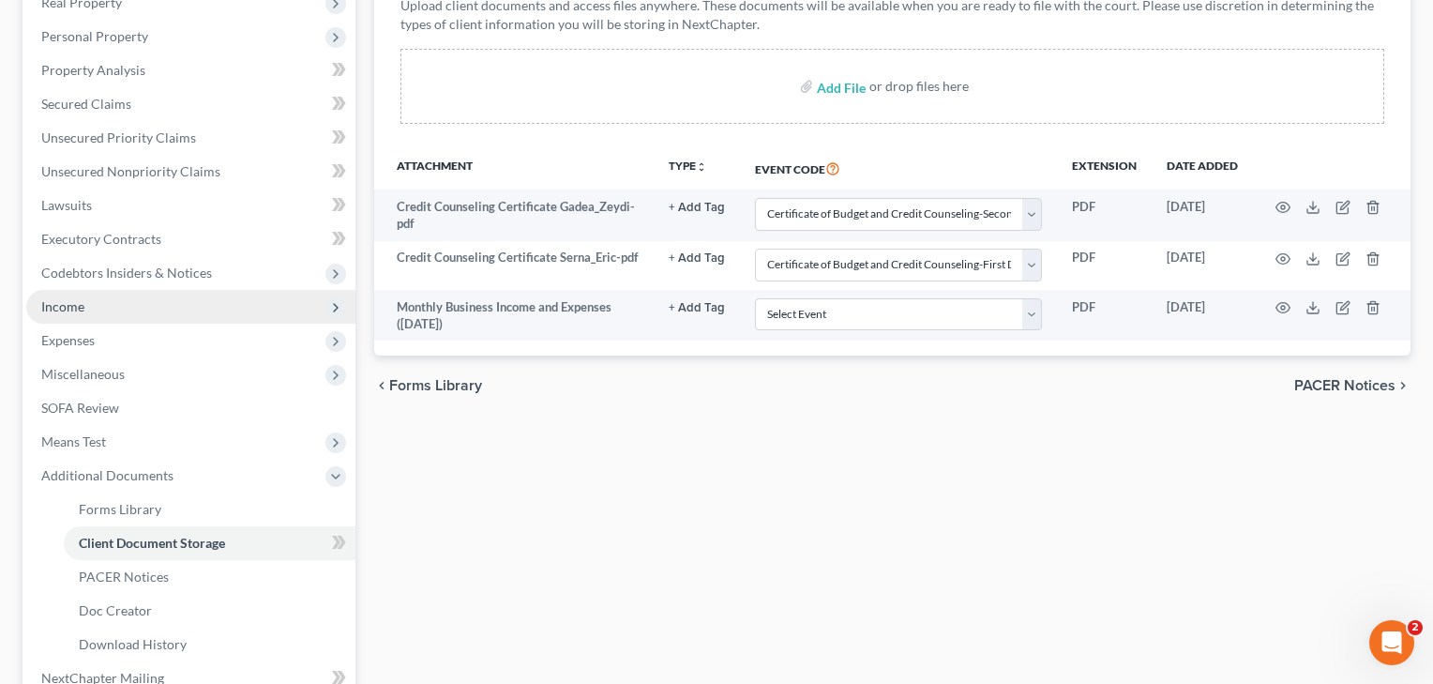
click at [79, 315] on span "Income" at bounding box center [190, 307] width 329 height 34
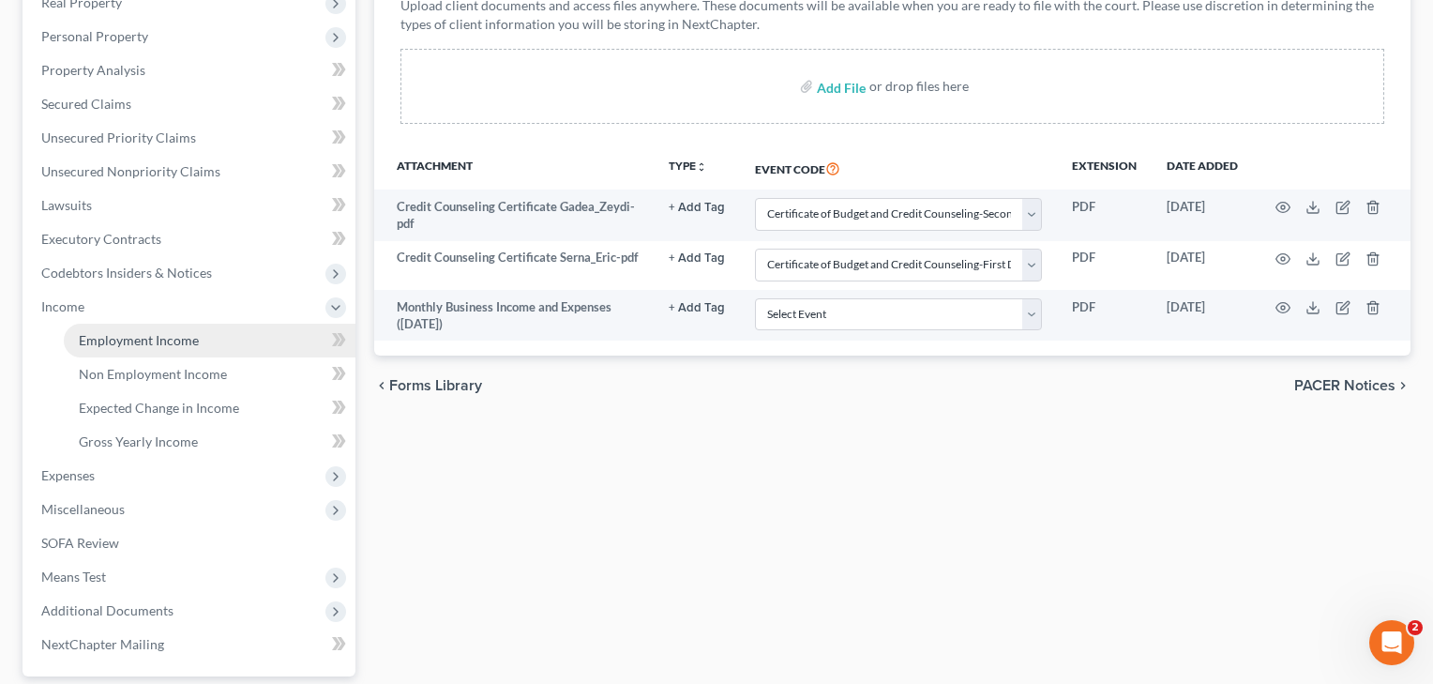
click at [126, 332] on span "Employment Income" at bounding box center [139, 340] width 120 height 16
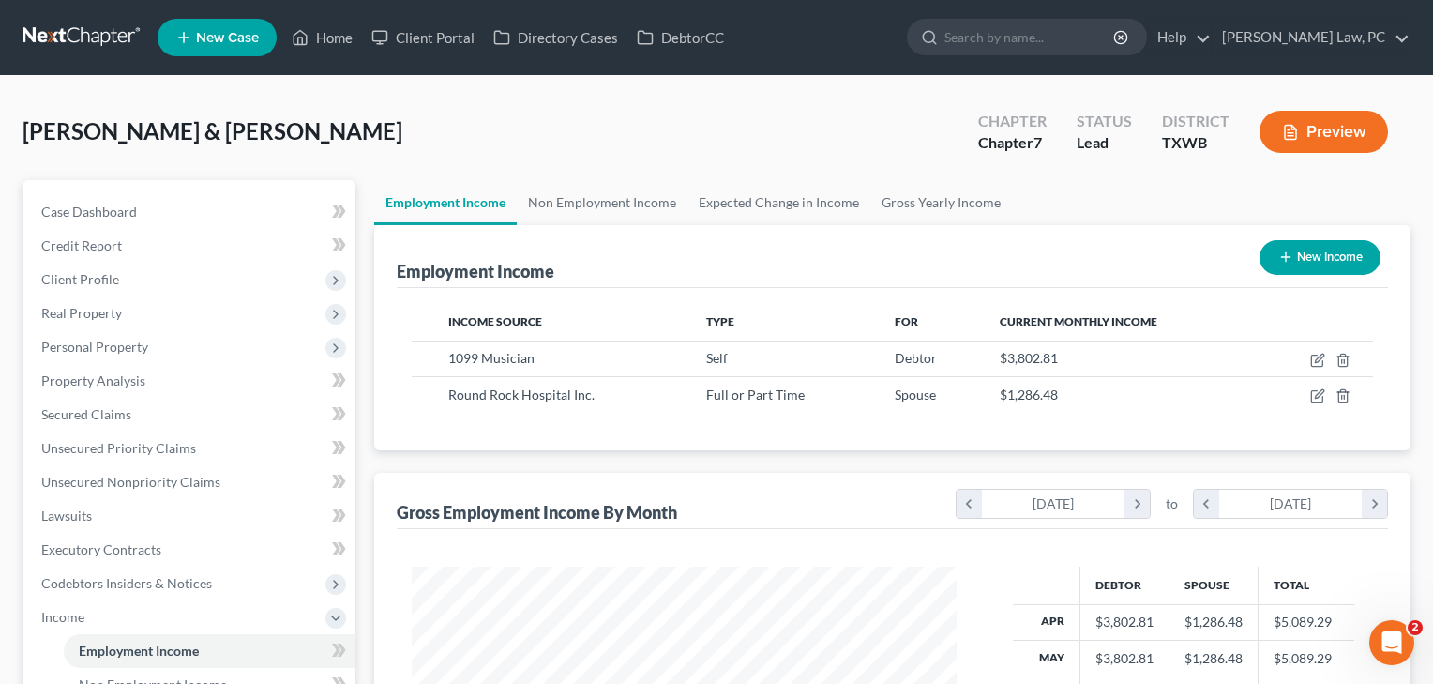
scroll to position [336, 583]
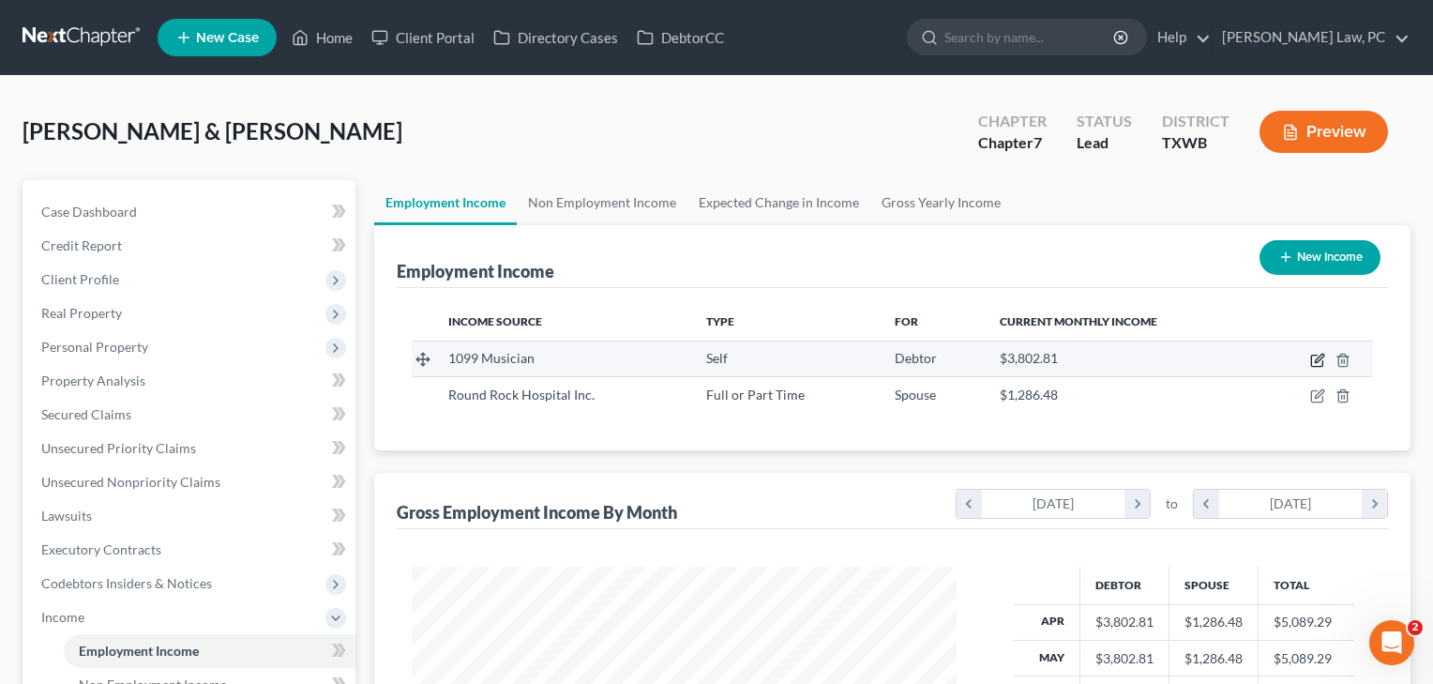
click at [1314, 353] on icon "button" at bounding box center [1317, 360] width 15 height 15
select select "1"
select select "45"
select select "0"
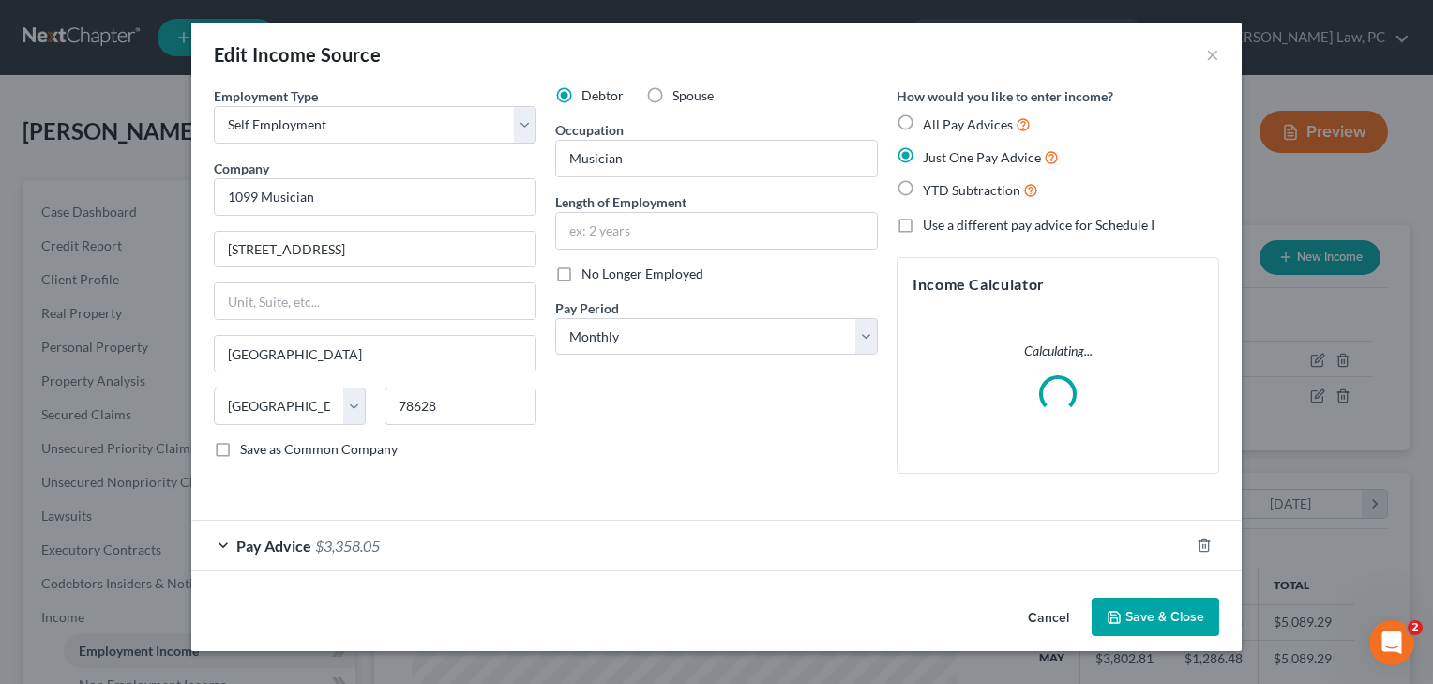
click at [457, 525] on div "Pay Advice $3,358.05" at bounding box center [690, 545] width 998 height 50
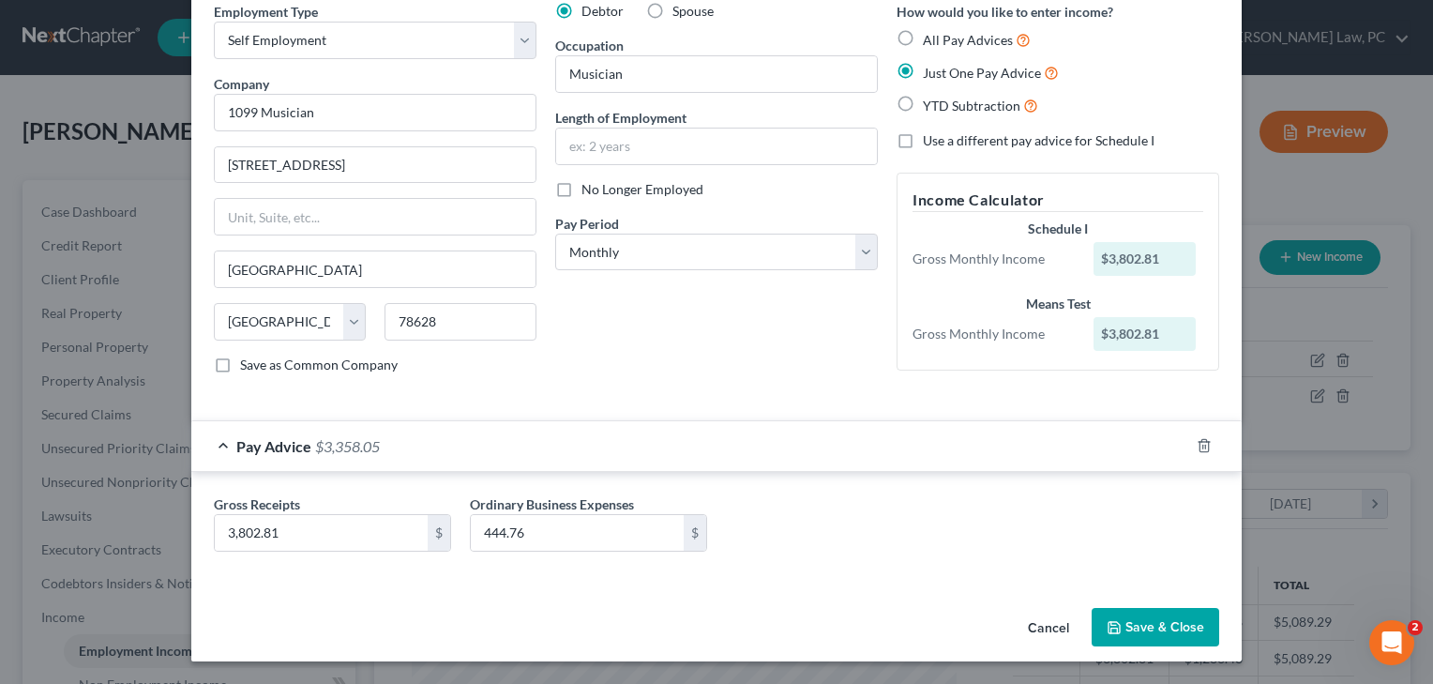
scroll to position [84, 0]
click at [1157, 615] on button "Save & Close" at bounding box center [1155, 627] width 128 height 39
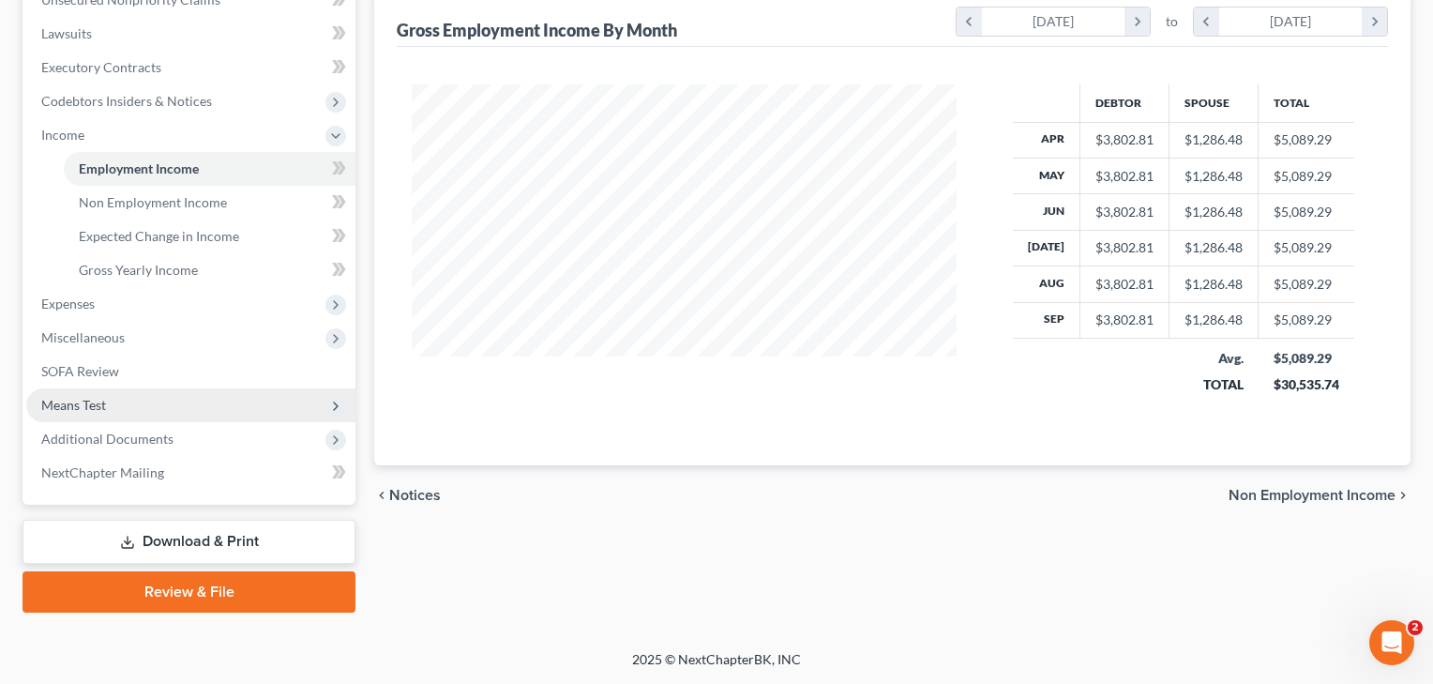
scroll to position [482, 0]
click at [68, 403] on span "Means Test" at bounding box center [73, 405] width 65 height 16
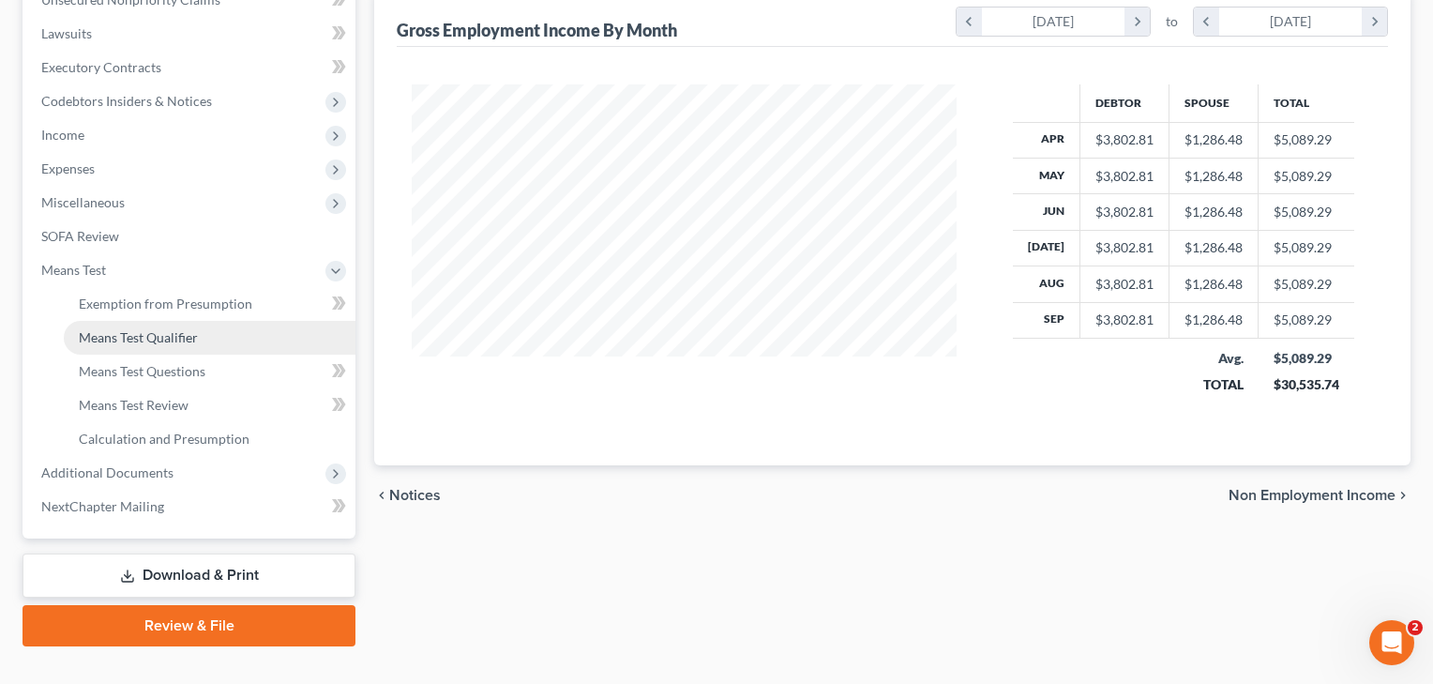
click at [130, 350] on link "Means Test Qualifier" at bounding box center [210, 338] width 292 height 34
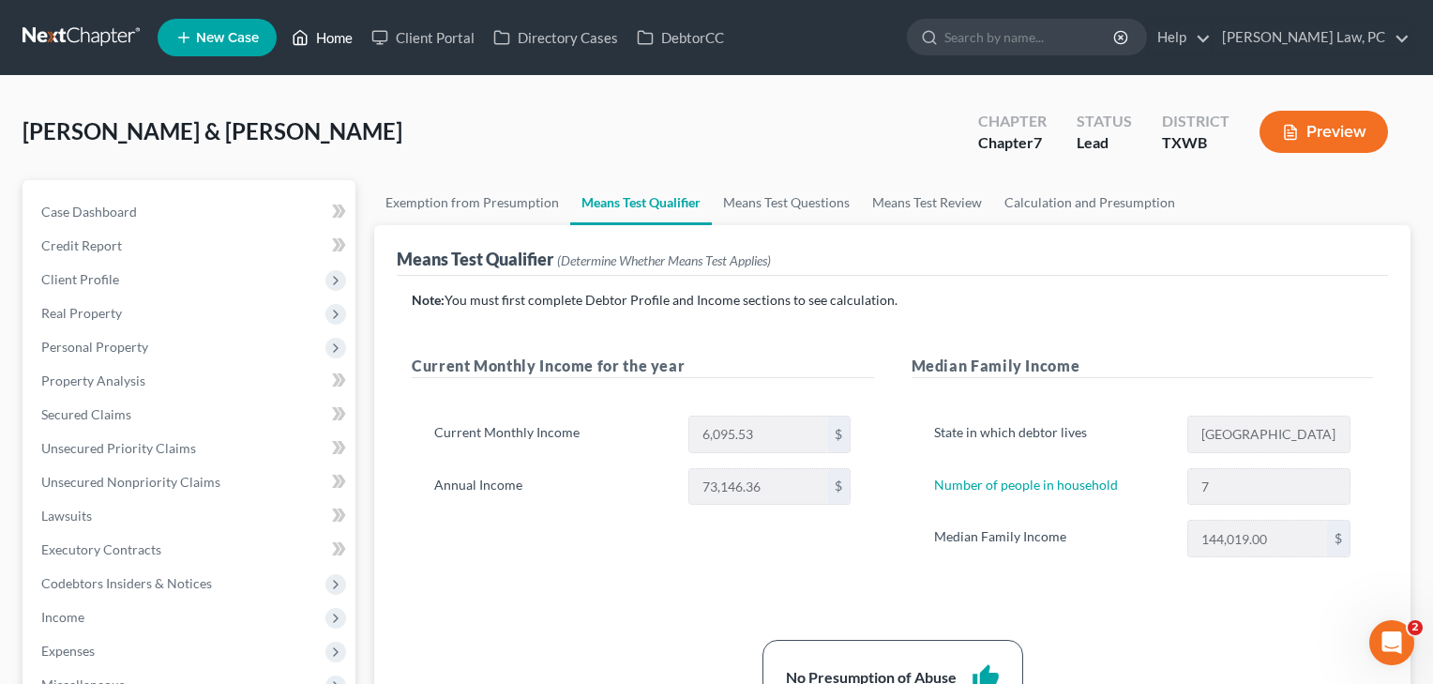
click at [330, 33] on link "Home" at bounding box center [322, 38] width 80 height 34
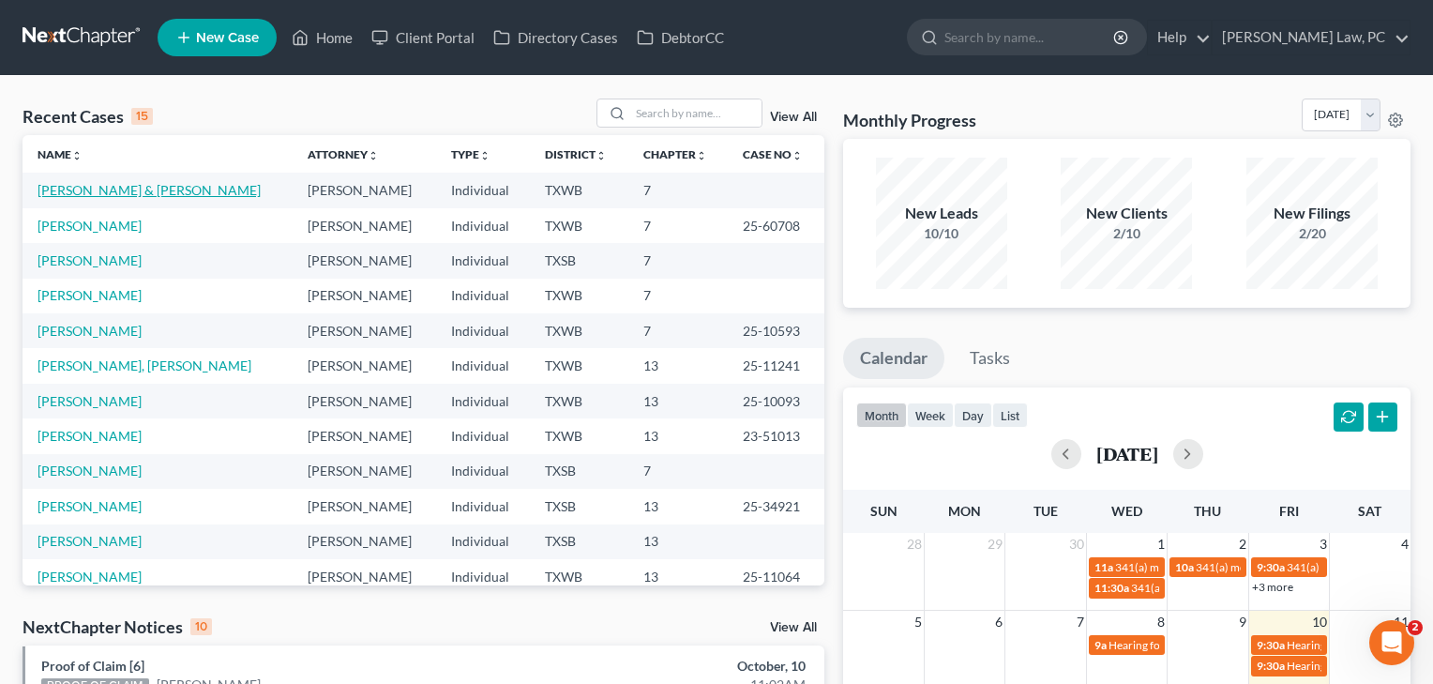
click at [109, 192] on link "[PERSON_NAME] & [PERSON_NAME]" at bounding box center [149, 190] width 223 height 16
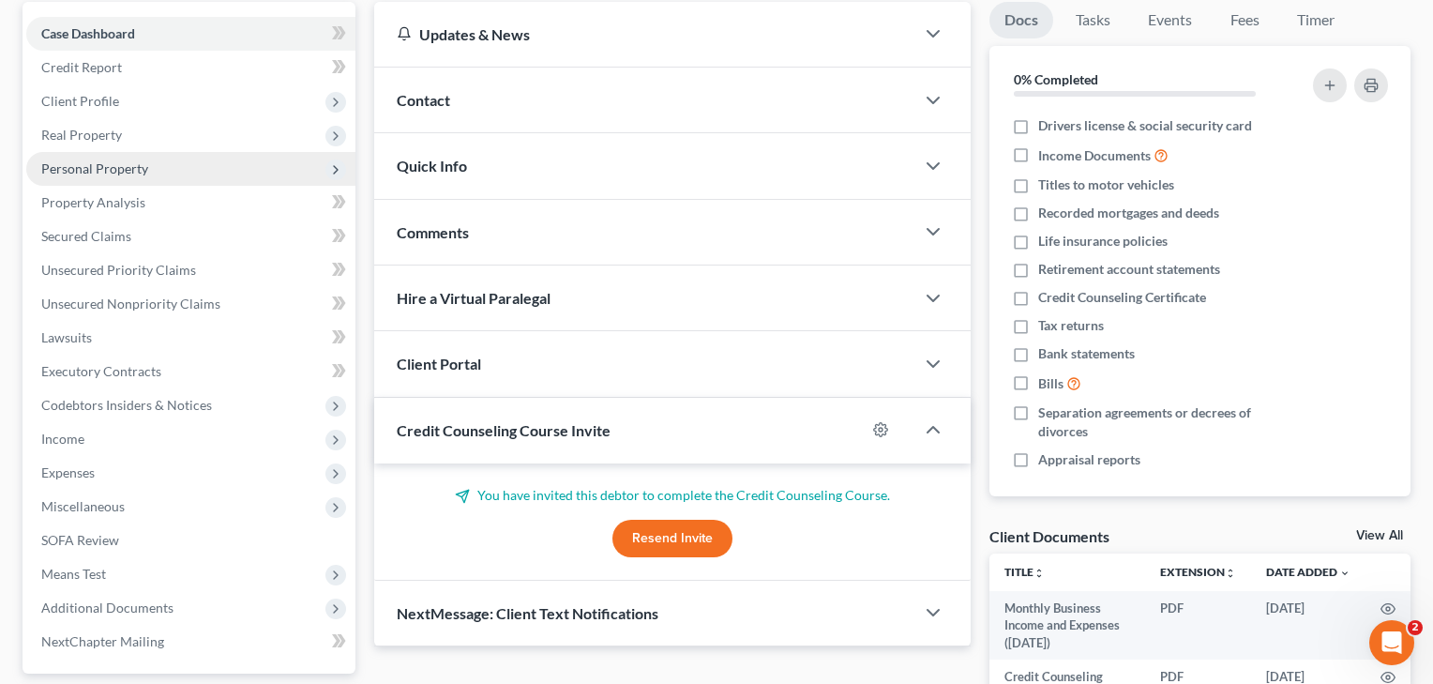
scroll to position [183, 0]
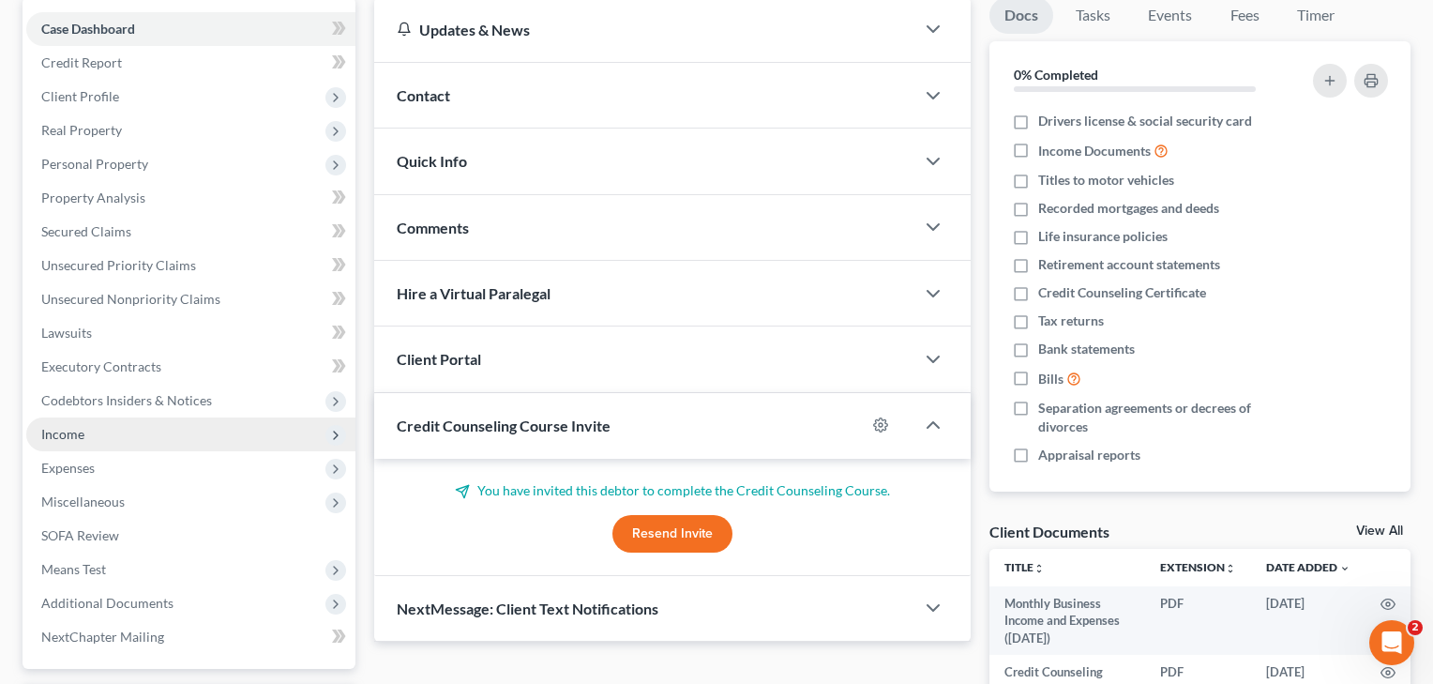
click at [90, 441] on span "Income" at bounding box center [190, 434] width 329 height 34
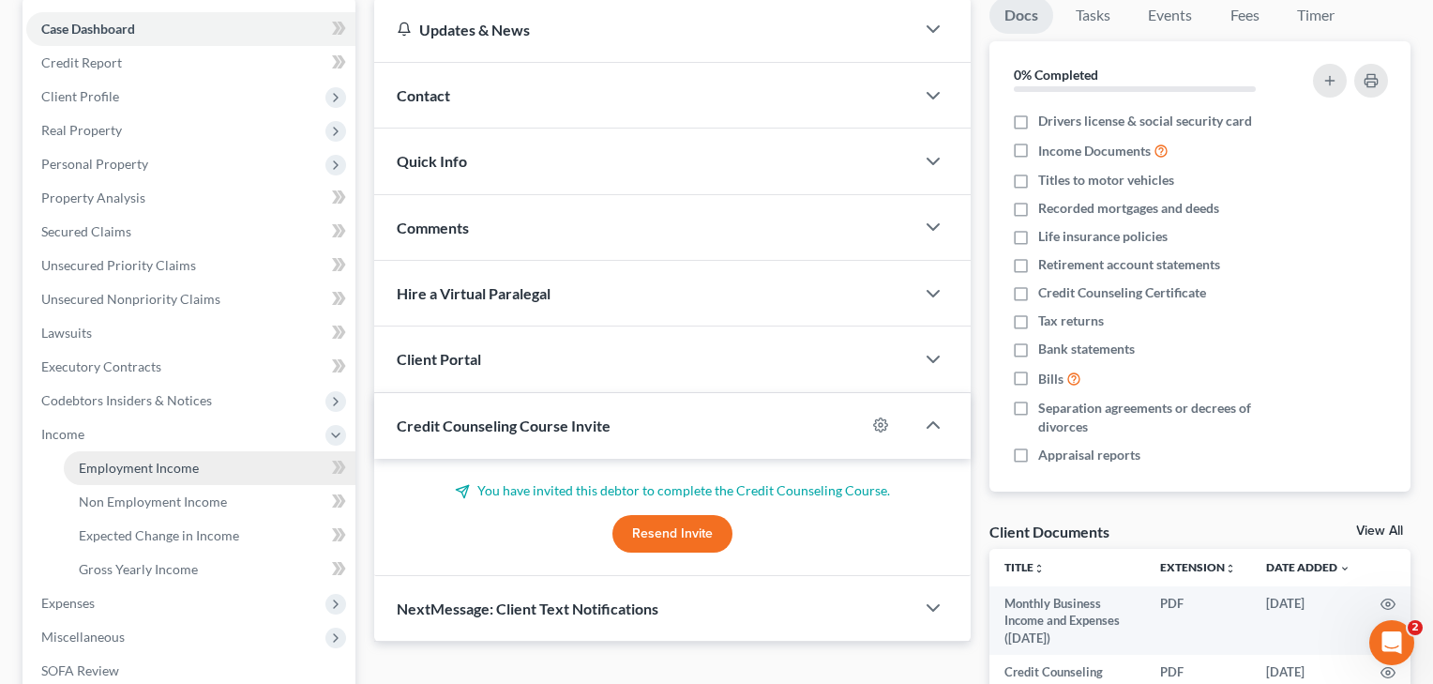
click at [139, 473] on span "Employment Income" at bounding box center [139, 467] width 120 height 16
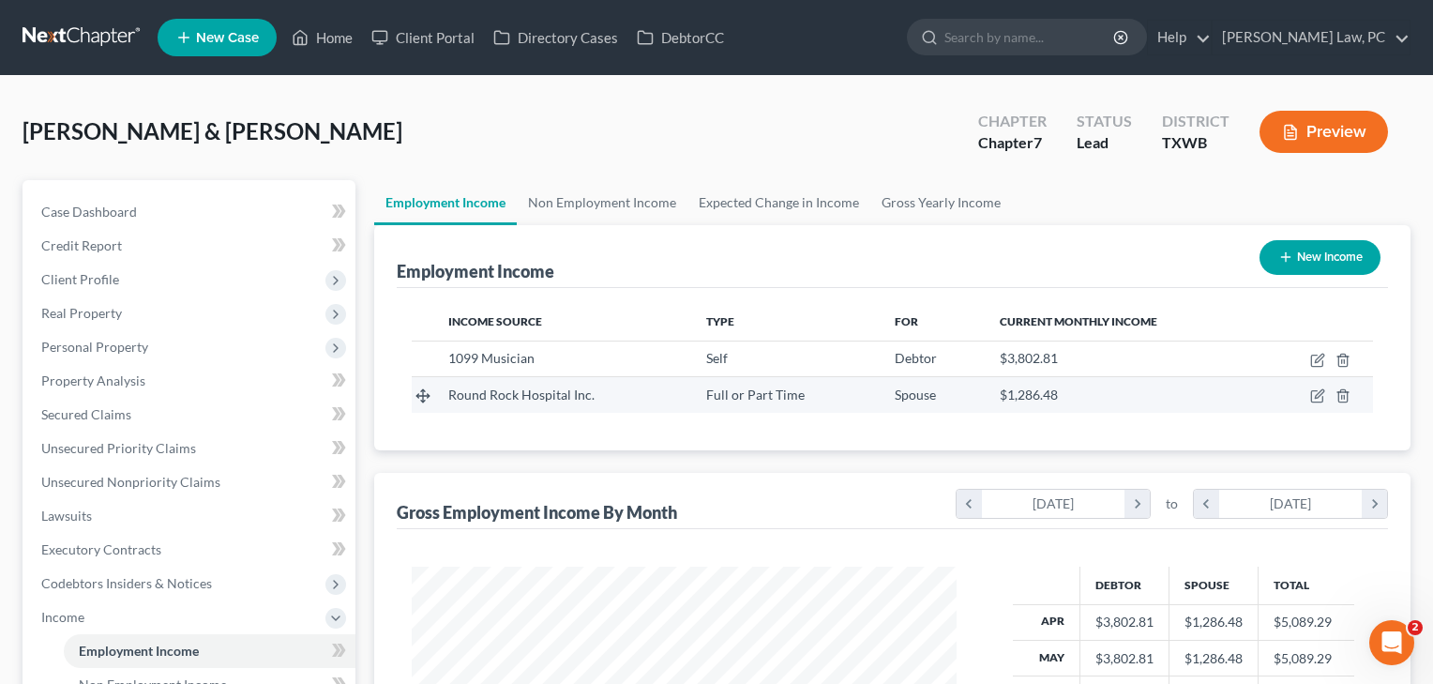
scroll to position [336, 583]
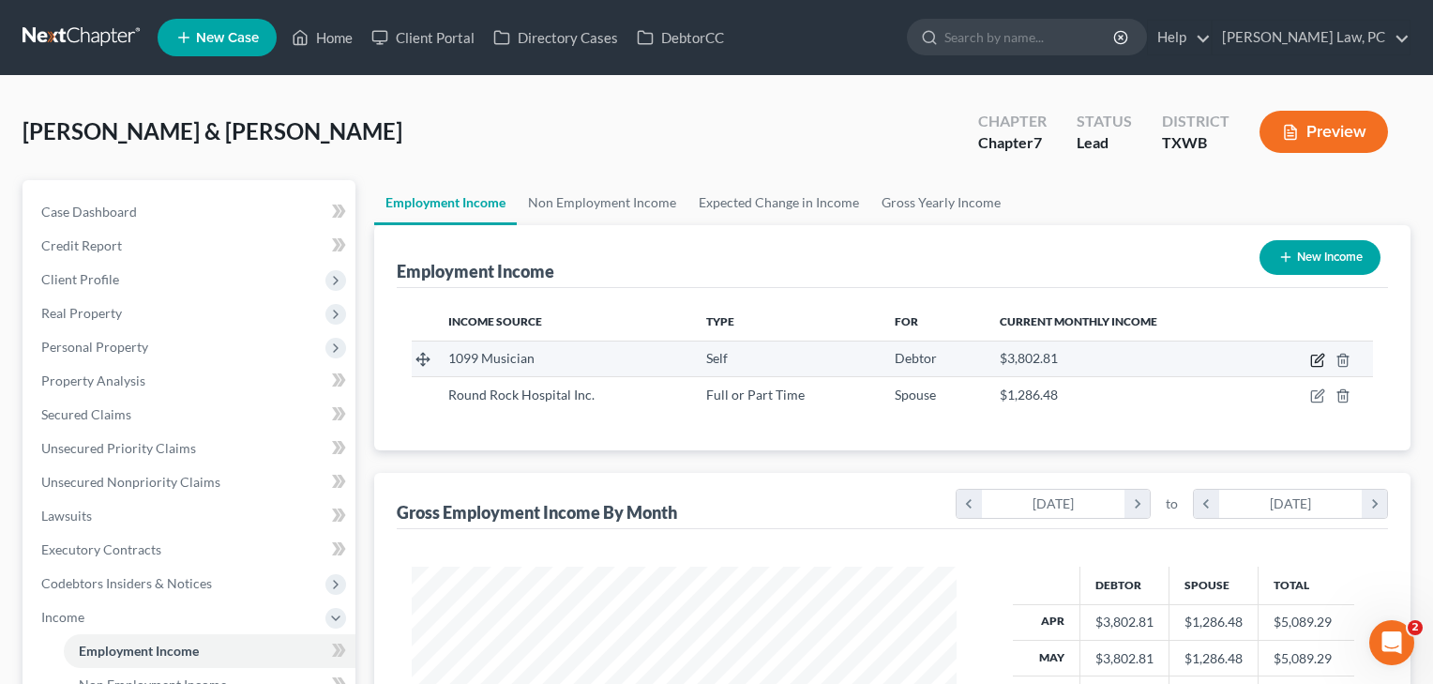
click at [1319, 356] on icon "button" at bounding box center [1319, 357] width 8 height 8
select select "1"
select select "45"
select select "0"
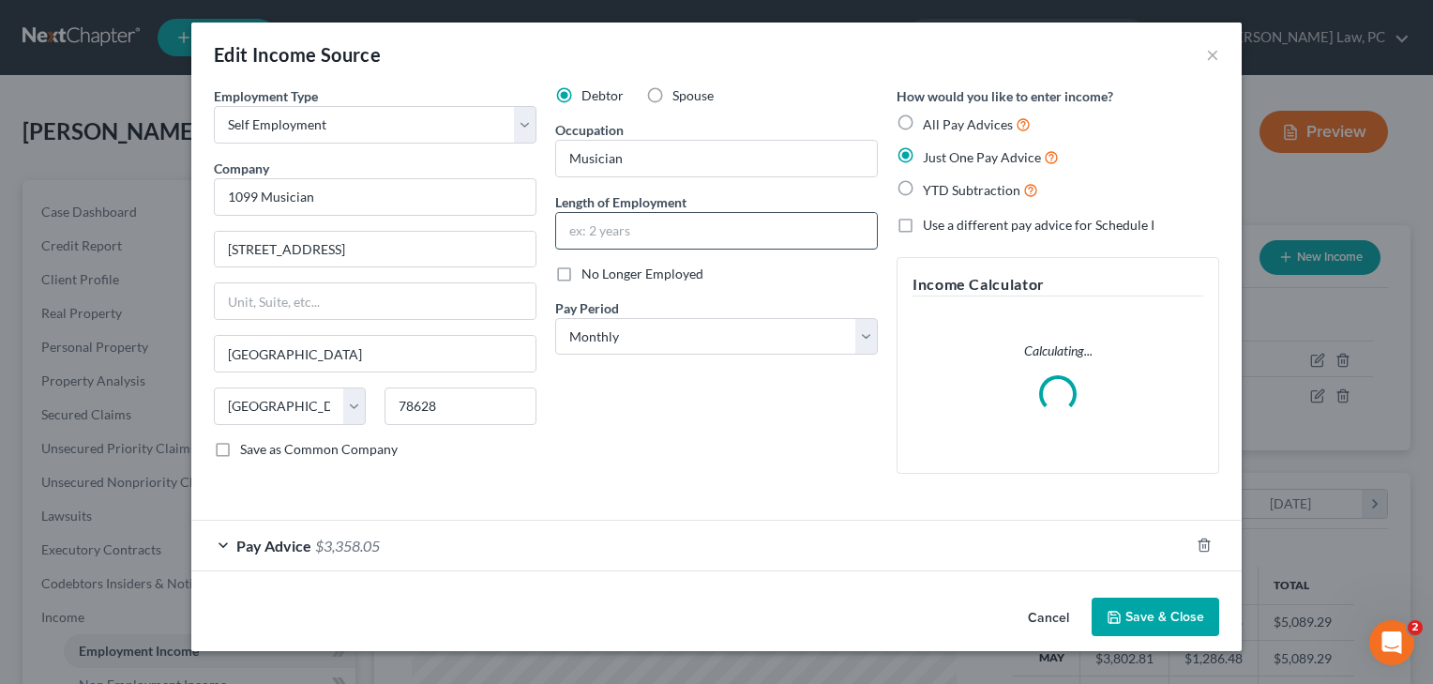
click at [668, 233] on input "text" at bounding box center [716, 231] width 321 height 36
type input "2.5 years"
click at [1164, 612] on button "Save & Close" at bounding box center [1155, 616] width 128 height 39
